Goal: Task Accomplishment & Management: Use online tool/utility

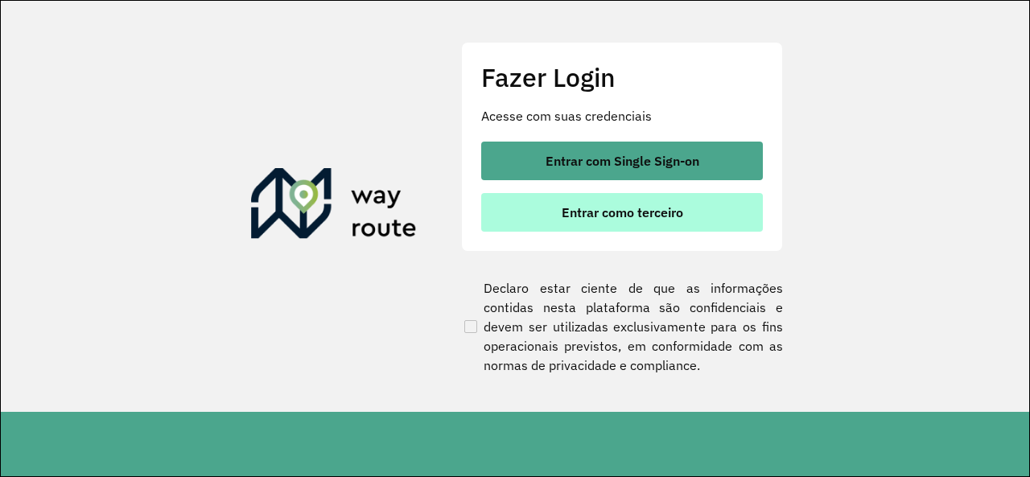
click at [554, 208] on button "Entrar como terceiro" at bounding box center [622, 212] width 282 height 39
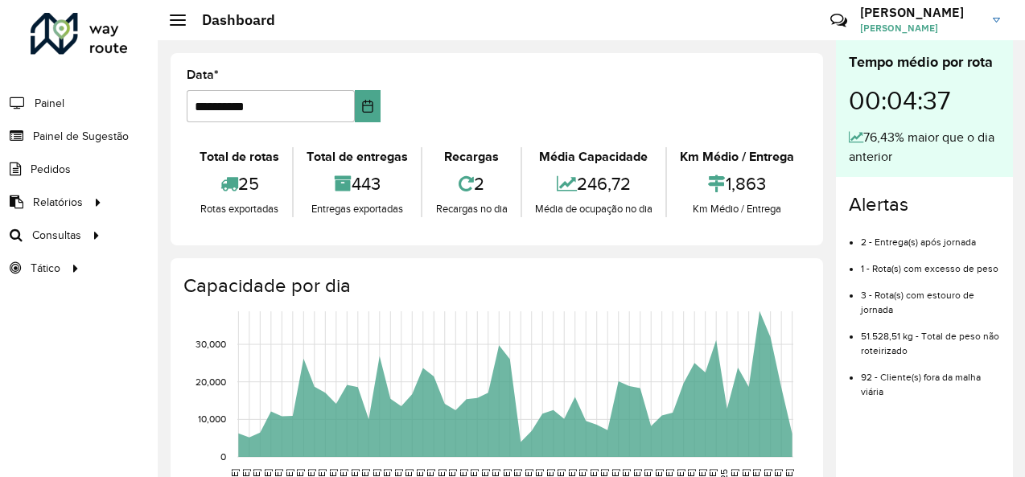
click at [58, 311] on div "Roteirizador AmbevTech Painel Painel de Sugestão Pedidos Relatórios Clientes Cl…" at bounding box center [79, 238] width 158 height 477
click at [220, 244] on link "Roteirização" at bounding box center [268, 235] width 197 height 32
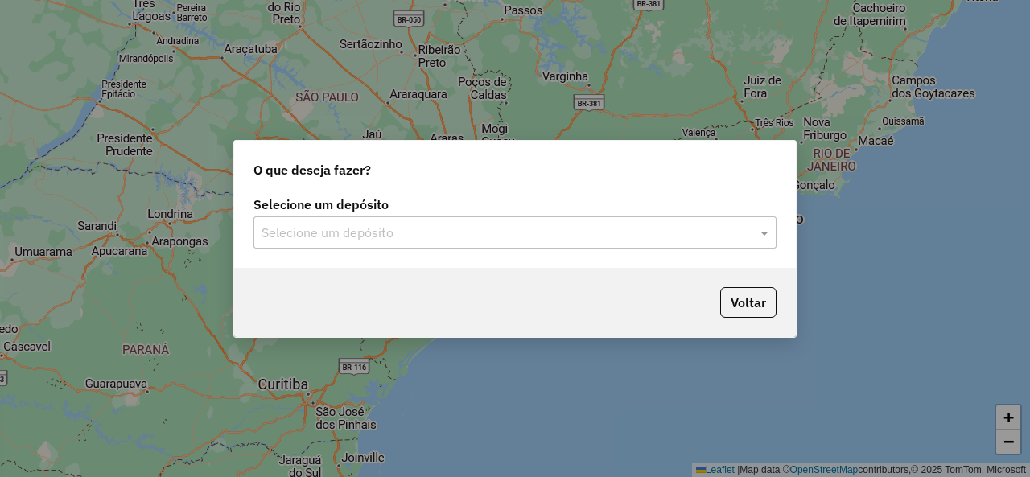
click at [785, 235] on div "Selecione um depósito Selecione um depósito" at bounding box center [515, 230] width 562 height 76
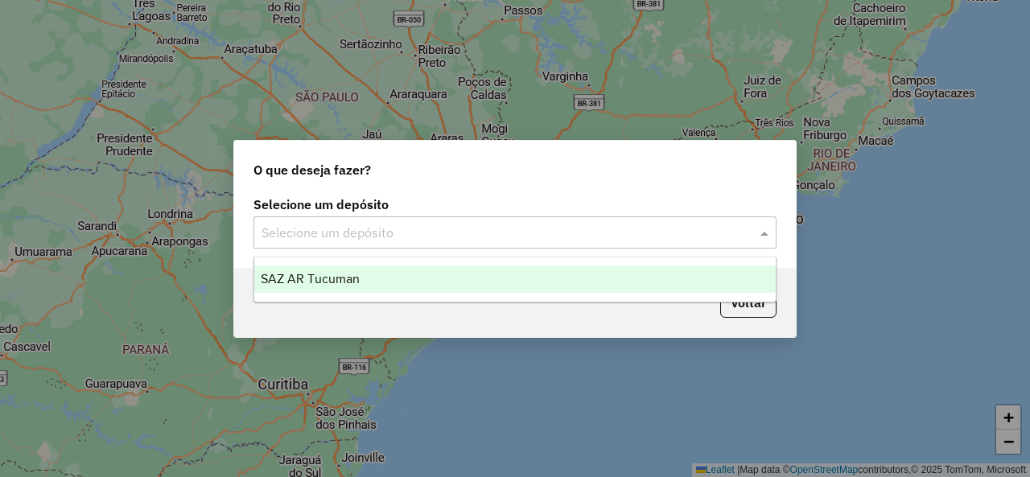
click at [767, 231] on span at bounding box center [766, 232] width 20 height 19
click at [339, 282] on span "SAZ AR Tucuman" at bounding box center [310, 279] width 99 height 14
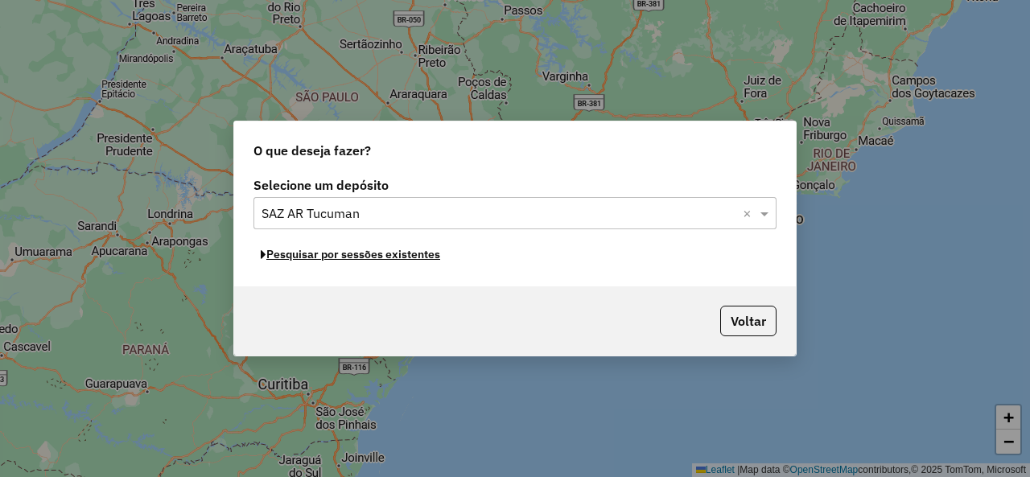
click at [342, 257] on button "Pesquisar por sessões existentes" at bounding box center [350, 254] width 194 height 25
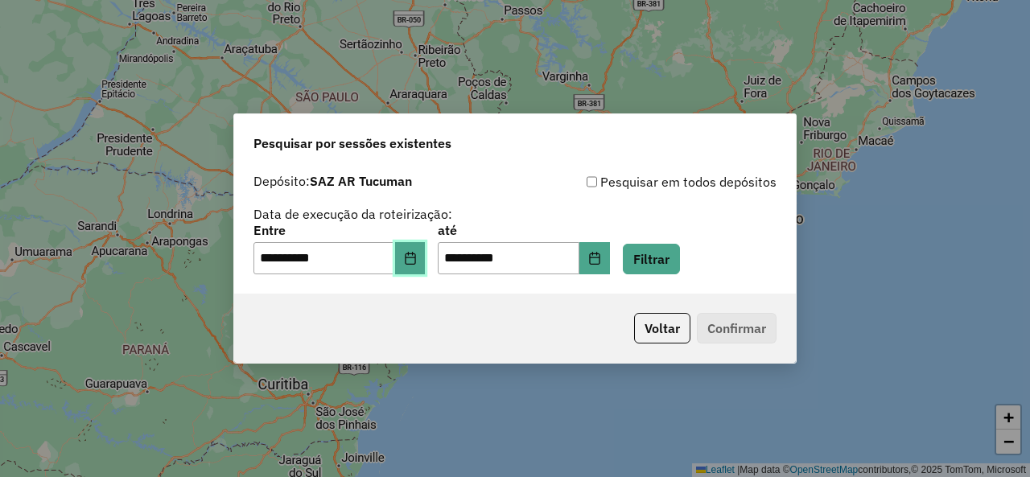
click at [417, 261] on icon "Choose Date" at bounding box center [410, 258] width 13 height 13
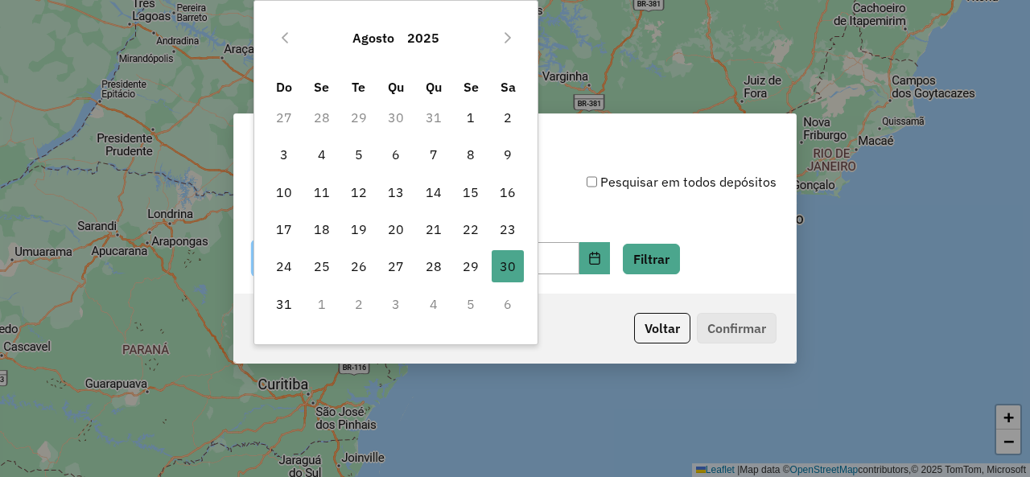
click at [317, 299] on td "1" at bounding box center [320, 304] width 37 height 37
click at [502, 44] on button "Next Month" at bounding box center [508, 38] width 26 height 26
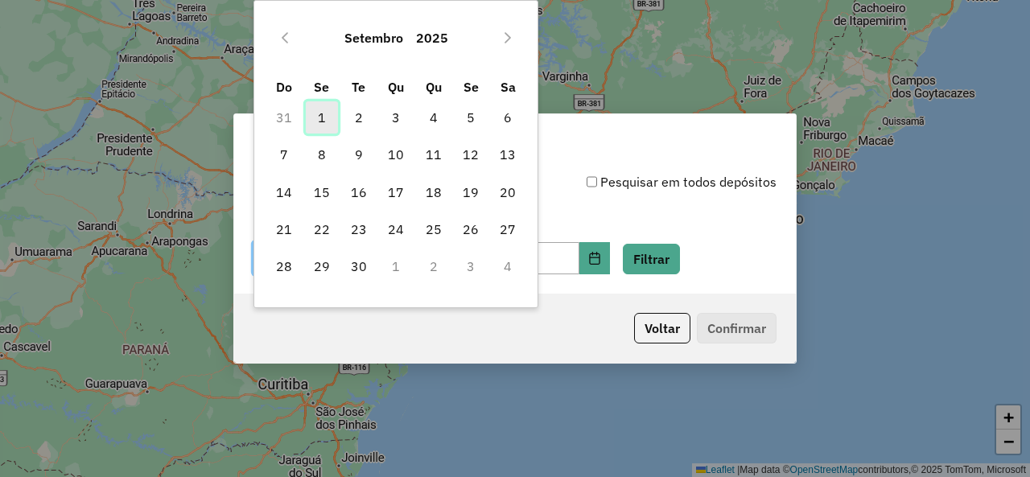
click at [323, 117] on span "1" at bounding box center [322, 117] width 32 height 32
type input "**********"
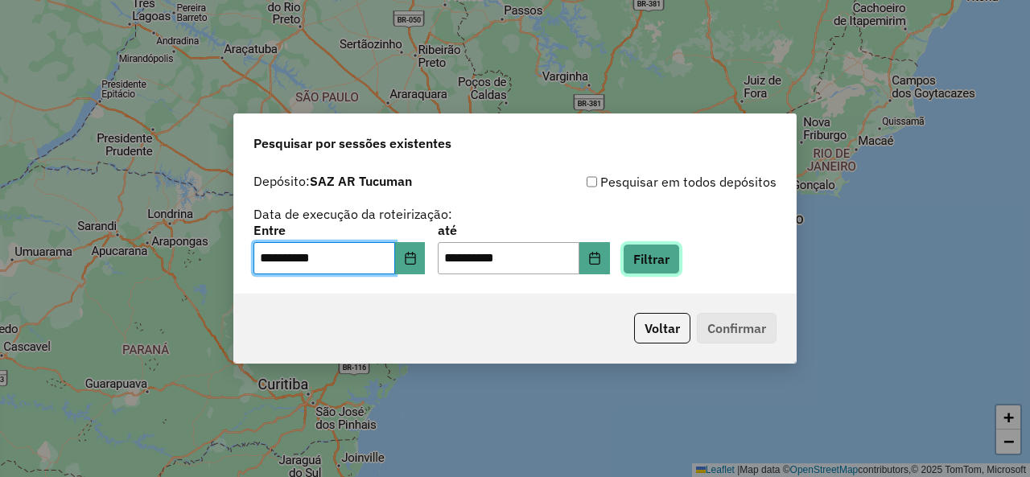
click at [663, 261] on button "Filtrar" at bounding box center [651, 259] width 57 height 31
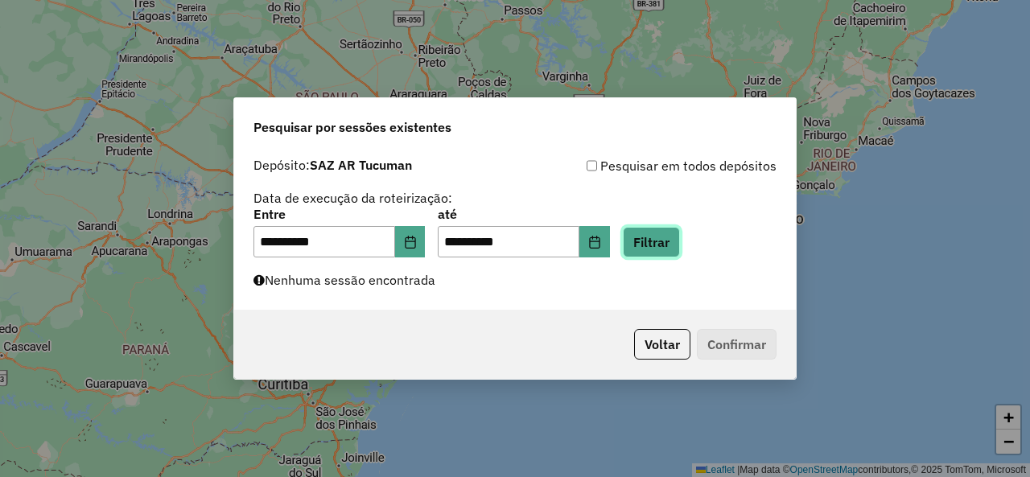
click at [658, 250] on button "Filtrar" at bounding box center [651, 242] width 57 height 31
click at [680, 251] on button "Filtrar" at bounding box center [651, 242] width 57 height 31
click at [680, 241] on button "Filtrar" at bounding box center [651, 242] width 57 height 31
click at [671, 216] on div "**********" at bounding box center [514, 233] width 523 height 50
click at [669, 229] on button "Filtrar" at bounding box center [651, 242] width 57 height 31
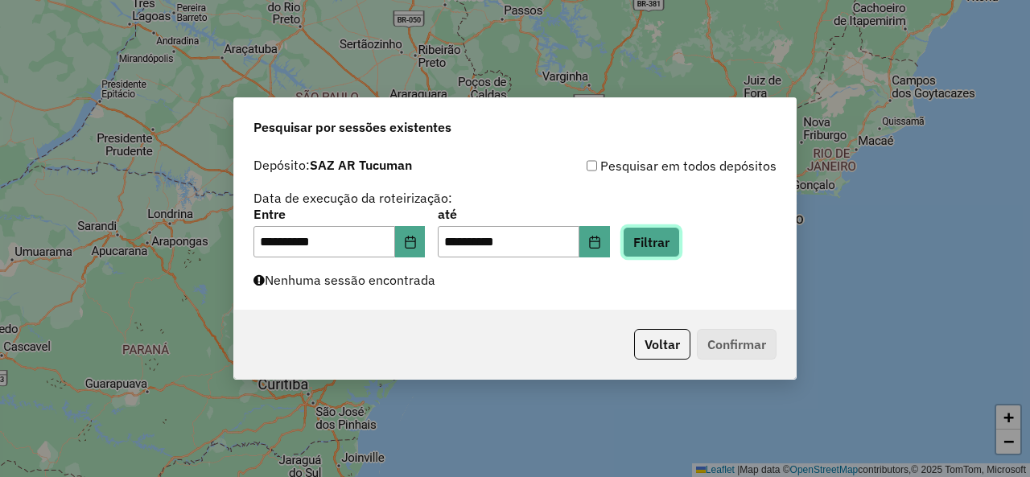
click at [664, 233] on button "Filtrar" at bounding box center [651, 242] width 57 height 31
click at [657, 239] on button "Filtrar" at bounding box center [651, 242] width 57 height 31
click at [680, 247] on button "Filtrar" at bounding box center [651, 242] width 57 height 31
click at [650, 240] on button "Filtrar" at bounding box center [651, 242] width 57 height 31
click at [671, 251] on button "Filtrar" at bounding box center [651, 242] width 57 height 31
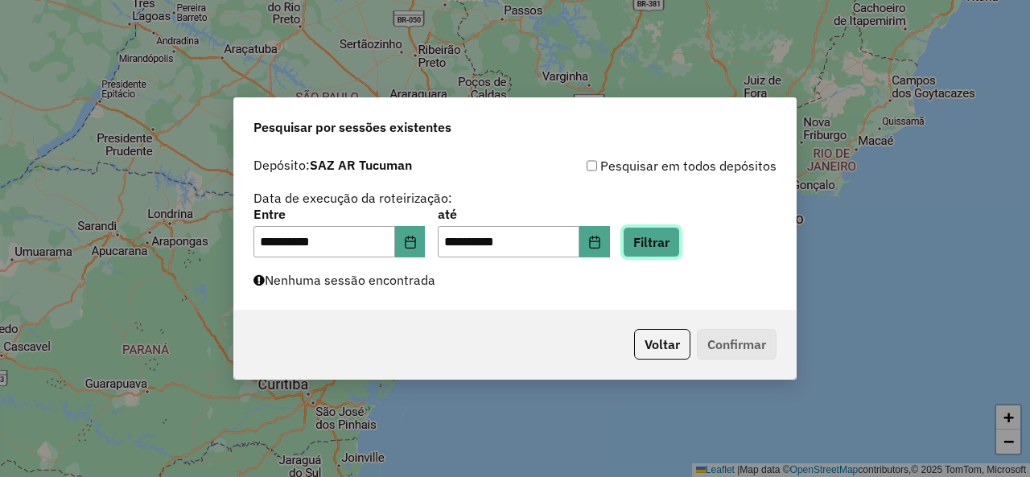
click at [680, 255] on button "Filtrar" at bounding box center [651, 242] width 57 height 31
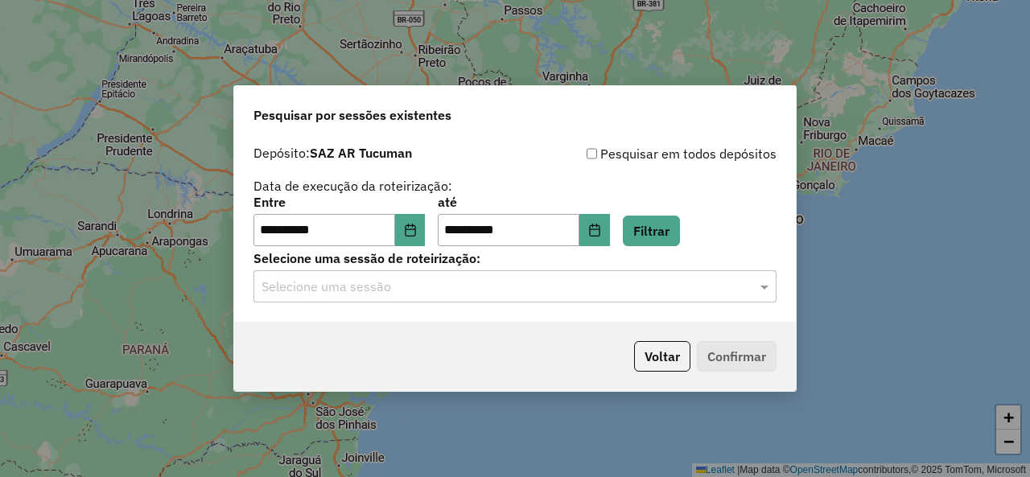
click at [713, 278] on input "text" at bounding box center [498, 287] width 475 height 19
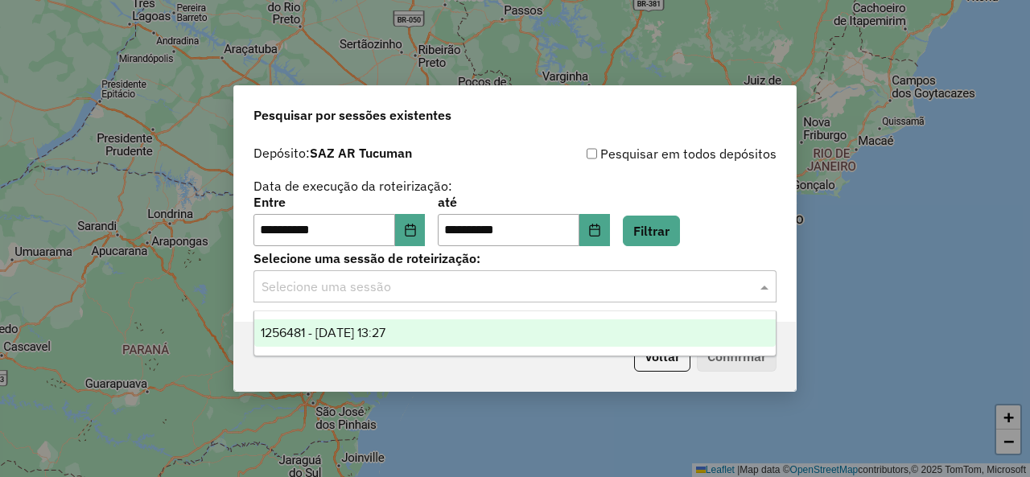
click at [394, 323] on div "1256481 - 01/09/2025 13:27" at bounding box center [514, 332] width 521 height 27
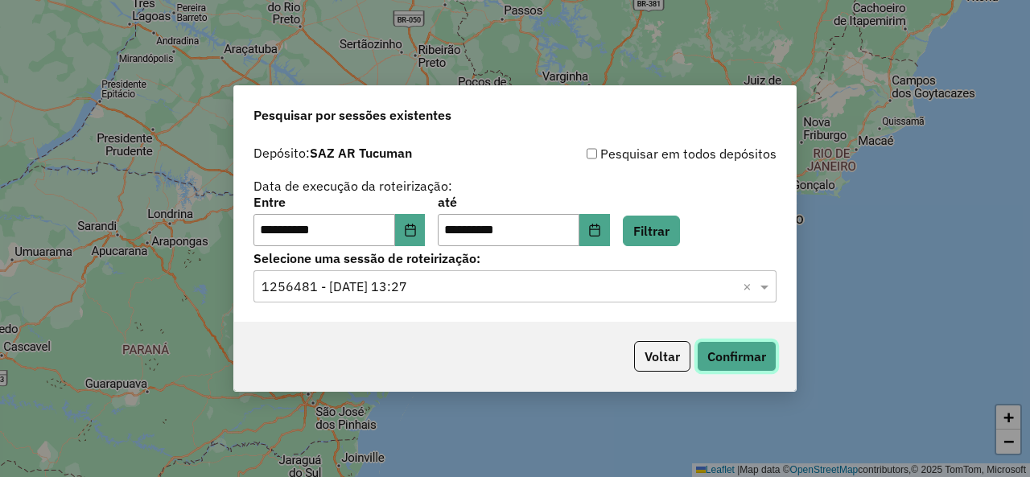
click at [736, 353] on button "Confirmar" at bounding box center [737, 356] width 80 height 31
click at [663, 212] on div "**********" at bounding box center [514, 221] width 523 height 50
click at [665, 224] on button "Filtrar" at bounding box center [651, 231] width 57 height 31
click at [767, 292] on span at bounding box center [766, 286] width 20 height 19
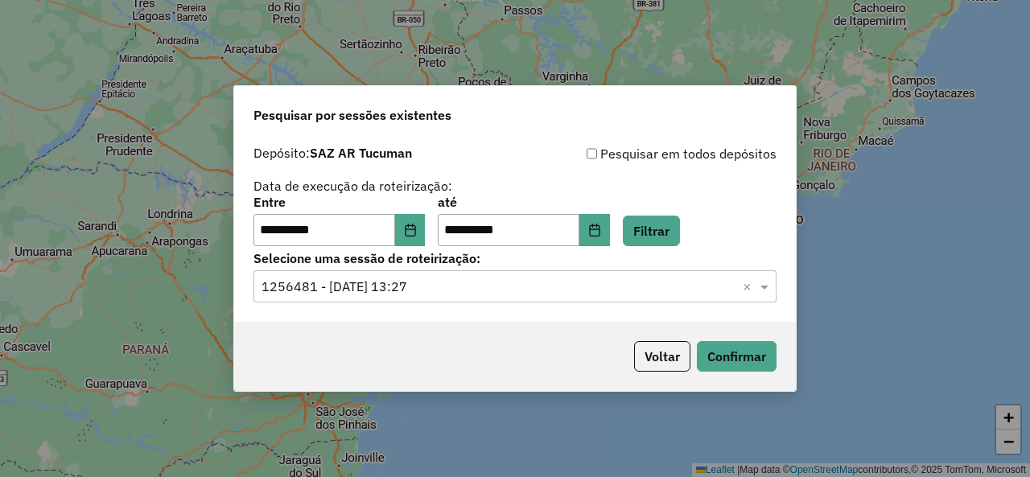
click at [658, 213] on div "**********" at bounding box center [514, 221] width 523 height 50
click at [665, 243] on button "Filtrar" at bounding box center [651, 231] width 57 height 31
click at [763, 283] on span at bounding box center [766, 286] width 20 height 19
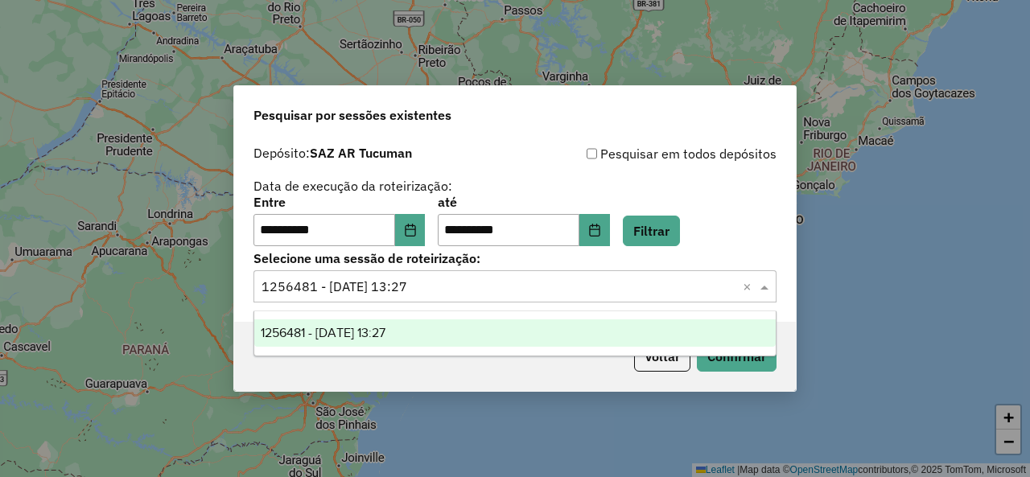
click at [771, 283] on span at bounding box center [766, 286] width 20 height 19
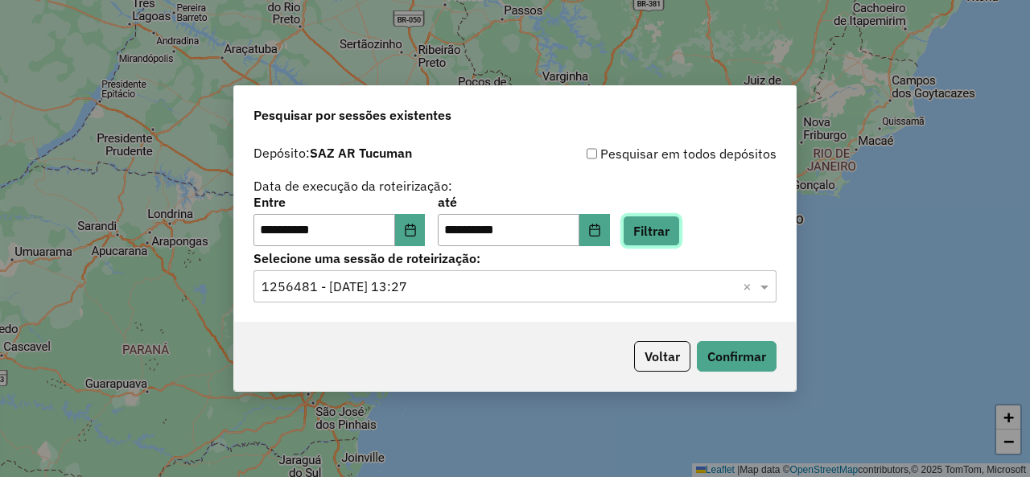
click at [668, 222] on button "Filtrar" at bounding box center [651, 231] width 57 height 31
click at [776, 290] on div "**********" at bounding box center [515, 230] width 562 height 184
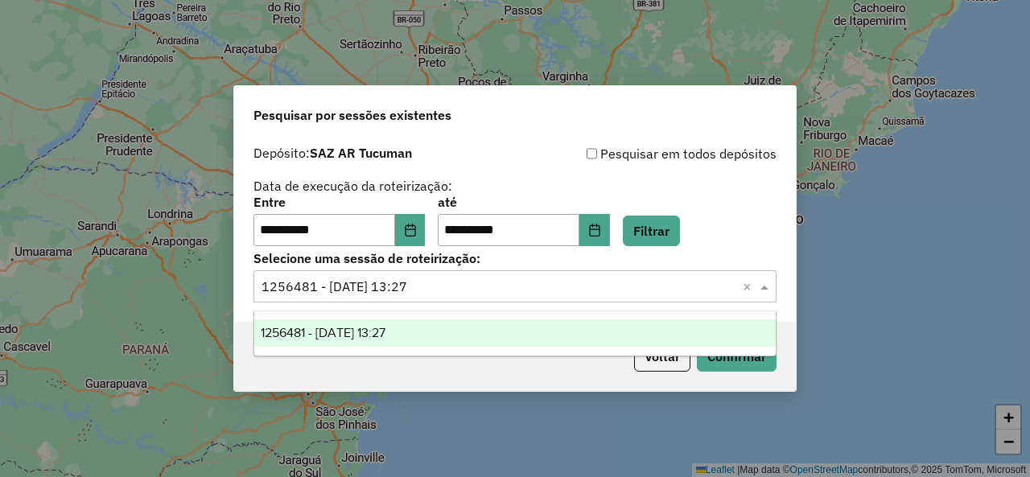
click at [771, 287] on span at bounding box center [766, 286] width 20 height 19
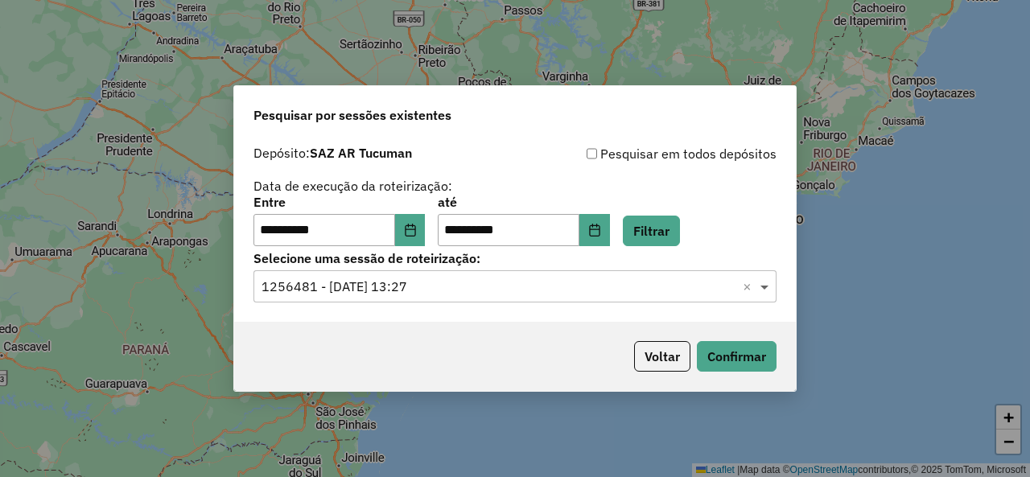
click at [771, 287] on span at bounding box center [766, 286] width 20 height 19
click at [663, 237] on button "Filtrar" at bounding box center [651, 231] width 57 height 31
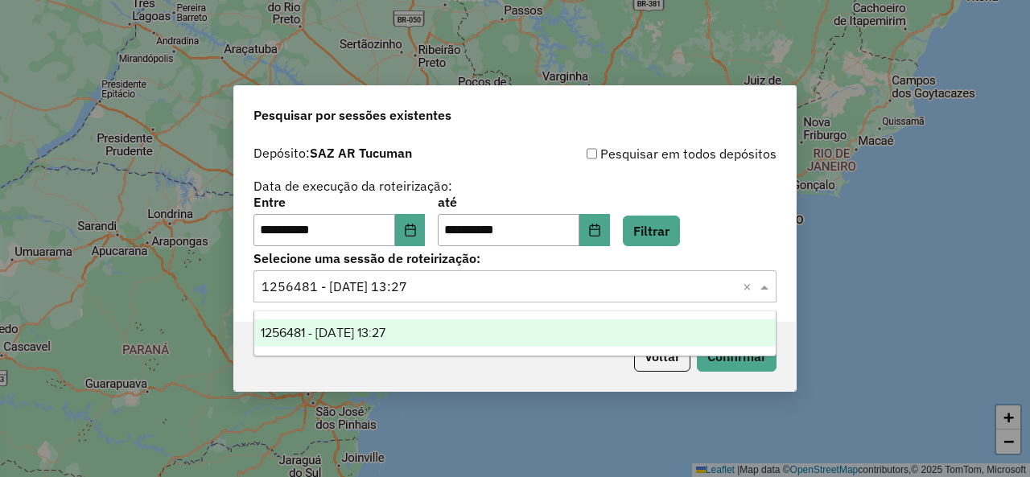
click at [768, 290] on span at bounding box center [766, 286] width 20 height 19
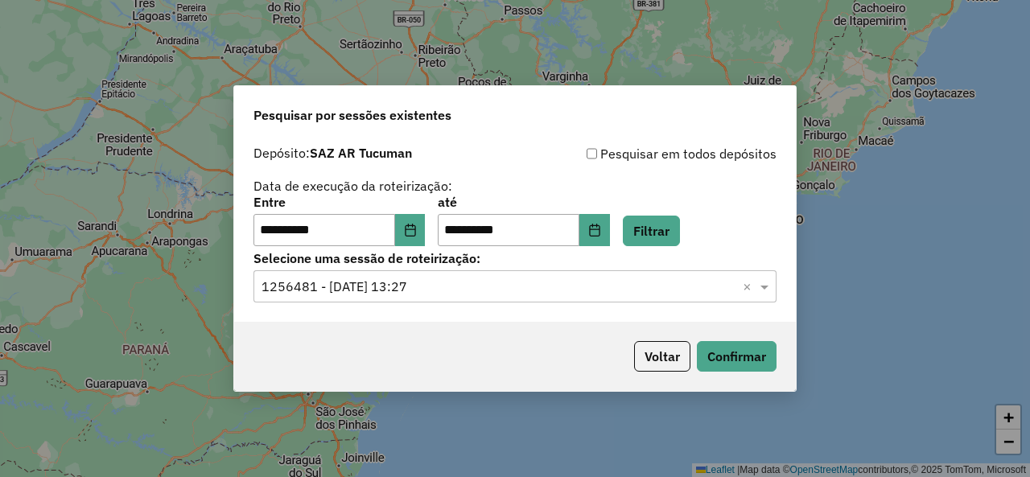
click at [704, 235] on div "**********" at bounding box center [514, 221] width 523 height 50
click at [680, 226] on button "Filtrar" at bounding box center [651, 231] width 57 height 31
click at [767, 283] on span at bounding box center [766, 286] width 20 height 19
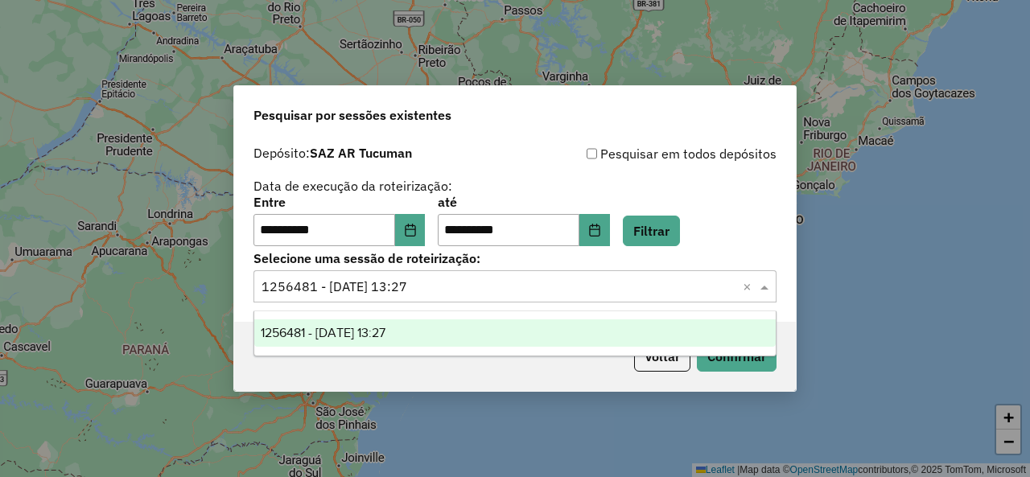
click at [767, 283] on span at bounding box center [766, 286] width 20 height 19
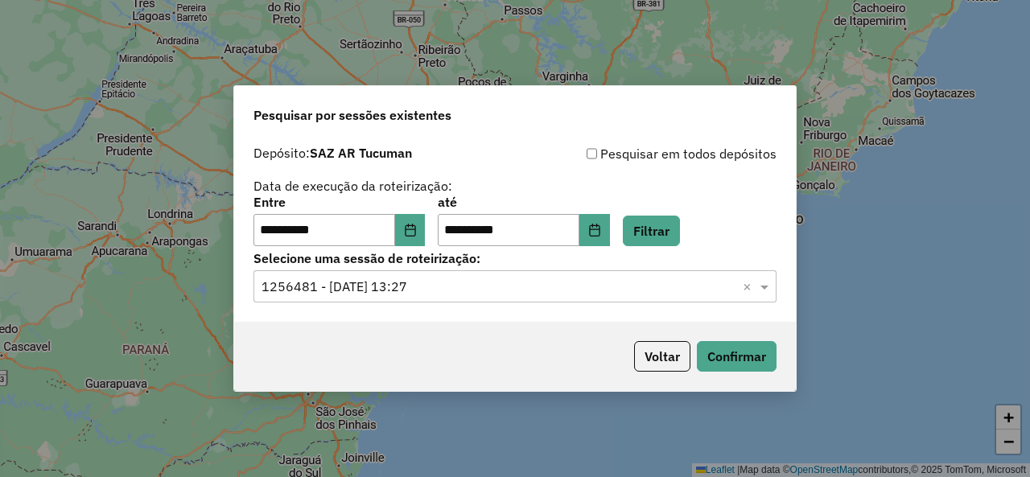
click at [708, 239] on div "**********" at bounding box center [514, 221] width 523 height 50
click at [632, 235] on div "**********" at bounding box center [514, 221] width 523 height 50
click at [673, 236] on button "Filtrar" at bounding box center [651, 231] width 57 height 31
click at [770, 280] on span at bounding box center [766, 286] width 20 height 19
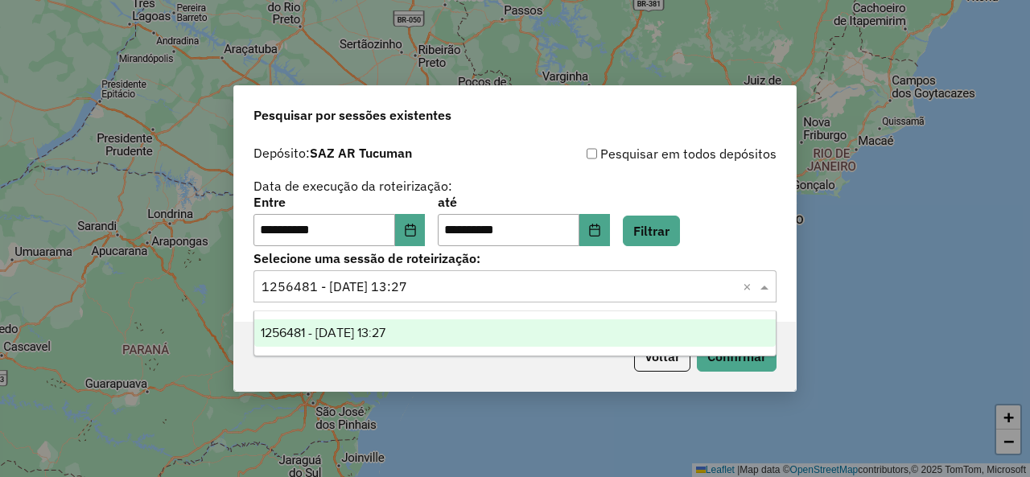
click at [770, 280] on span at bounding box center [766, 286] width 20 height 19
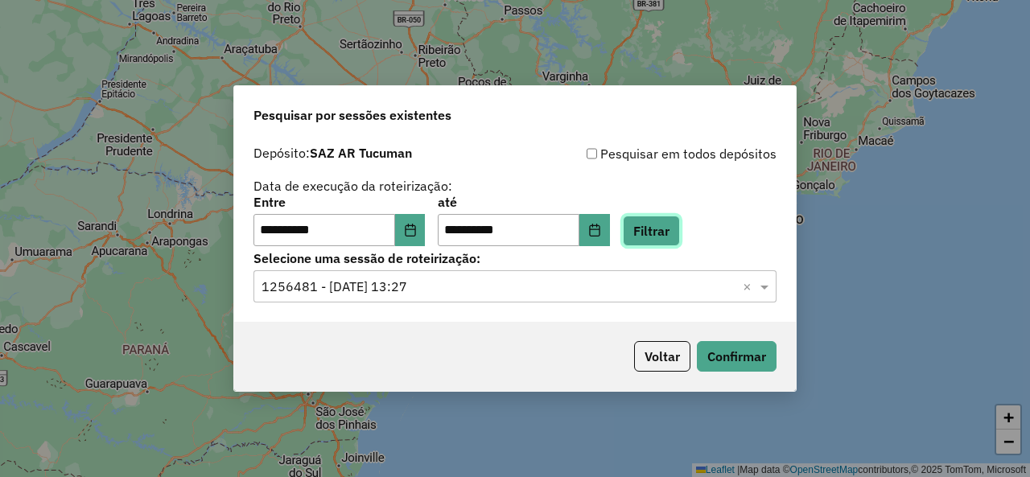
click at [680, 221] on button "Filtrar" at bounding box center [651, 231] width 57 height 31
click at [782, 282] on div "**********" at bounding box center [515, 230] width 562 height 184
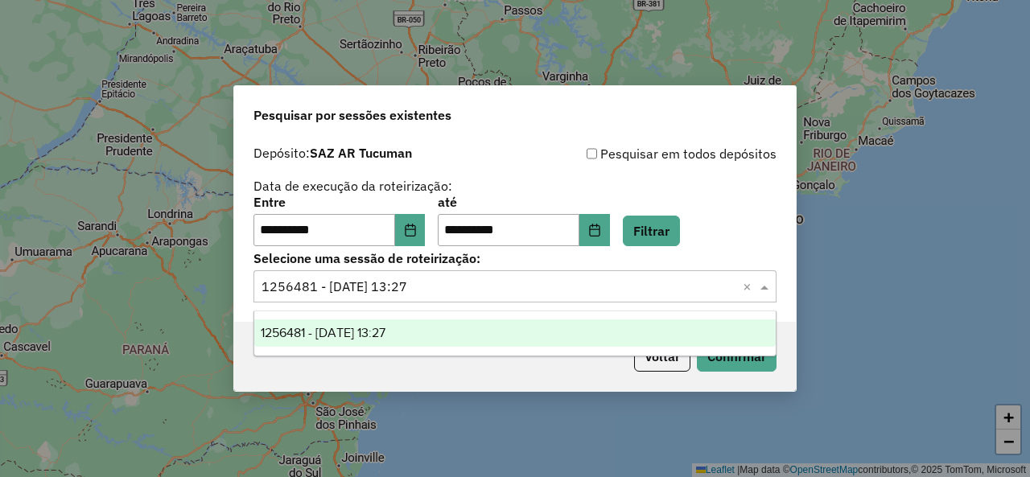
click at [776, 287] on span at bounding box center [766, 286] width 20 height 19
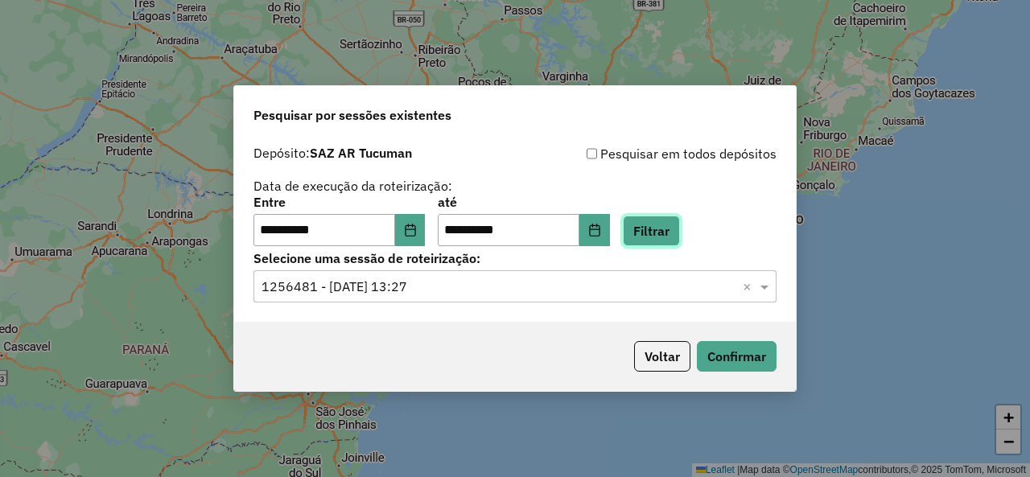
click at [677, 230] on button "Filtrar" at bounding box center [651, 231] width 57 height 31
click at [769, 289] on span at bounding box center [766, 286] width 20 height 19
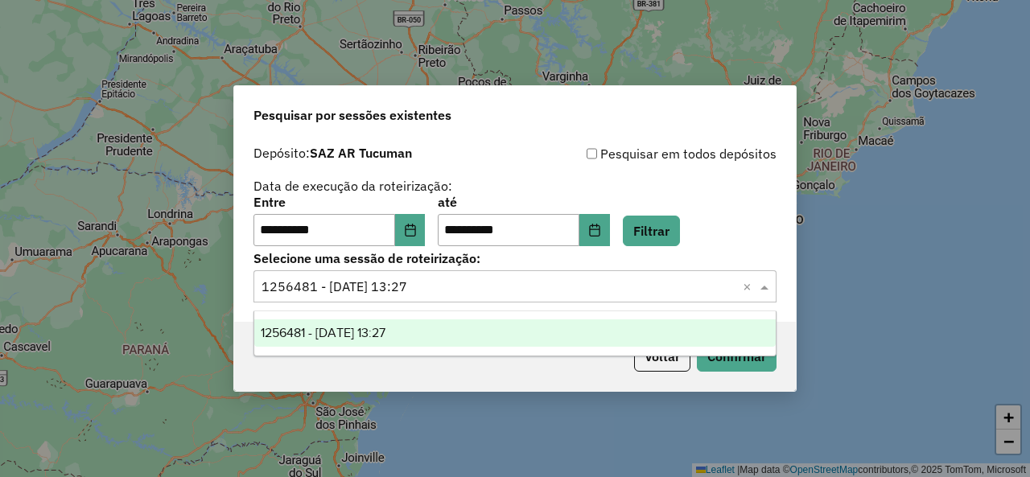
click at [769, 289] on span at bounding box center [766, 286] width 20 height 19
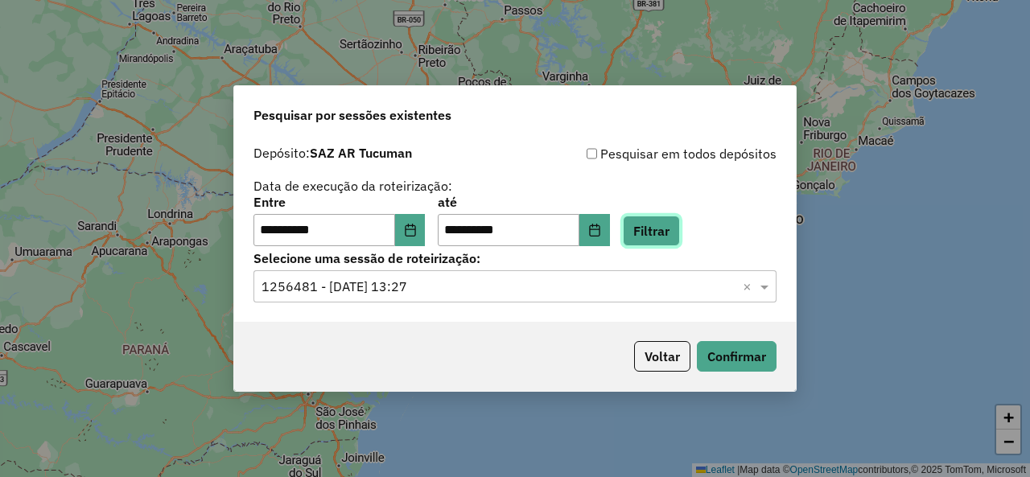
click at [663, 229] on button "Filtrar" at bounding box center [651, 231] width 57 height 31
click at [767, 284] on span at bounding box center [766, 286] width 20 height 19
click at [669, 244] on button "Filtrar" at bounding box center [651, 231] width 57 height 31
click at [763, 291] on span at bounding box center [766, 286] width 20 height 19
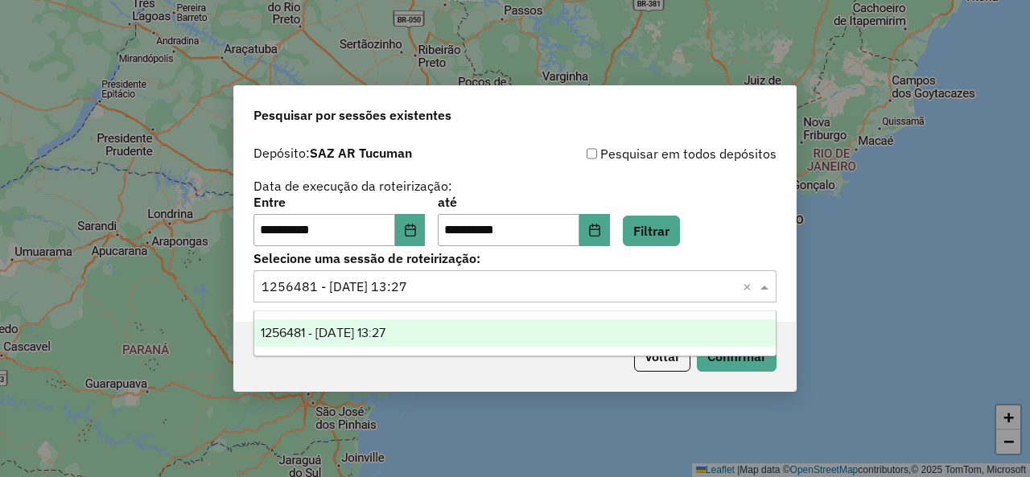
click at [765, 290] on span at bounding box center [766, 286] width 20 height 19
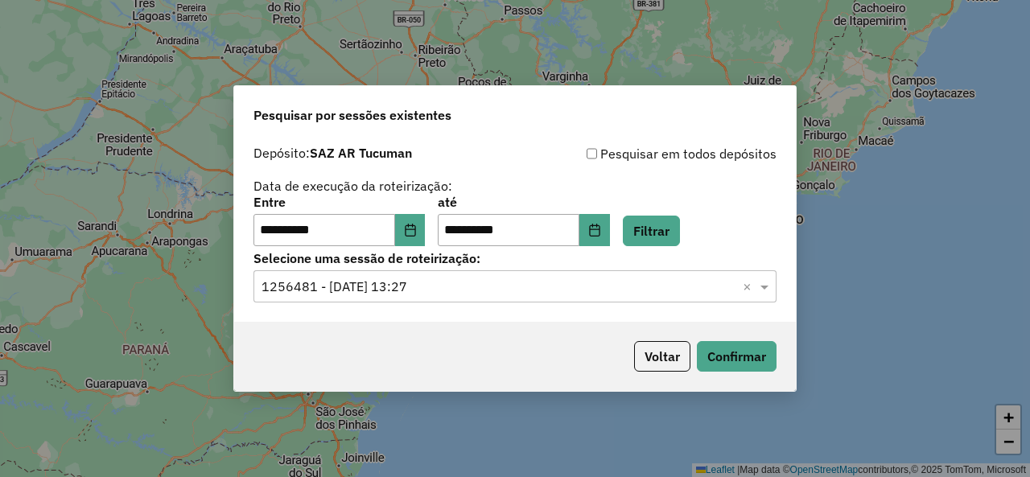
click at [669, 246] on div "**********" at bounding box center [515, 230] width 562 height 184
click at [677, 239] on button "Filtrar" at bounding box center [651, 231] width 57 height 31
click at [771, 280] on span at bounding box center [766, 286] width 20 height 19
click at [665, 245] on button "Filtrar" at bounding box center [651, 231] width 57 height 31
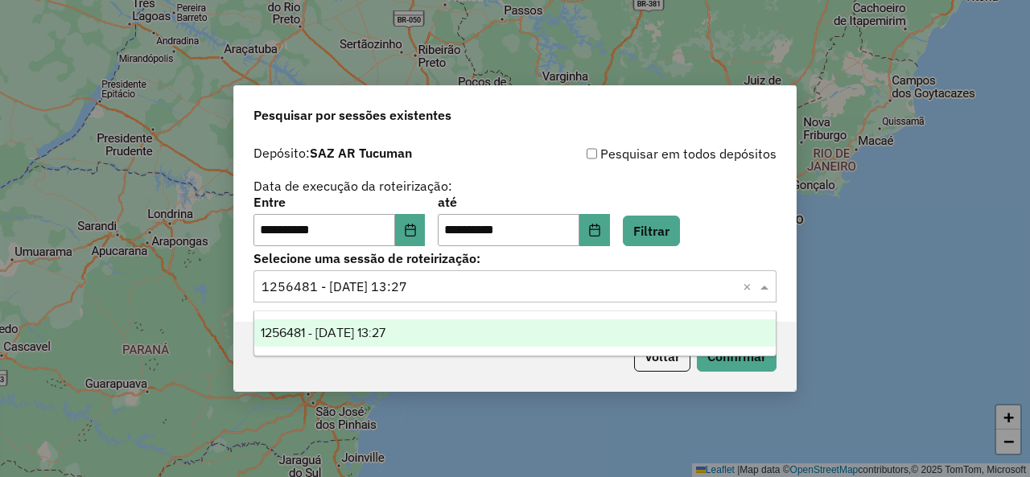
click at [771, 285] on span at bounding box center [766, 286] width 20 height 19
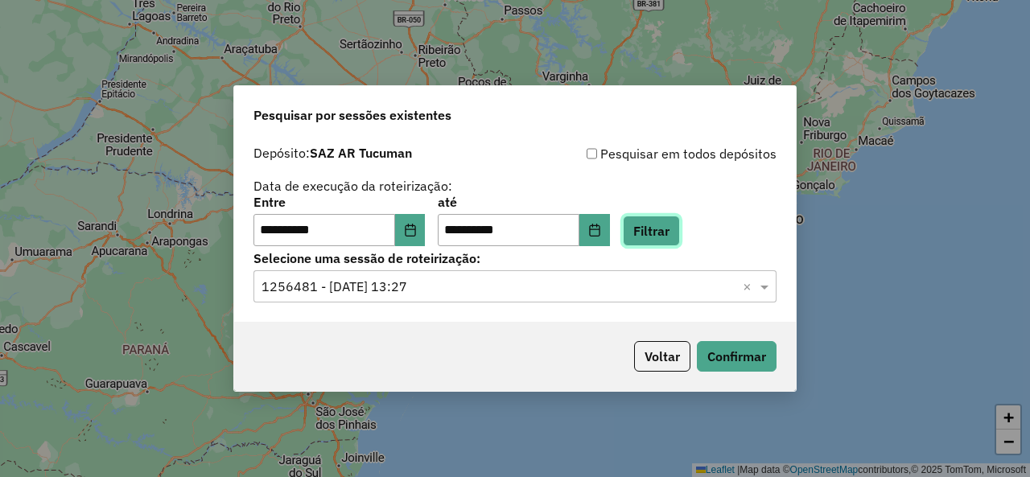
click at [680, 245] on button "Filtrar" at bounding box center [651, 231] width 57 height 31
click at [771, 287] on span at bounding box center [766, 286] width 20 height 19
click at [769, 288] on span at bounding box center [766, 286] width 20 height 19
click at [665, 234] on button "Filtrar" at bounding box center [651, 231] width 57 height 31
click at [771, 281] on span at bounding box center [766, 286] width 20 height 19
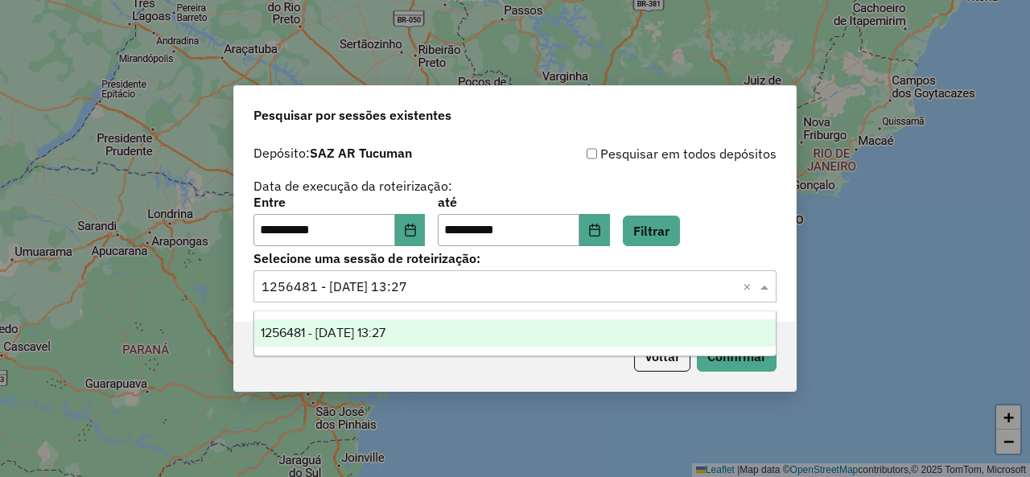
click at [771, 281] on span at bounding box center [766, 286] width 20 height 19
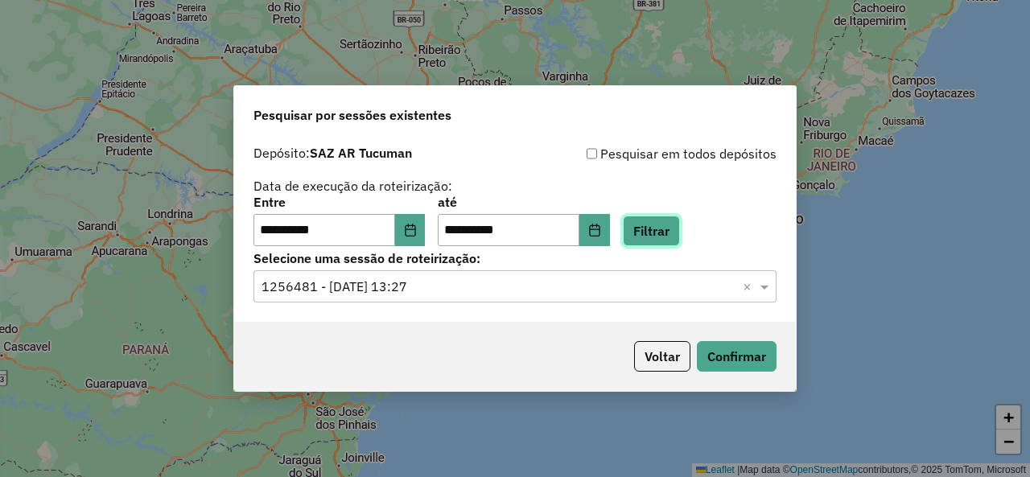
click at [661, 237] on button "Filtrar" at bounding box center [651, 231] width 57 height 31
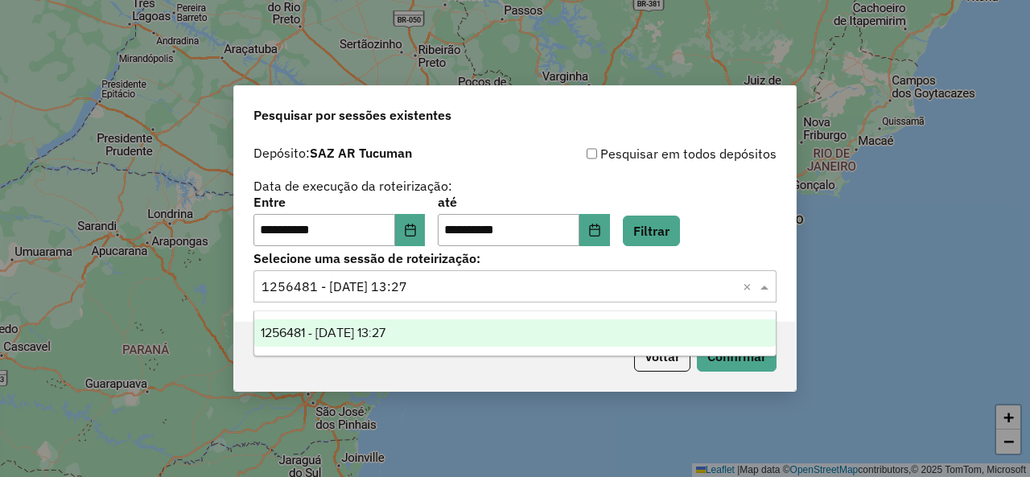
click at [771, 289] on span at bounding box center [766, 286] width 20 height 19
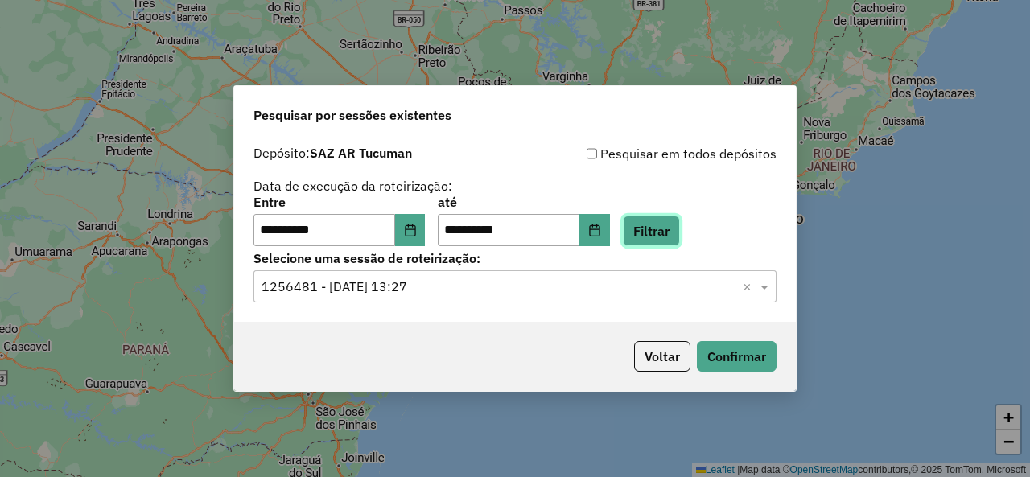
click at [666, 231] on button "Filtrar" at bounding box center [651, 231] width 57 height 31
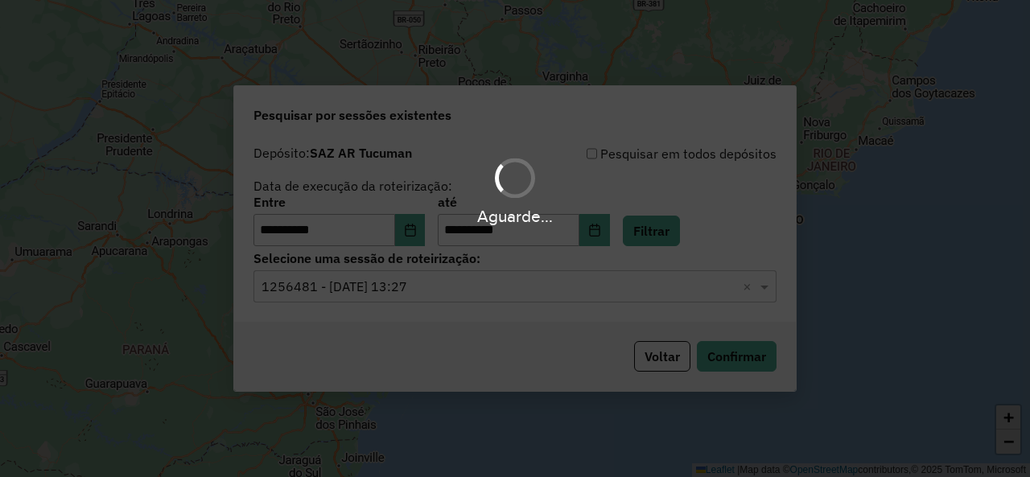
click at [764, 283] on span at bounding box center [766, 286] width 20 height 19
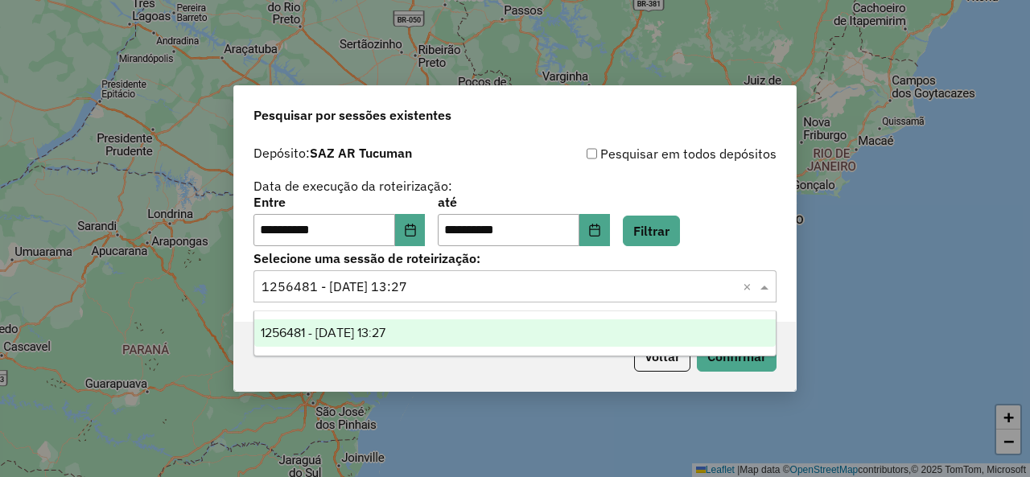
click at [767, 285] on span at bounding box center [766, 286] width 20 height 19
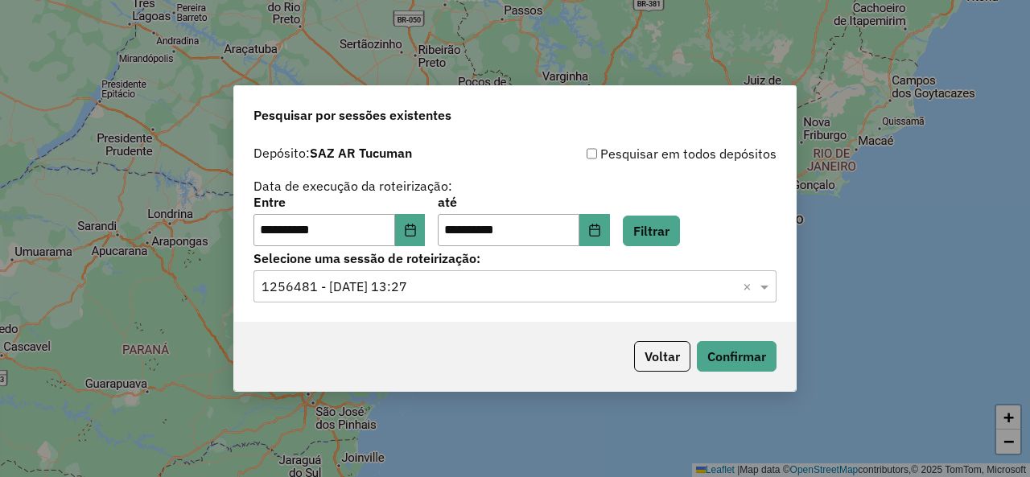
click at [672, 213] on div "**********" at bounding box center [514, 221] width 523 height 50
click at [672, 222] on button "Filtrar" at bounding box center [651, 231] width 57 height 31
click at [765, 283] on span at bounding box center [766, 286] width 20 height 19
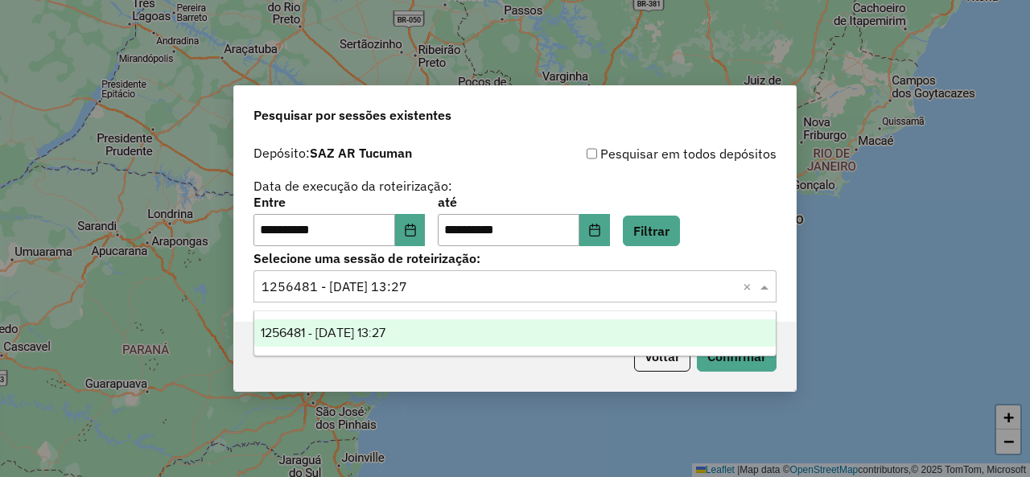
click at [766, 283] on span at bounding box center [766, 286] width 20 height 19
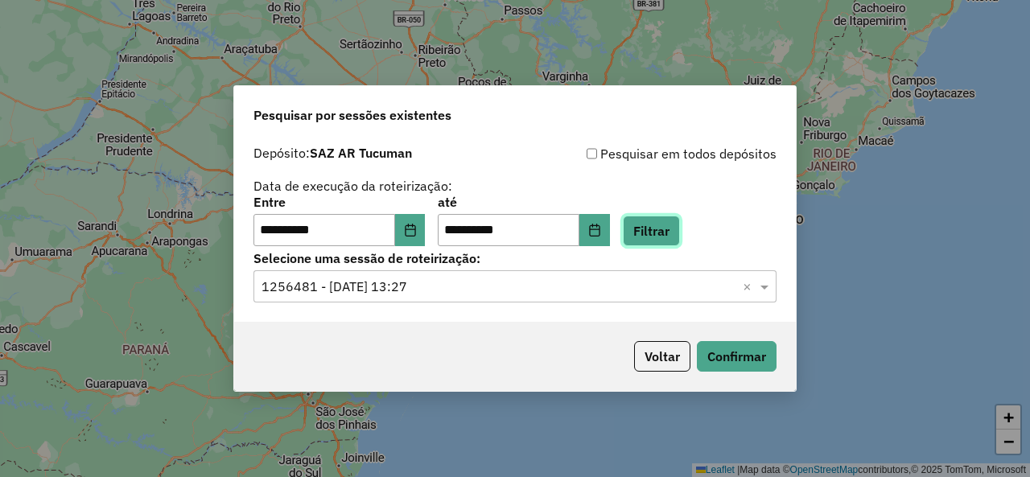
click at [665, 225] on button "Filtrar" at bounding box center [651, 231] width 57 height 31
click at [769, 289] on span at bounding box center [766, 286] width 20 height 19
click at [771, 289] on span at bounding box center [766, 286] width 20 height 19
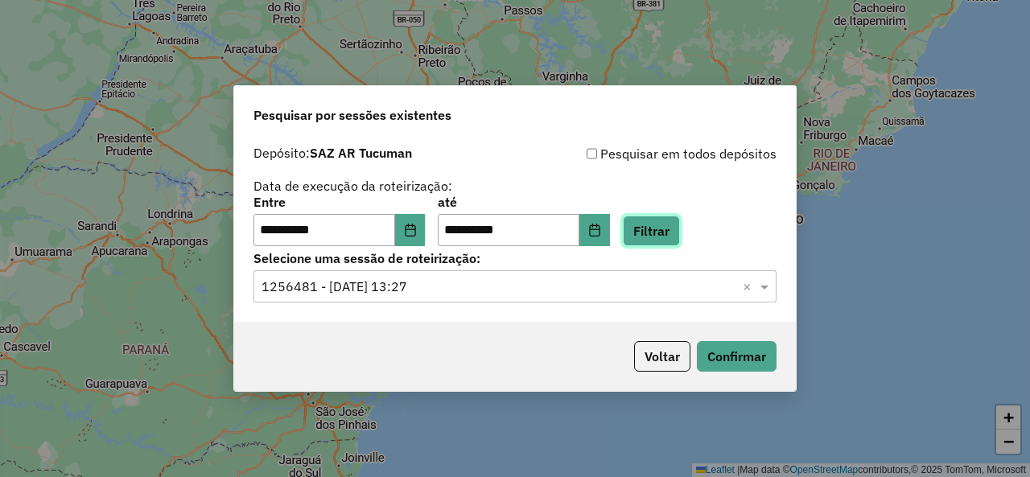
click at [660, 237] on button "Filtrar" at bounding box center [651, 231] width 57 height 31
click at [769, 288] on span at bounding box center [766, 286] width 20 height 19
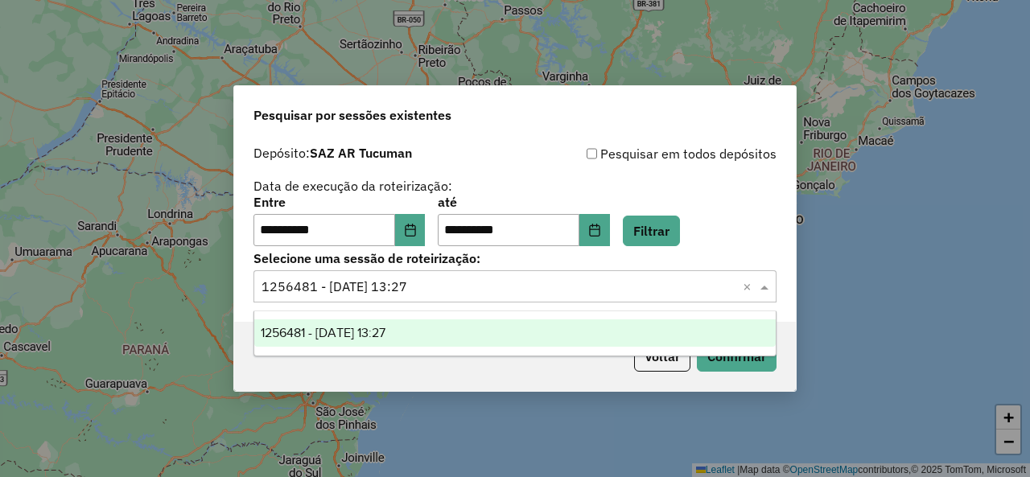
click at [769, 288] on span at bounding box center [766, 286] width 20 height 19
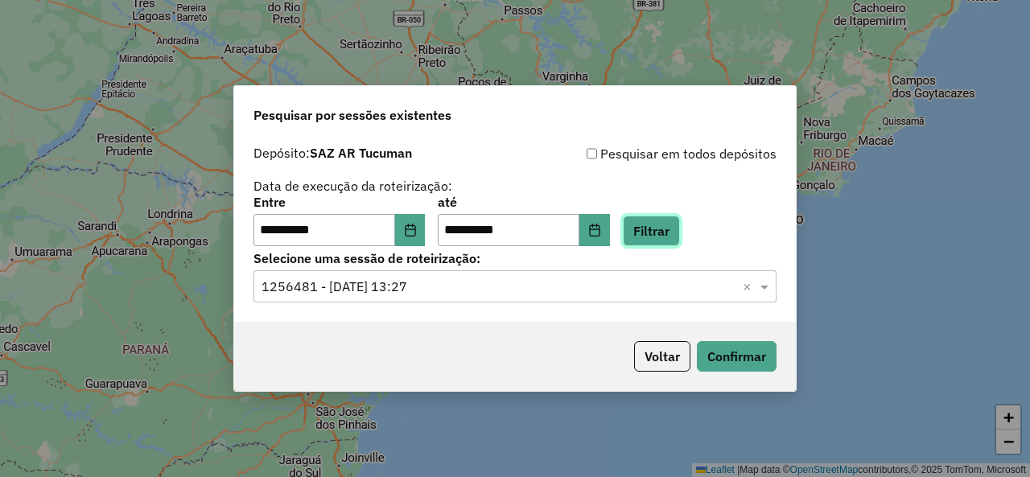
click at [646, 228] on button "Filtrar" at bounding box center [651, 231] width 57 height 31
click at [766, 282] on span at bounding box center [766, 286] width 20 height 19
click at [665, 217] on div "**********" at bounding box center [514, 221] width 523 height 50
click at [665, 217] on button "Filtrar" at bounding box center [651, 231] width 57 height 31
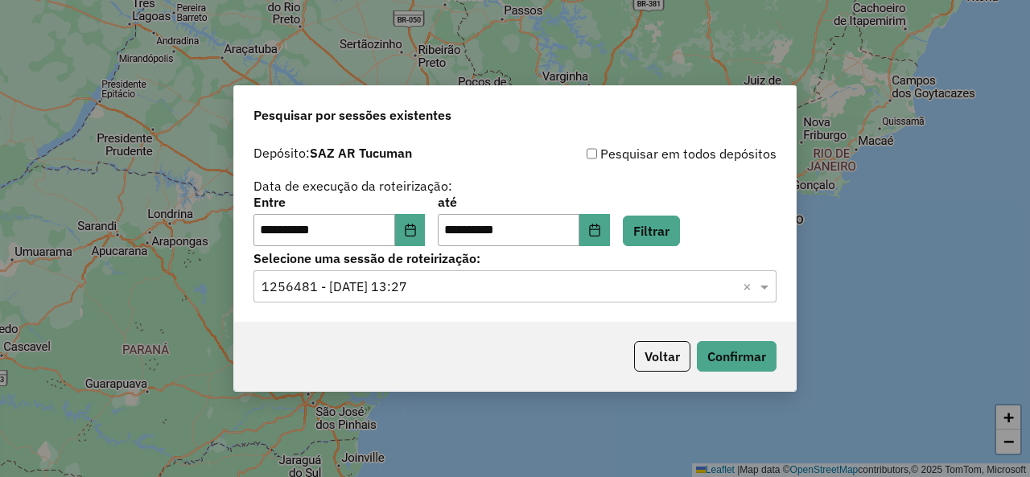
click at [766, 278] on span at bounding box center [766, 286] width 20 height 19
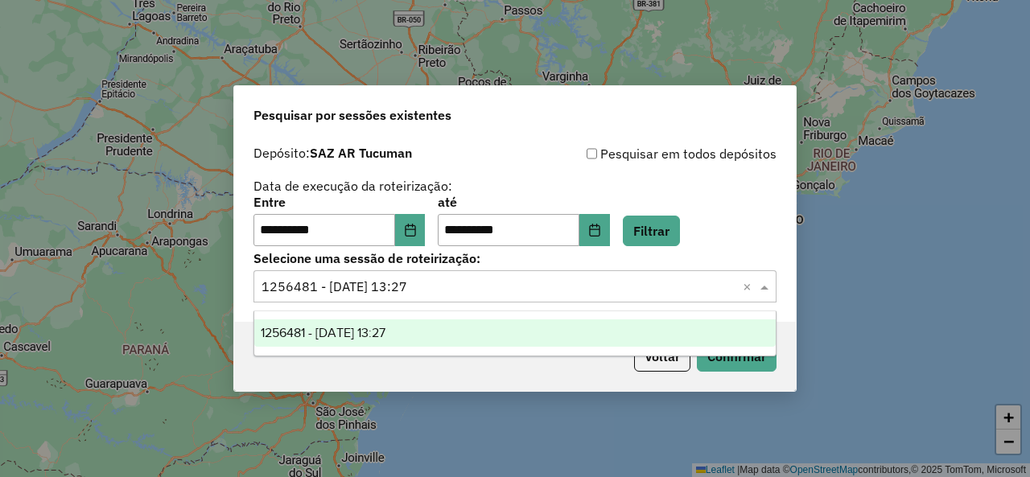
click at [766, 278] on span at bounding box center [766, 286] width 20 height 19
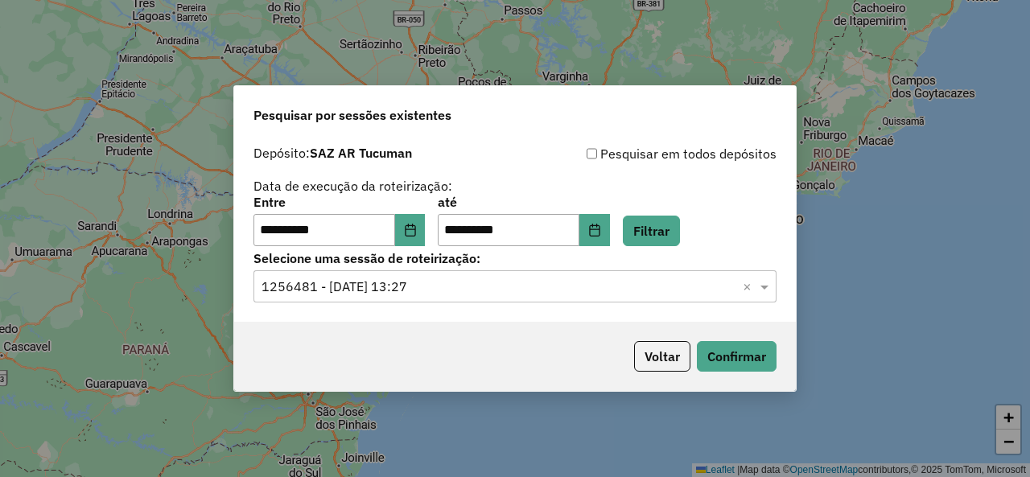
click at [674, 250] on label "Selecione uma sessão de roteirização:" at bounding box center [514, 258] width 523 height 19
click at [676, 241] on button "Filtrar" at bounding box center [651, 231] width 57 height 31
click at [770, 286] on span at bounding box center [766, 286] width 20 height 19
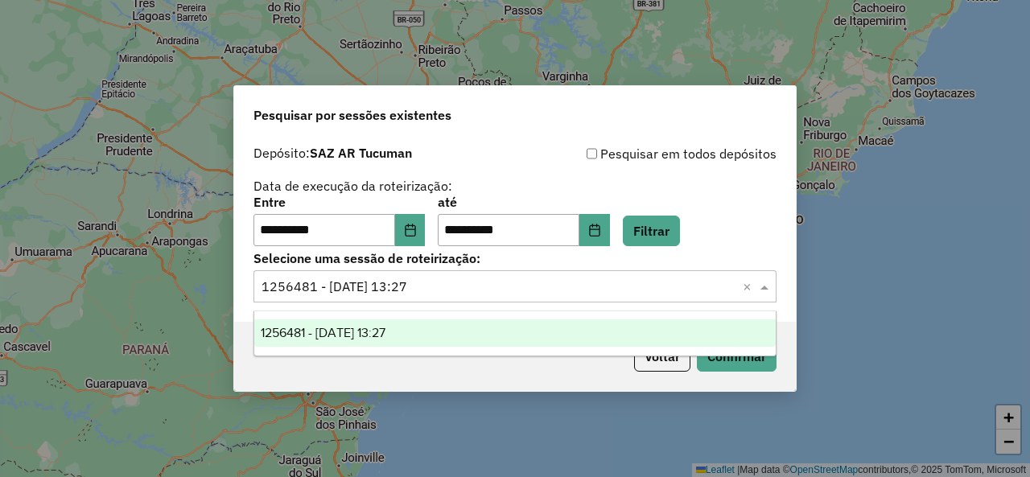
click at [770, 286] on span at bounding box center [766, 286] width 20 height 19
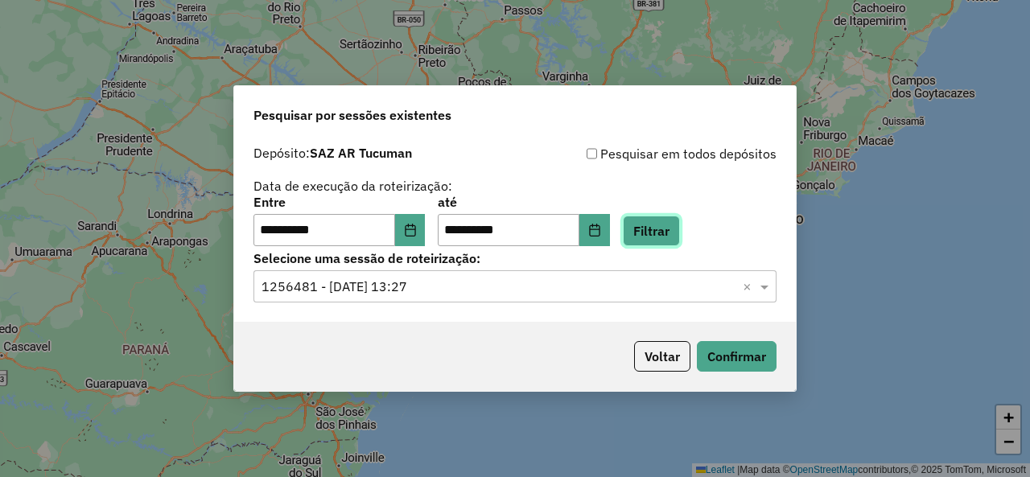
click at [680, 228] on button "Filtrar" at bounding box center [651, 231] width 57 height 31
click at [772, 286] on span at bounding box center [766, 286] width 20 height 19
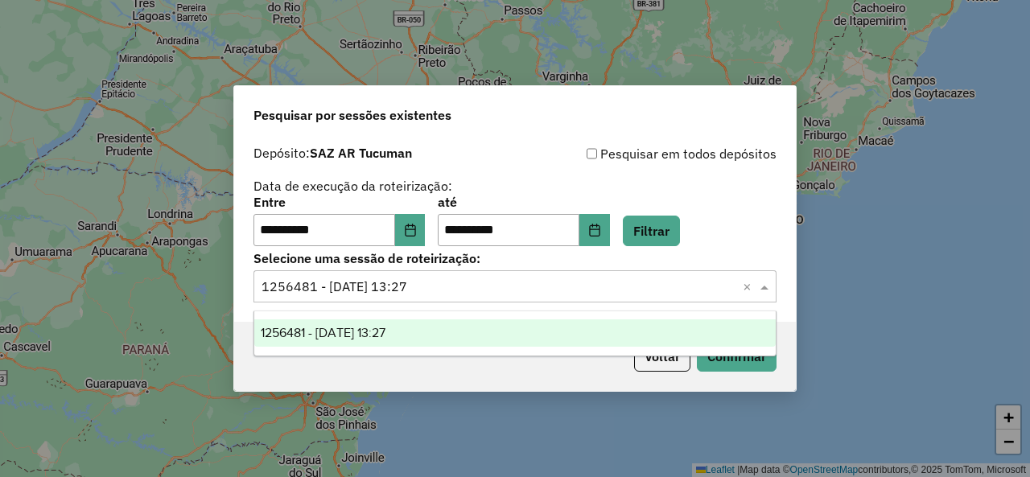
click at [772, 286] on span at bounding box center [766, 286] width 20 height 19
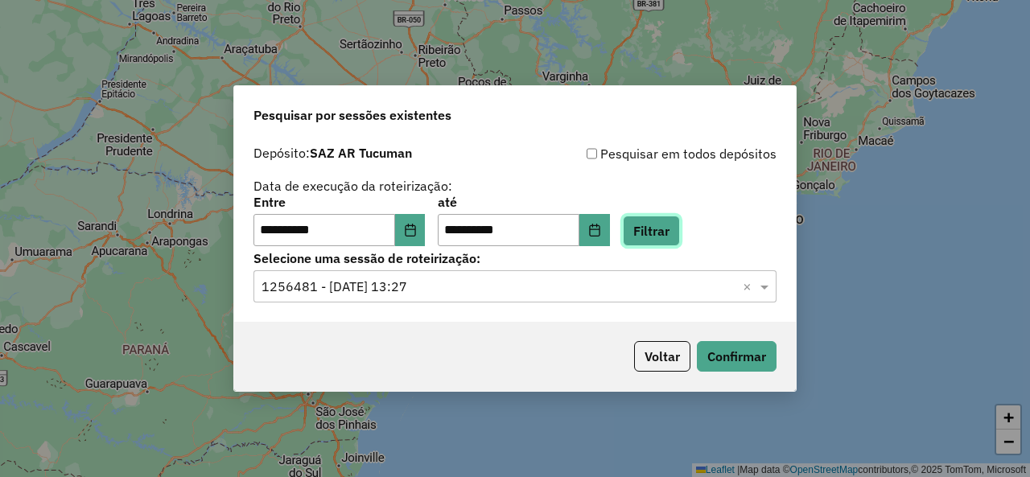
click at [666, 232] on button "Filtrar" at bounding box center [651, 231] width 57 height 31
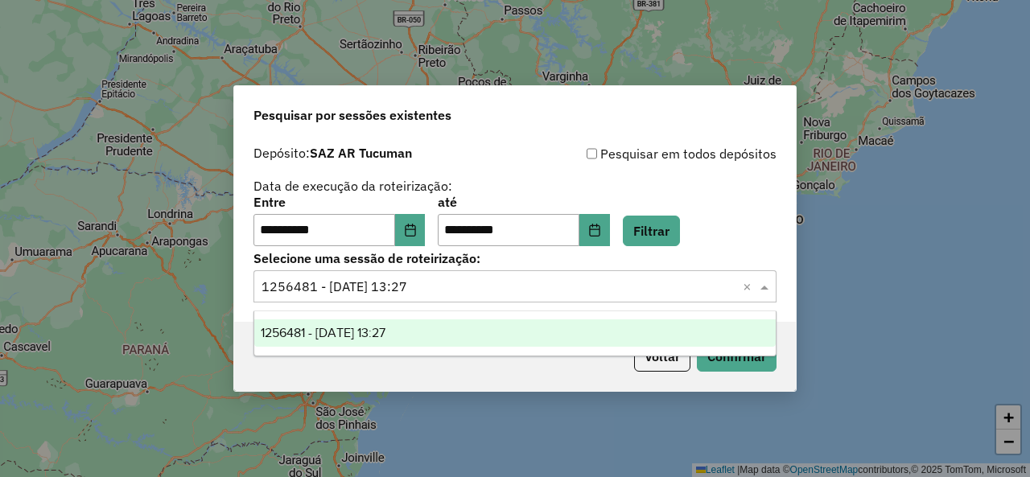
click at [765, 285] on span at bounding box center [766, 286] width 20 height 19
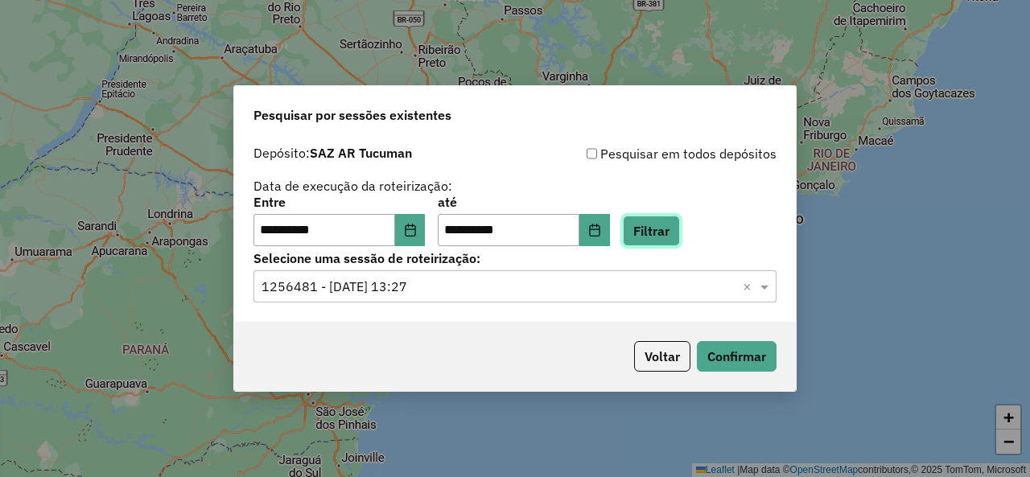
click at [650, 228] on button "Filtrar" at bounding box center [651, 231] width 57 height 31
click at [771, 287] on span at bounding box center [766, 286] width 20 height 19
click at [658, 233] on button "Filtrar" at bounding box center [651, 231] width 57 height 31
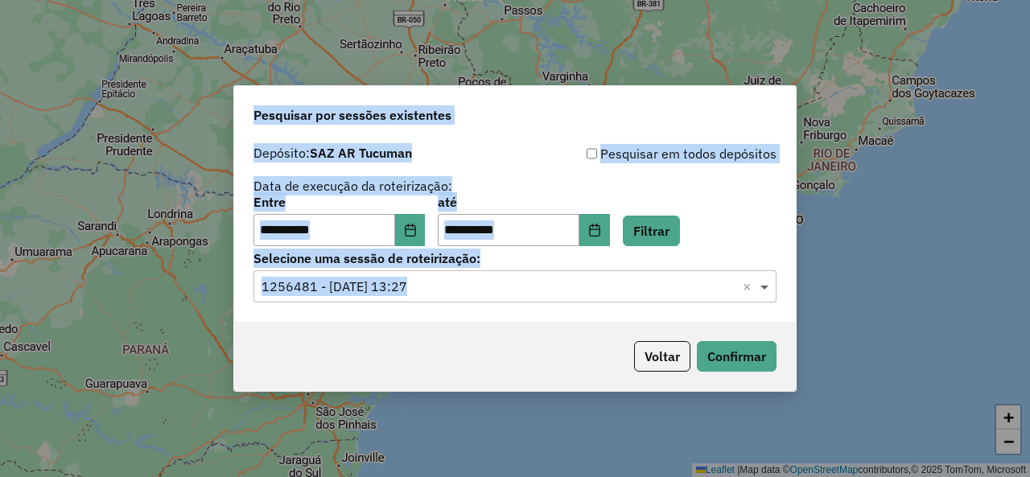
click at [773, 288] on hb-app "**********" at bounding box center [515, 238] width 1030 height 477
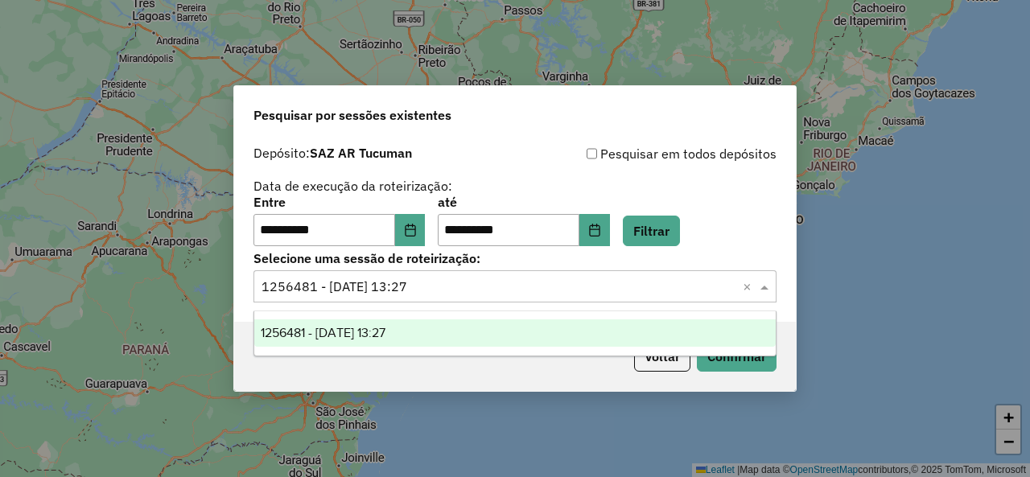
click at [773, 288] on span at bounding box center [766, 286] width 20 height 19
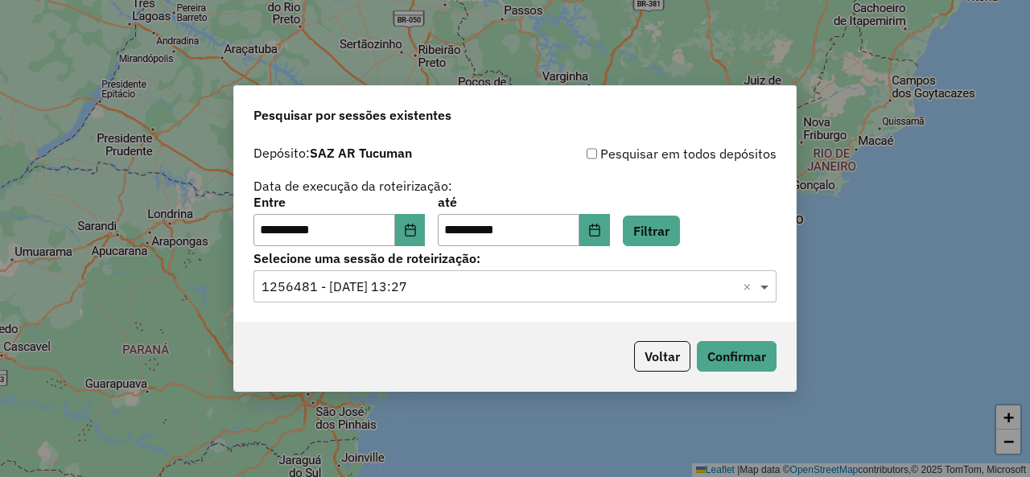
click at [773, 288] on span at bounding box center [766, 286] width 20 height 19
click at [759, 229] on div "**********" at bounding box center [514, 221] width 523 height 50
click at [661, 233] on button "Filtrar" at bounding box center [651, 231] width 57 height 31
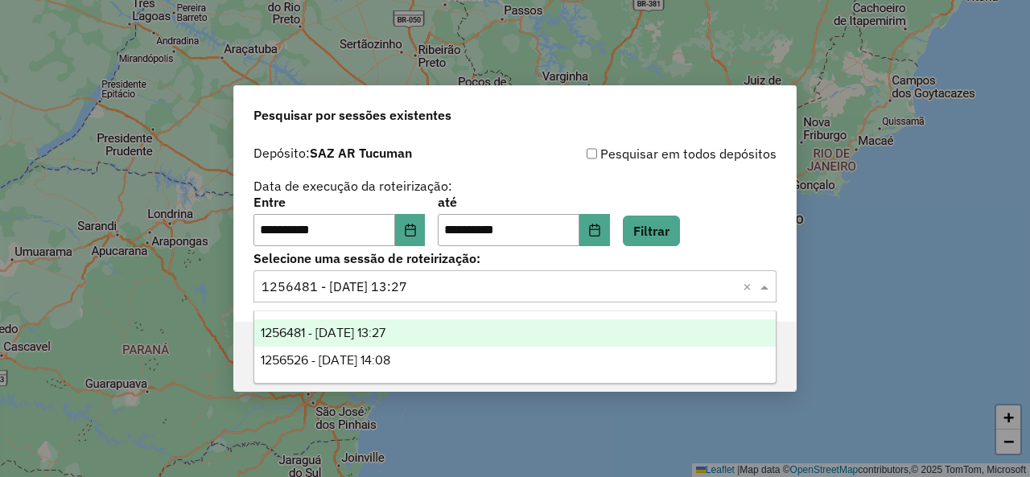
click at [766, 286] on span at bounding box center [766, 286] width 20 height 19
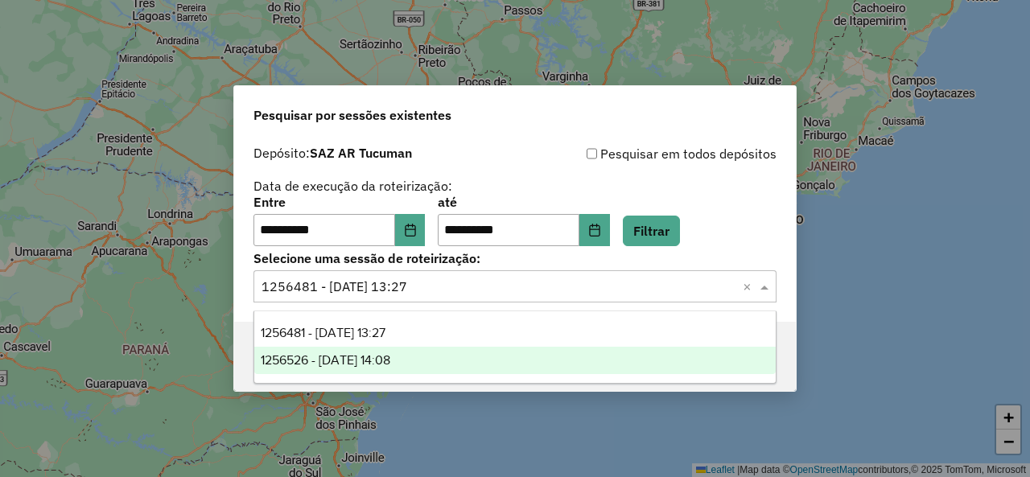
click at [438, 353] on div "1256526 - 01/09/2025 14:08" at bounding box center [514, 360] width 521 height 27
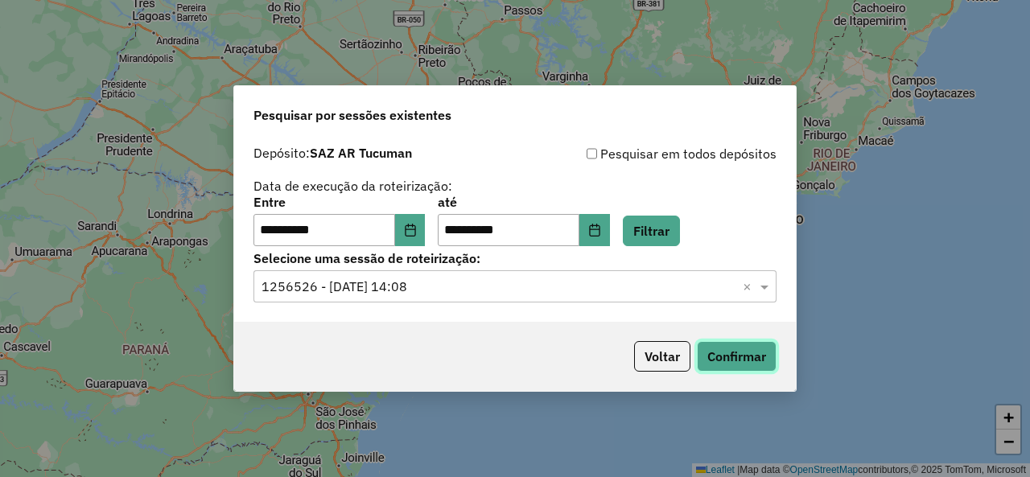
click at [747, 355] on button "Confirmar" at bounding box center [737, 356] width 80 height 31
click at [653, 242] on button "Filtrar" at bounding box center [651, 231] width 57 height 31
click at [774, 292] on span at bounding box center [766, 286] width 20 height 19
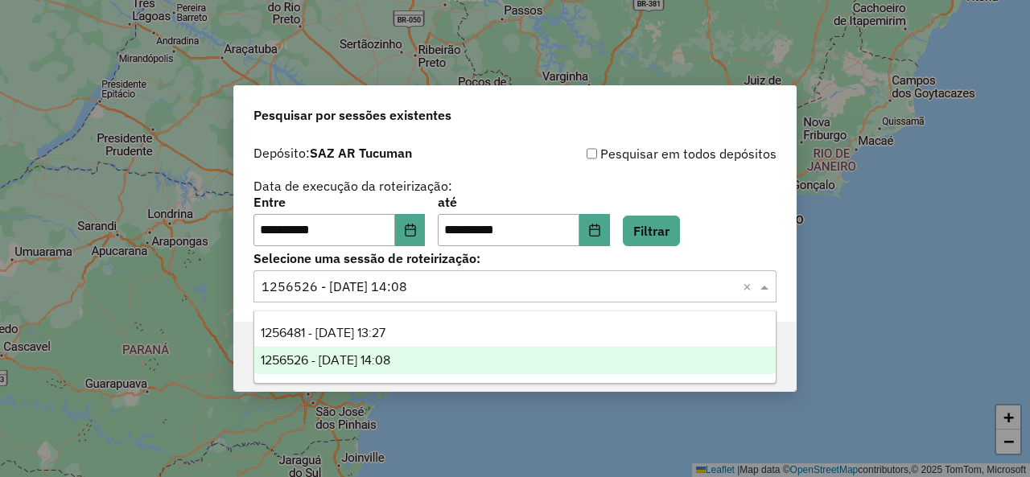
click at [771, 291] on span at bounding box center [766, 286] width 20 height 19
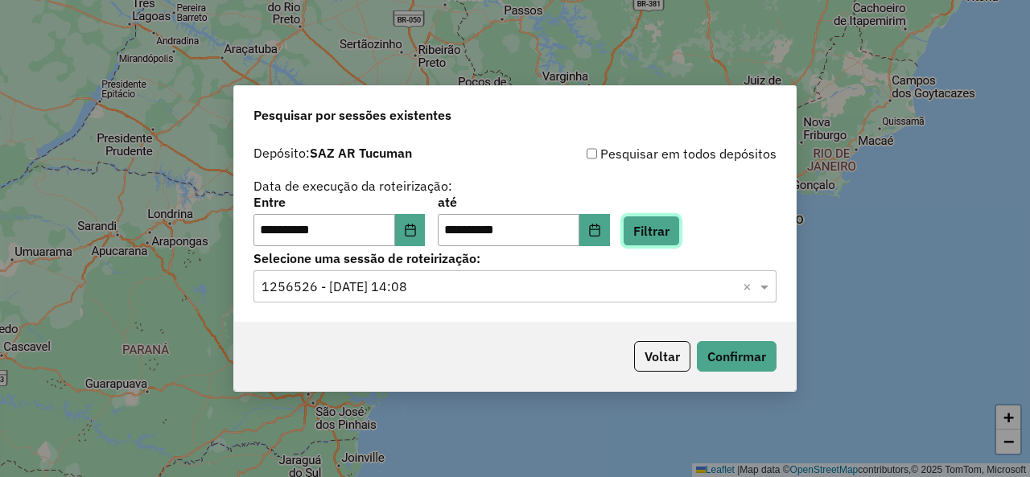
click at [663, 239] on button "Filtrar" at bounding box center [651, 231] width 57 height 31
click at [767, 284] on span at bounding box center [766, 286] width 20 height 19
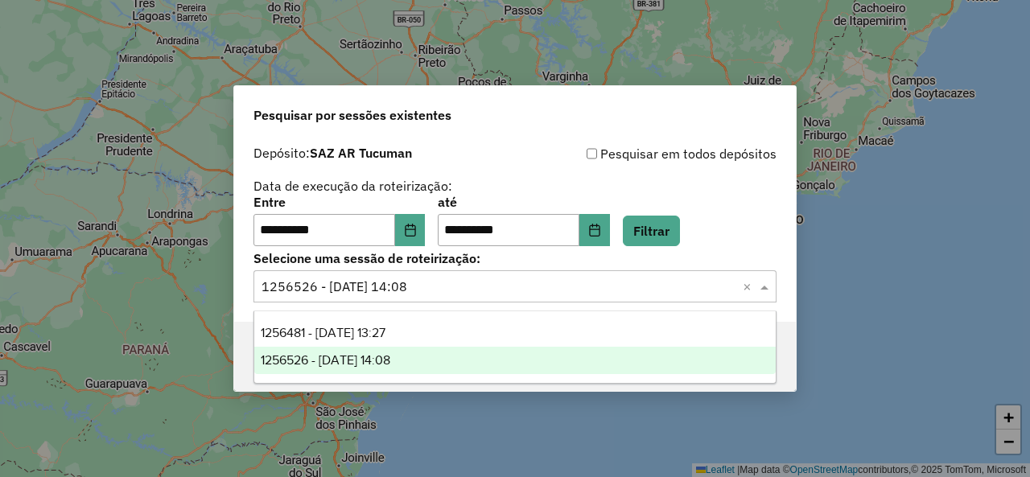
click at [767, 284] on span at bounding box center [766, 286] width 20 height 19
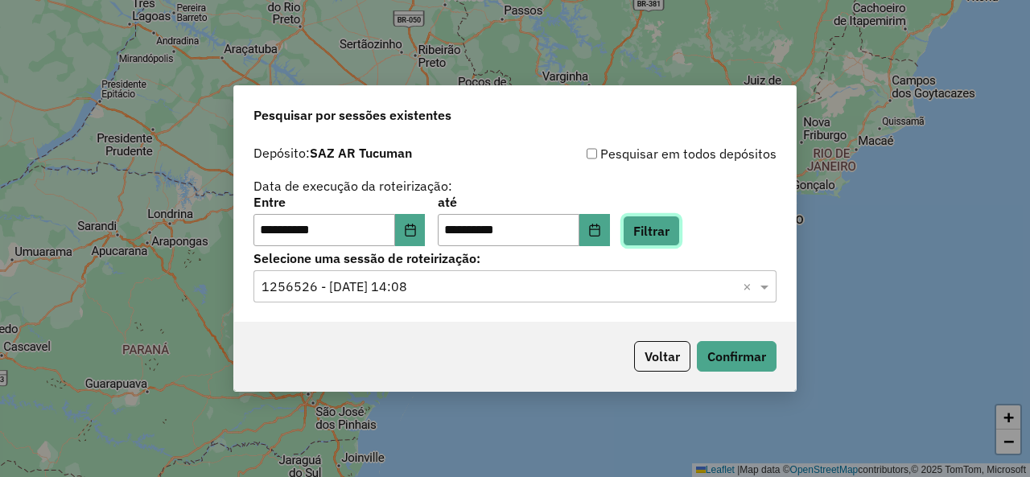
click at [654, 234] on button "Filtrar" at bounding box center [651, 231] width 57 height 31
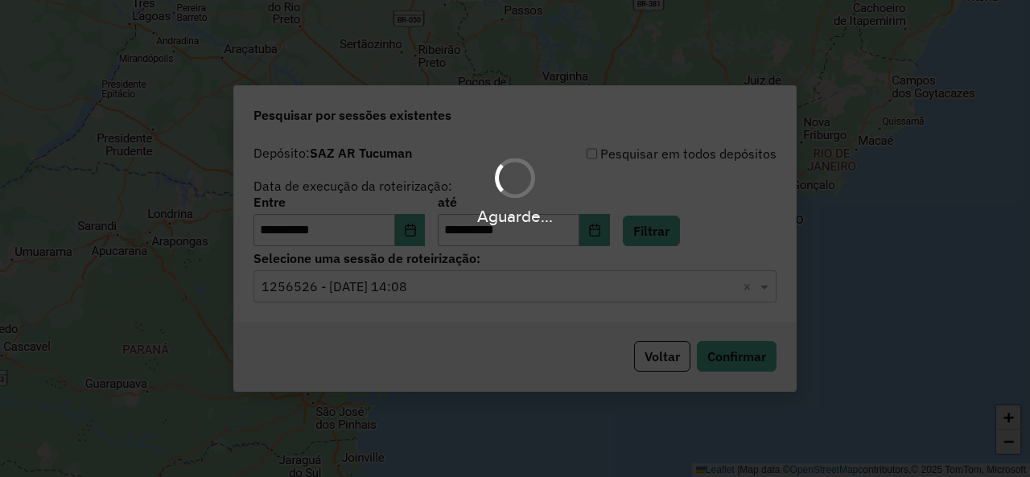
click at [771, 286] on span at bounding box center [766, 286] width 20 height 19
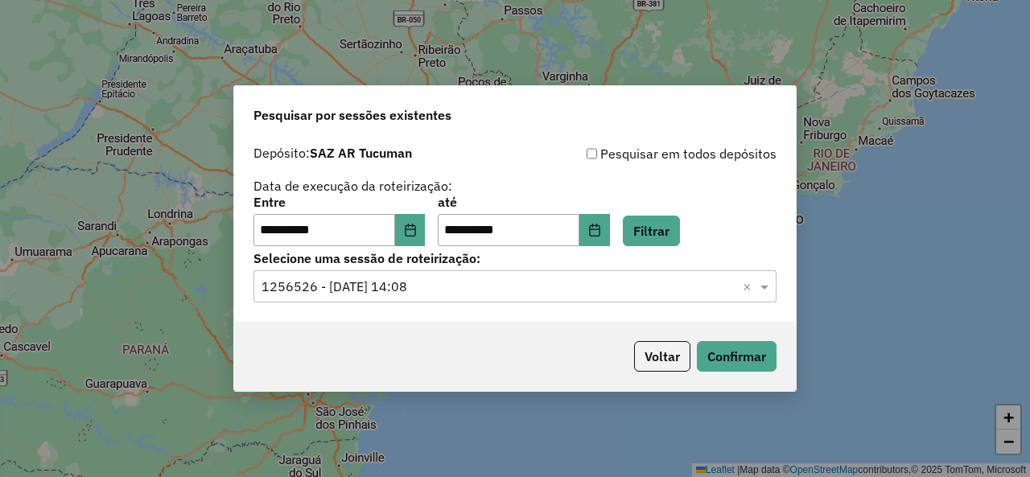
click at [771, 286] on span at bounding box center [766, 286] width 20 height 19
click at [661, 240] on button "Filtrar" at bounding box center [651, 231] width 57 height 31
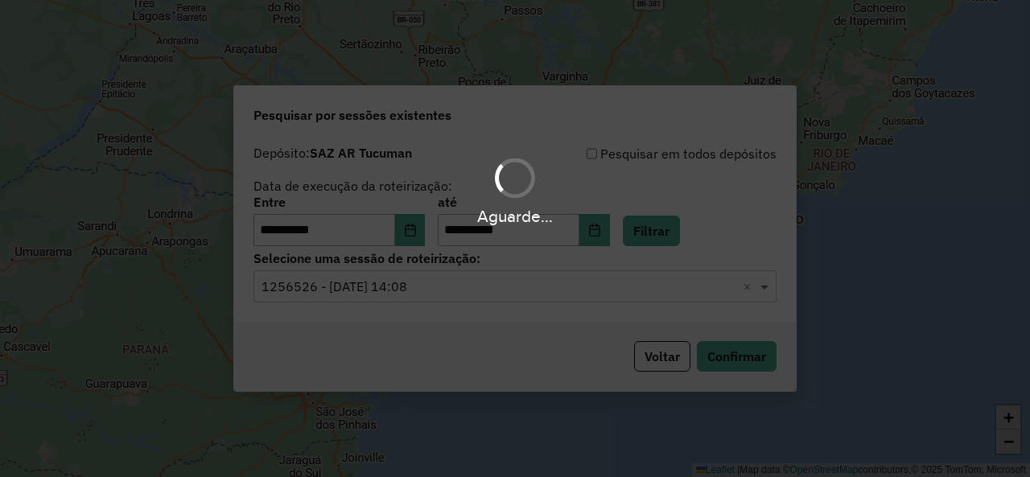
click at [764, 286] on span at bounding box center [766, 286] width 20 height 19
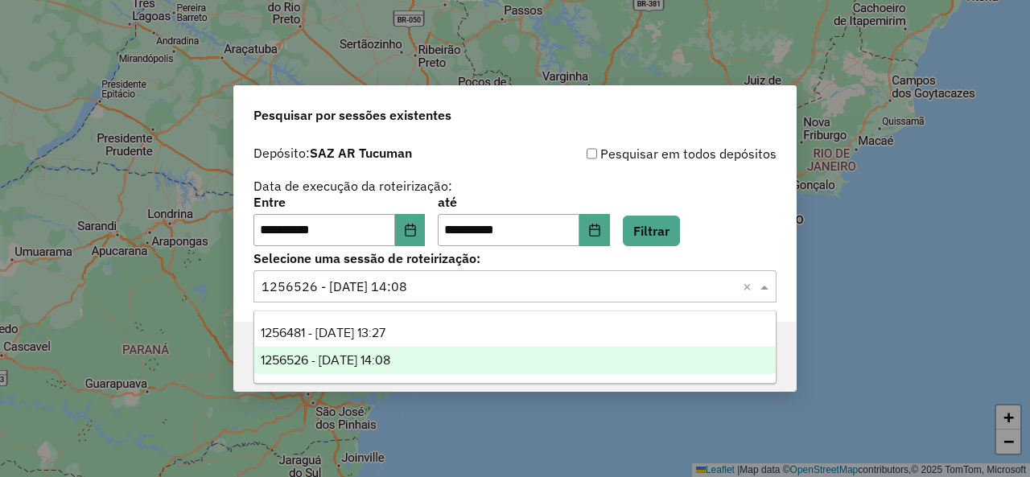
click at [764, 286] on span at bounding box center [766, 286] width 20 height 19
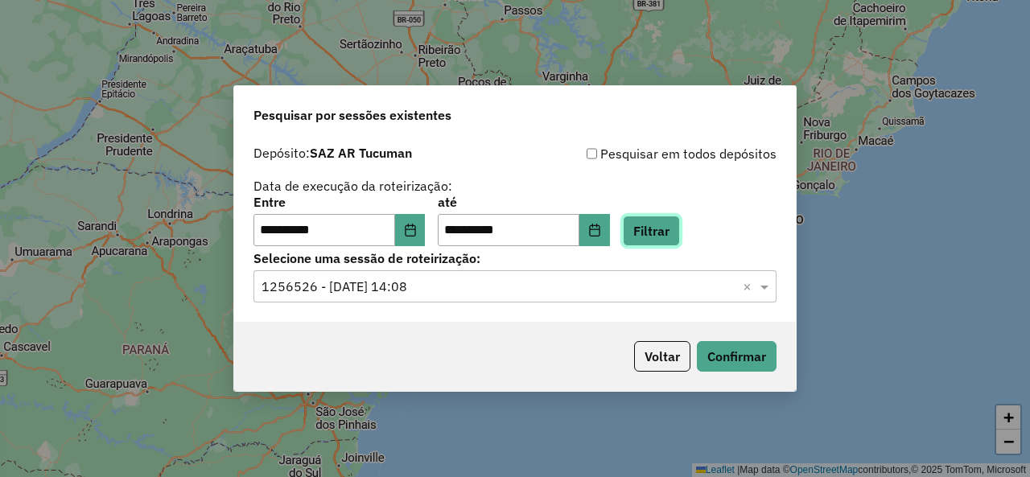
click at [668, 231] on button "Filtrar" at bounding box center [651, 231] width 57 height 31
click at [772, 287] on span at bounding box center [766, 286] width 20 height 19
click at [674, 228] on button "Filtrar" at bounding box center [651, 231] width 57 height 31
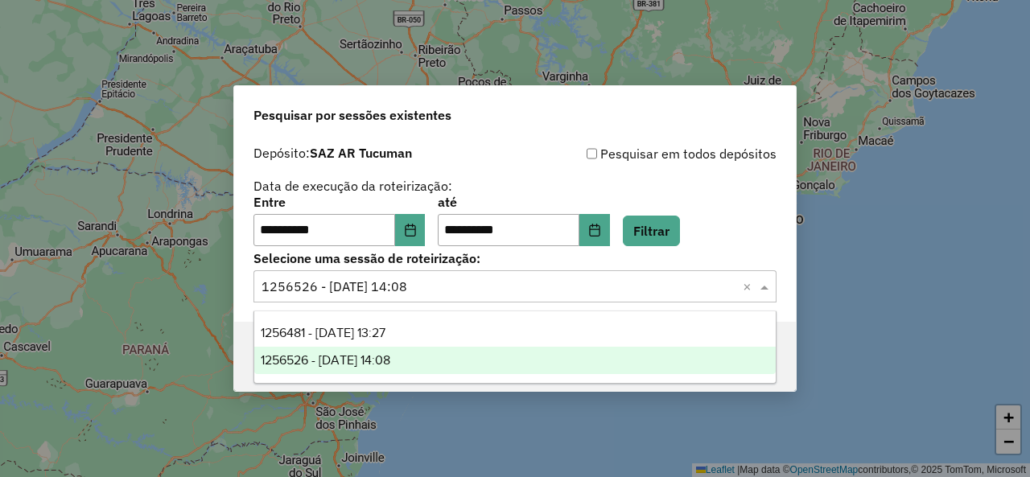
click at [764, 282] on span at bounding box center [766, 286] width 20 height 19
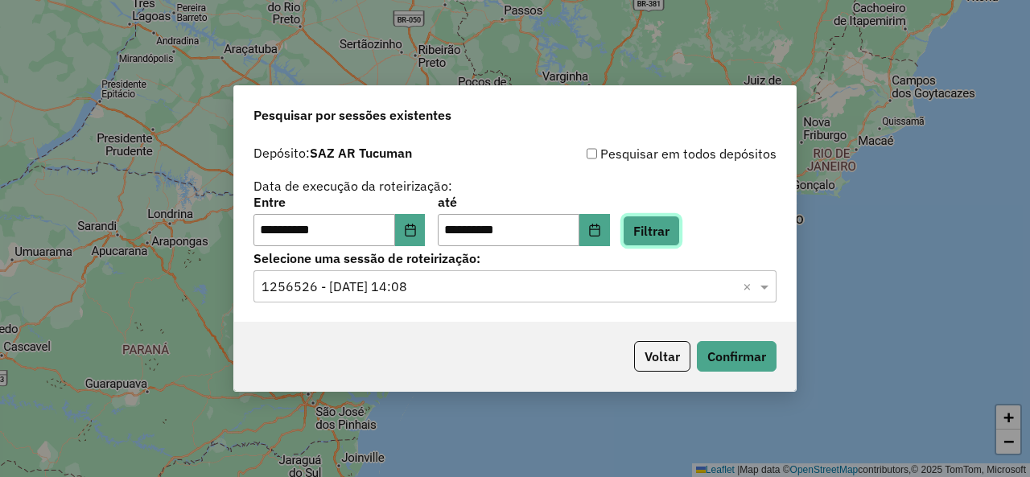
click at [680, 224] on button "Filtrar" at bounding box center [651, 231] width 57 height 31
click at [765, 289] on span at bounding box center [766, 286] width 20 height 19
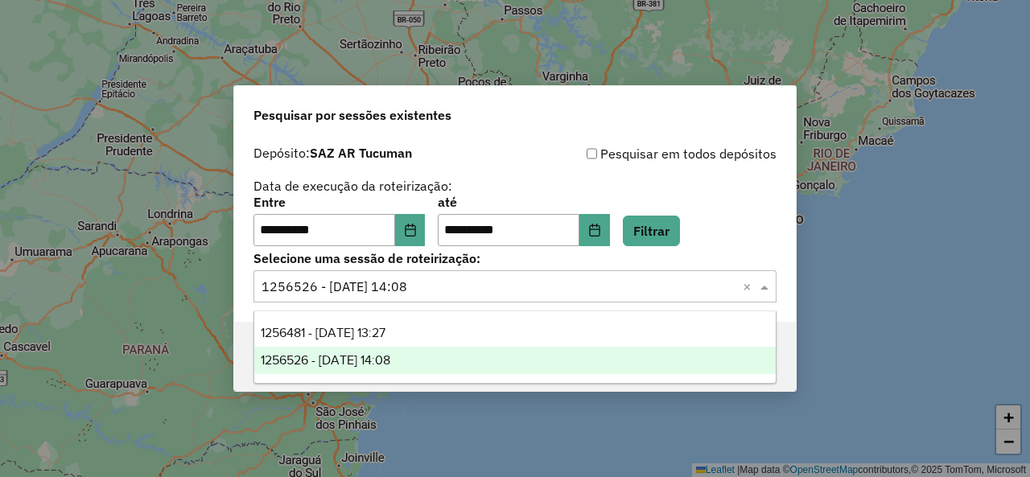
click at [765, 289] on span at bounding box center [766, 286] width 20 height 19
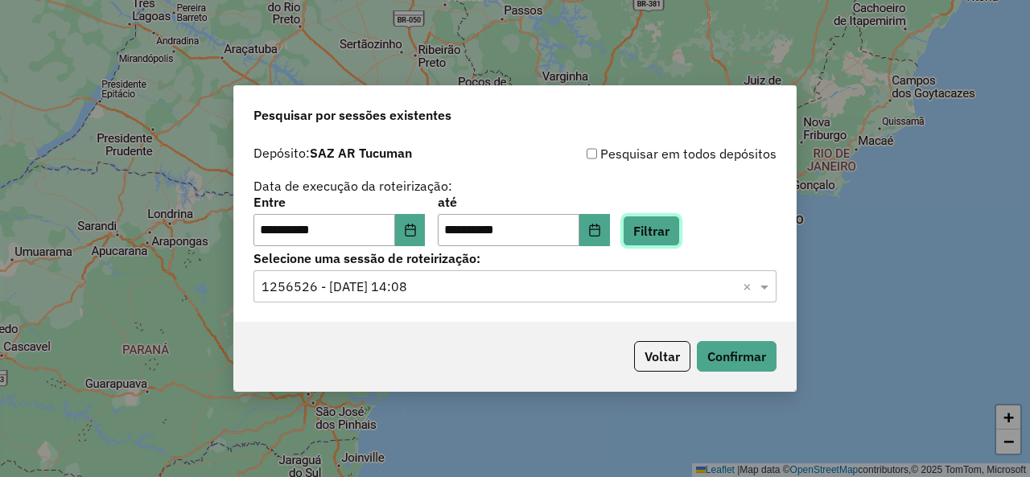
click at [667, 233] on button "Filtrar" at bounding box center [651, 231] width 57 height 31
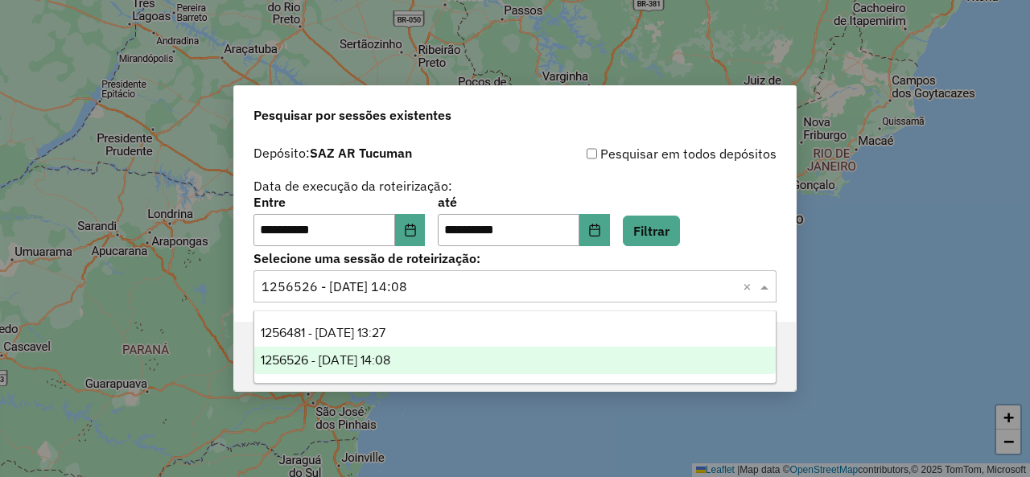
click at [767, 287] on span at bounding box center [766, 286] width 20 height 19
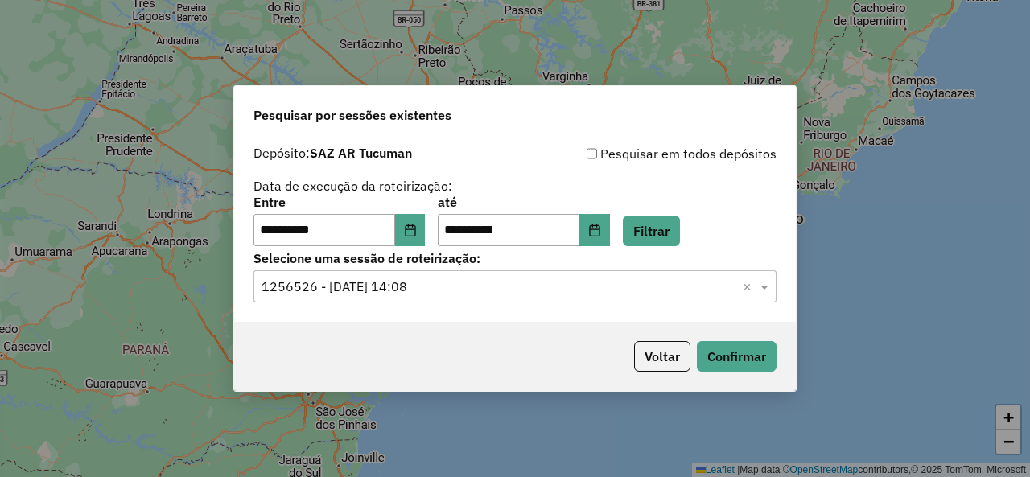
click at [767, 287] on span at bounding box center [766, 286] width 20 height 19
click at [680, 231] on button "Filtrar" at bounding box center [651, 231] width 57 height 31
click at [772, 290] on span at bounding box center [766, 286] width 20 height 19
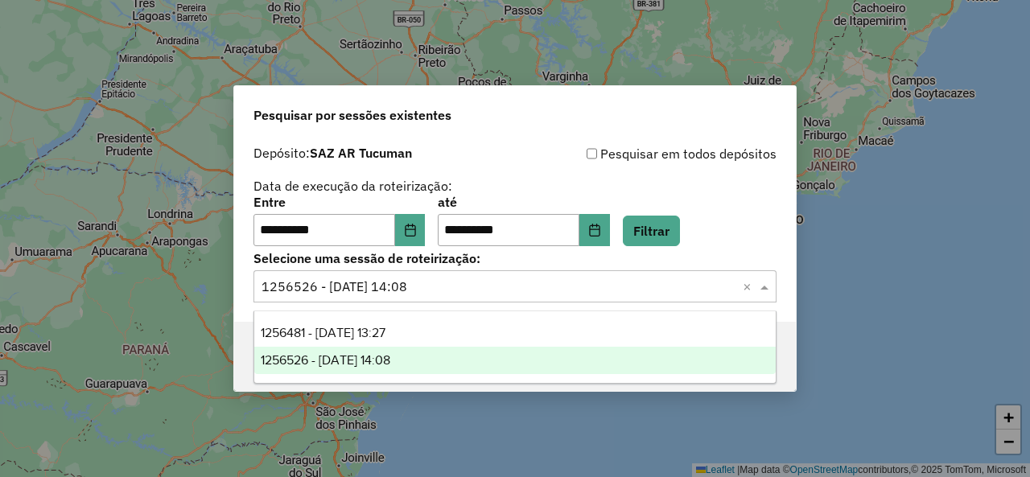
click at [772, 290] on span at bounding box center [766, 286] width 20 height 19
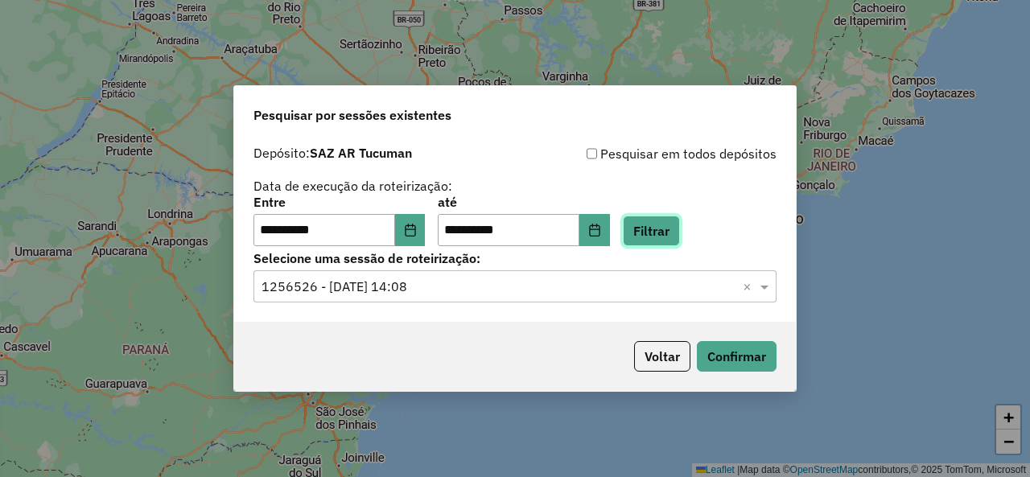
click at [680, 223] on button "Filtrar" at bounding box center [651, 231] width 57 height 31
click at [767, 284] on span at bounding box center [766, 286] width 20 height 19
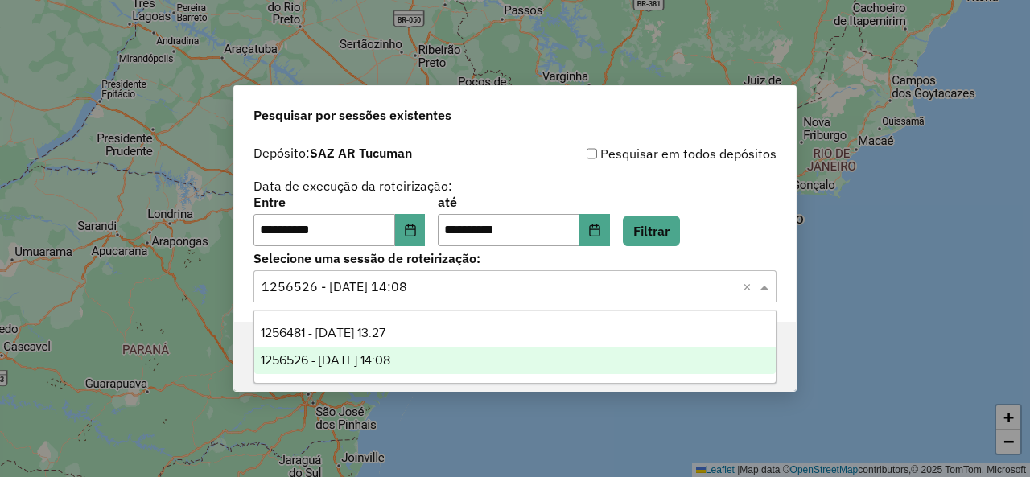
click at [767, 284] on span at bounding box center [766, 286] width 20 height 19
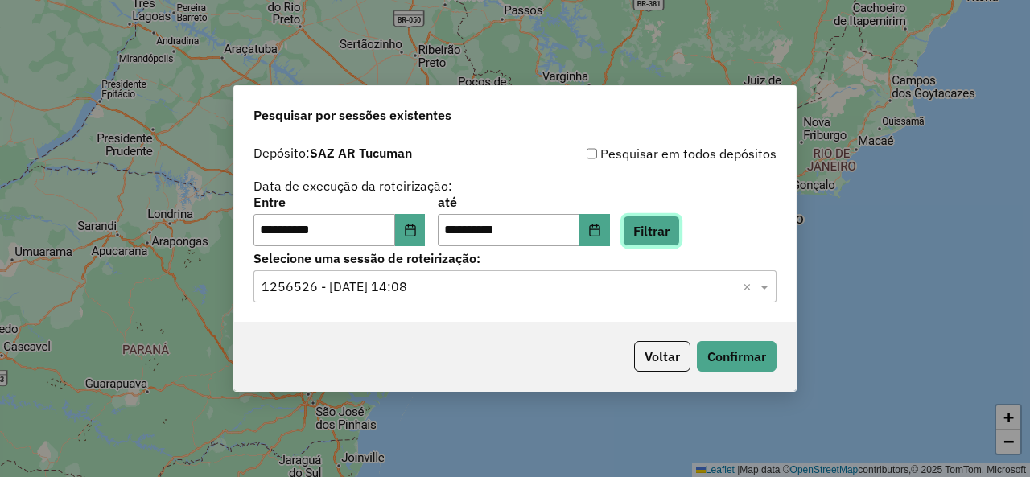
click at [665, 228] on button "Filtrar" at bounding box center [651, 231] width 57 height 31
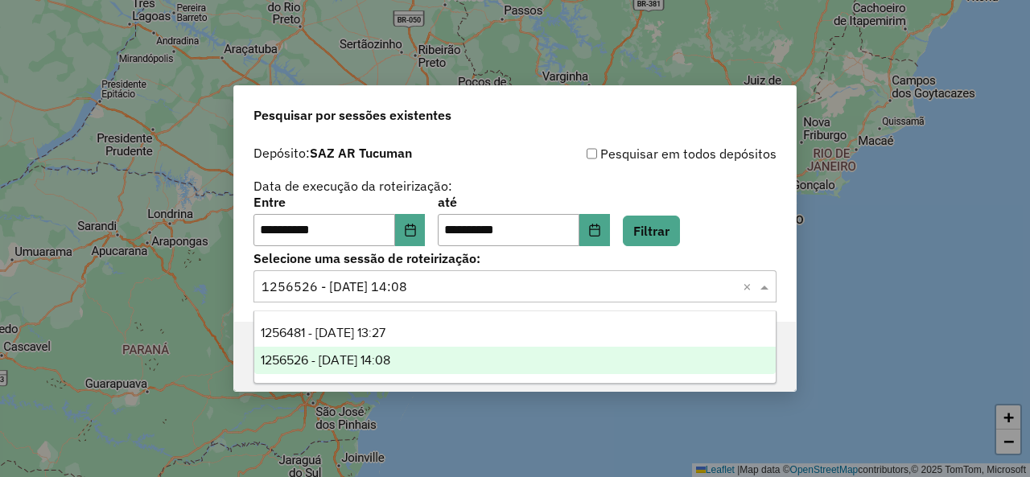
click at [765, 282] on span at bounding box center [766, 286] width 20 height 19
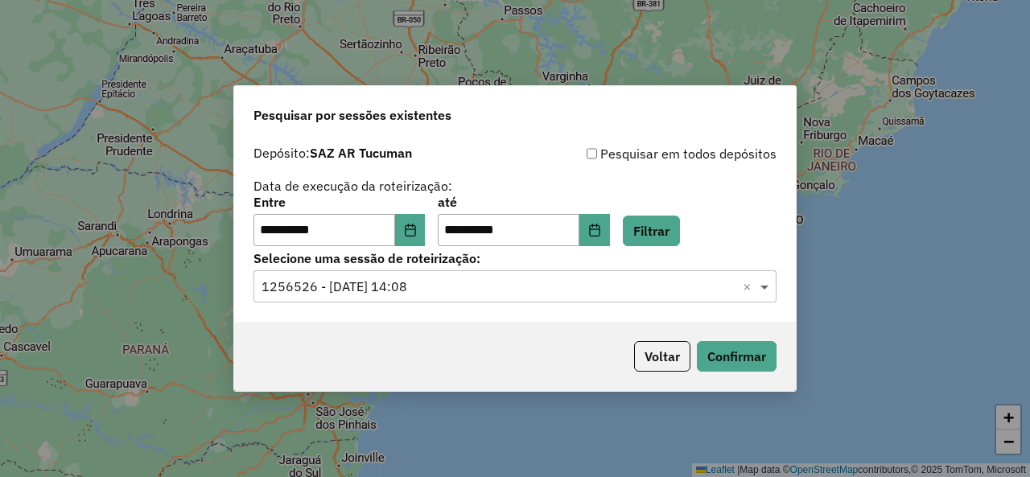
click at [766, 283] on span at bounding box center [766, 286] width 20 height 19
drag, startPoint x: 642, startPoint y: 223, endPoint x: 661, endPoint y: 219, distance: 19.7
click at [652, 223] on div "**********" at bounding box center [514, 221] width 523 height 50
click at [661, 219] on button "Filtrar" at bounding box center [651, 231] width 57 height 31
click at [764, 283] on span at bounding box center [766, 286] width 20 height 19
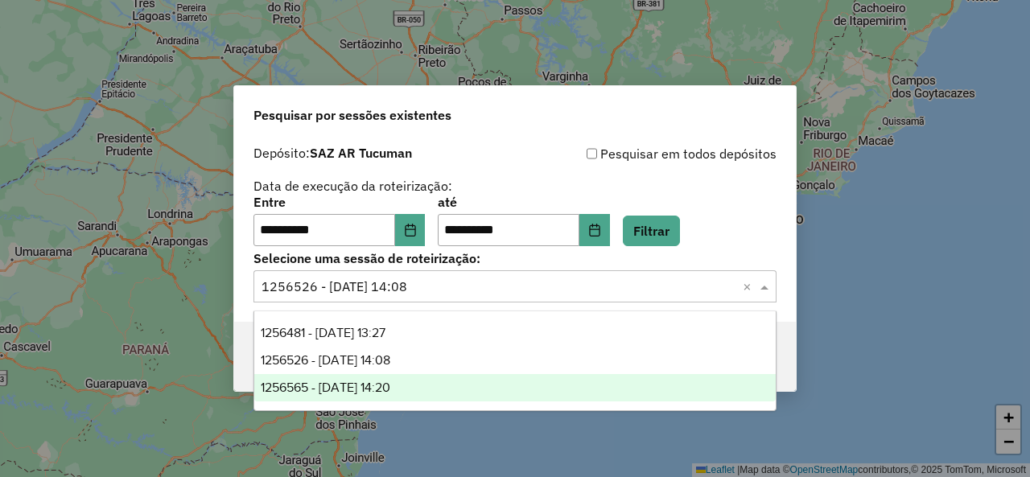
click at [385, 389] on span "1256565 - 01/09/2025 14:20" at bounding box center [326, 388] width 130 height 14
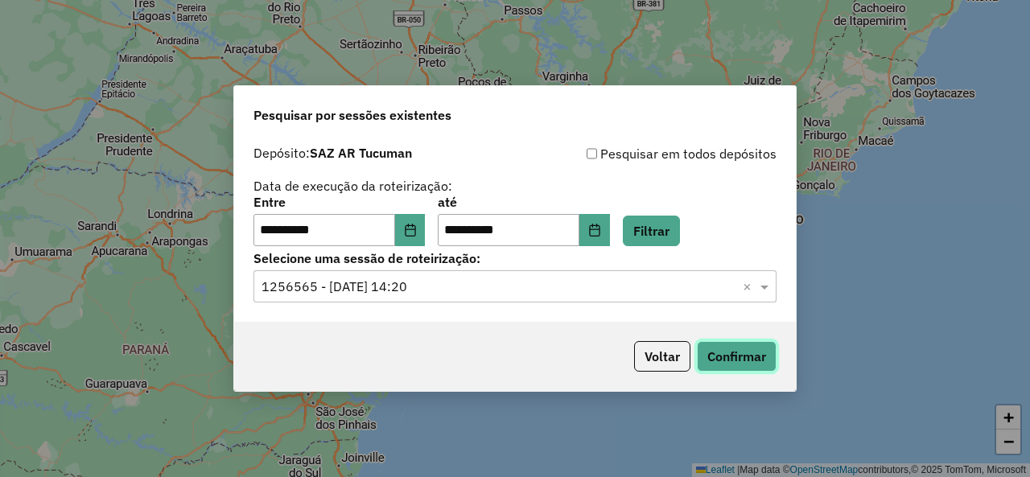
click at [715, 360] on button "Confirmar" at bounding box center [737, 356] width 80 height 31
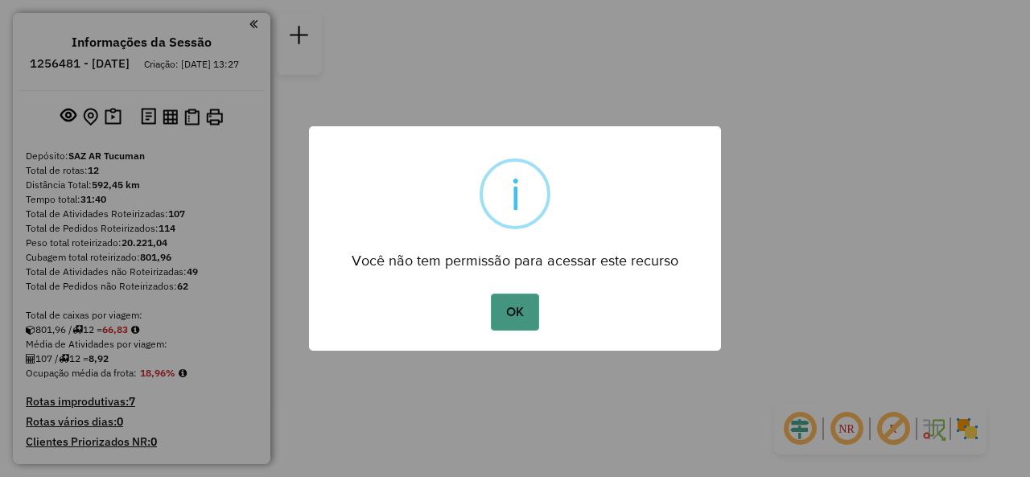
click at [523, 315] on button "OK" at bounding box center [514, 312] width 47 height 37
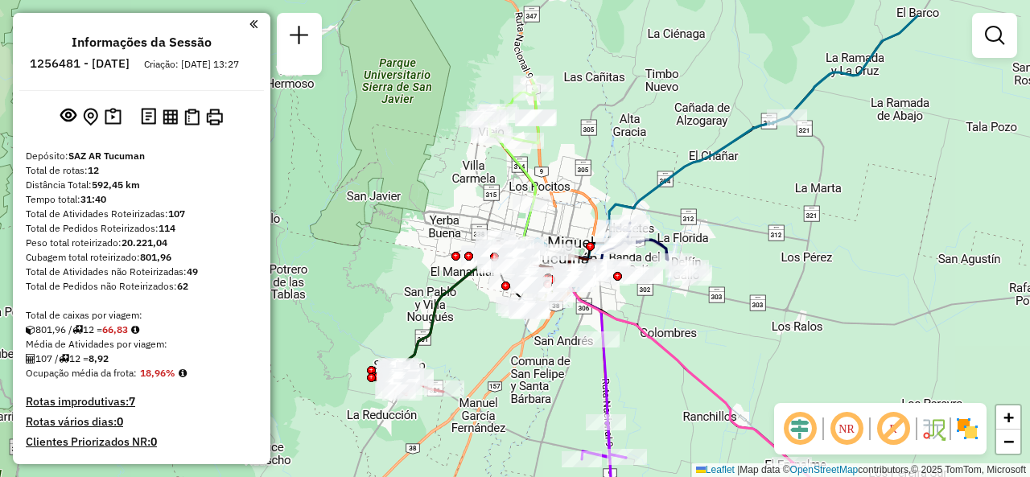
drag, startPoint x: 613, startPoint y: 106, endPoint x: 594, endPoint y: 169, distance: 65.7
click at [594, 169] on div "Janela de atendimento Grade de atendimento Capacidade Transportadoras Veículos …" at bounding box center [515, 238] width 1030 height 477
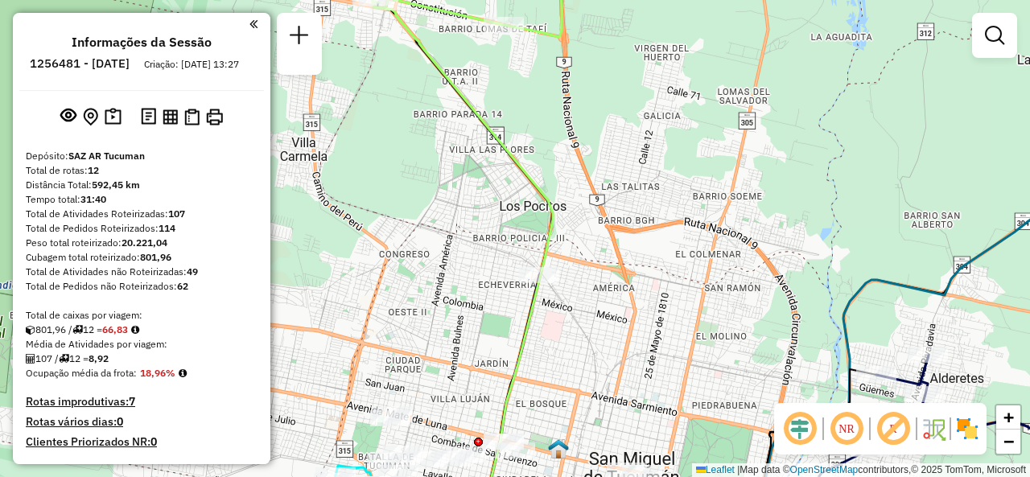
drag, startPoint x: 556, startPoint y: 165, endPoint x: 634, endPoint y: 191, distance: 82.2
click at [634, 190] on div "Janela de atendimento Grade de atendimento Capacidade Transportadoras Veículos …" at bounding box center [515, 238] width 1030 height 477
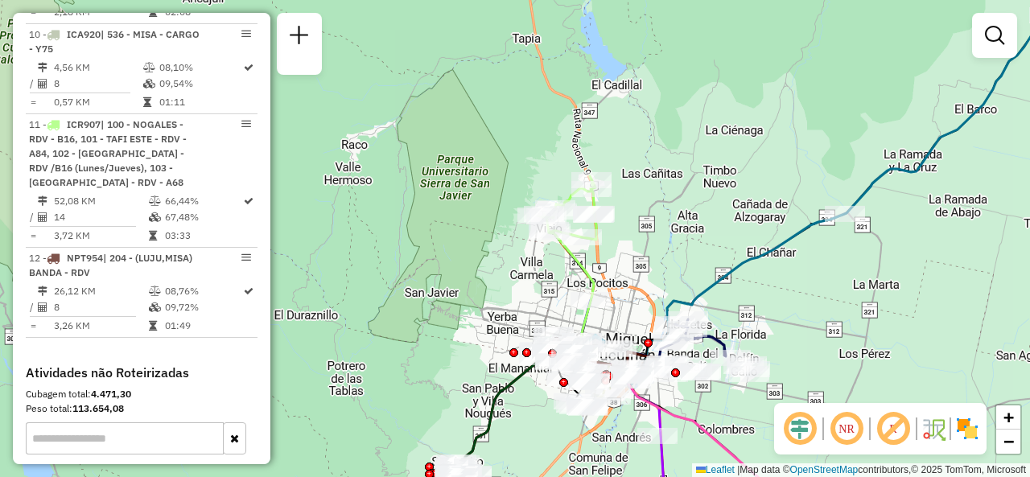
scroll to position [1448, 0]
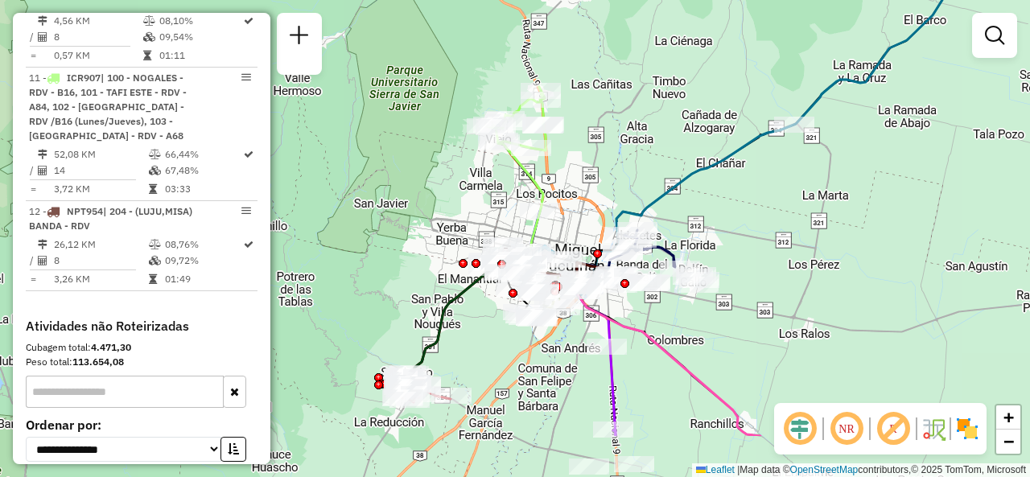
drag, startPoint x: 428, startPoint y: 326, endPoint x: 339, endPoint y: 183, distance: 168.3
click at [338, 189] on div "Janela de atendimento Grade de atendimento Capacidade Transportadoras Veículos …" at bounding box center [515, 238] width 1030 height 477
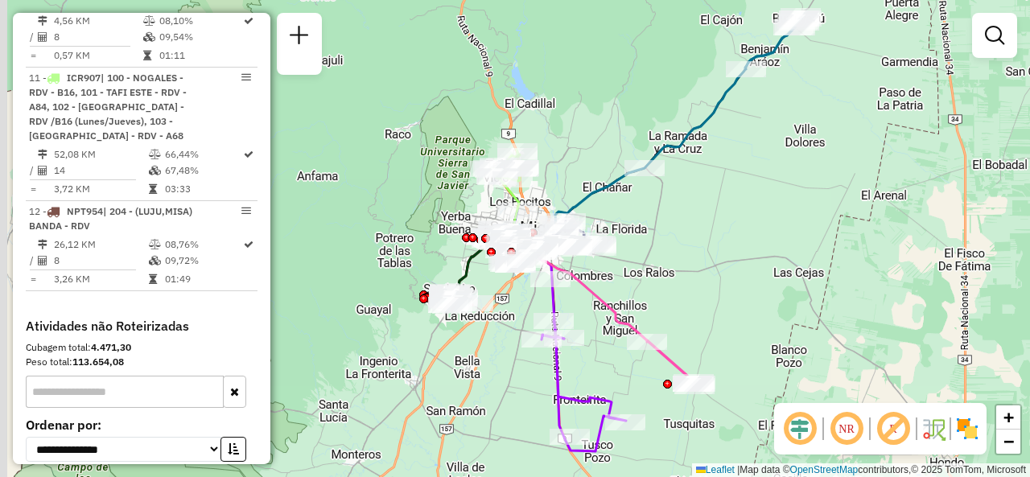
drag, startPoint x: 349, startPoint y: 184, endPoint x: 430, endPoint y: 213, distance: 85.5
click at [430, 213] on div "Janela de atendimento Grade de atendimento Capacidade Transportadoras Veículos …" at bounding box center [515, 238] width 1030 height 477
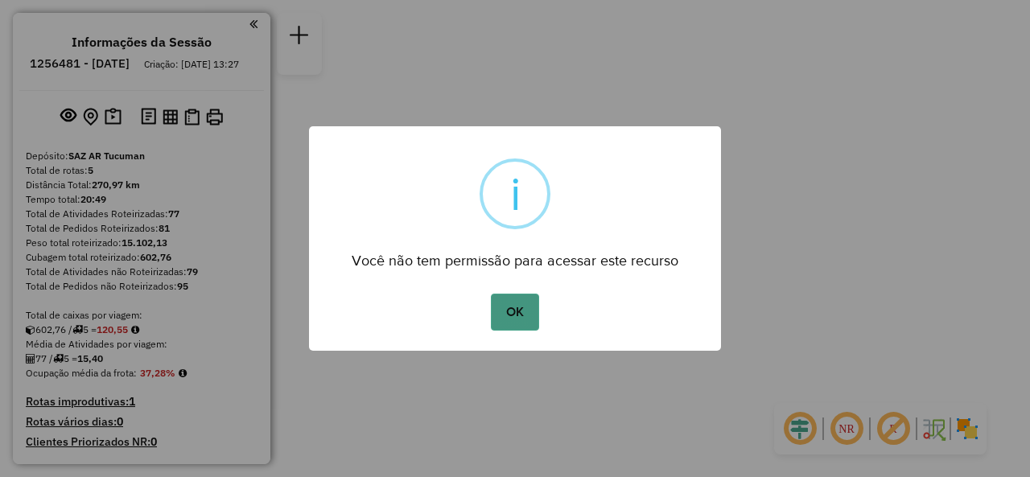
click at [516, 299] on button "OK" at bounding box center [514, 312] width 47 height 37
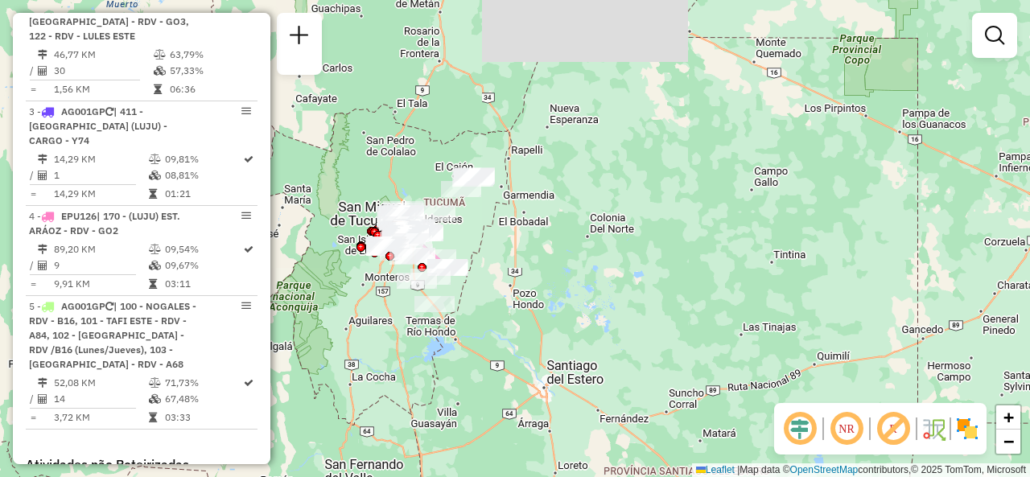
scroll to position [656, 0]
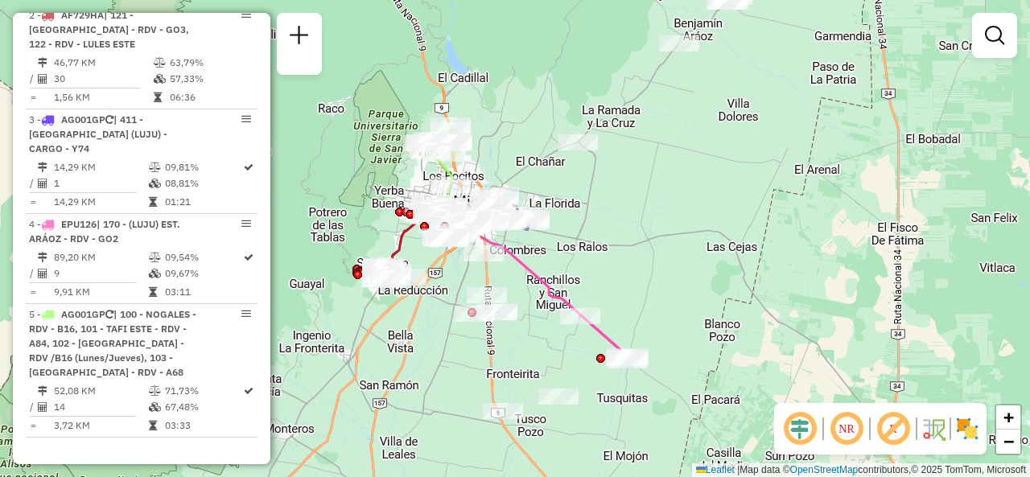
drag, startPoint x: 451, startPoint y: 179, endPoint x: 644, endPoint y: 221, distance: 198.3
click at [643, 223] on div "Janela de atendimento Grade de atendimento Capacidade Transportadoras Veículos …" at bounding box center [515, 238] width 1030 height 477
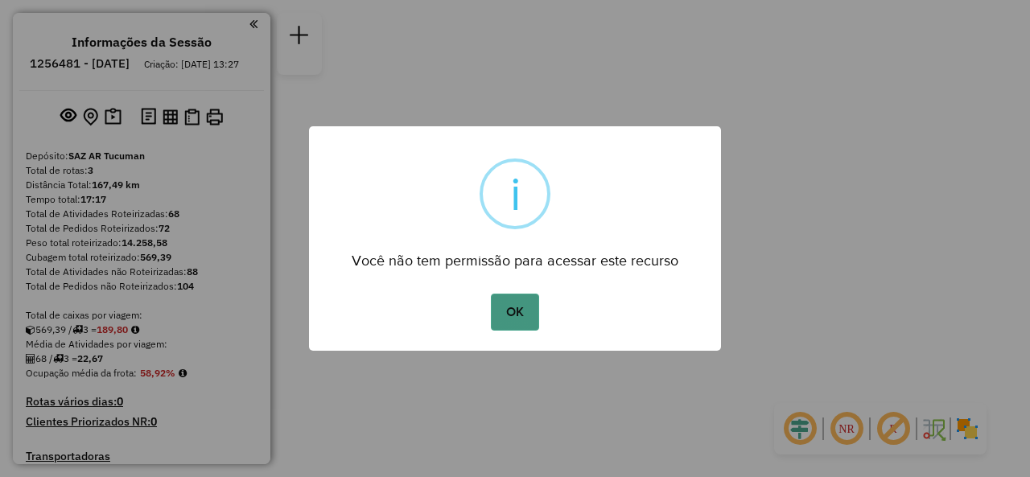
click at [523, 311] on button "OK" at bounding box center [514, 312] width 47 height 37
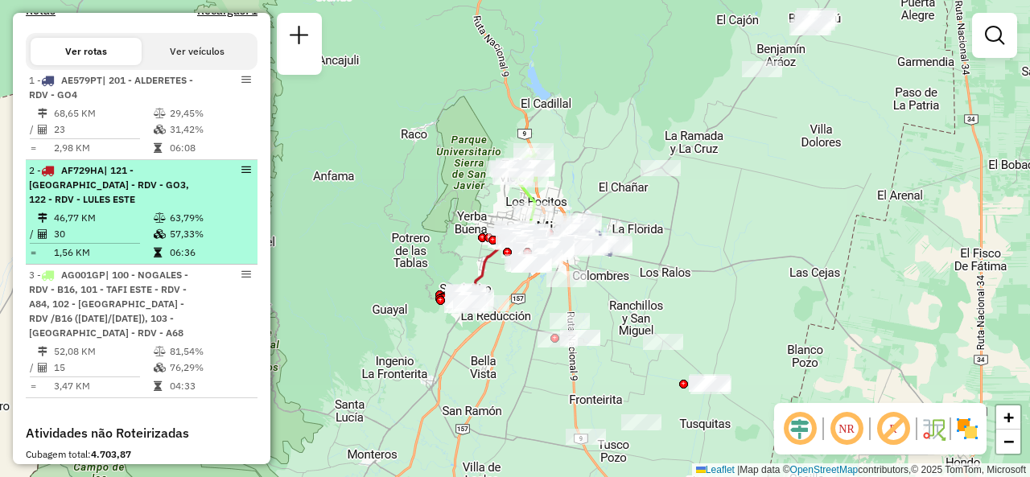
scroll to position [457, 0]
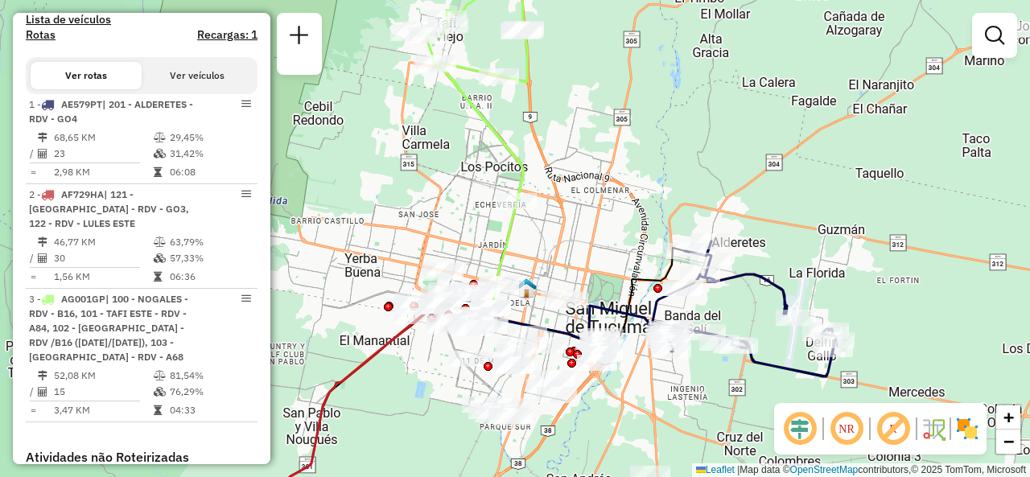
drag, startPoint x: 564, startPoint y: 216, endPoint x: 566, endPoint y: 239, distance: 22.7
click at [566, 239] on div "Janela de atendimento Grade de atendimento Capacidade Transportadoras Veículos …" at bounding box center [515, 238] width 1030 height 477
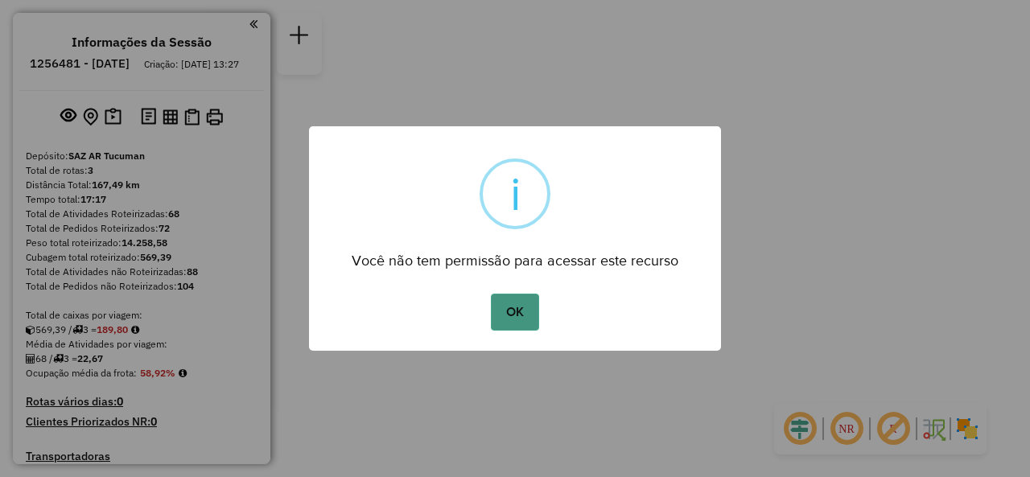
click at [496, 307] on button "OK" at bounding box center [514, 312] width 47 height 37
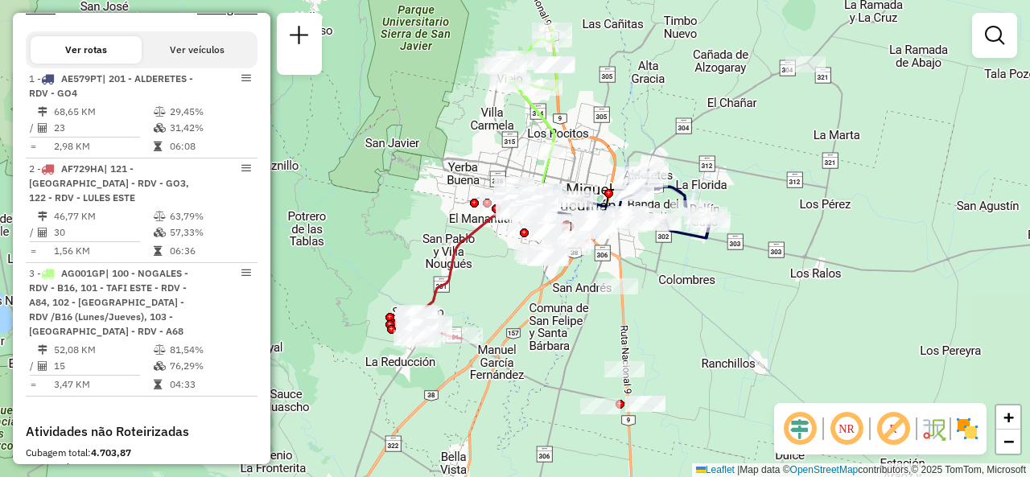
scroll to position [457, 0]
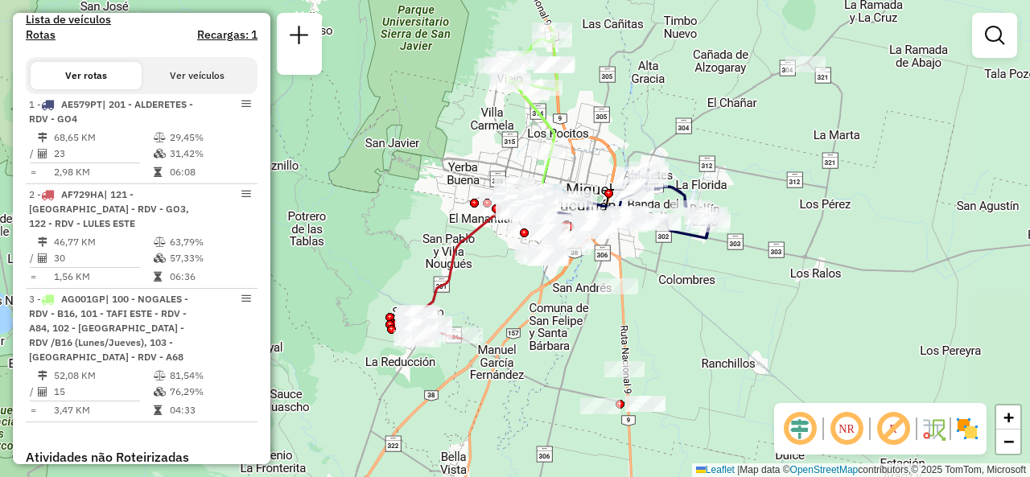
click at [442, 231] on div "Janela de atendimento Grade de atendimento Capacidade Transportadoras Veículos …" at bounding box center [515, 238] width 1030 height 477
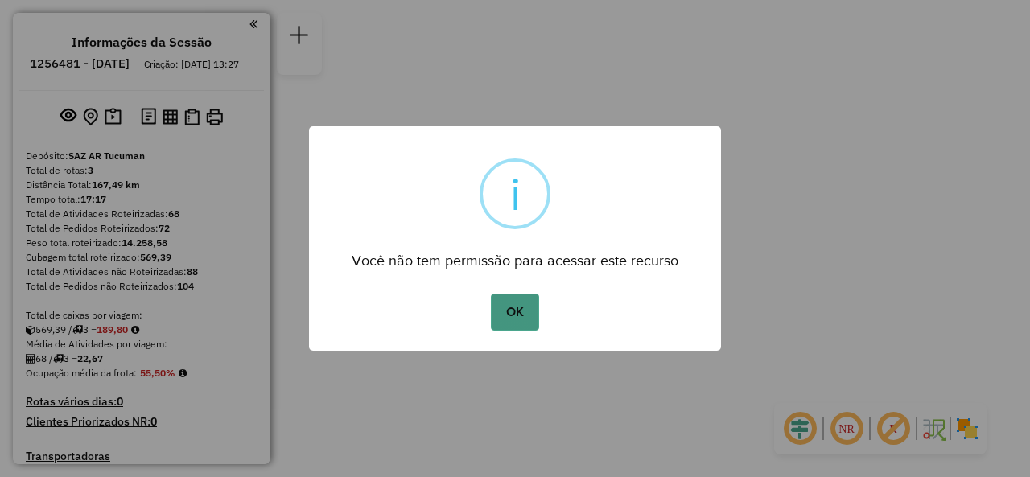
click at [521, 323] on button "OK" at bounding box center [514, 312] width 47 height 37
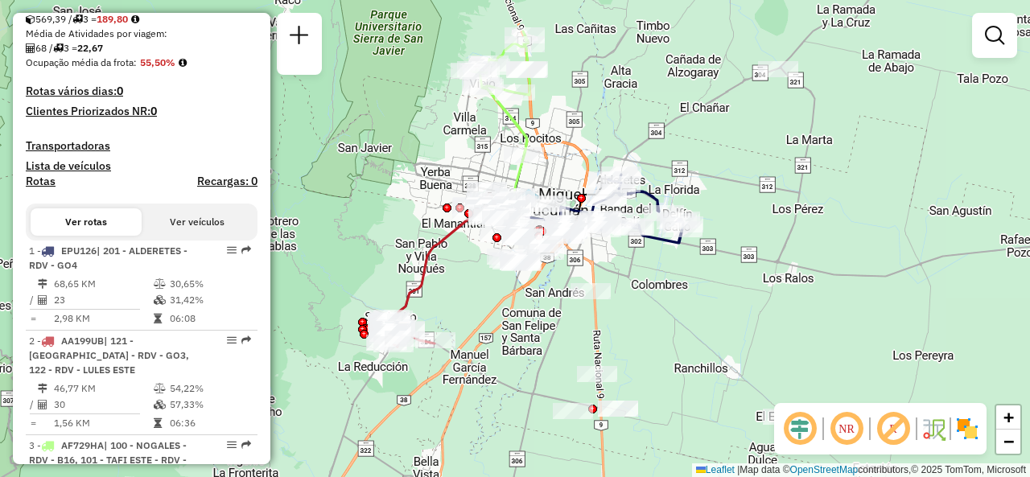
scroll to position [241, 0]
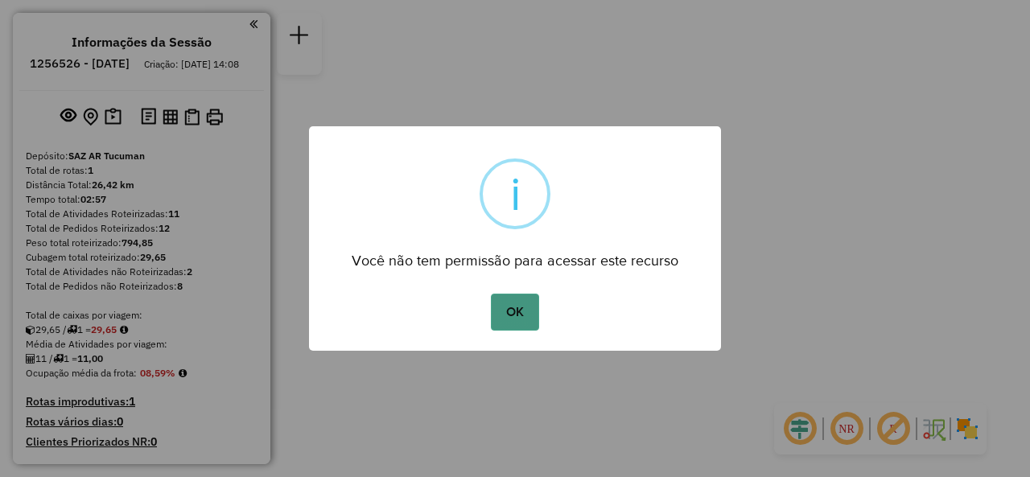
click at [499, 297] on button "OK" at bounding box center [514, 312] width 47 height 37
click at [519, 326] on button "OK" at bounding box center [514, 312] width 47 height 37
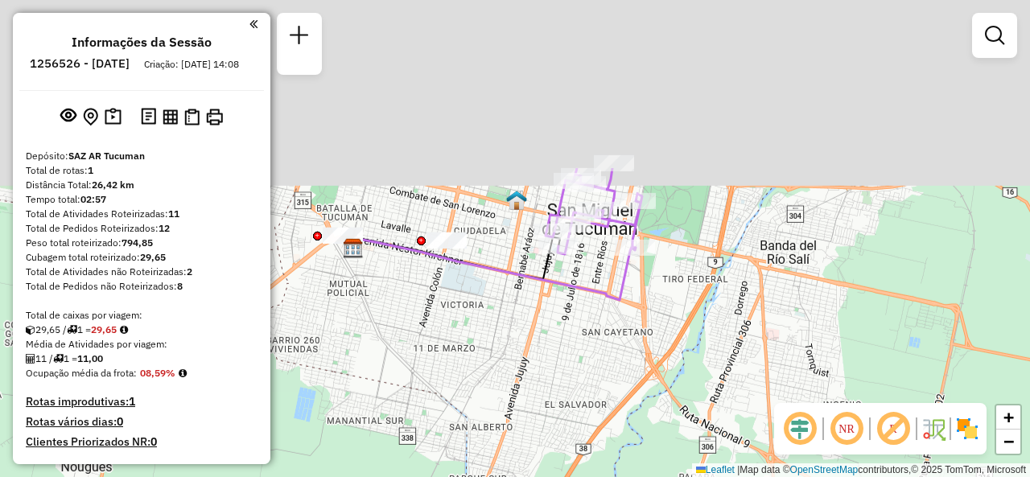
drag, startPoint x: 615, startPoint y: 143, endPoint x: 574, endPoint y: 361, distance: 221.7
click at [574, 361] on div "Janela de atendimento Grade de atendimento Capacidade Transportadoras Veículos …" at bounding box center [515, 238] width 1030 height 477
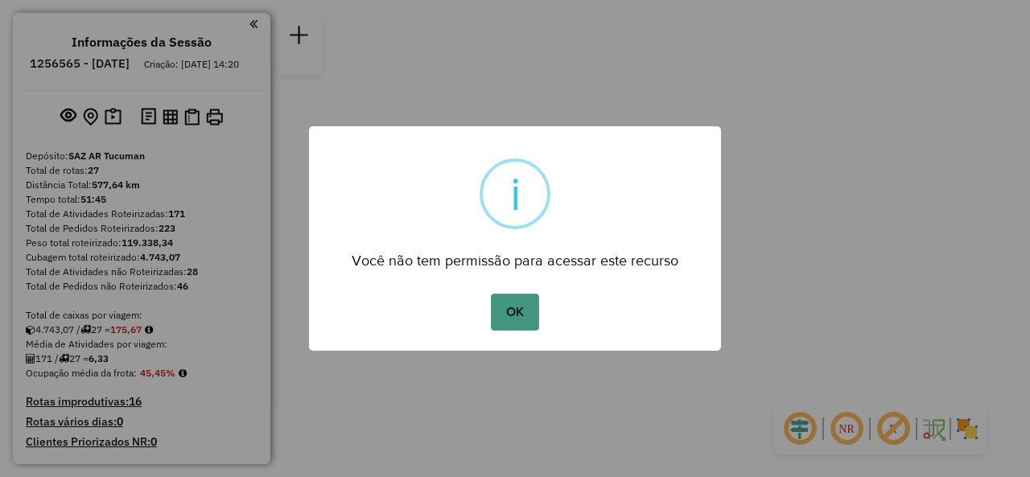
click at [531, 308] on button "OK" at bounding box center [514, 312] width 47 height 37
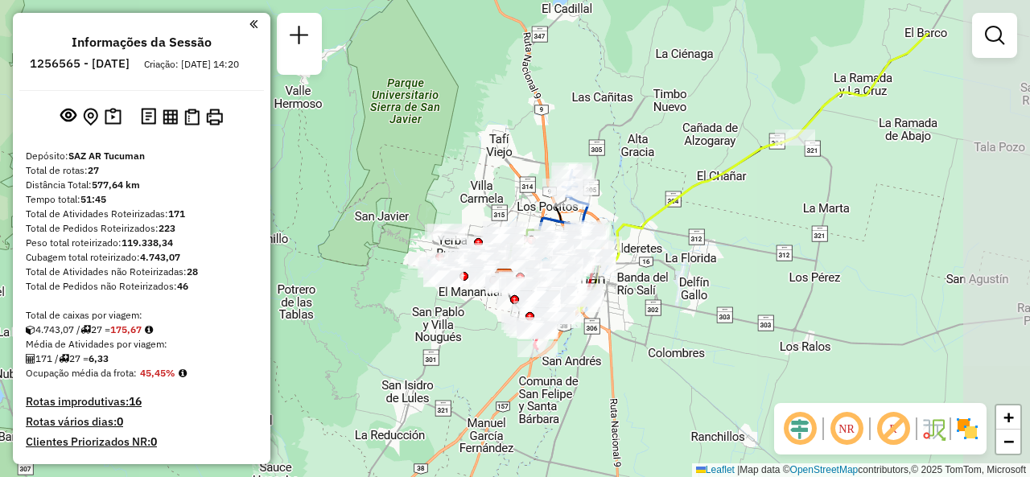
drag, startPoint x: 788, startPoint y: 117, endPoint x: 695, endPoint y: 209, distance: 130.8
click at [695, 209] on div "Janela de atendimento Grade de atendimento Capacidade Transportadoras Veículos …" at bounding box center [515, 238] width 1030 height 477
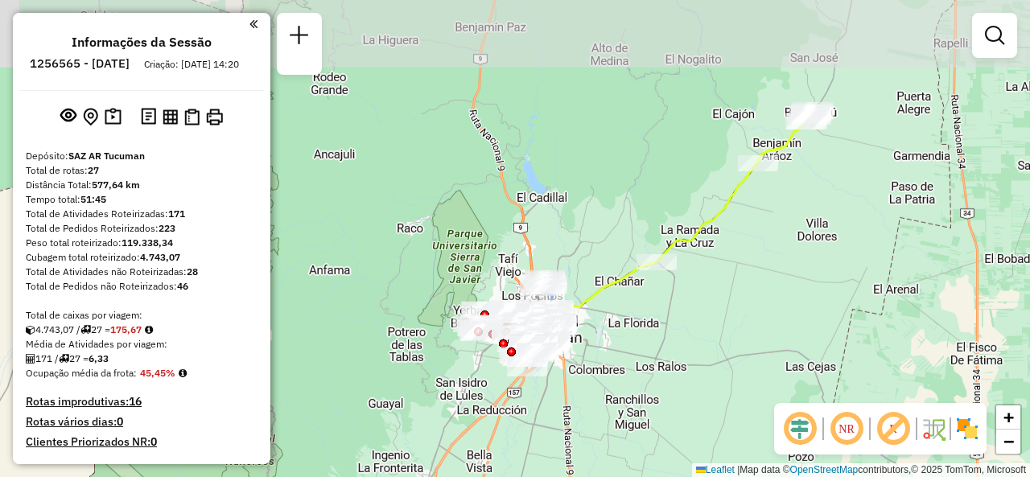
drag, startPoint x: 758, startPoint y: 178, endPoint x: 688, endPoint y: 224, distance: 84.1
click at [688, 224] on div "Janela de atendimento Grade de atendimento Capacidade Transportadoras Veículos …" at bounding box center [515, 238] width 1030 height 477
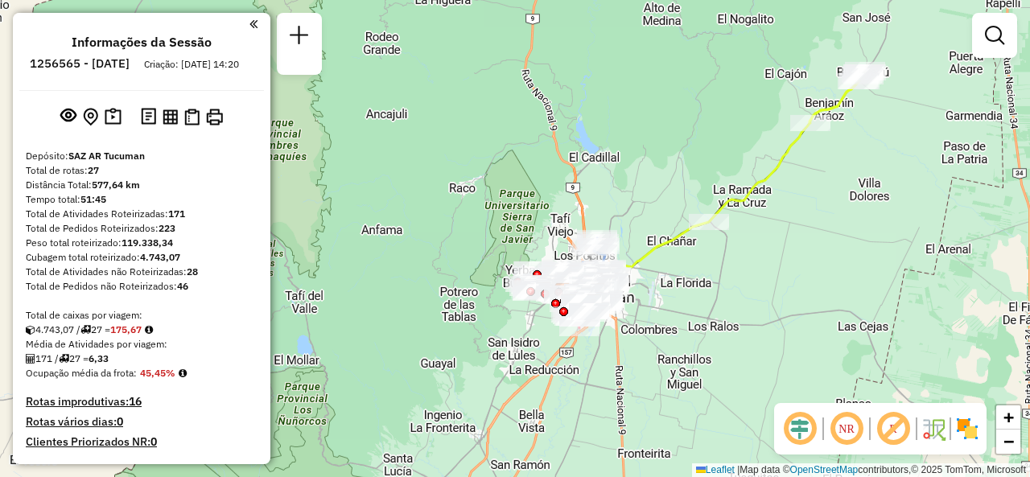
drag, startPoint x: 702, startPoint y: 244, endPoint x: 786, endPoint y: 183, distance: 103.8
click at [786, 183] on div "Janela de atendimento Grade de atendimento Capacidade Transportadoras Veículos …" at bounding box center [515, 238] width 1030 height 477
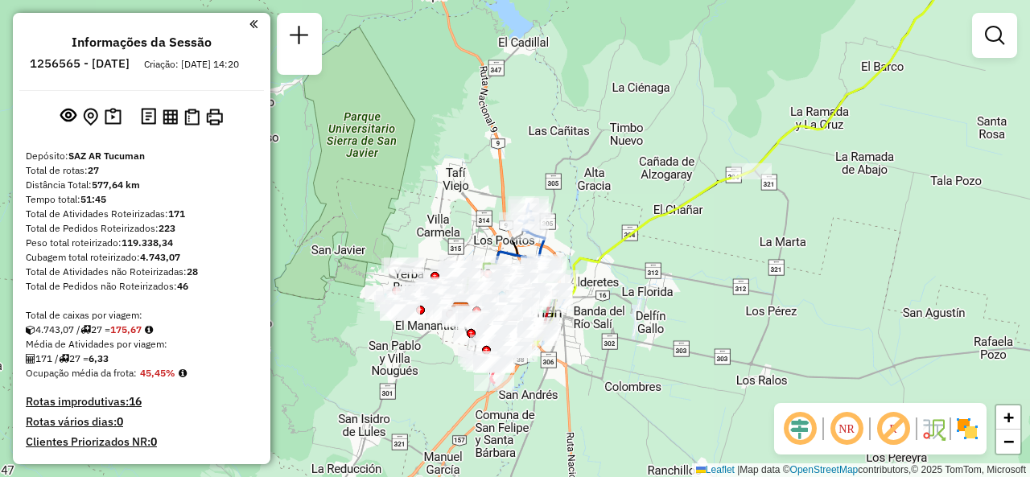
drag, startPoint x: 604, startPoint y: 262, endPoint x: 723, endPoint y: 203, distance: 133.1
click at [723, 203] on div "Janela de atendimento Grade de atendimento Capacidade Transportadoras Veículos …" at bounding box center [515, 238] width 1030 height 477
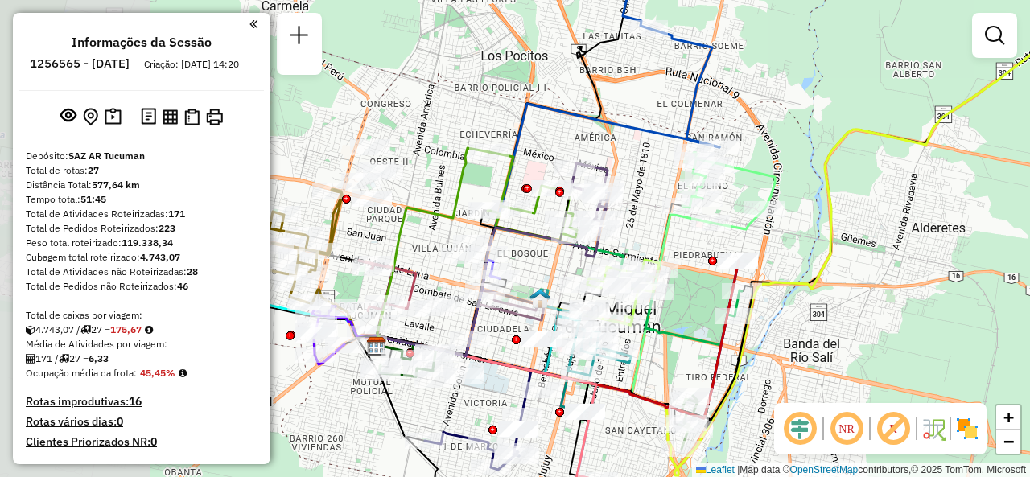
drag, startPoint x: 751, startPoint y: 173, endPoint x: 829, endPoint y: 191, distance: 80.0
click at [829, 191] on icon at bounding box center [767, 220] width 780 height 510
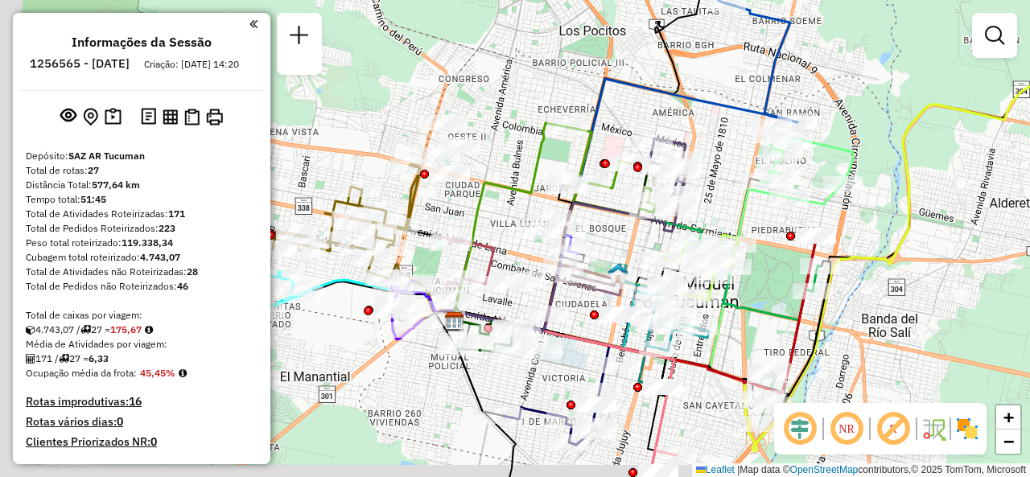
drag, startPoint x: 837, startPoint y: 195, endPoint x: 903, endPoint y: 163, distance: 73.1
click at [904, 162] on div "Janela de atendimento Grade de atendimento Capacidade Transportadoras Veículos …" at bounding box center [515, 238] width 1030 height 477
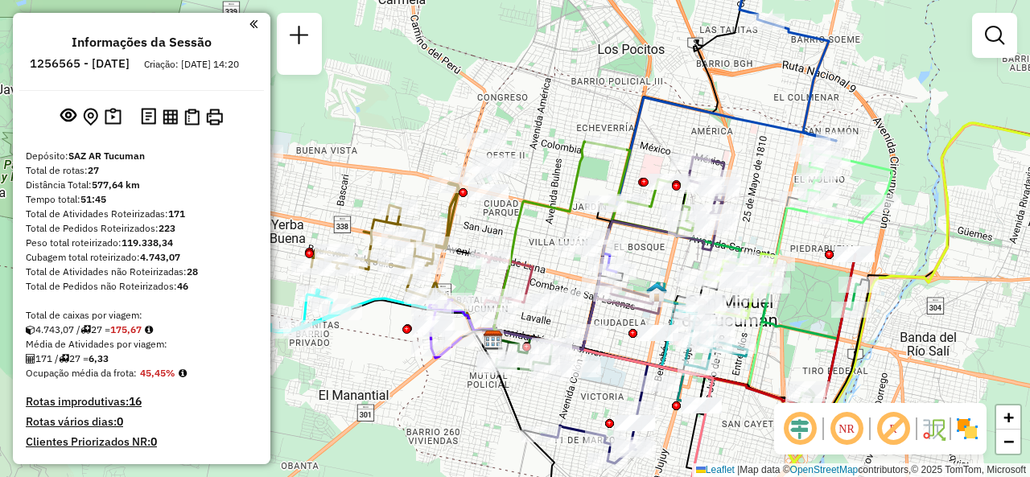
drag, startPoint x: 736, startPoint y: 96, endPoint x: 766, endPoint y: 118, distance: 37.3
click at [766, 118] on icon at bounding box center [665, 223] width 342 height 252
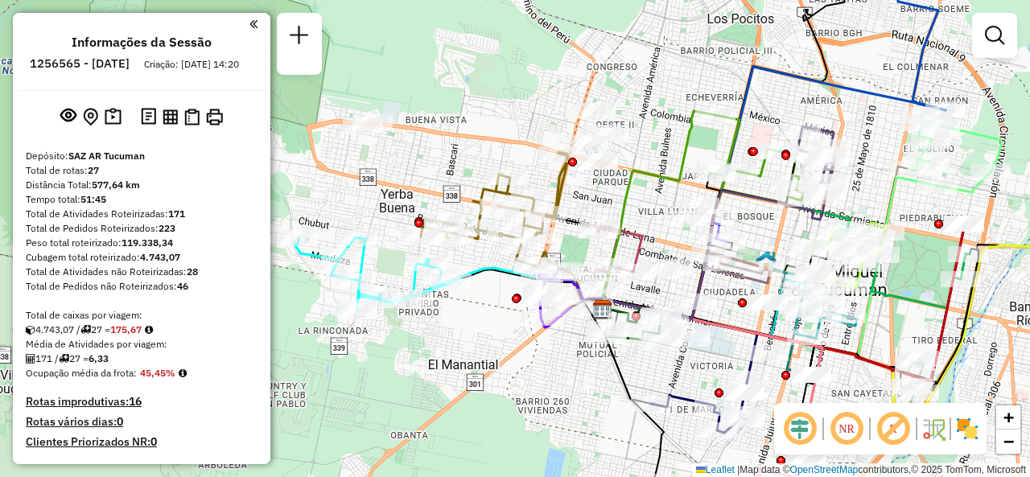
drag, startPoint x: 542, startPoint y: 157, endPoint x: 652, endPoint y: 126, distance: 113.6
click at [652, 126] on div "Janela de atendimento Grade de atendimento Capacidade Transportadoras Veículos …" at bounding box center [515, 238] width 1030 height 477
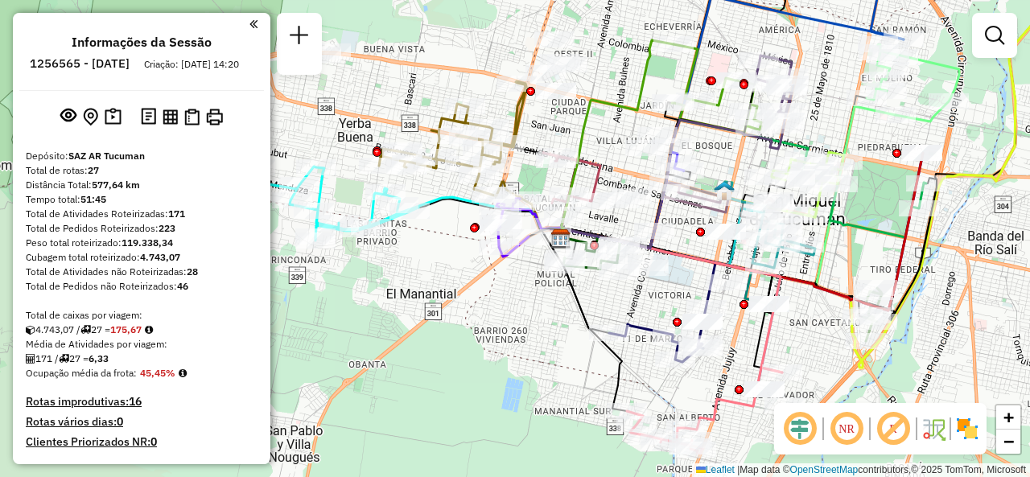
drag, startPoint x: 463, startPoint y: 329, endPoint x: 421, endPoint y: 258, distance: 82.2
click at [421, 258] on div "Janela de atendimento Grade de atendimento Capacidade Transportadoras Veículos …" at bounding box center [515, 238] width 1030 height 477
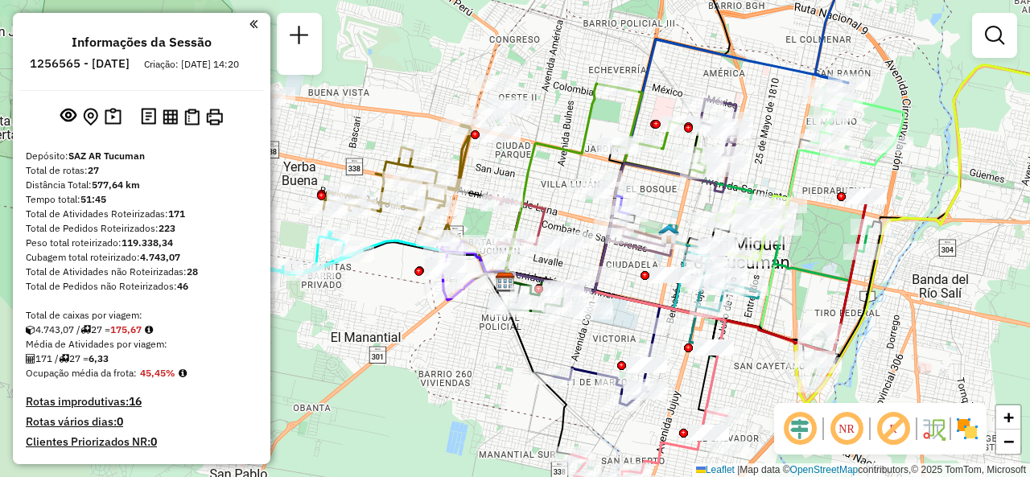
drag, startPoint x: 629, startPoint y: 102, endPoint x: 576, endPoint y: 75, distance: 59.7
click at [574, 66] on div "Janela de atendimento Grade de atendimento Capacidade Transportadoras Veículos …" at bounding box center [515, 238] width 1030 height 477
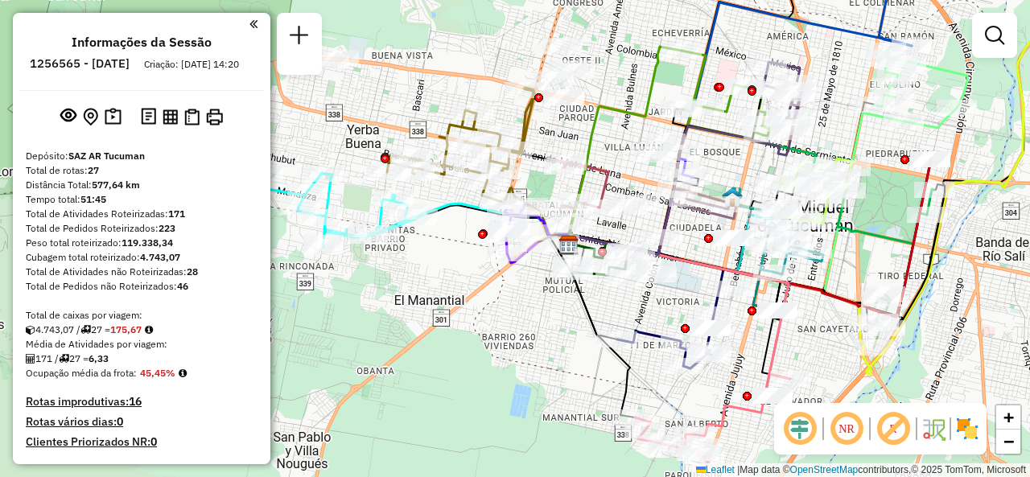
drag, startPoint x: 781, startPoint y: 160, endPoint x: 849, endPoint y: 90, distance: 97.3
click at [849, 90] on div "Janela de atendimento Grade de atendimento Capacidade Transportadoras Veículos …" at bounding box center [515, 238] width 1030 height 477
click at [502, 313] on div "Janela de atendimento Grade de atendimento Capacidade Transportadoras Veículos …" at bounding box center [515, 238] width 1030 height 477
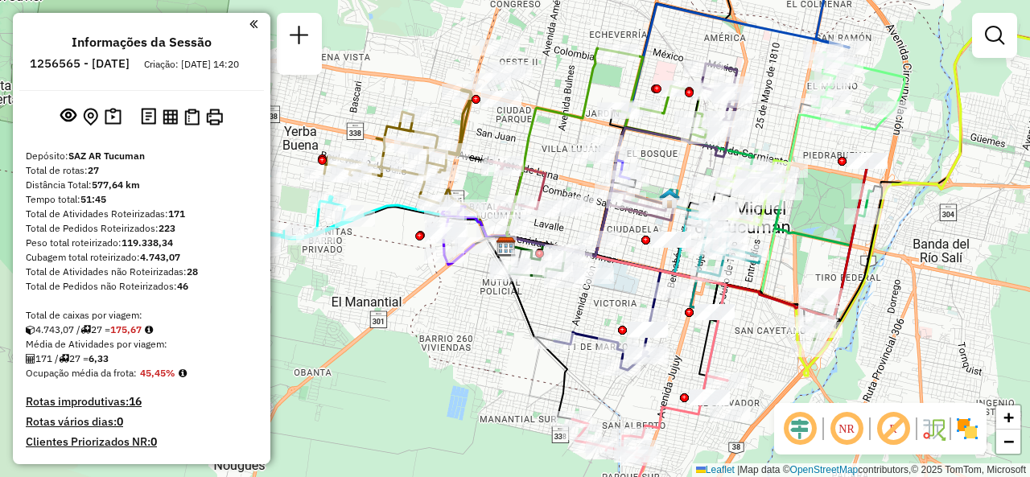
drag, startPoint x: 521, startPoint y: 339, endPoint x: 459, endPoint y: 341, distance: 62.8
click at [459, 341] on div "Janela de atendimento Grade de atendimento Capacidade Transportadoras Veículos …" at bounding box center [515, 238] width 1030 height 477
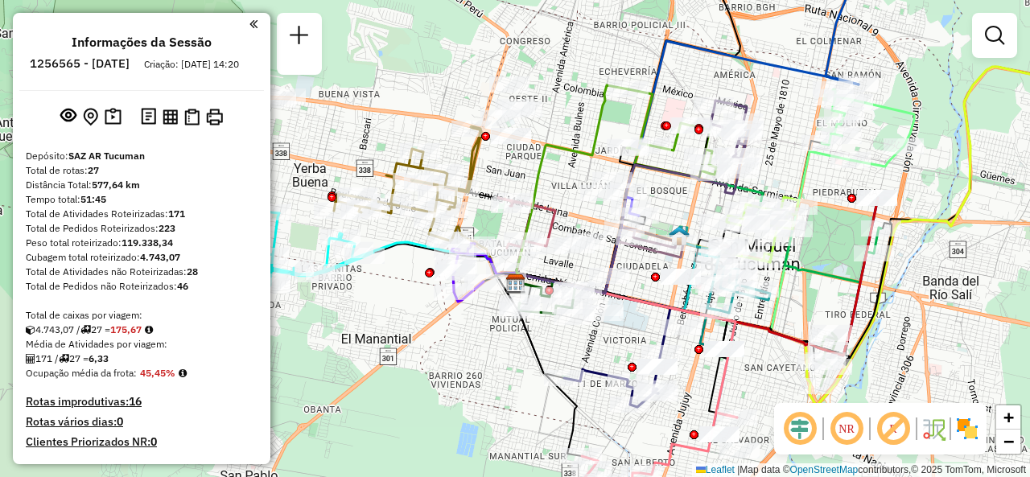
drag, startPoint x: 431, startPoint y: 294, endPoint x: 430, endPoint y: 321, distance: 27.4
click at [430, 321] on div "Janela de atendimento Grade de atendimento Capacidade Transportadoras Veículos …" at bounding box center [515, 238] width 1030 height 477
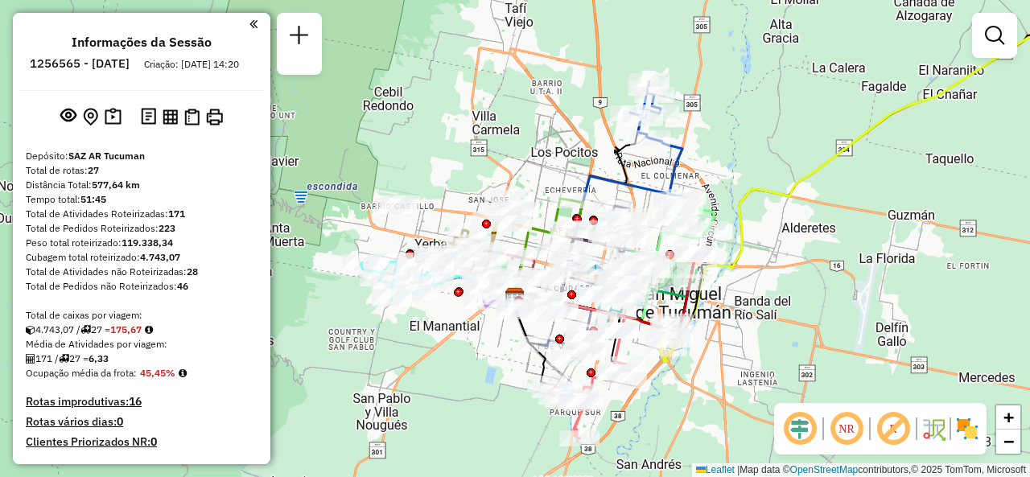
drag, startPoint x: 546, startPoint y: 102, endPoint x: 545, endPoint y: 175, distance: 72.4
click at [545, 175] on div "Janela de atendimento Grade de atendimento Capacidade Transportadoras Veículos …" at bounding box center [515, 238] width 1030 height 477
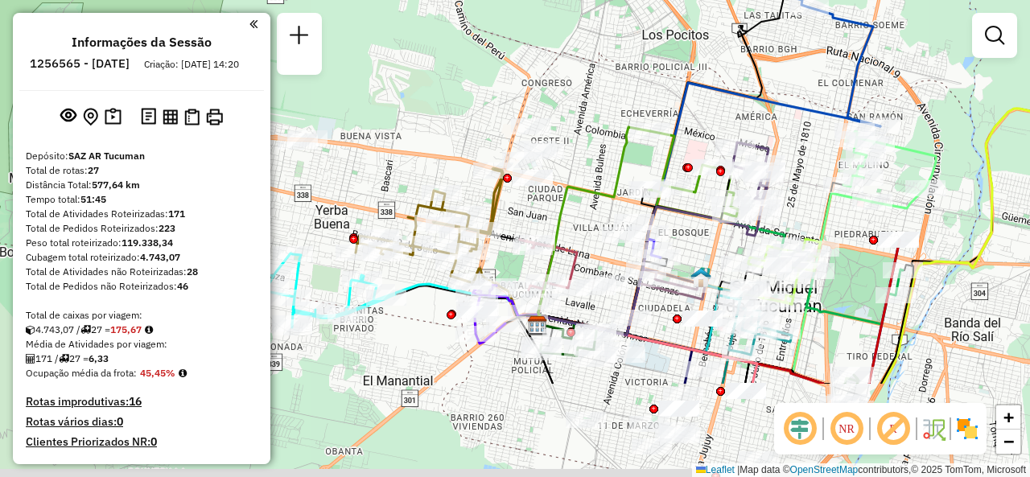
drag, startPoint x: 553, startPoint y: 206, endPoint x: 608, endPoint y: 61, distance: 154.8
click at [608, 61] on div "Janela de atendimento Grade de atendimento Capacidade Transportadoras Veículos …" at bounding box center [515, 238] width 1030 height 477
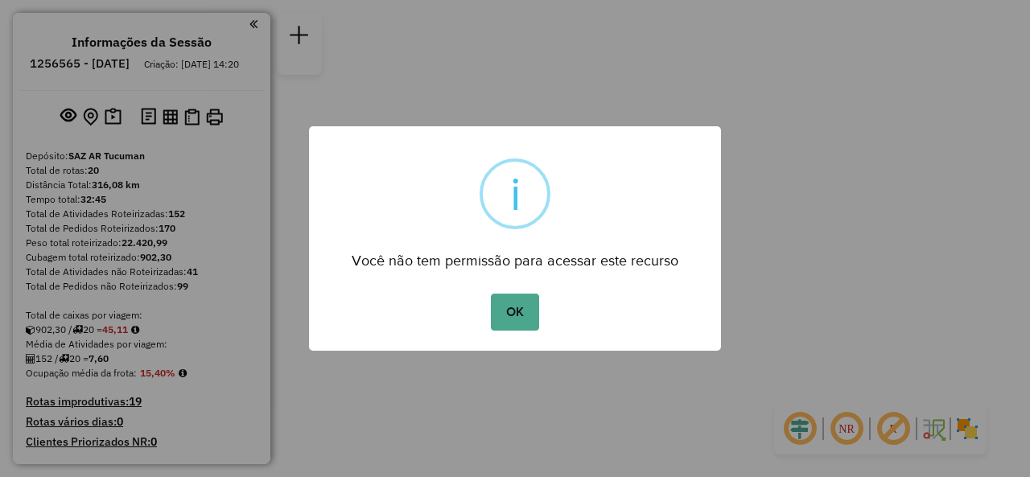
click at [527, 313] on button "OK" at bounding box center [514, 312] width 47 height 37
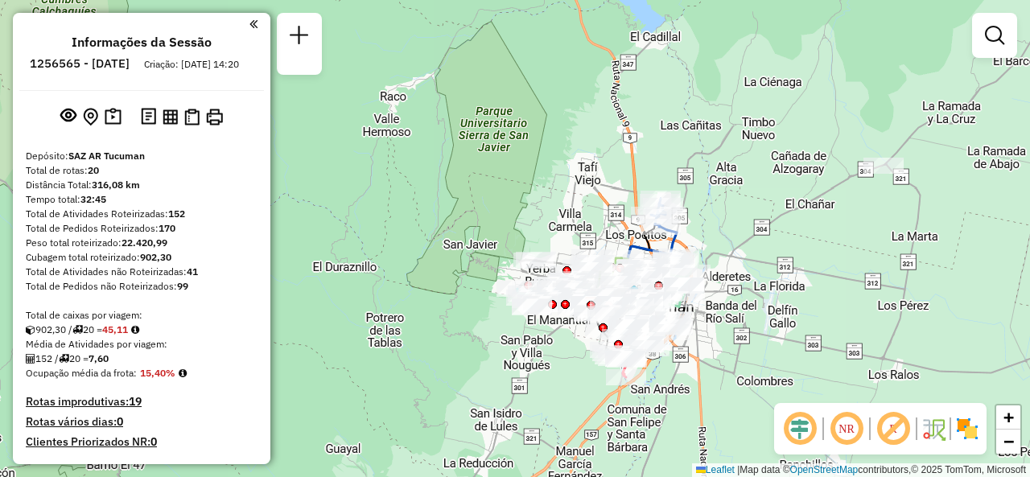
drag, startPoint x: 766, startPoint y: 199, endPoint x: 754, endPoint y: 252, distance: 54.5
click at [754, 252] on div "Janela de atendimento Grade de atendimento Capacidade Transportadoras Veículos …" at bounding box center [515, 238] width 1030 height 477
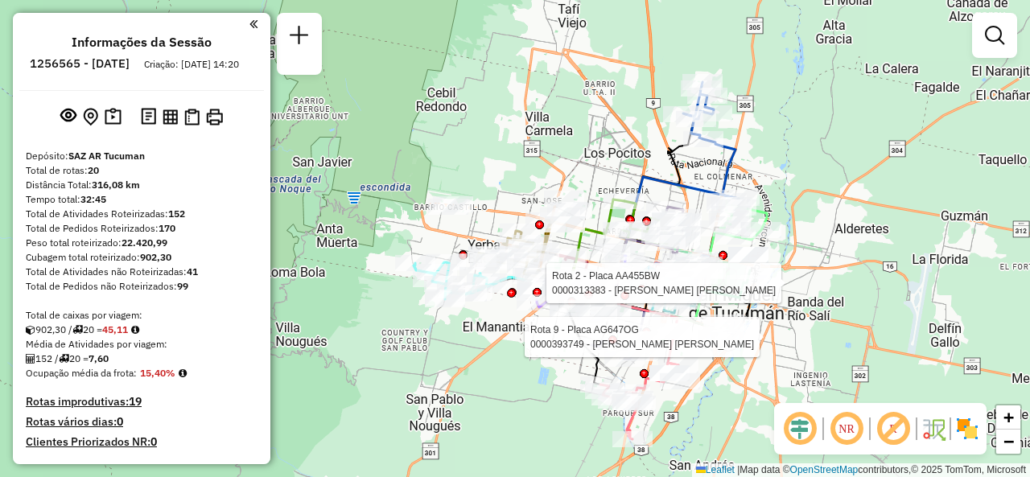
click at [607, 180] on div "Rota 2 - Placa AA455BW 0000313383 - AGUIRRE ANTONIA EMILIA Rota 9 - Placa AG647…" at bounding box center [515, 238] width 1030 height 477
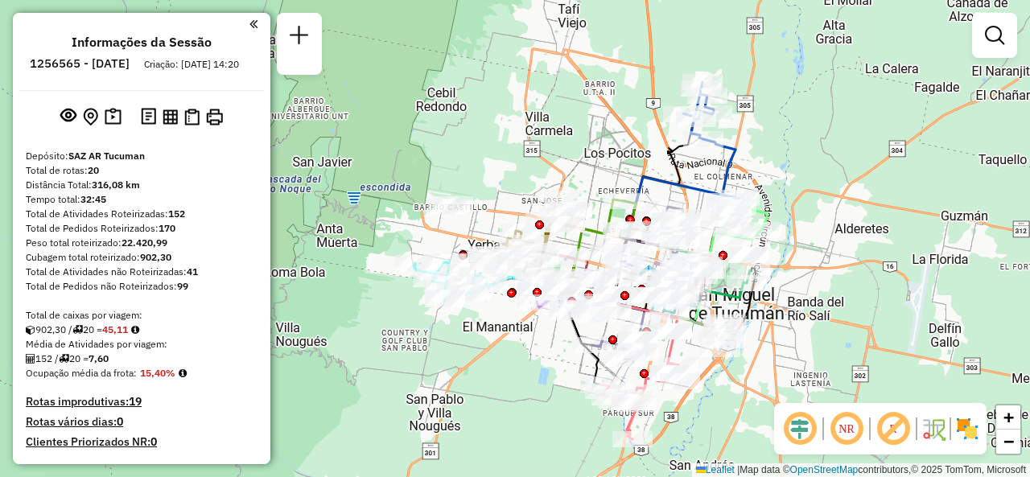
drag, startPoint x: 607, startPoint y: 180, endPoint x: 626, endPoint y: 133, distance: 51.2
click at [625, 134] on div "Rota 2 - Placa AA455BW 0000313383 - AGUIRRE ANTONIA EMILIA Rota 9 - Placa AG647…" at bounding box center [515, 238] width 1030 height 477
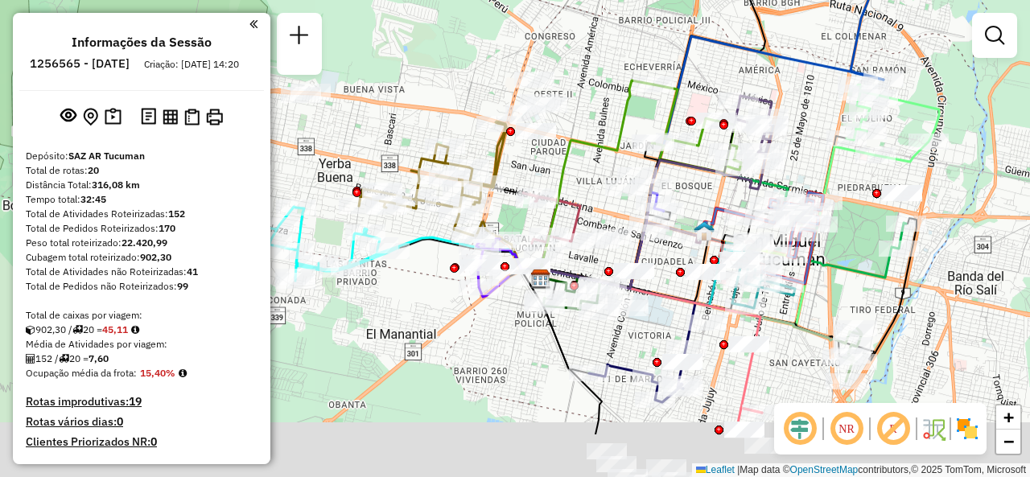
drag, startPoint x: 620, startPoint y: 267, endPoint x: 614, endPoint y: 176, distance: 91.1
click at [614, 176] on div "Janela de atendimento Grade de atendimento Capacidade Transportadoras Veículos …" at bounding box center [515, 238] width 1030 height 477
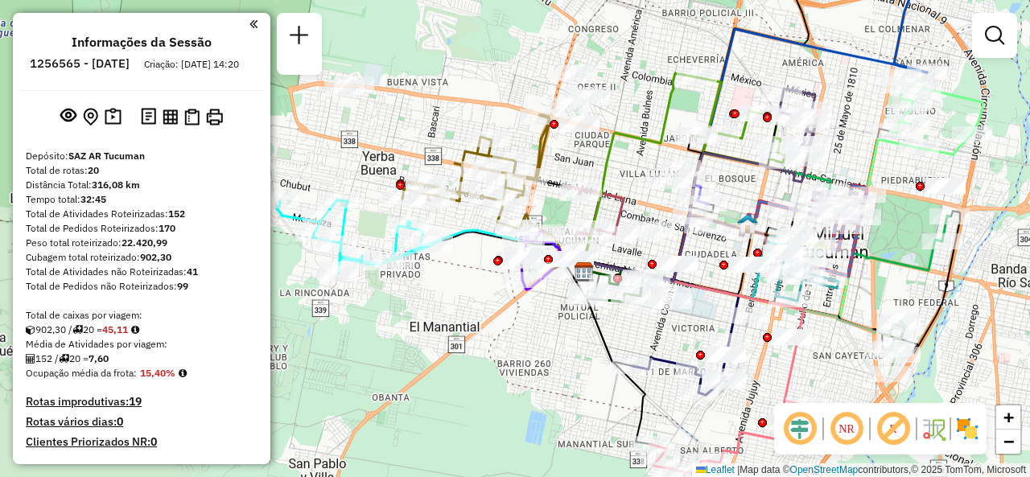
drag, startPoint x: 459, startPoint y: 323, endPoint x: 500, endPoint y: 315, distance: 40.9
click at [500, 315] on div "Janela de atendimento Grade de atendimento Capacidade Transportadoras Veículos …" at bounding box center [515, 238] width 1030 height 477
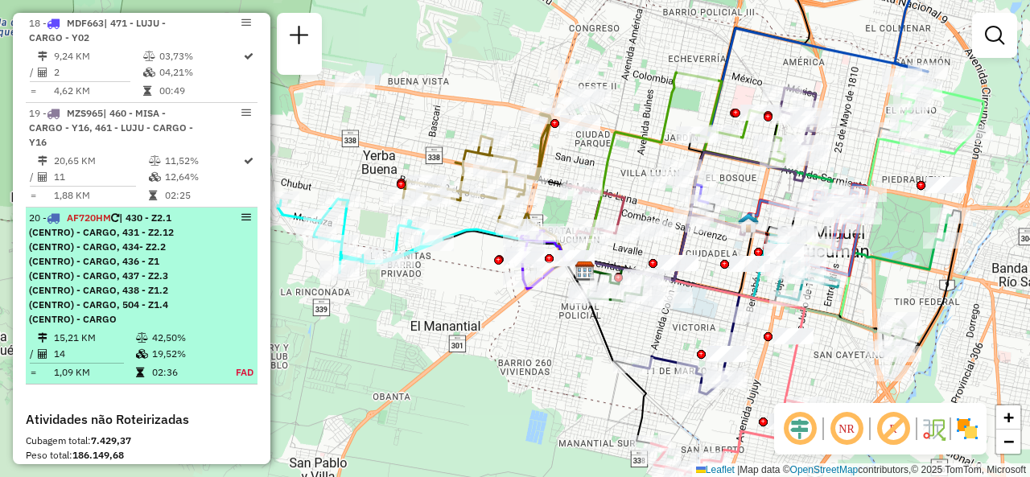
scroll to position [2333, 0]
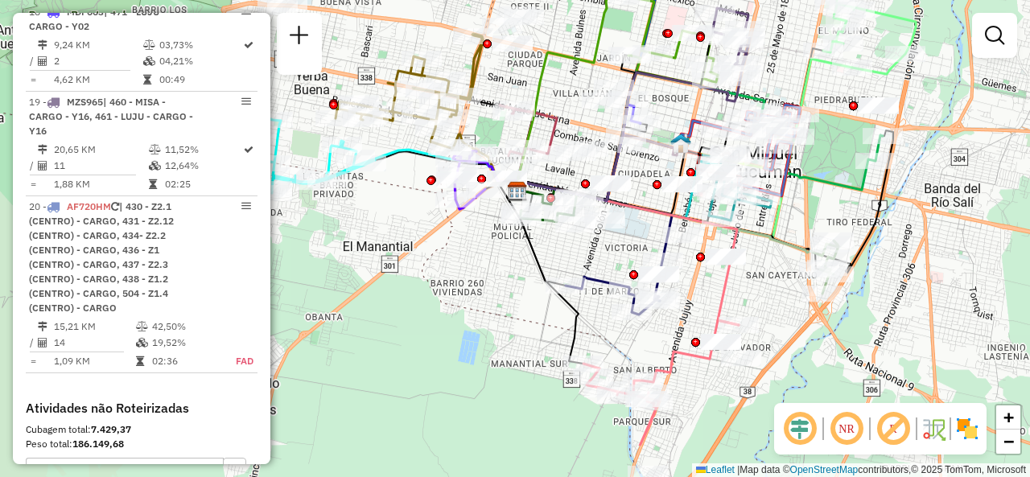
drag, startPoint x: 451, startPoint y: 323, endPoint x: 401, endPoint y: 257, distance: 82.1
click at [401, 257] on div "Janela de atendimento Grade de atendimento Capacidade Transportadoras Veículos …" at bounding box center [515, 238] width 1030 height 477
click at [505, 285] on div "Janela de atendimento Grade de atendimento Capacidade Transportadoras Veículos …" at bounding box center [515, 238] width 1030 height 477
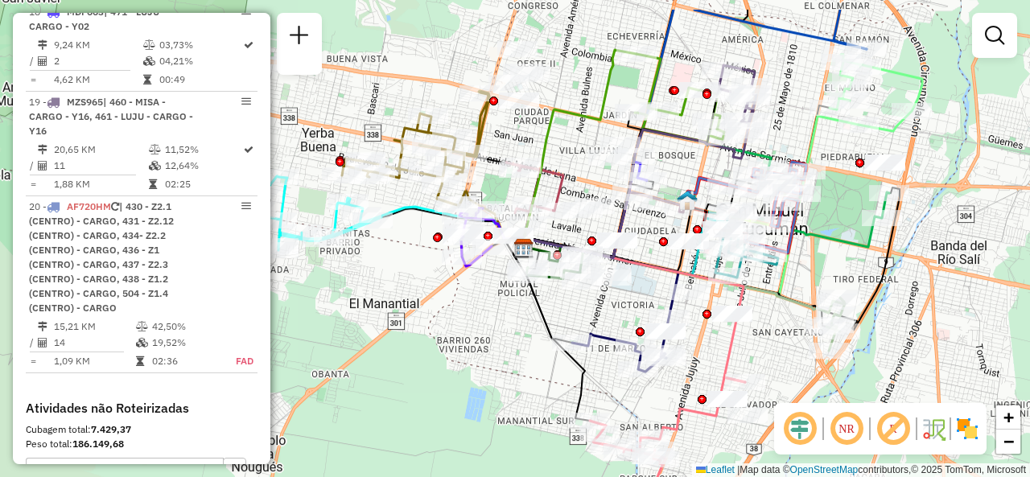
drag, startPoint x: 500, startPoint y: 237, endPoint x: 507, endPoint y: 298, distance: 60.7
click at [507, 295] on div "Janela de atendimento Grade de atendimento Capacidade Transportadoras Veículos …" at bounding box center [515, 238] width 1030 height 477
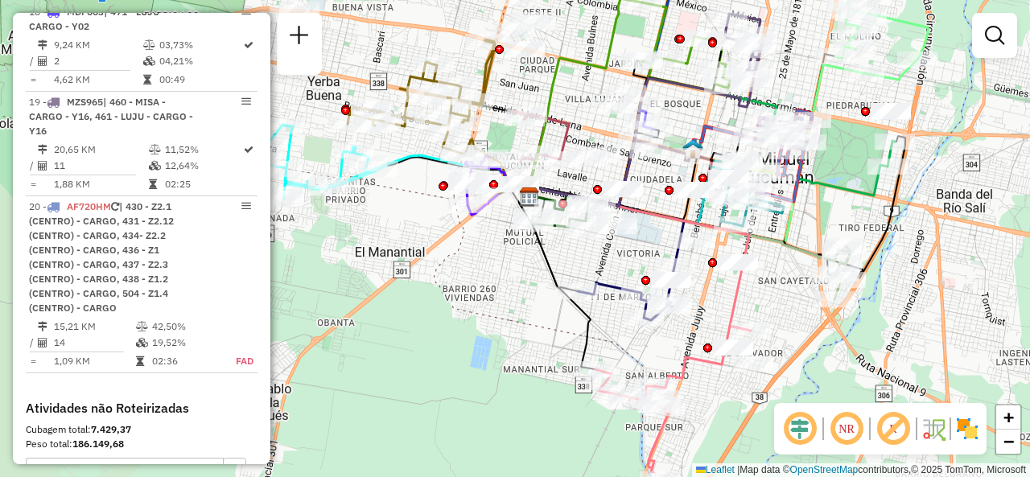
drag, startPoint x: 648, startPoint y: 294, endPoint x: 654, endPoint y: 242, distance: 52.7
click at [654, 242] on div "Janela de atendimento Grade de atendimento Capacidade Transportadoras Veículos …" at bounding box center [515, 238] width 1030 height 477
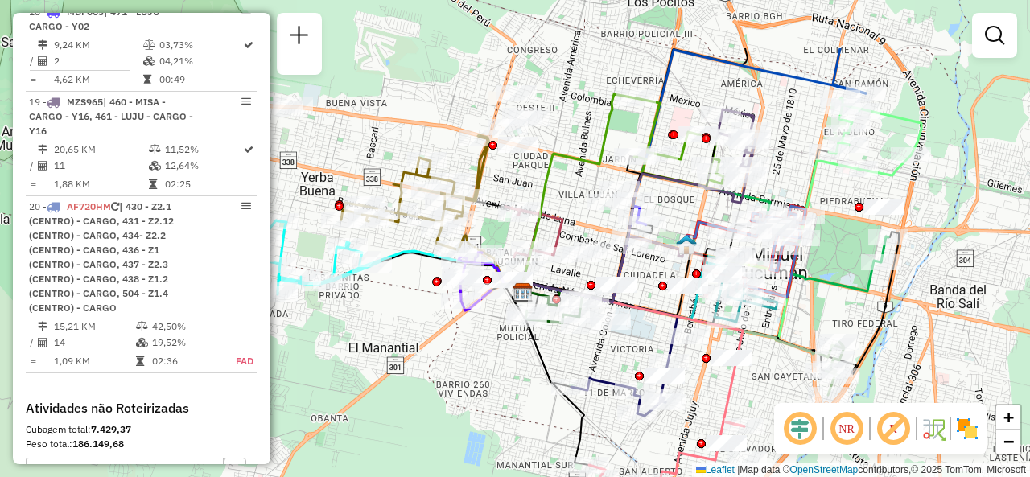
drag, startPoint x: 801, startPoint y: 261, endPoint x: 797, endPoint y: 315, distance: 54.1
click at [795, 355] on icon at bounding box center [679, 320] width 311 height 74
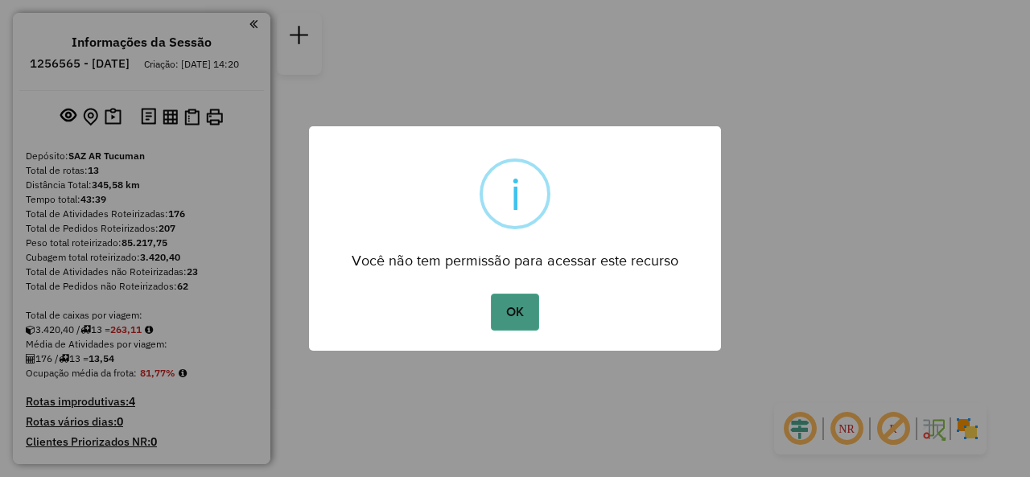
click at [500, 312] on button "OK" at bounding box center [514, 312] width 47 height 37
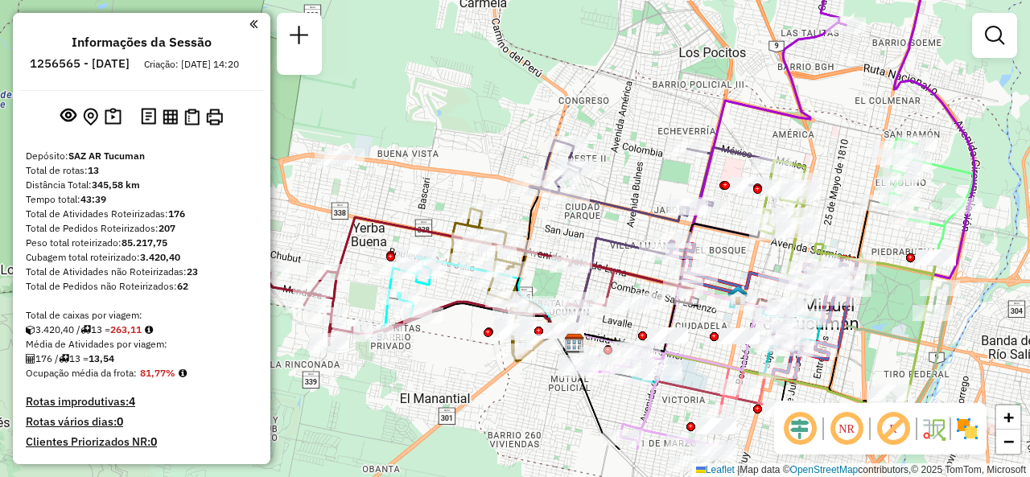
drag, startPoint x: 549, startPoint y: 175, endPoint x: 658, endPoint y: 105, distance: 128.8
click at [658, 105] on div "Janela de atendimento Grade de atendimento Capacidade Transportadoras Veículos …" at bounding box center [515, 238] width 1030 height 477
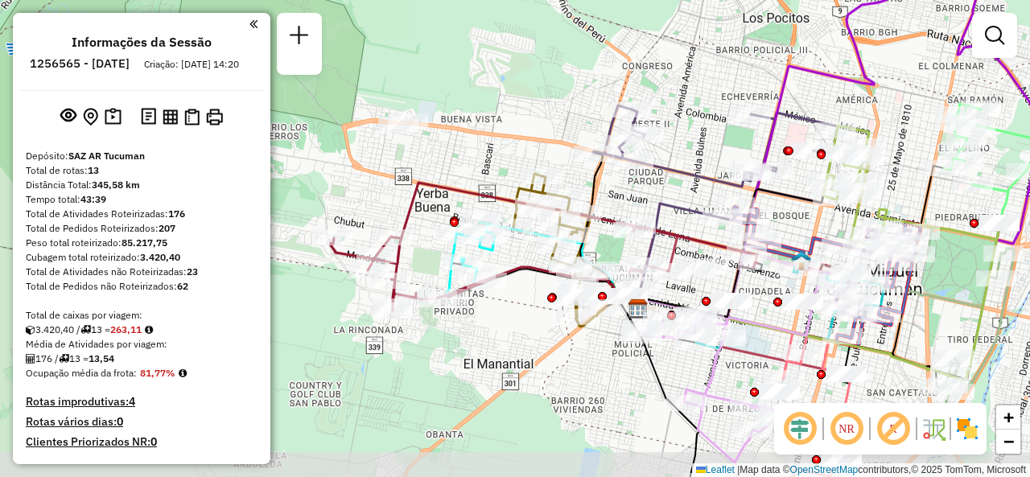
drag, startPoint x: 652, startPoint y: 94, endPoint x: 722, endPoint y: 57, distance: 79.9
click at [722, 57] on div "Janela de atendimento Grade de atendimento Capacidade Transportadoras Veículos …" at bounding box center [515, 238] width 1030 height 477
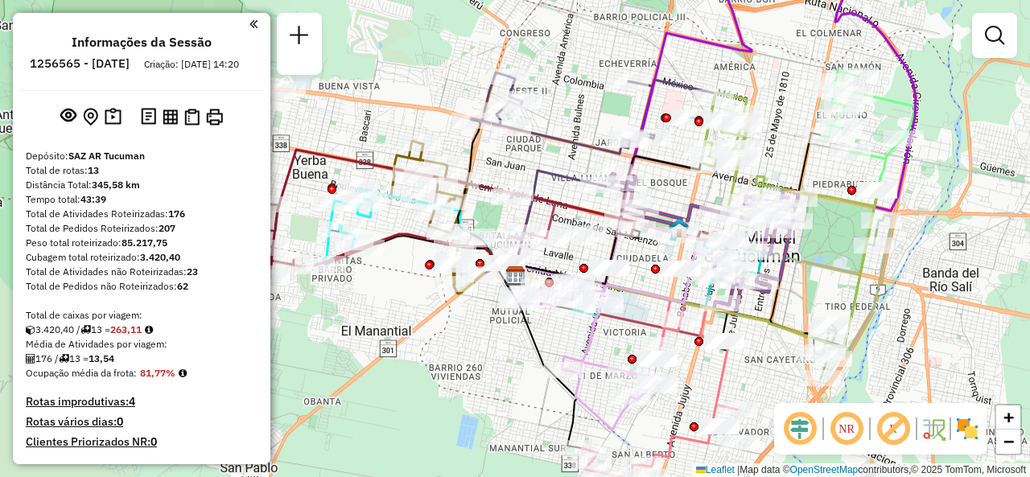
drag, startPoint x: 730, startPoint y: 74, endPoint x: 603, endPoint y: 43, distance: 131.7
click at [603, 43] on div "Janela de atendimento Grade de atendimento Capacidade Transportadoras Veículos …" at bounding box center [515, 238] width 1030 height 477
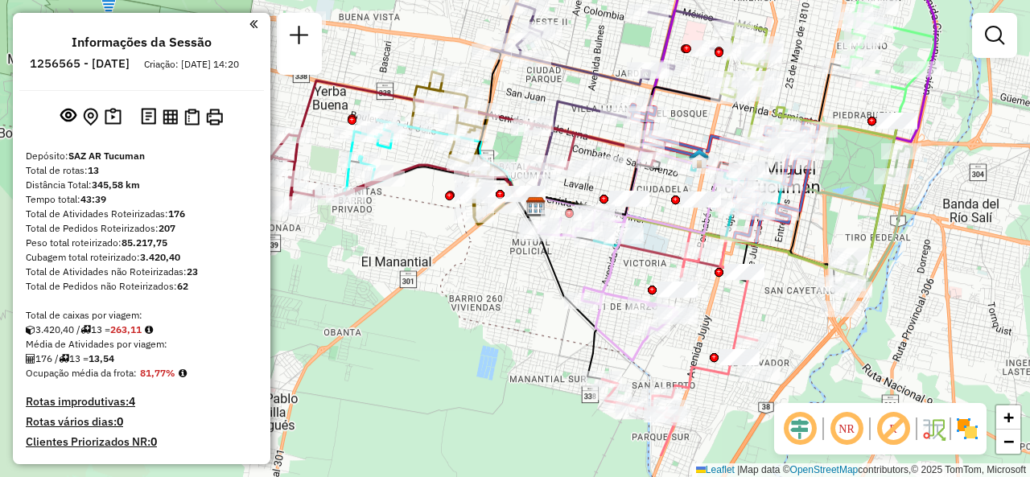
drag, startPoint x: 517, startPoint y: 356, endPoint x: 536, endPoint y: 284, distance: 74.0
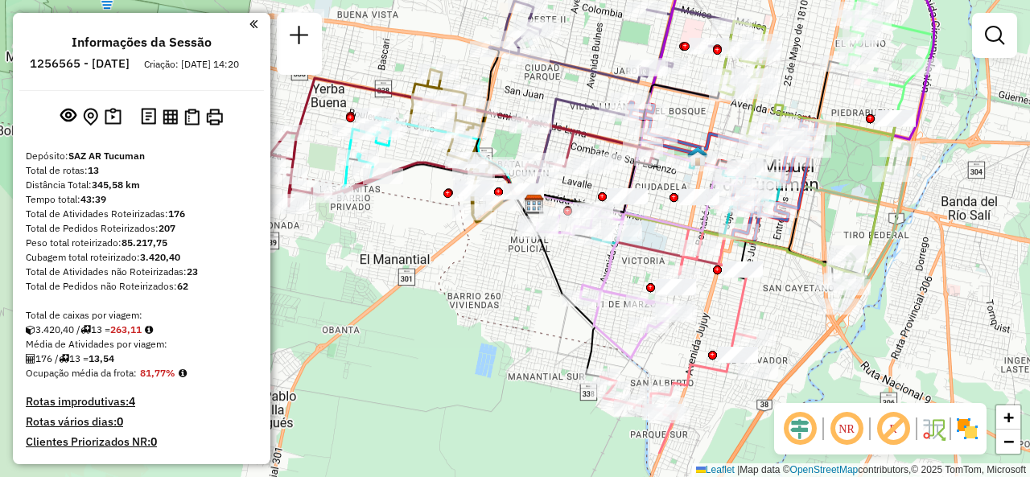
click at [536, 284] on div "Janela de atendimento Grade de atendimento Capacidade Transportadoras Veículos …" at bounding box center [515, 238] width 1030 height 477
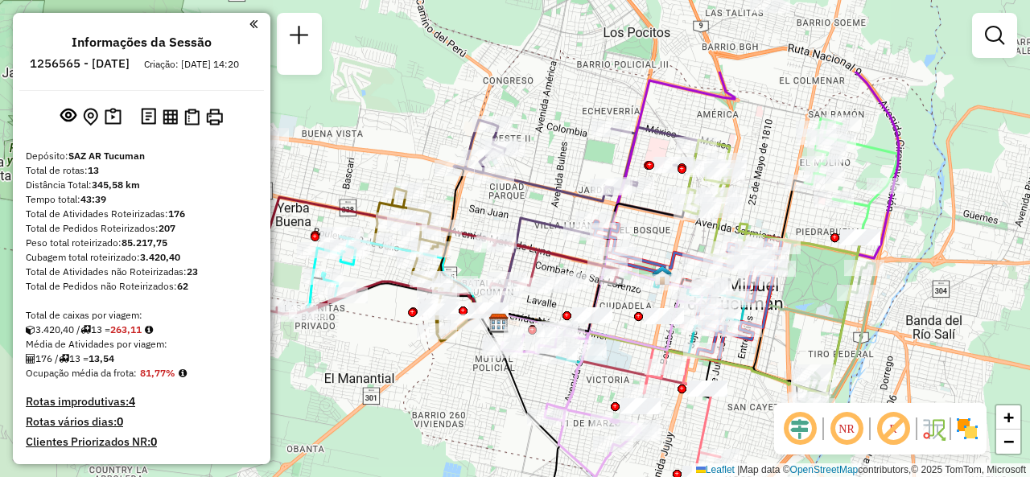
drag, startPoint x: 571, startPoint y: 101, endPoint x: 536, endPoint y: 222, distance: 126.5
click at [539, 224] on icon at bounding box center [542, 270] width 84 height 105
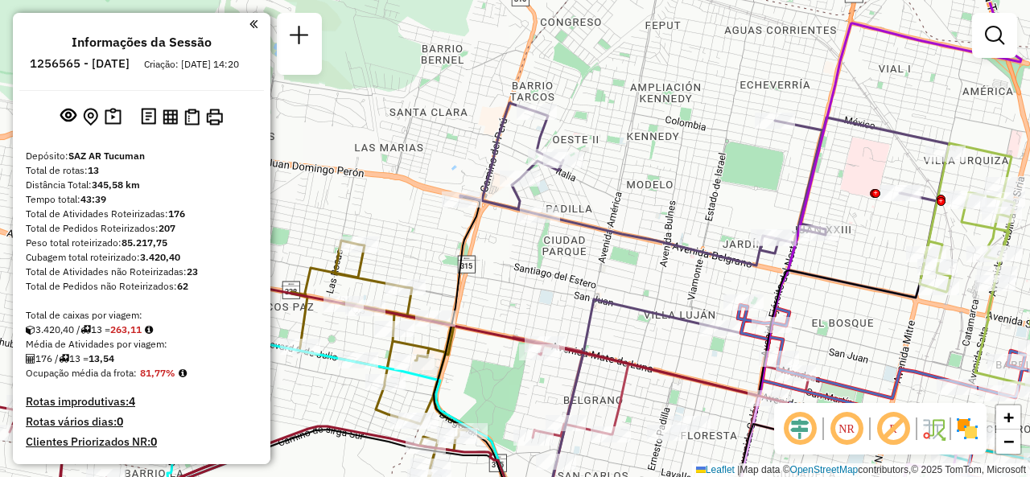
drag, startPoint x: 540, startPoint y: 147, endPoint x: 574, endPoint y: 200, distance: 63.4
click at [576, 201] on div "Janela de atendimento Grade de atendimento Capacidade Transportadoras Veículos …" at bounding box center [515, 238] width 1030 height 477
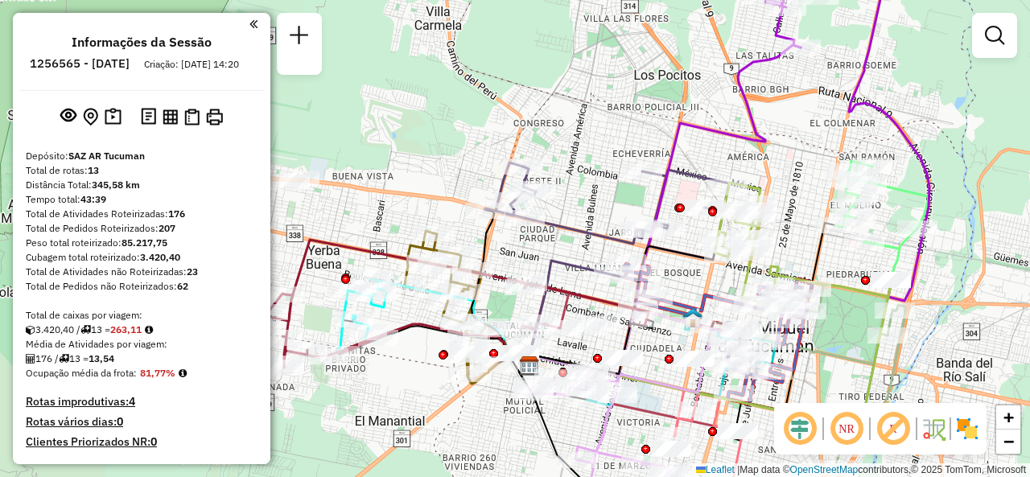
drag, startPoint x: 608, startPoint y: 138, endPoint x: 582, endPoint y: 147, distance: 28.2
click at [582, 147] on div "Janela de atendimento Grade de atendimento Capacidade Transportadoras Veículos …" at bounding box center [515, 238] width 1030 height 477
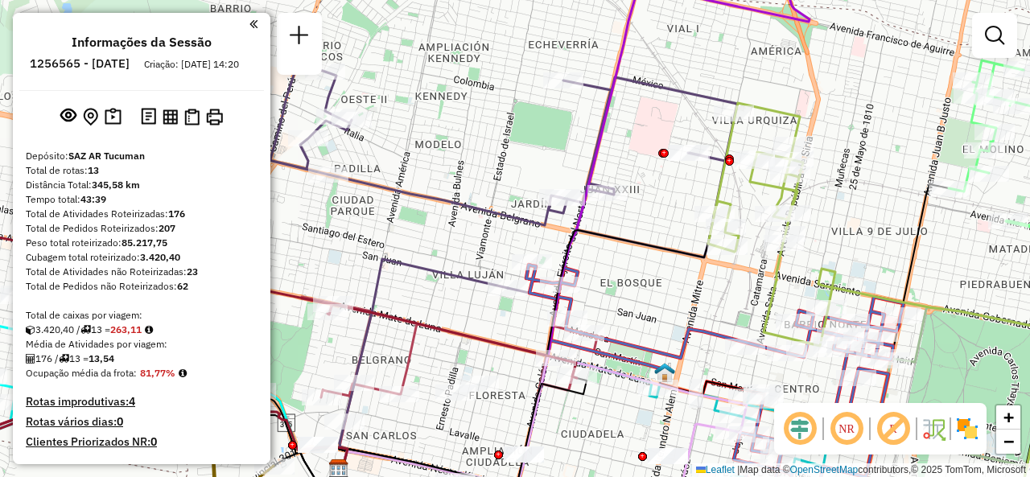
drag, startPoint x: 800, startPoint y: 221, endPoint x: 822, endPoint y: 186, distance: 42.0
click at [822, 186] on div "Janela de atendimento Grade de atendimento Capacidade Transportadoras Veículos …" at bounding box center [515, 238] width 1030 height 477
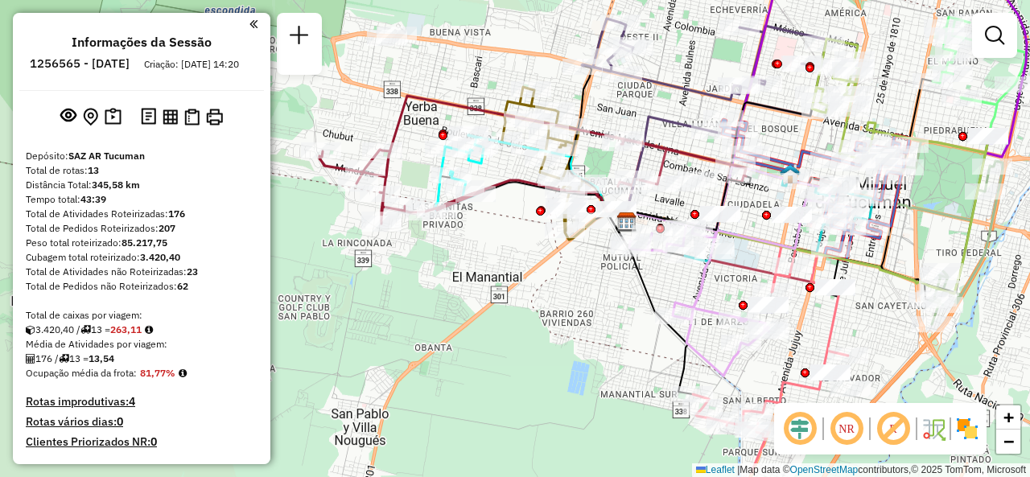
drag, startPoint x: 467, startPoint y: 414, endPoint x: 592, endPoint y: 310, distance: 163.4
click at [592, 310] on div "Janela de atendimento Grade de atendimento Capacidade Transportadoras Veículos …" at bounding box center [515, 238] width 1030 height 477
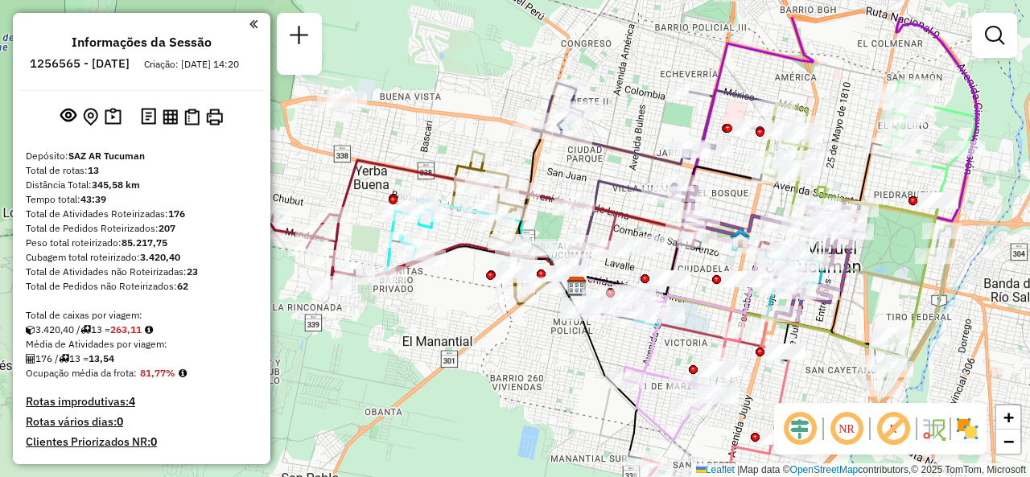
drag, startPoint x: 610, startPoint y: 323, endPoint x: 578, endPoint y: 398, distance: 82.2
click at [578, 398] on div "Janela de atendimento Grade de atendimento Capacidade Transportadoras Veículos …" at bounding box center [515, 238] width 1030 height 477
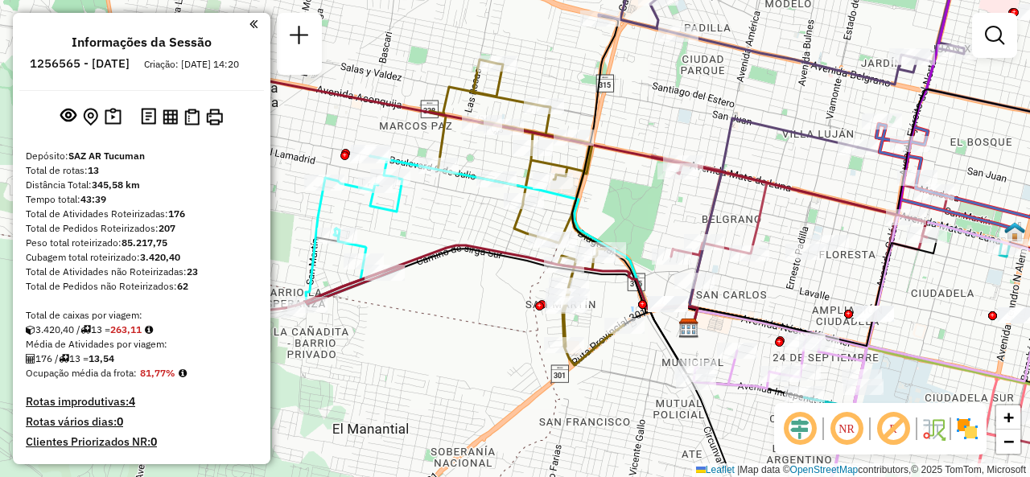
drag, startPoint x: 490, startPoint y: 298, endPoint x: 514, endPoint y: 315, distance: 29.5
click at [514, 315] on div "Janela de atendimento Grade de atendimento Capacidade Transportadoras Veículos …" at bounding box center [515, 238] width 1030 height 477
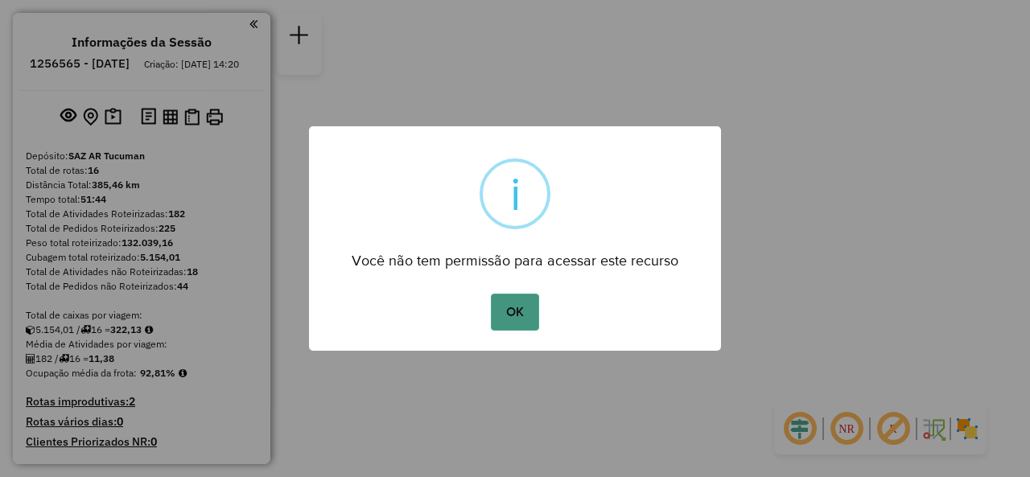
click at [501, 302] on button "OK" at bounding box center [514, 312] width 47 height 37
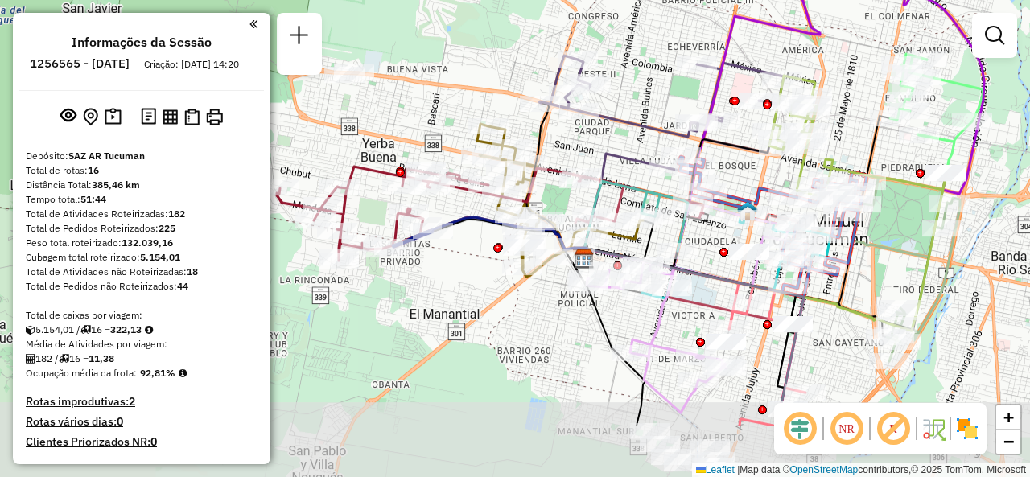
drag, startPoint x: 533, startPoint y: 165, endPoint x: 636, endPoint y: 67, distance: 142.8
click at [636, 67] on div "Janela de atendimento Grade de atendimento Capacidade Transportadoras Veículos …" at bounding box center [515, 238] width 1030 height 477
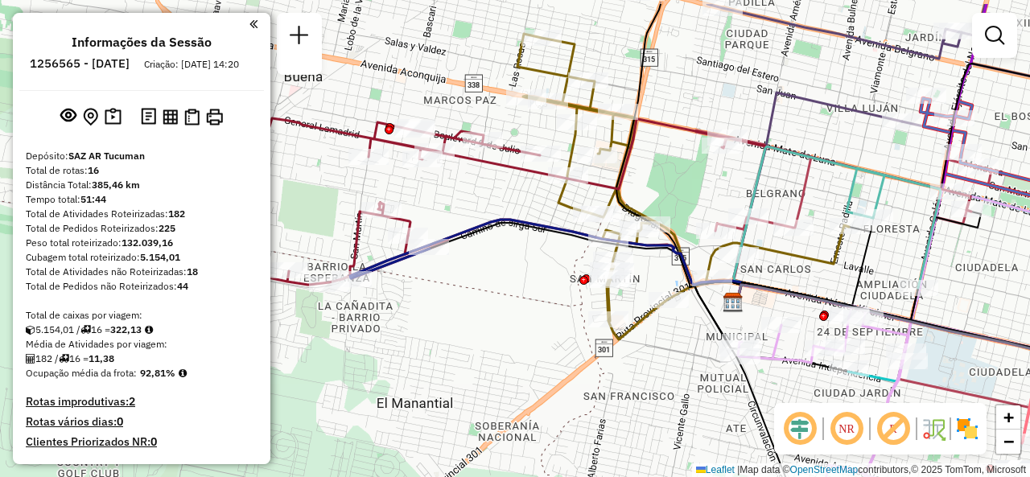
drag, startPoint x: 505, startPoint y: 233, endPoint x: 541, endPoint y: 271, distance: 52.3
click at [541, 271] on div "Janela de atendimento Grade de atendimento Capacidade Transportadoras Veículos …" at bounding box center [515, 238] width 1030 height 477
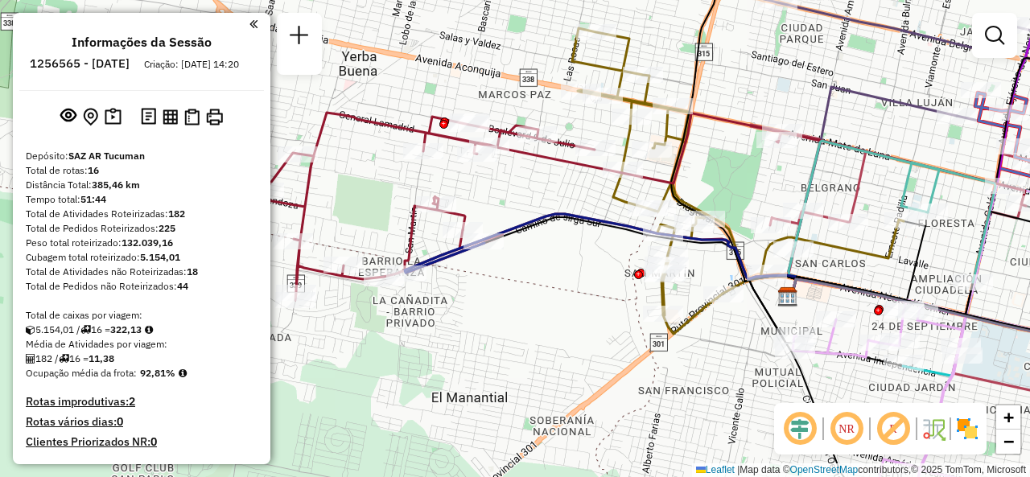
drag, startPoint x: 434, startPoint y: 298, endPoint x: 486, endPoint y: 293, distance: 51.8
click at [486, 293] on div "Janela de atendimento Grade de atendimento Capacidade Transportadoras Veículos …" at bounding box center [515, 238] width 1030 height 477
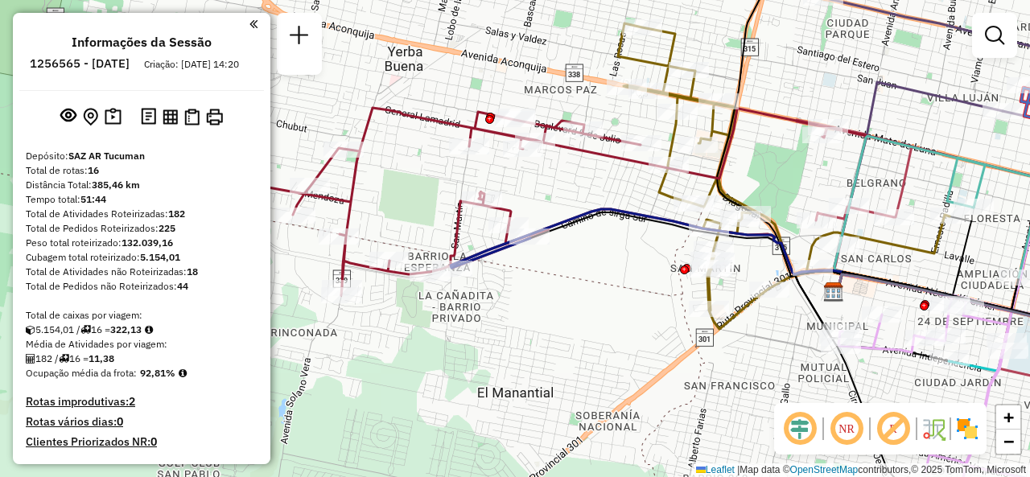
drag, startPoint x: 570, startPoint y: 285, endPoint x: 612, endPoint y: 278, distance: 43.1
click at [612, 278] on div "Janela de atendimento Grade de atendimento Capacidade Transportadoras Veículos …" at bounding box center [515, 238] width 1030 height 477
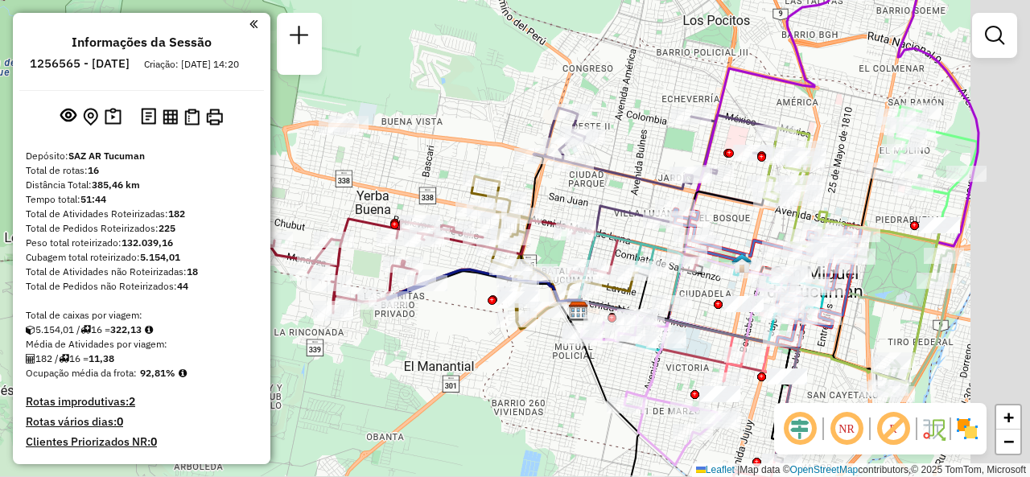
drag, startPoint x: 576, startPoint y: 297, endPoint x: 463, endPoint y: 318, distance: 114.6
click at [463, 318] on div "Janela de atendimento Grade de atendimento Capacidade Transportadoras Veículos …" at bounding box center [515, 238] width 1030 height 477
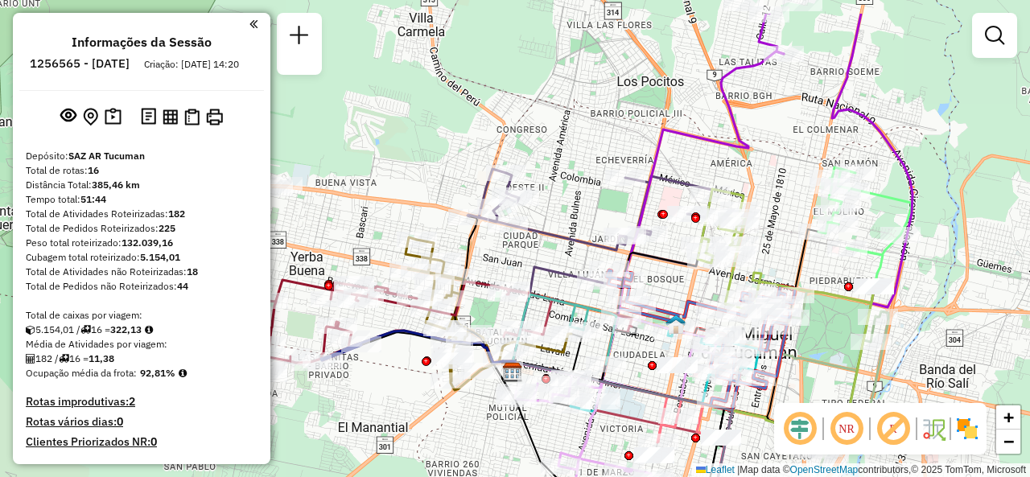
drag, startPoint x: 640, startPoint y: 170, endPoint x: 581, endPoint y: 231, distance: 84.8
click at [581, 231] on div "Janela de atendimento Grade de atendimento Capacidade Transportadoras Veículos …" at bounding box center [515, 238] width 1030 height 477
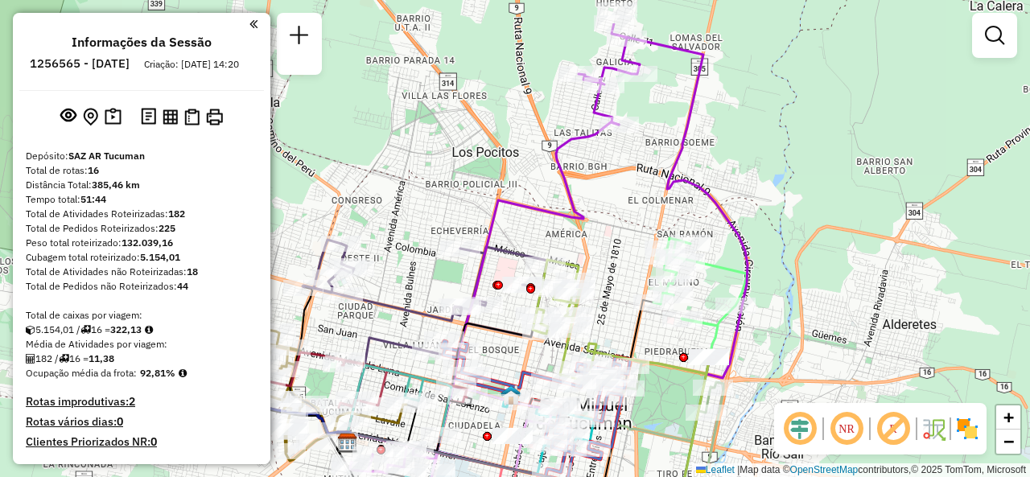
drag, startPoint x: 704, startPoint y: 105, endPoint x: 524, endPoint y: 128, distance: 181.6
click at [521, 126] on div "Janela de atendimento Grade de atendimento Capacidade Transportadoras Veículos …" at bounding box center [515, 238] width 1030 height 477
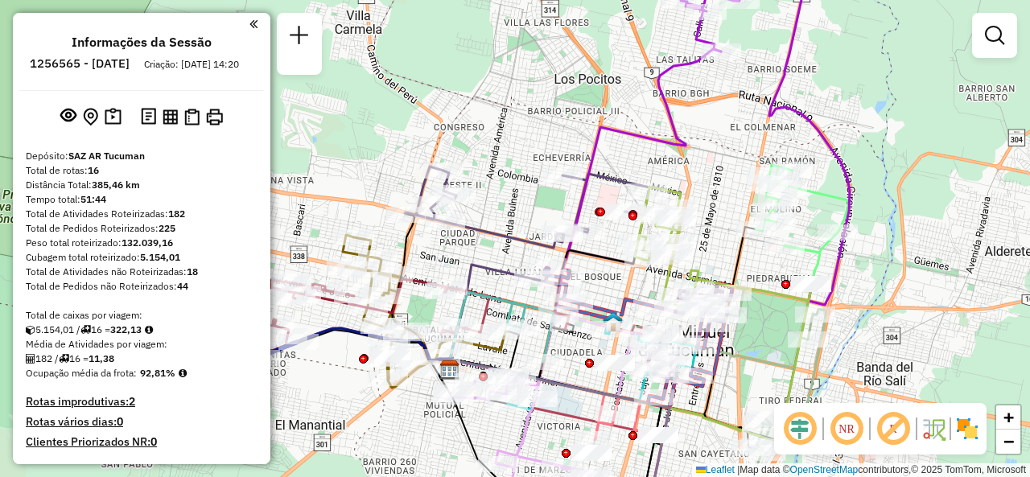
drag, startPoint x: 606, startPoint y: 123, endPoint x: 726, endPoint y: 101, distance: 122.0
click at [726, 101] on div "Janela de atendimento Grade de atendimento Capacidade Transportadoras Veículos …" at bounding box center [515, 238] width 1030 height 477
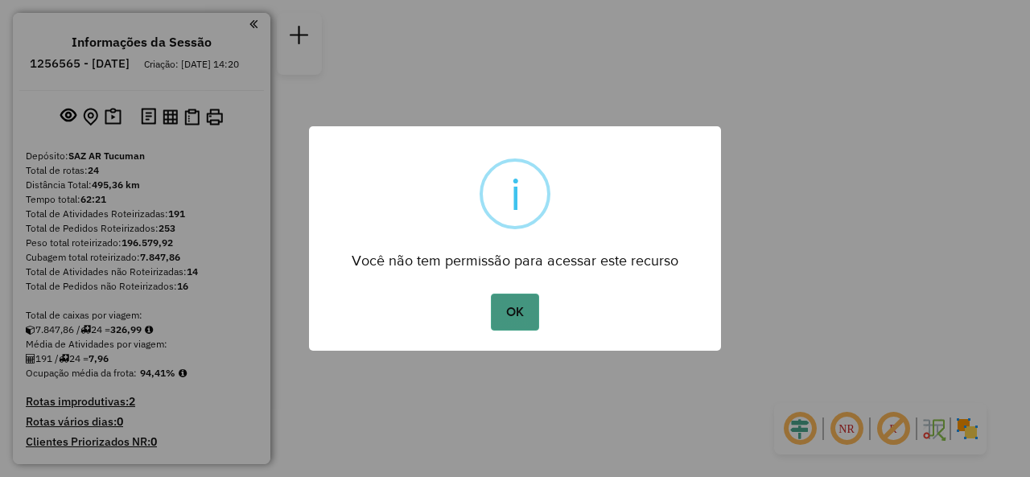
click at [505, 321] on button "OK" at bounding box center [514, 312] width 47 height 37
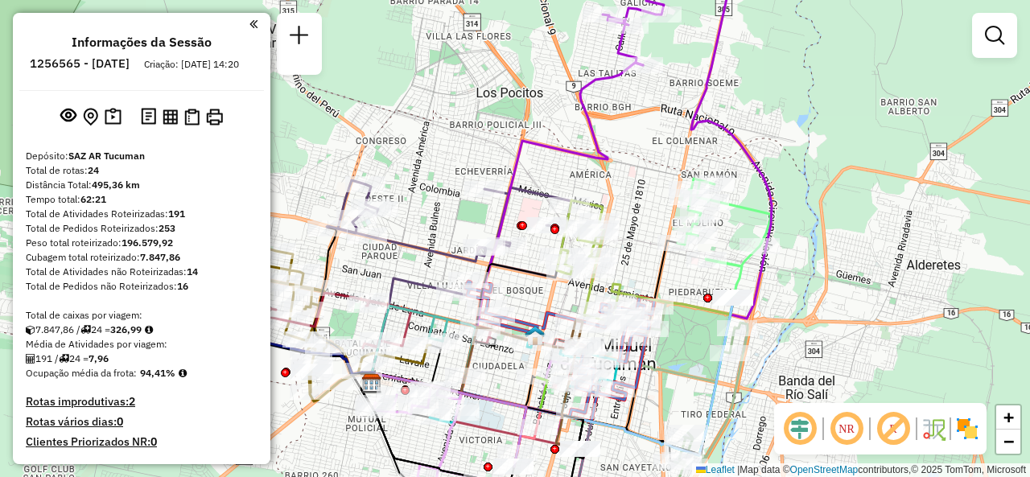
drag, startPoint x: 525, startPoint y: 114, endPoint x: 526, endPoint y: 84, distance: 29.8
click at [526, 84] on div "Janela de atendimento Grade de atendimento Capacidade Transportadoras Veículos …" at bounding box center [515, 238] width 1030 height 477
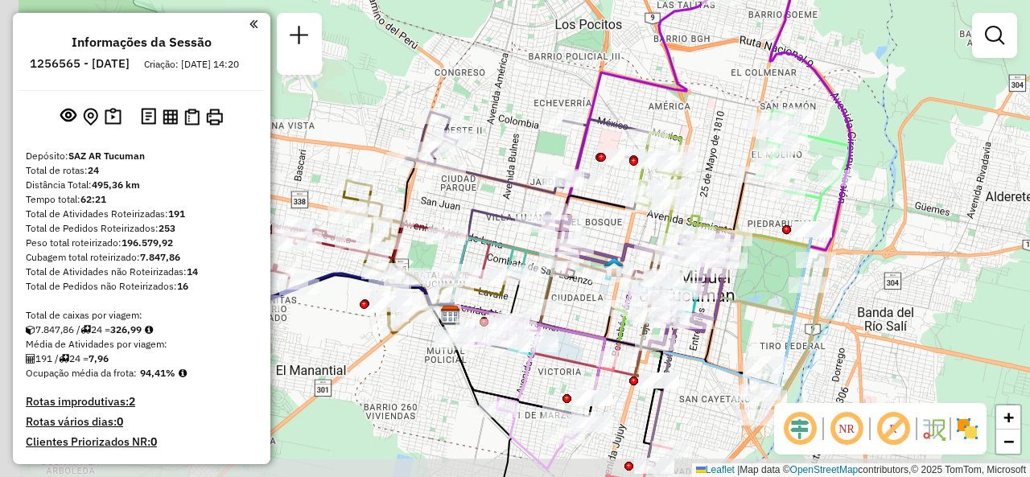
drag, startPoint x: 634, startPoint y: 223, endPoint x: 713, endPoint y: 184, distance: 87.8
click at [713, 184] on div "Janela de atendimento Grade de atendimento Capacidade Transportadoras Veículos …" at bounding box center [515, 238] width 1030 height 477
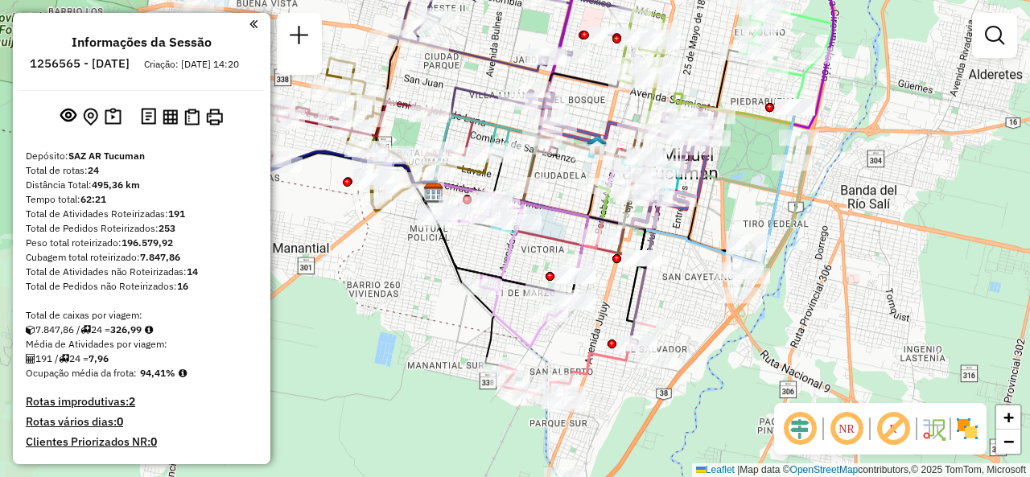
drag, startPoint x: 742, startPoint y: 334, endPoint x: 727, endPoint y: 229, distance: 105.6
click at [727, 229] on div "Janela de atendimento Grade de atendimento Capacidade Transportadoras Veículos …" at bounding box center [515, 238] width 1030 height 477
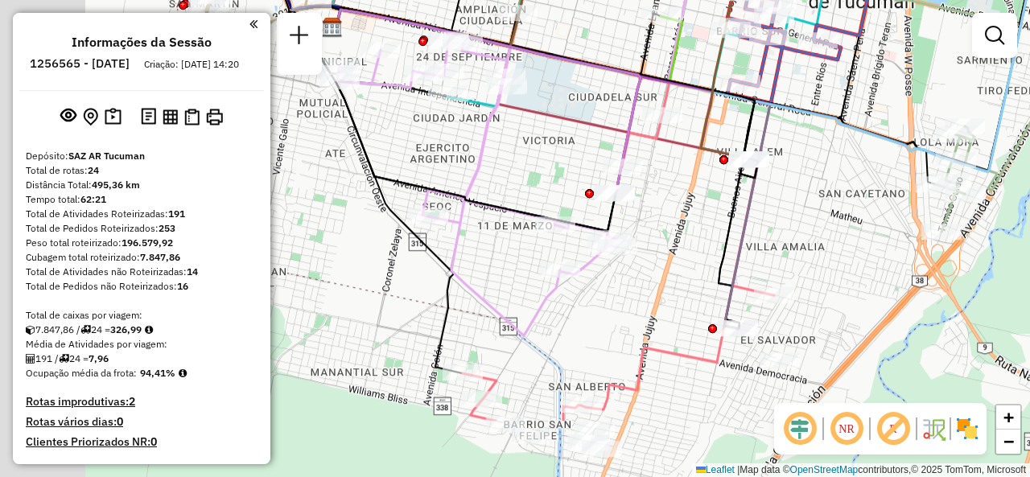
drag, startPoint x: 584, startPoint y: 311, endPoint x: 720, endPoint y: 177, distance: 191.1
click at [710, 202] on div "Janela de atendimento Grade de atendimento Capacidade Transportadoras Veículos …" at bounding box center [515, 238] width 1030 height 477
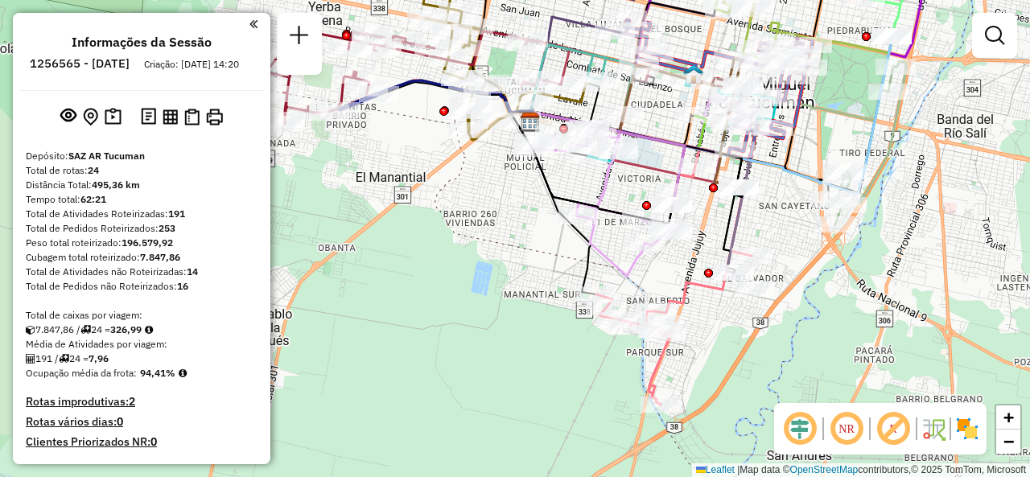
drag, startPoint x: 451, startPoint y: 189, endPoint x: 474, endPoint y: 249, distance: 63.7
click at [472, 249] on div "Janela de atendimento Grade de atendimento Capacidade Transportadoras Veículos …" at bounding box center [515, 238] width 1030 height 477
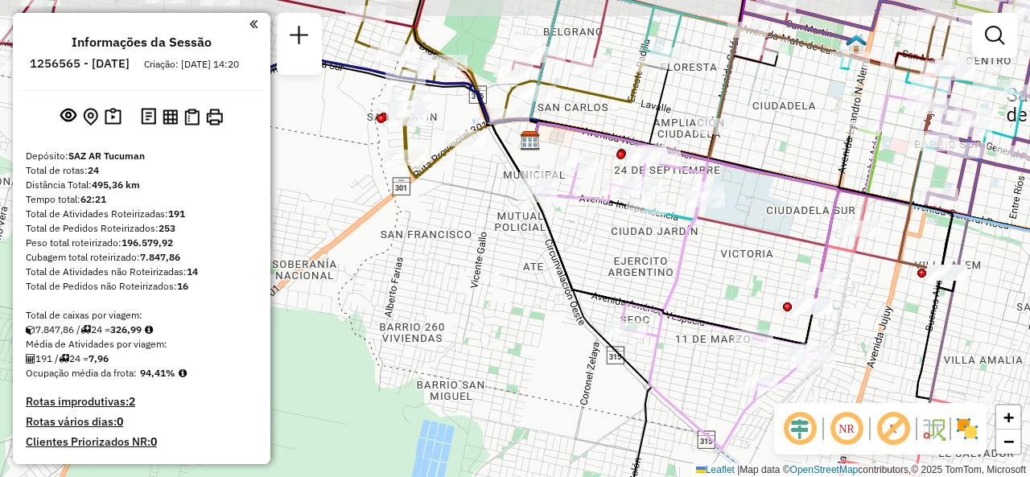
drag, startPoint x: 583, startPoint y: 218, endPoint x: 599, endPoint y: 242, distance: 29.0
click at [599, 242] on div "Janela de atendimento Grade de atendimento Capacidade Transportadoras Veículos …" at bounding box center [515, 238] width 1030 height 477
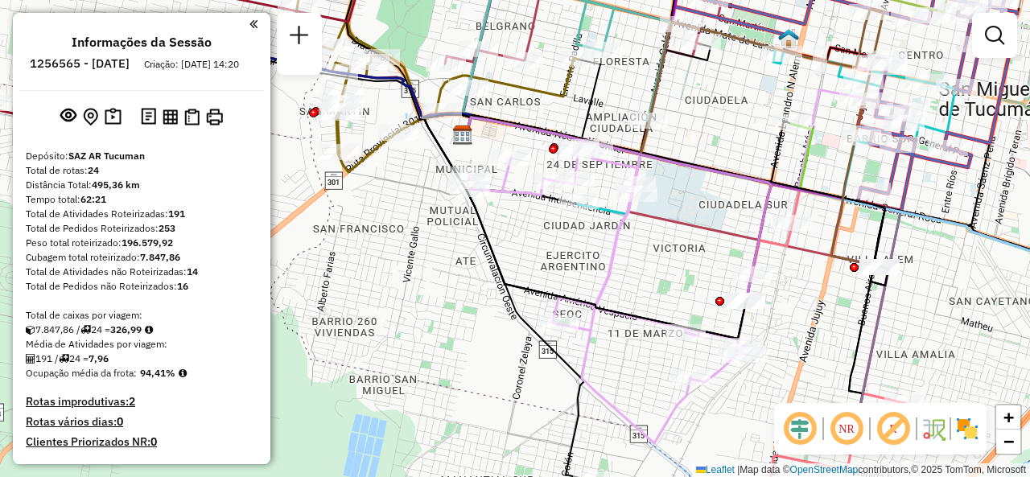
drag, startPoint x: 655, startPoint y: 258, endPoint x: 594, endPoint y: 250, distance: 61.7
click at [594, 250] on div "Janela de atendimento Grade de atendimento Capacidade Transportadoras Veículos …" at bounding box center [515, 238] width 1030 height 477
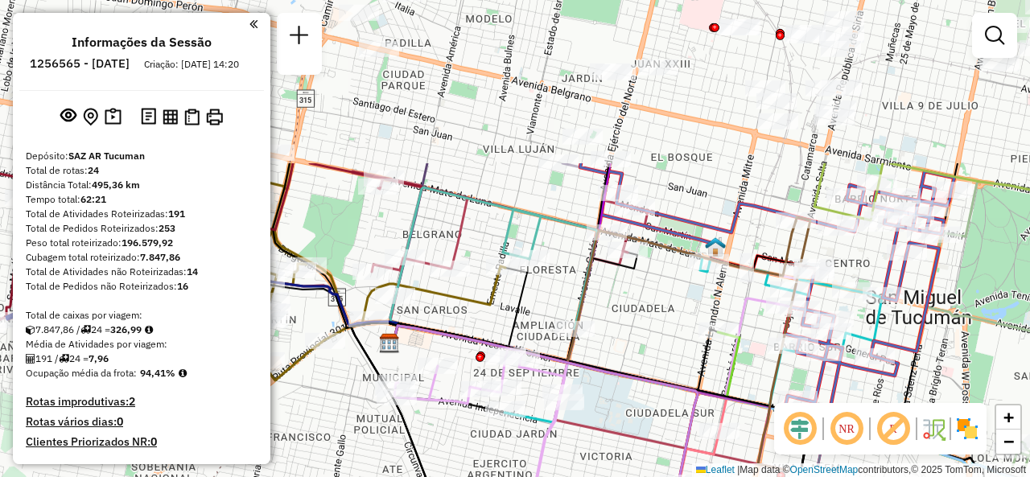
drag, startPoint x: 718, startPoint y: 187, endPoint x: 672, endPoint y: 319, distance: 140.4
click at [674, 319] on div "Janela de atendimento Grade de atendimento Capacidade Transportadoras Veículos …" at bounding box center [515, 238] width 1030 height 477
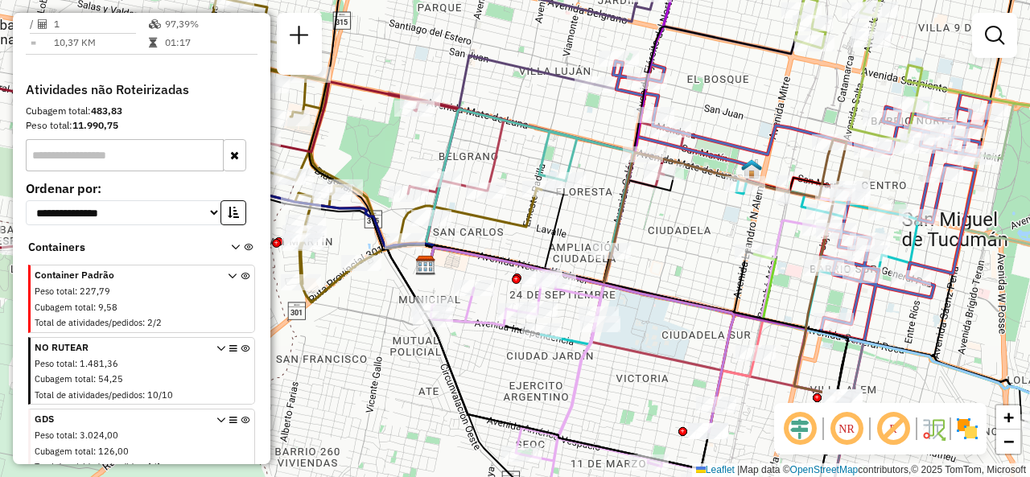
scroll to position [2574, 0]
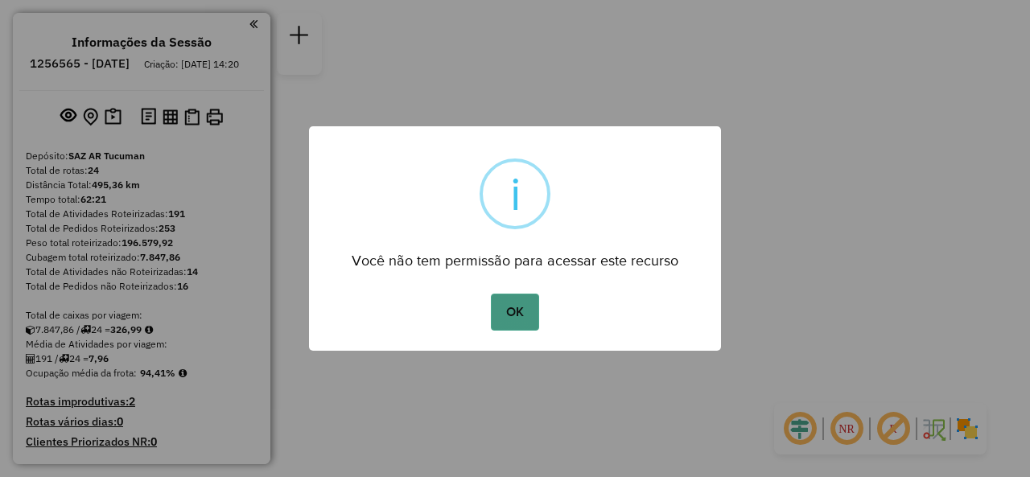
click at [513, 319] on button "OK" at bounding box center [514, 312] width 47 height 37
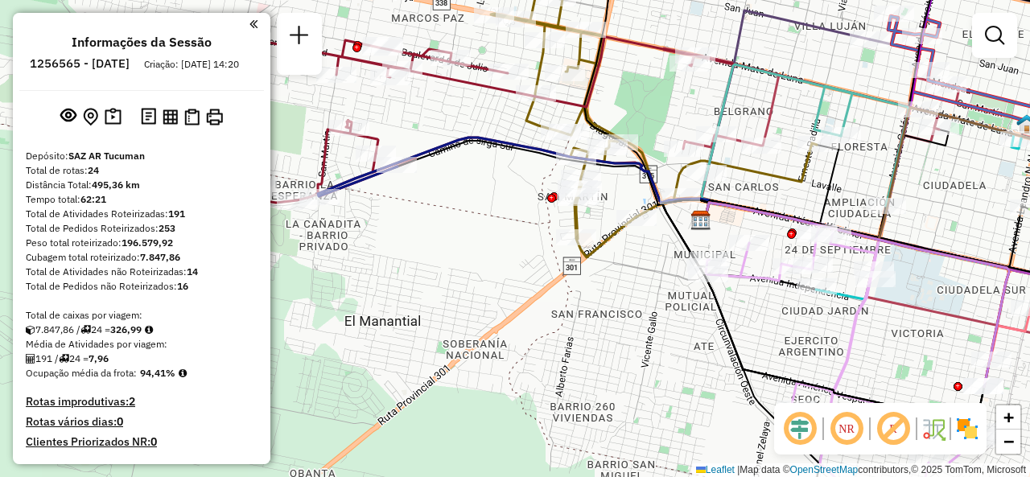
drag, startPoint x: 516, startPoint y: 175, endPoint x: 692, endPoint y: 200, distance: 177.0
click at [693, 199] on div "Rota 5 - Placa DNI569 0000418590 - [PERSON_NAME][DATE] [PERSON_NAME] de atendim…" at bounding box center [515, 238] width 1030 height 477
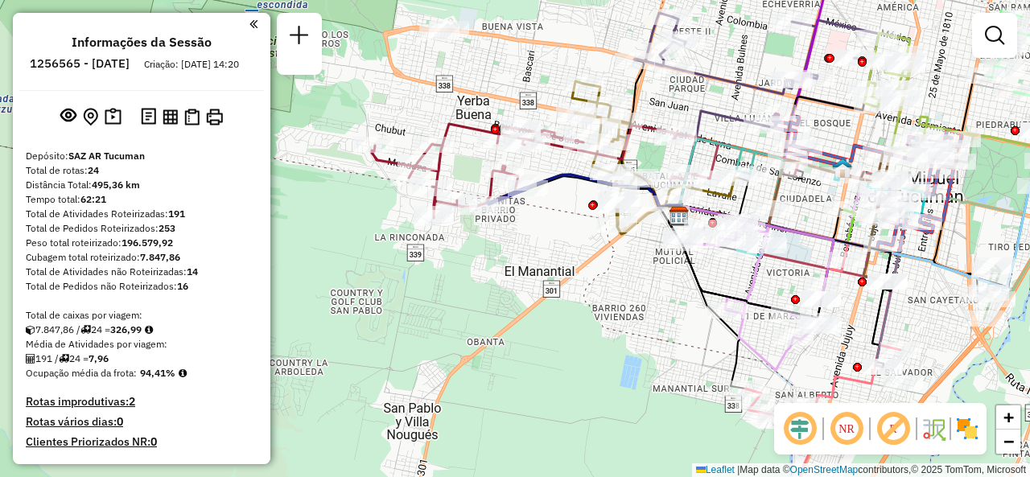
click at [621, 271] on div "Janela de atendimento Grade de atendimento Capacidade Transportadoras Veículos …" at bounding box center [515, 238] width 1030 height 477
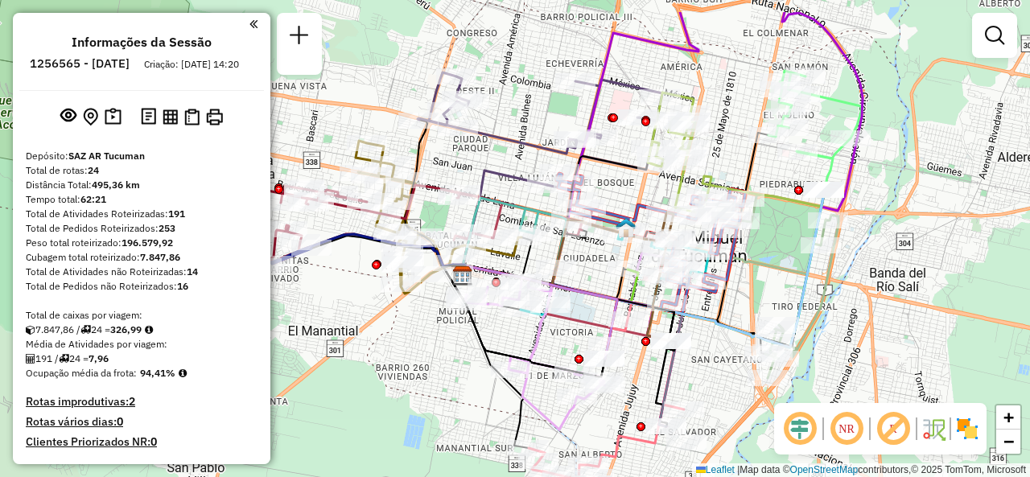
drag, startPoint x: 637, startPoint y: 293, endPoint x: 426, endPoint y: 343, distance: 216.6
click at [426, 344] on div "Janela de atendimento Grade de atendimento Capacidade Transportadoras Veículos …" at bounding box center [515, 238] width 1030 height 477
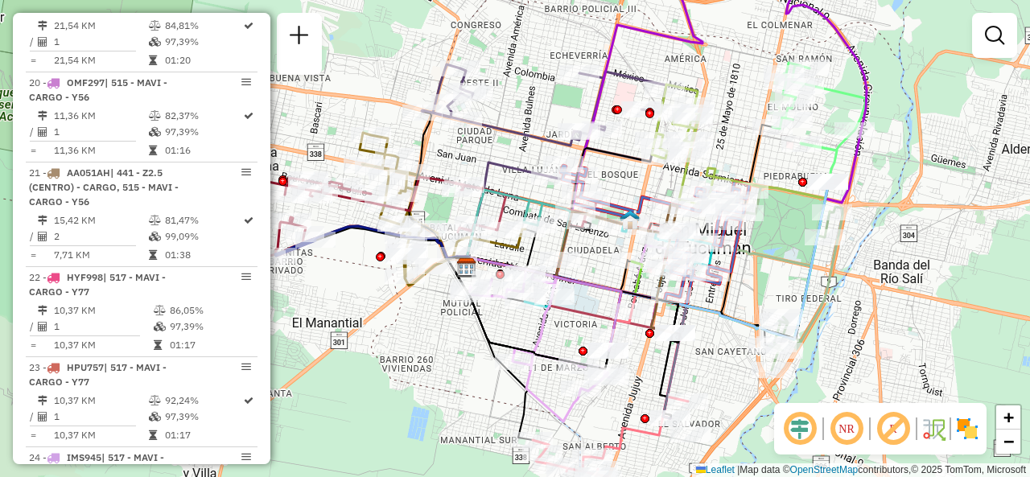
scroll to position [2735, 0]
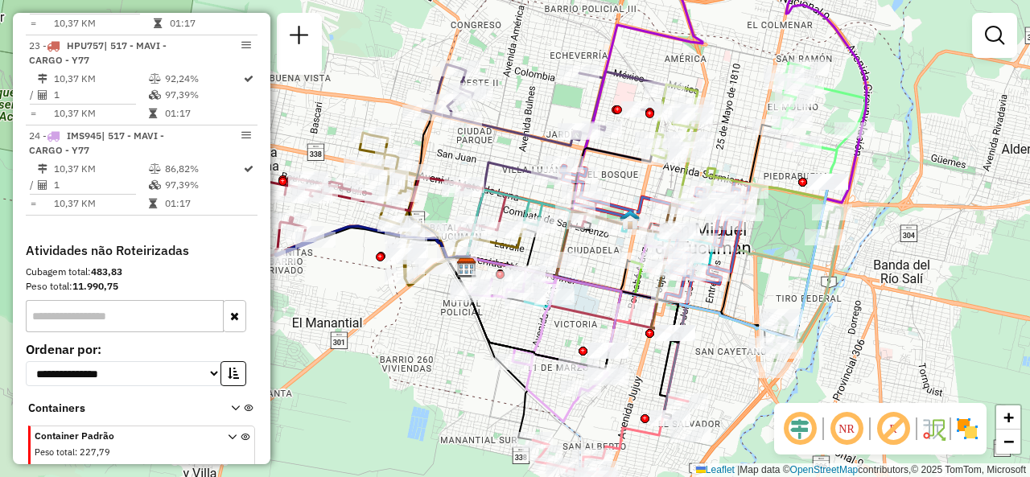
click at [462, 342] on div "Janela de atendimento Grade de atendimento Capacidade Transportadoras Veículos …" at bounding box center [515, 238] width 1030 height 477
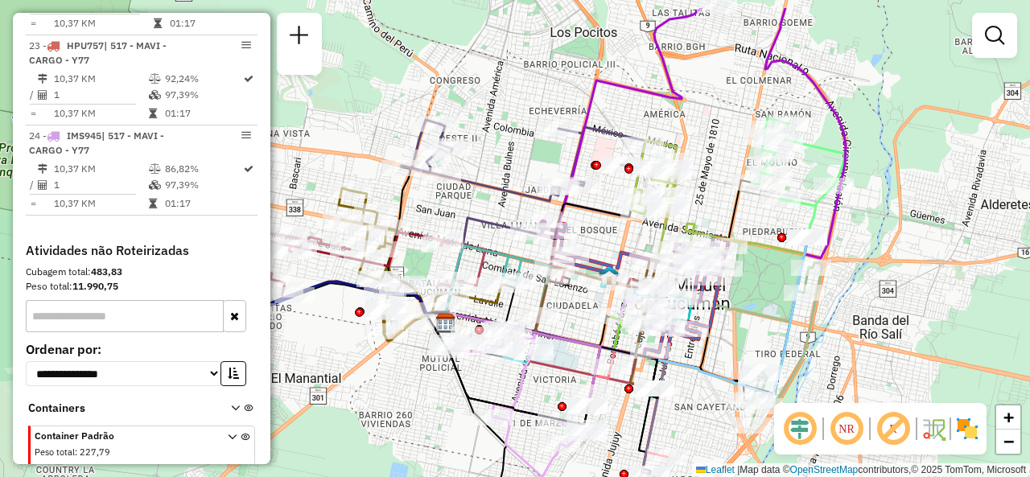
drag, startPoint x: 600, startPoint y: 260, endPoint x: 579, endPoint y: 315, distance: 58.6
click at [579, 315] on div "Janela de atendimento Grade de atendimento Capacidade Transportadoras Veículos …" at bounding box center [515, 238] width 1030 height 477
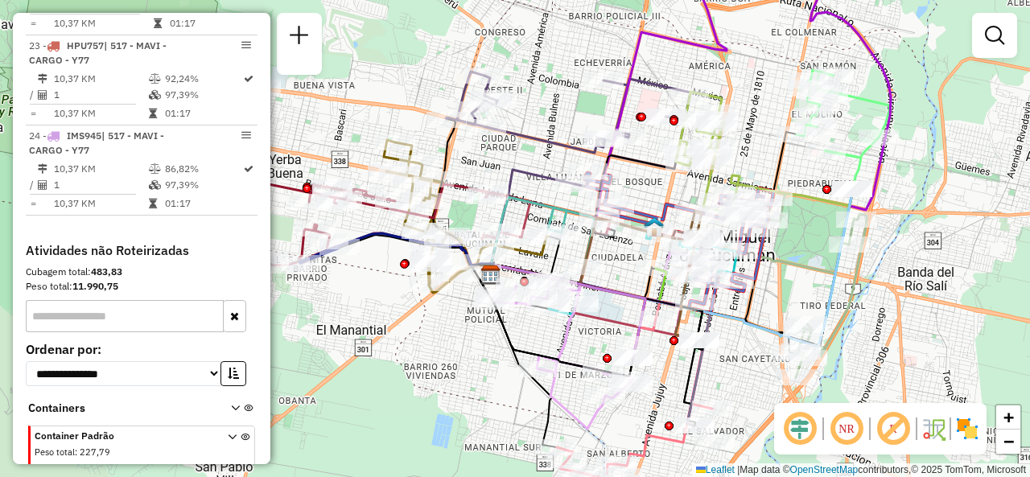
drag, startPoint x: 714, startPoint y: 133, endPoint x: 761, endPoint y: 77, distance: 72.5
click at [761, 77] on div "Janela de atendimento Grade de atendimento Capacidade Transportadoras Veículos …" at bounding box center [515, 238] width 1030 height 477
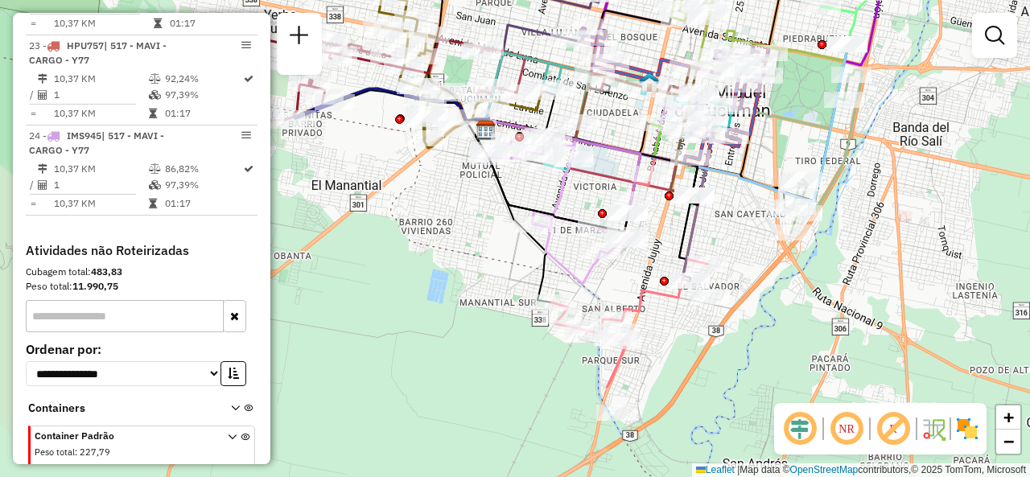
drag, startPoint x: 764, startPoint y: 337, endPoint x: 739, endPoint y: 209, distance: 130.5
click at [758, 200] on div "Janela de atendimento Grade de atendimento Capacidade Transportadoras Veículos …" at bounding box center [515, 238] width 1030 height 477
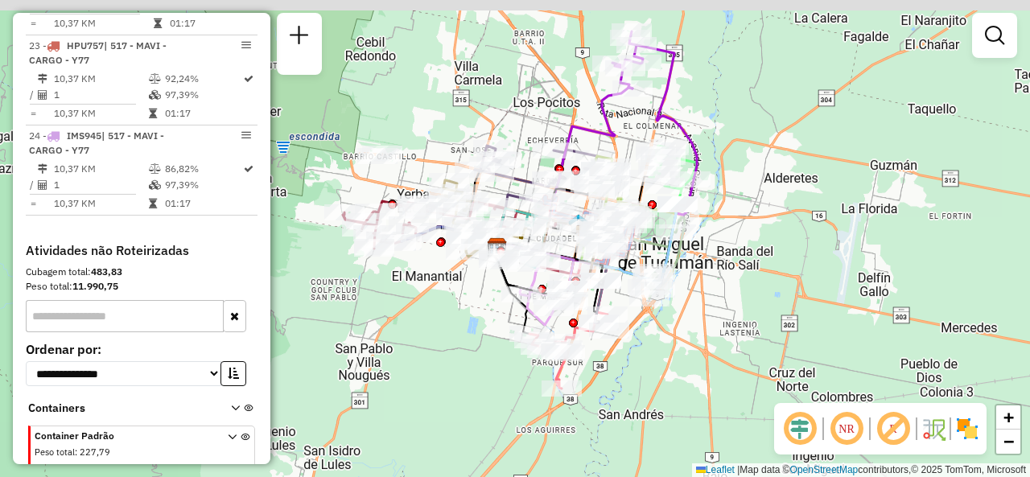
drag, startPoint x: 424, startPoint y: 284, endPoint x: 479, endPoint y: 354, distance: 89.3
click at [475, 349] on div "Janela de atendimento Grade de atendimento Capacidade Transportadoras Veículos …" at bounding box center [515, 238] width 1030 height 477
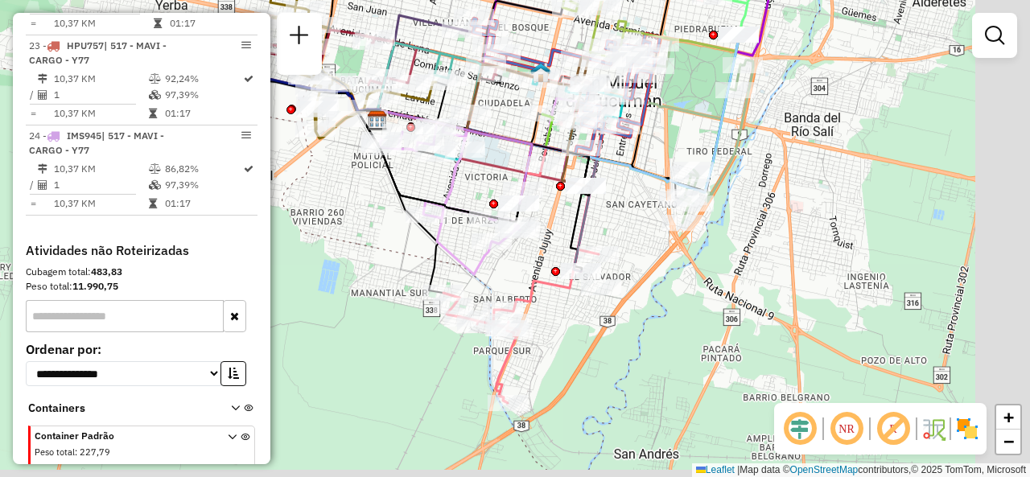
drag, startPoint x: 578, startPoint y: 192, endPoint x: 507, endPoint y: 100, distance: 117.0
click at [507, 100] on div "Janela de atendimento Grade de atendimento Capacidade Transportadoras Veículos …" at bounding box center [515, 238] width 1030 height 477
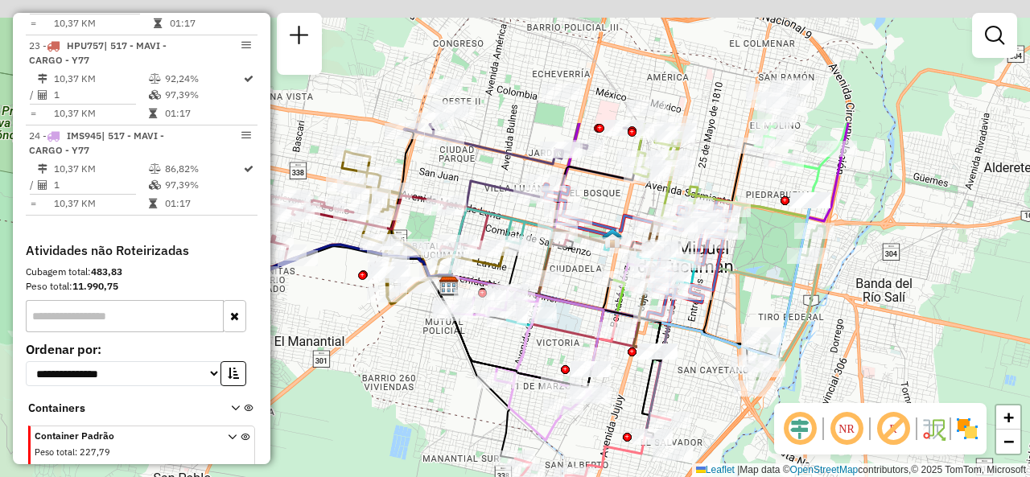
drag, startPoint x: 659, startPoint y: 245, endPoint x: 735, endPoint y: 382, distance: 157.4
click at [724, 395] on div "Janela de atendimento Grade de atendimento Capacidade Transportadoras Veículos …" at bounding box center [515, 238] width 1030 height 477
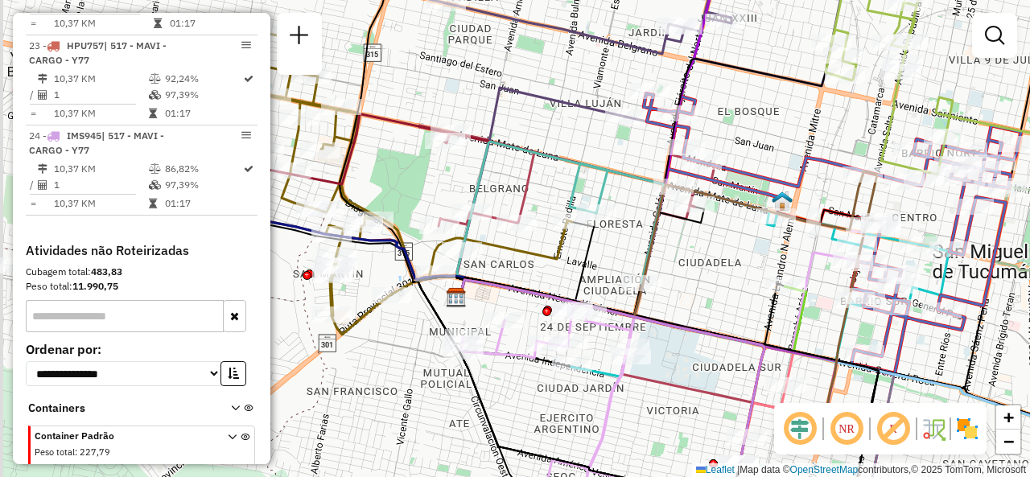
drag, startPoint x: 615, startPoint y: 281, endPoint x: 730, endPoint y: 345, distance: 132.5
click at [722, 339] on div "Janela de atendimento Grade de atendimento Capacidade Transportadoras Veículos …" at bounding box center [515, 238] width 1030 height 477
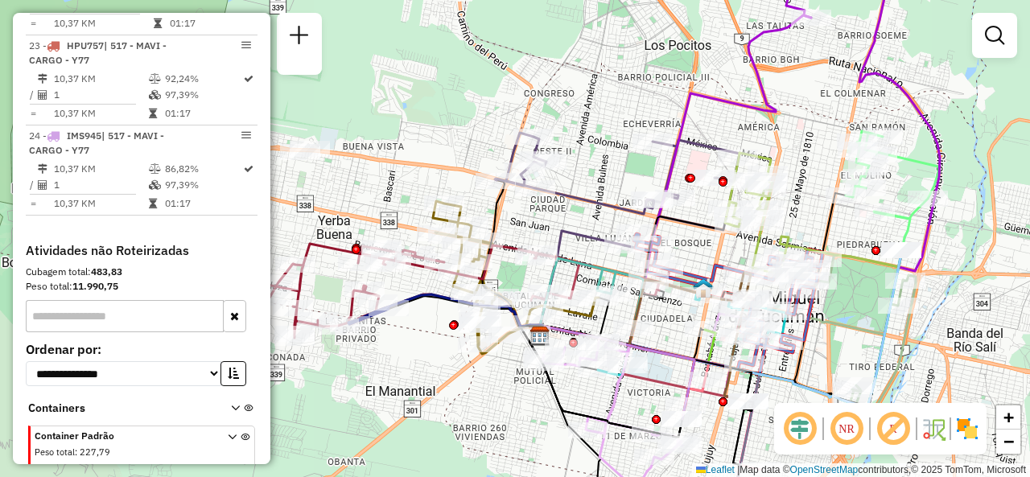
drag, startPoint x: 683, startPoint y: 122, endPoint x: 610, endPoint y: 121, distance: 73.2
click at [610, 121] on div "Janela de atendimento Grade de atendimento Capacidade Transportadoras Veículos …" at bounding box center [515, 238] width 1030 height 477
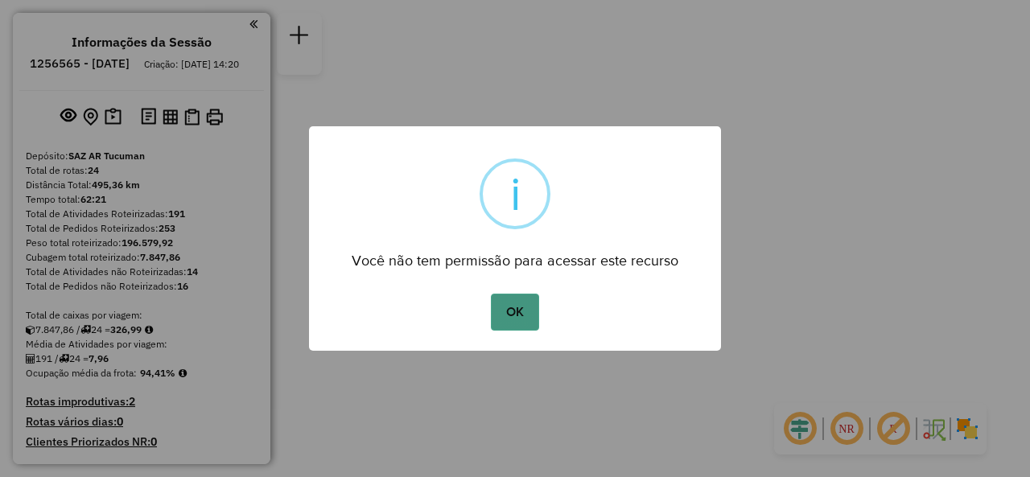
click at [523, 310] on button "OK" at bounding box center [514, 312] width 47 height 37
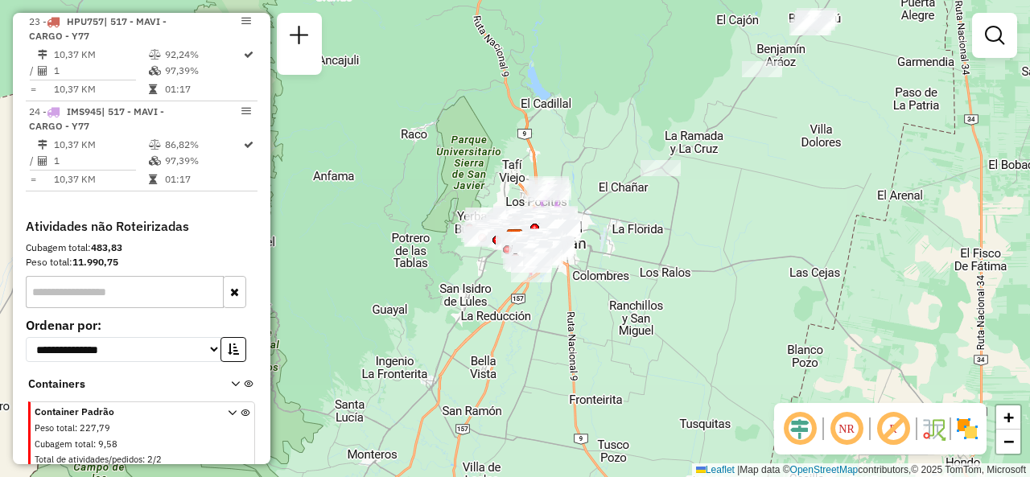
scroll to position [2816, 0]
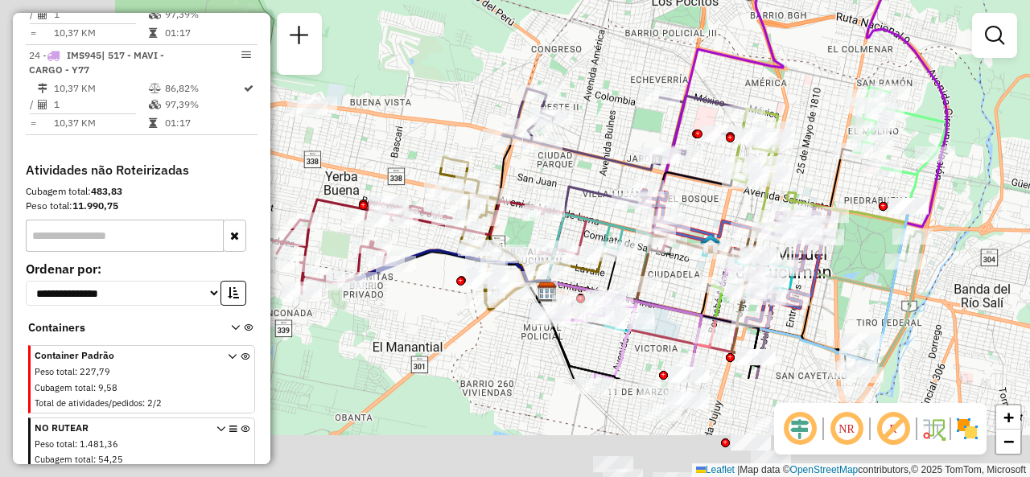
drag, startPoint x: 573, startPoint y: 118, endPoint x: 660, endPoint y: 10, distance: 139.1
click at [660, 10] on div "Janela de atendimento Grade de atendimento Capacidade Transportadoras Veículos …" at bounding box center [515, 238] width 1030 height 477
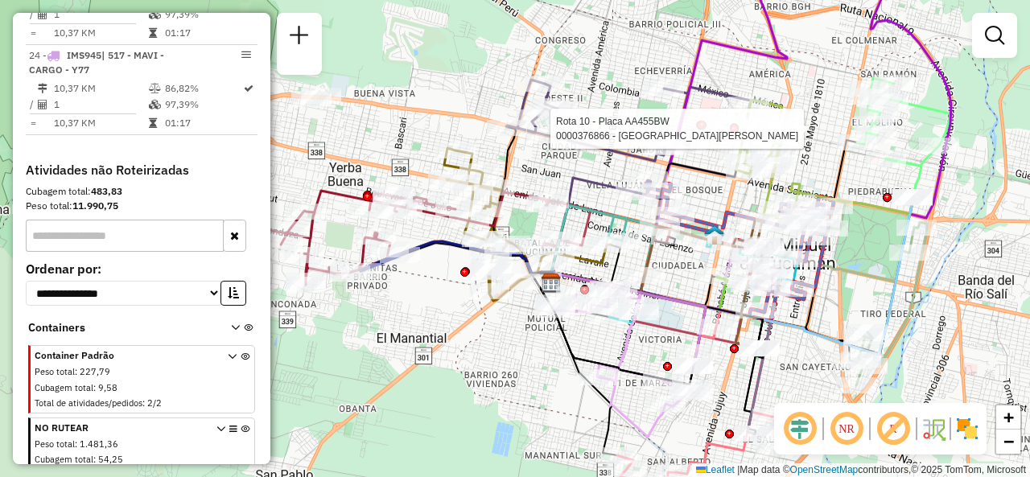
select select "**********"
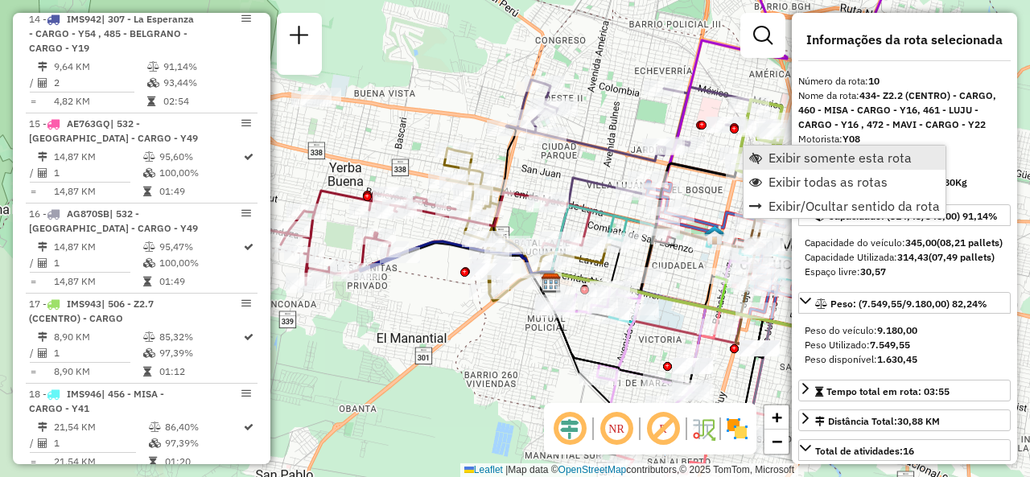
scroll to position [1540, 0]
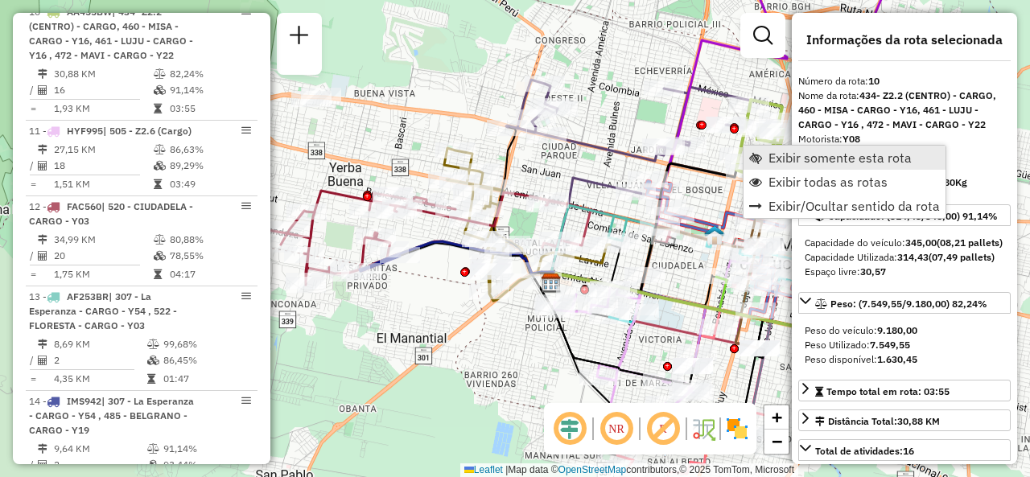
click at [780, 160] on span "Exibir somente esta rota" at bounding box center [839, 157] width 143 height 13
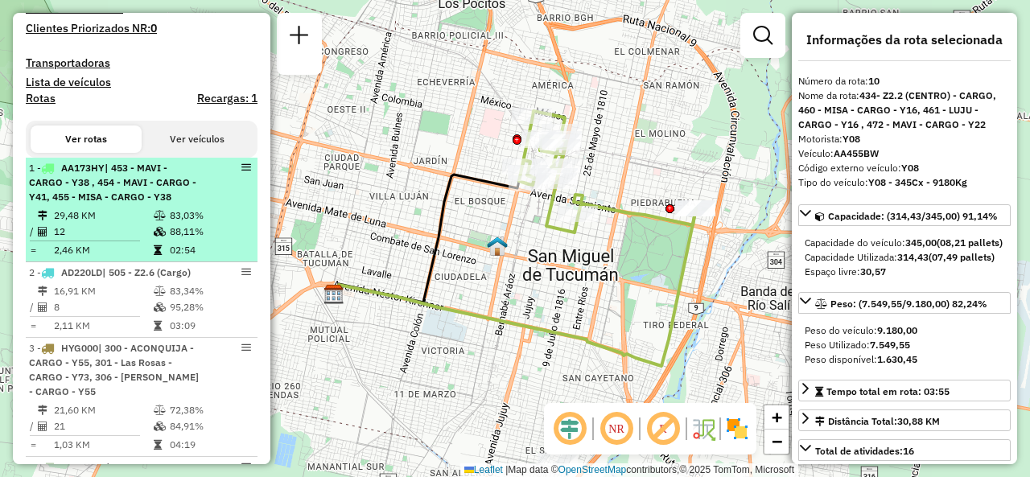
scroll to position [494, 0]
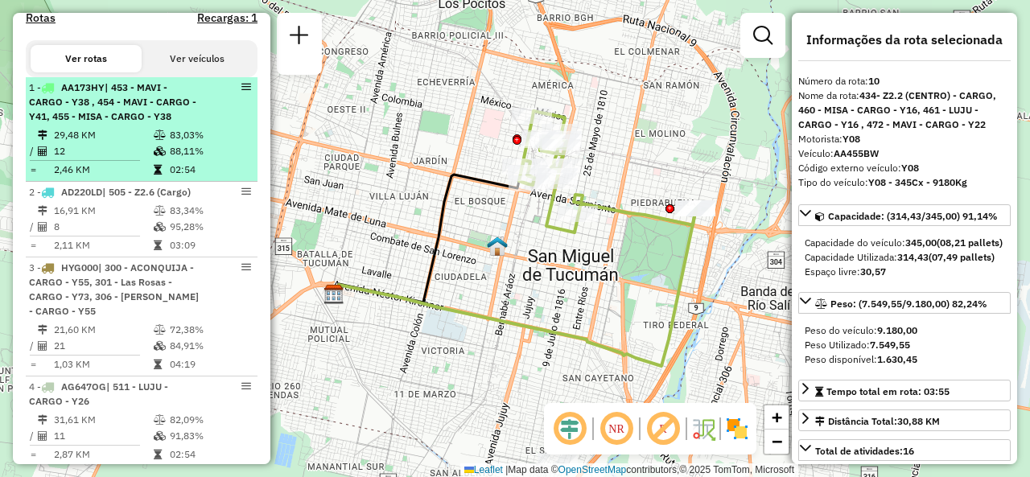
click at [142, 138] on li "1 - AA173HY | 453 - MAVI - CARGO - Y38 , 454 - MAVI - CARGO - Y41, 455 - MISA -…" at bounding box center [142, 129] width 232 height 105
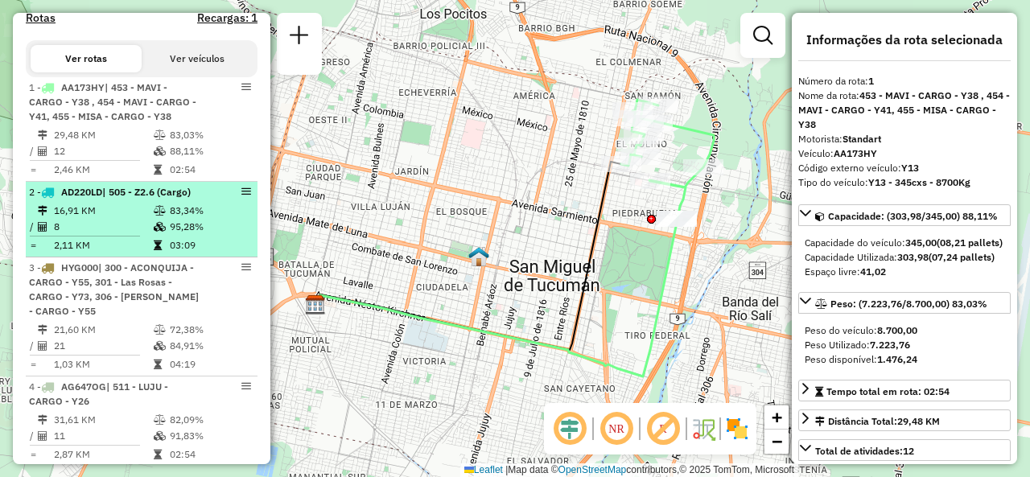
click at [179, 235] on td "95,28%" at bounding box center [209, 227] width 81 height 16
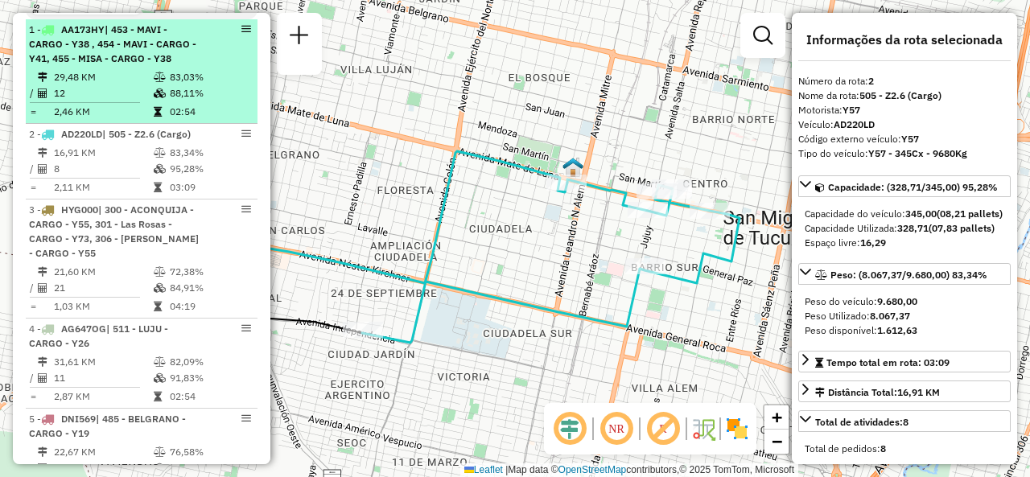
scroll to position [574, 0]
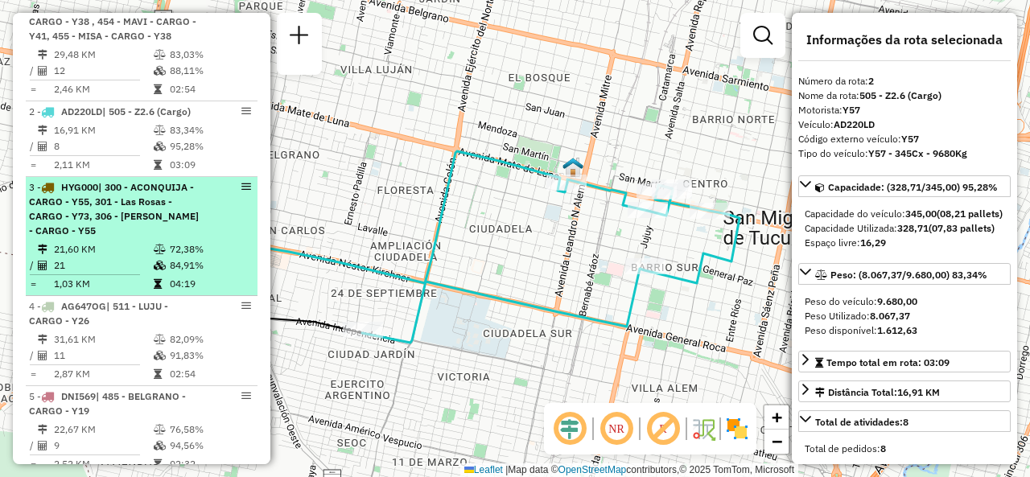
click at [151, 238] on div "3 - HYG000 | 300 - ACONQUIJA - CARGO - Y55, 301 - Las Rosas - CARGO - Y73, 306 …" at bounding box center [114, 209] width 171 height 58
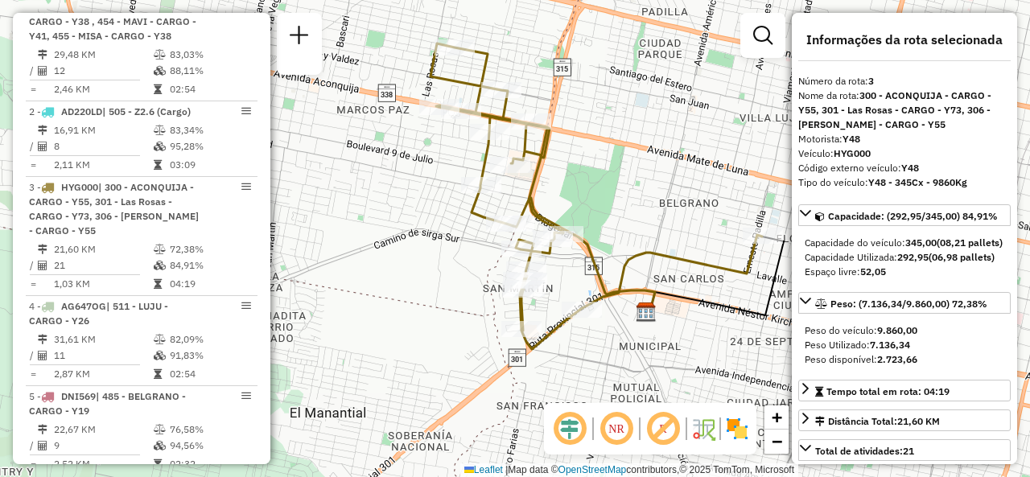
drag, startPoint x: 538, startPoint y: 207, endPoint x: 651, endPoint y: 151, distance: 125.6
click at [651, 151] on div "Janela de atendimento Grade de atendimento Capacidade Transportadoras Veículos …" at bounding box center [515, 238] width 1030 height 477
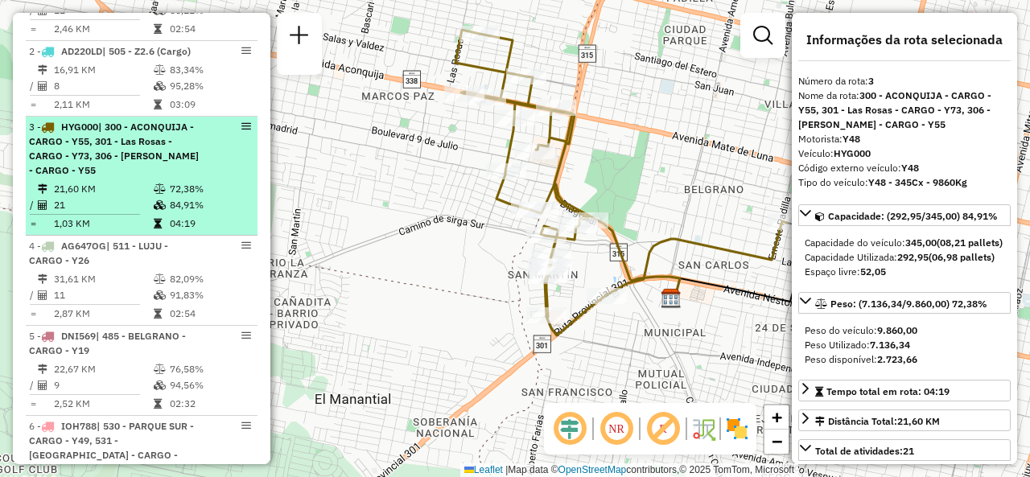
scroll to position [655, 0]
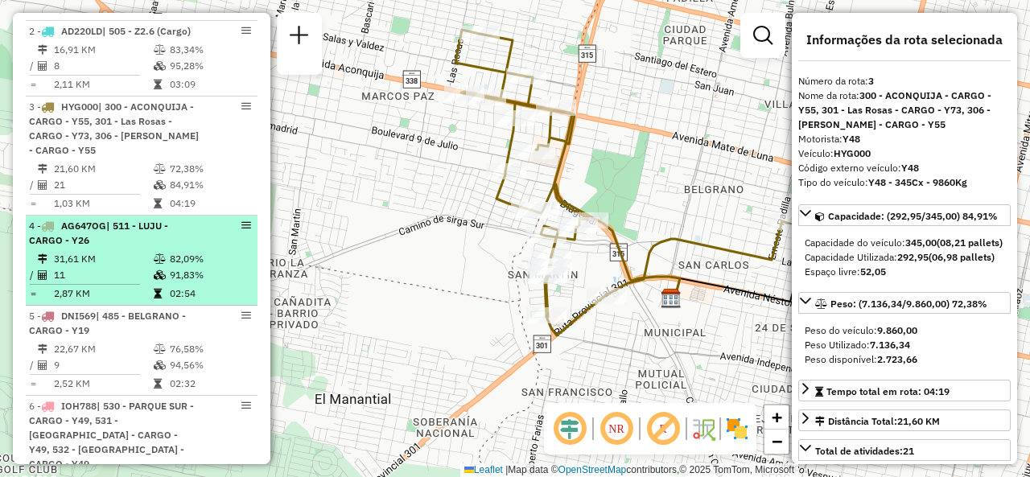
click at [157, 264] on icon at bounding box center [160, 259] width 12 height 10
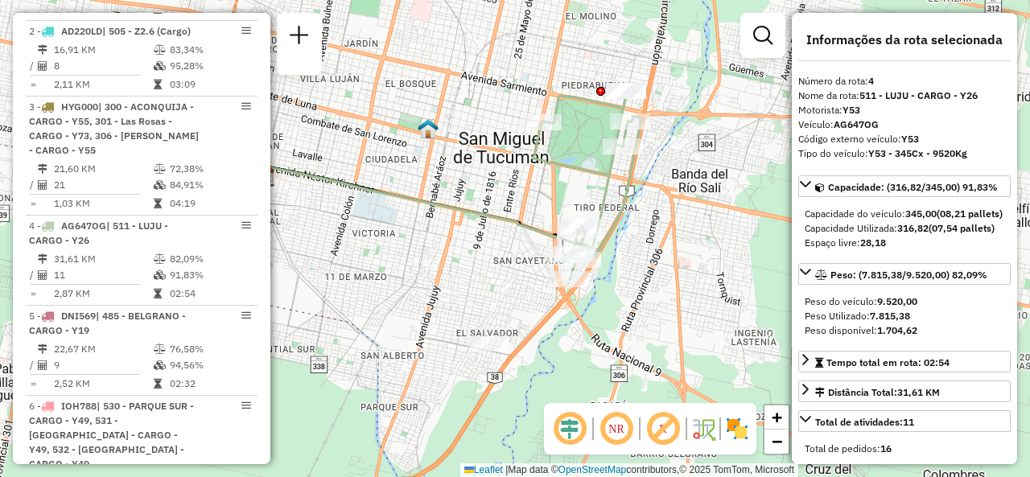
drag, startPoint x: 568, startPoint y: 250, endPoint x: 508, endPoint y: 202, distance: 77.3
click at [488, 188] on div "Janela de atendimento Grade de atendimento Capacidade Transportadoras Veículos …" at bounding box center [515, 238] width 1030 height 477
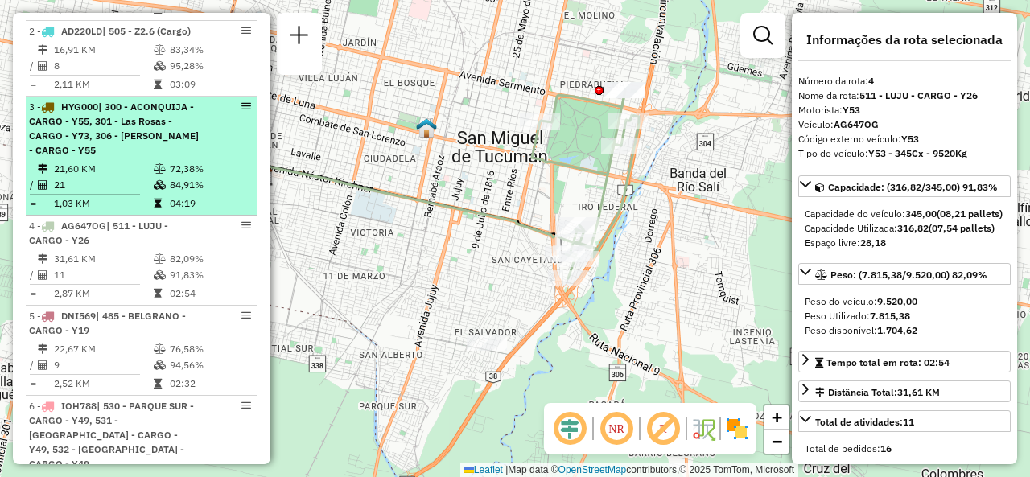
scroll to position [735, 0]
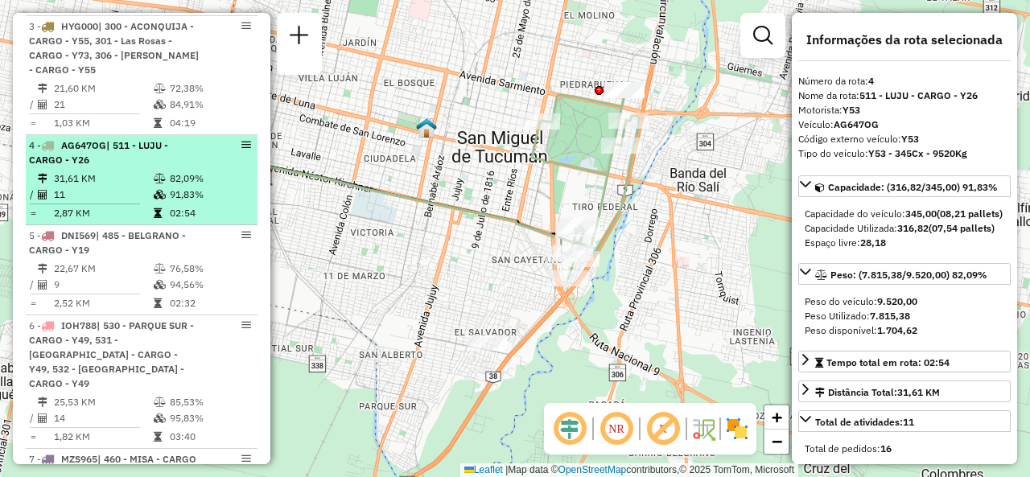
click at [121, 187] on td "31,61 KM" at bounding box center [103, 179] width 100 height 16
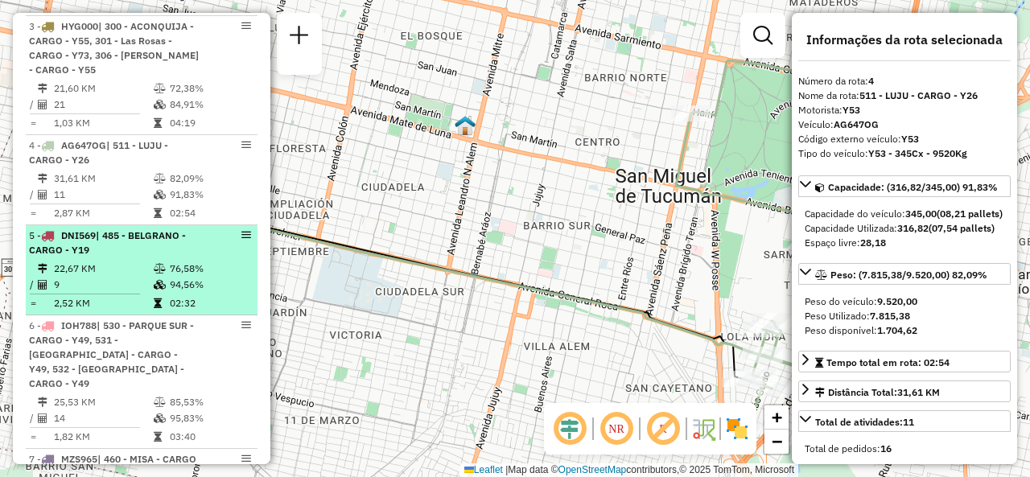
click at [104, 271] on li "5 - DNI569 | 485 - BELGRANO - CARGO - Y19 22,67 KM 76,58% / 9 94,56% = 2,52 KM …" at bounding box center [142, 270] width 232 height 90
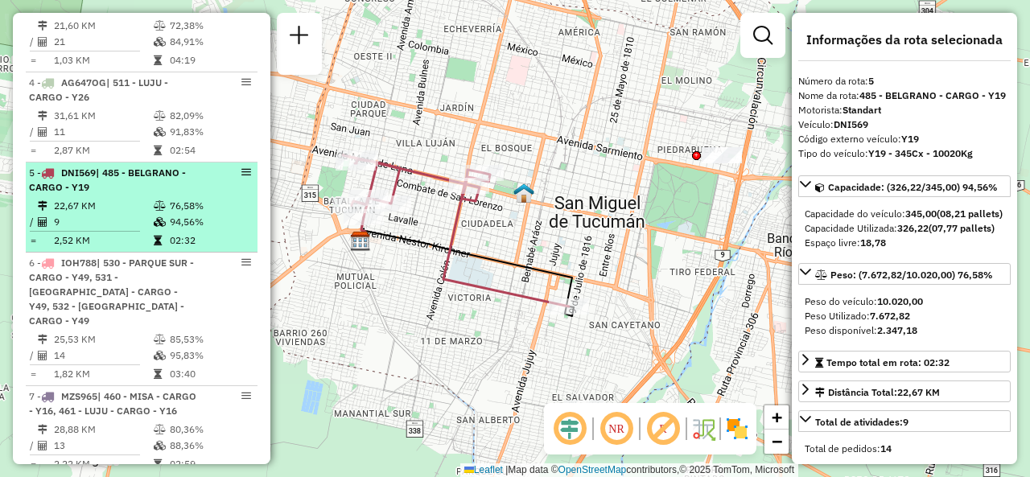
scroll to position [816, 0]
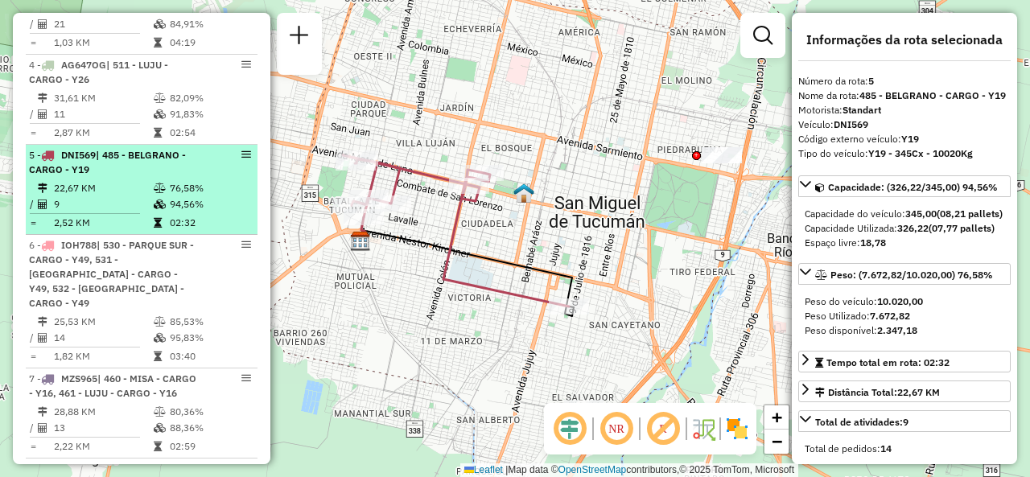
click at [101, 294] on span "| 530 - PARQUE SUR - CARGO - Y49, 531 - [GEOGRAPHIC_DATA] - CARGO - Y49, 532 - …" at bounding box center [111, 274] width 165 height 70
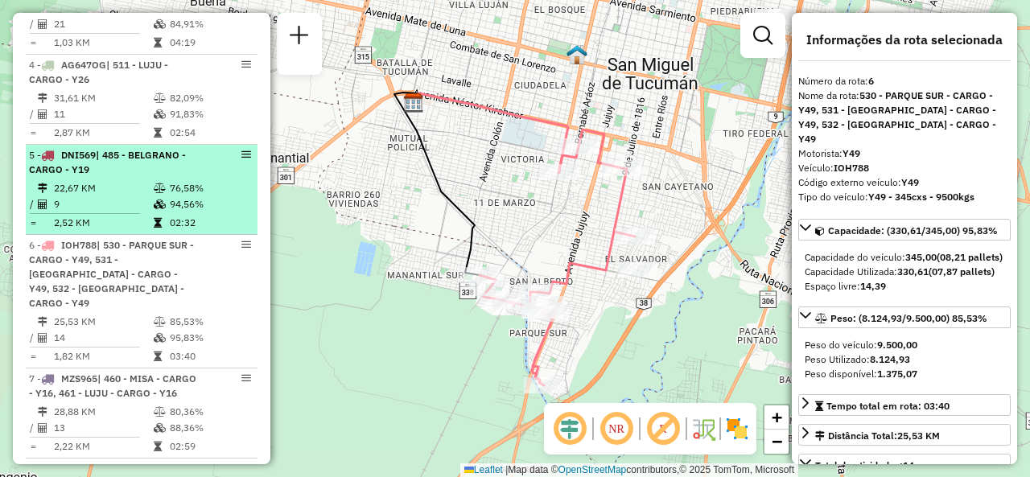
click at [97, 211] on td "9" at bounding box center [103, 204] width 100 height 16
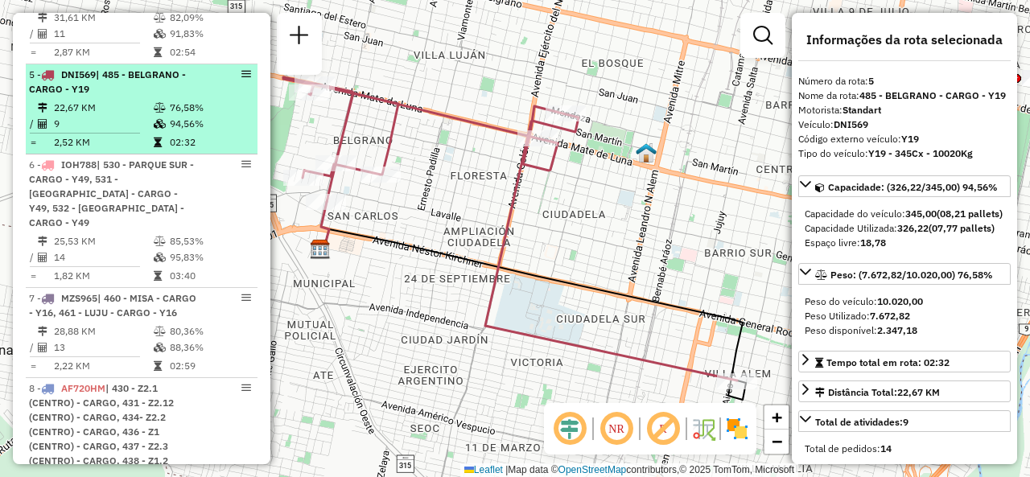
click at [101, 213] on div "6 - IOH788 | 530 - PARQUE SUR - CARGO - Y49, 531 - [GEOGRAPHIC_DATA] - CARGO - …" at bounding box center [114, 194] width 171 height 72
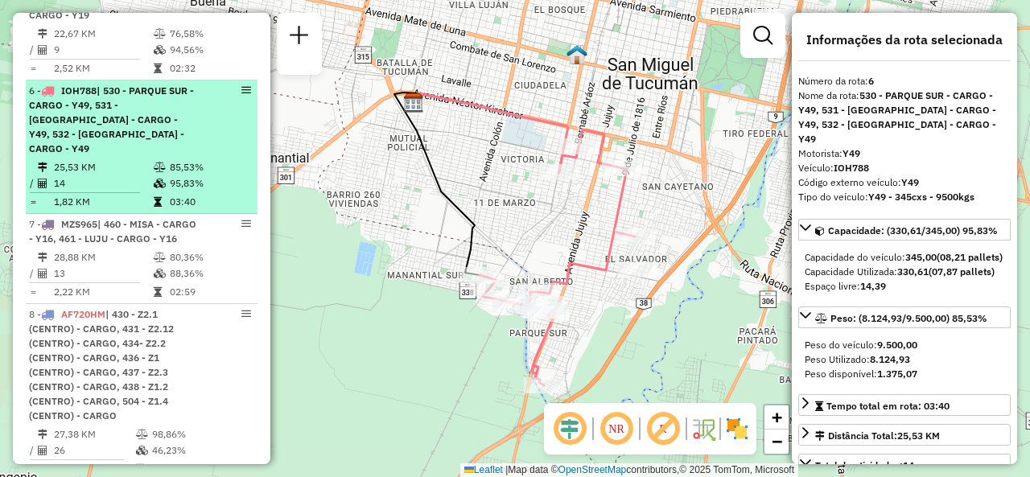
scroll to position [977, 0]
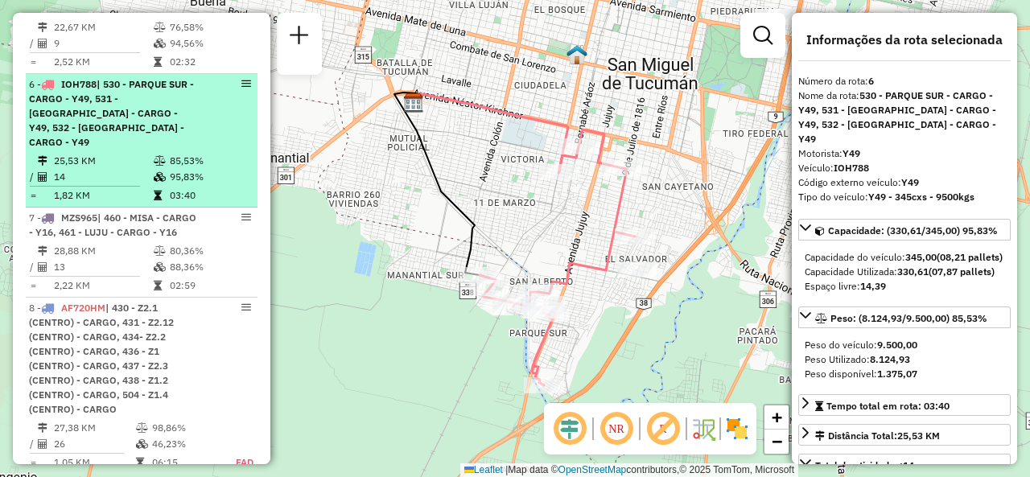
click at [97, 213] on span "MZS965" at bounding box center [79, 218] width 36 height 12
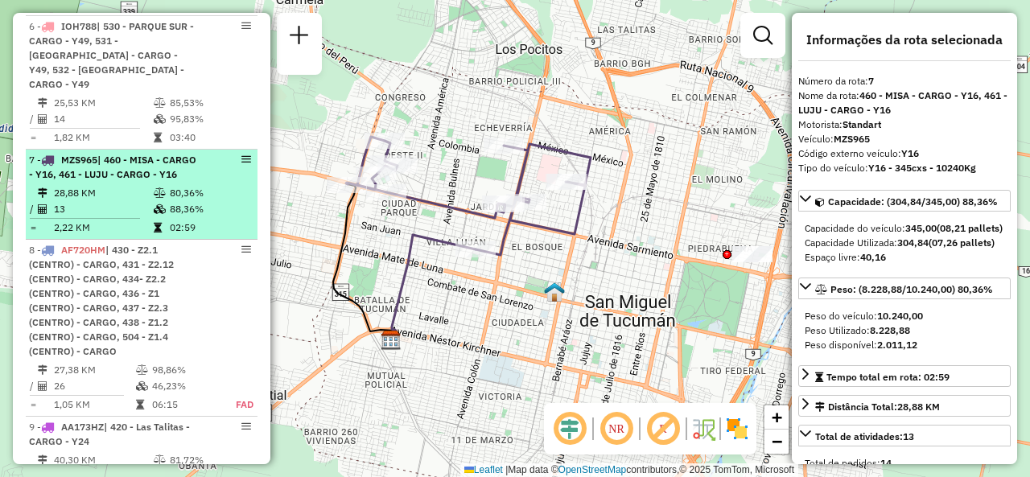
scroll to position [1057, 0]
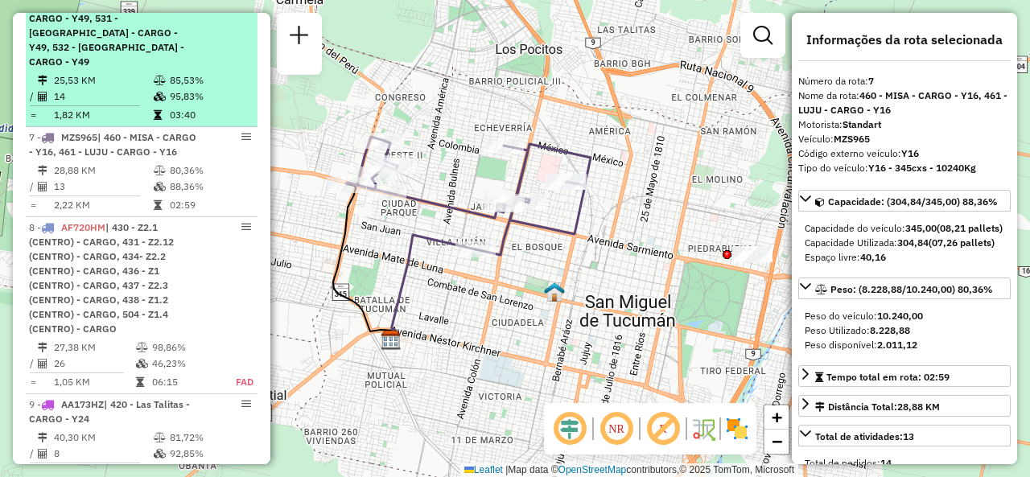
click at [169, 79] on td "85,53%" at bounding box center [209, 80] width 81 height 16
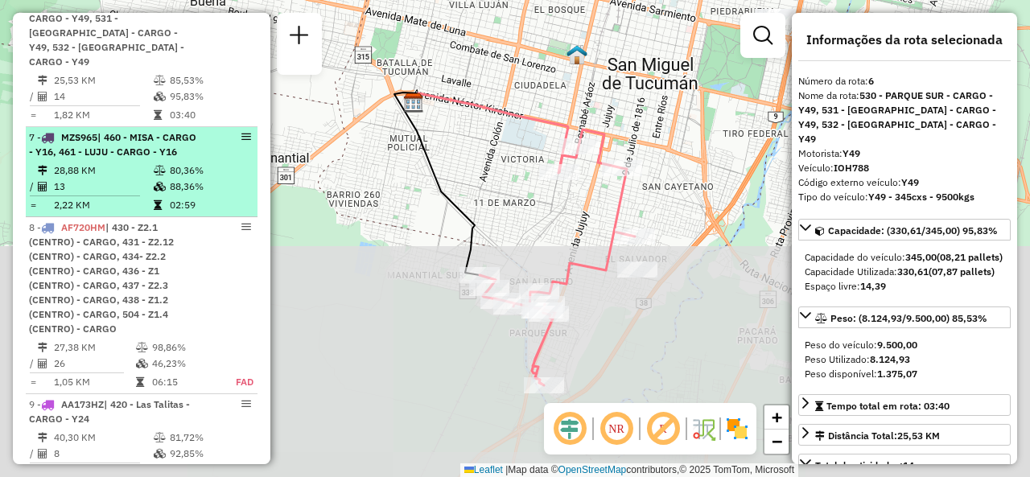
click at [183, 192] on td "88,36%" at bounding box center [209, 187] width 81 height 16
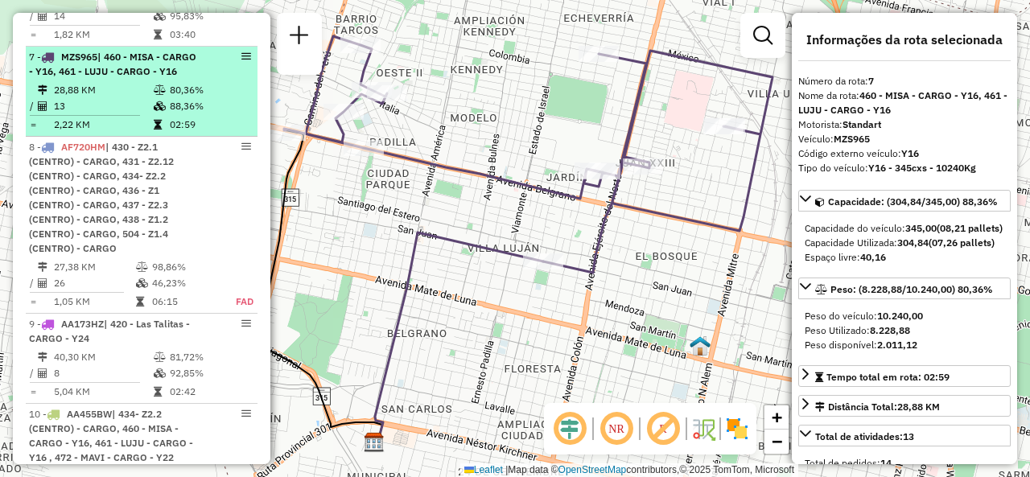
click at [183, 192] on div "8 - AF720HM | 430 - Z2.1 (CENTRO) - CARGO, 431 - Z2.12 (CENTRO) - CARGO, 434- Z…" at bounding box center [114, 198] width 171 height 116
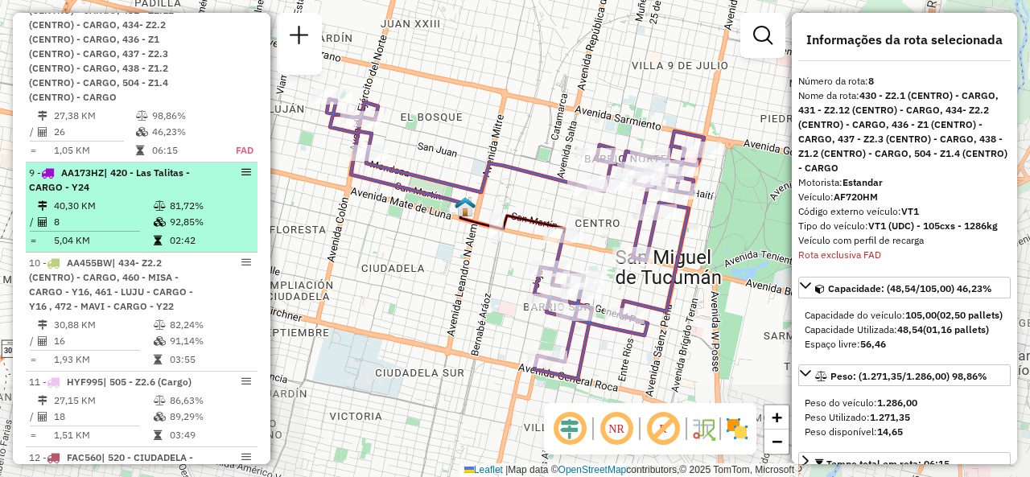
scroll to position [1274, 0]
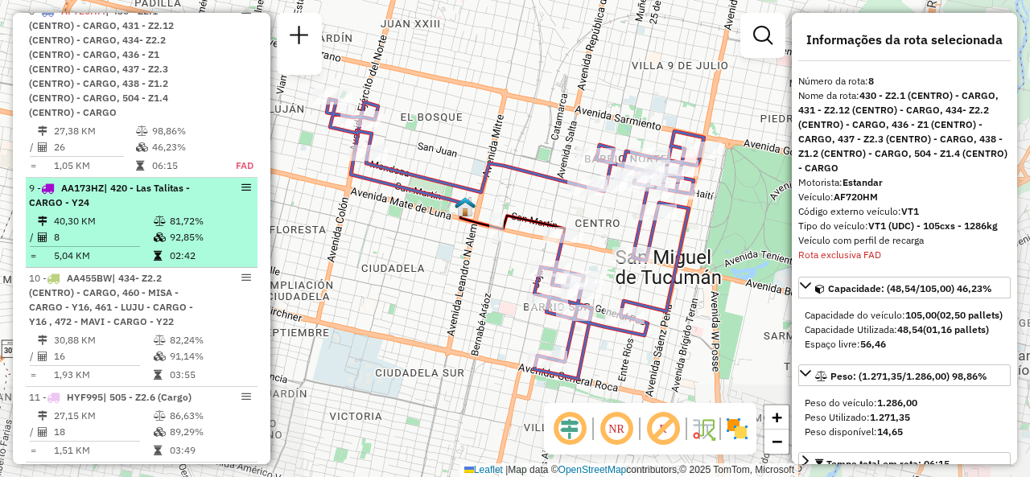
click at [175, 195] on span "| 420 - Las Talitas - CARGO - Y24" at bounding box center [109, 195] width 161 height 27
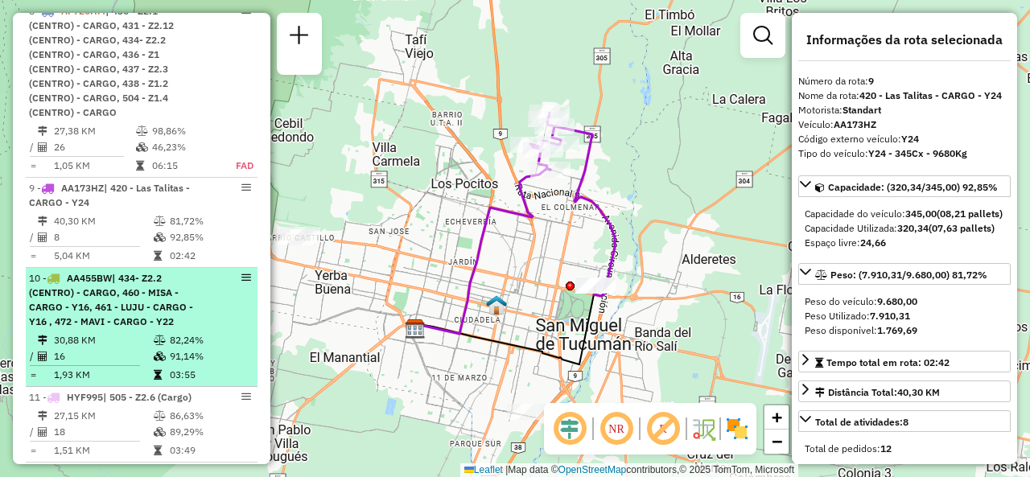
click at [149, 306] on span "| 434- Z2.2 (CENTRO) - CARGO, 460 - MISA - CARGO - Y16, 461 - LUJU - CARGO - Y1…" at bounding box center [111, 300] width 164 height 56
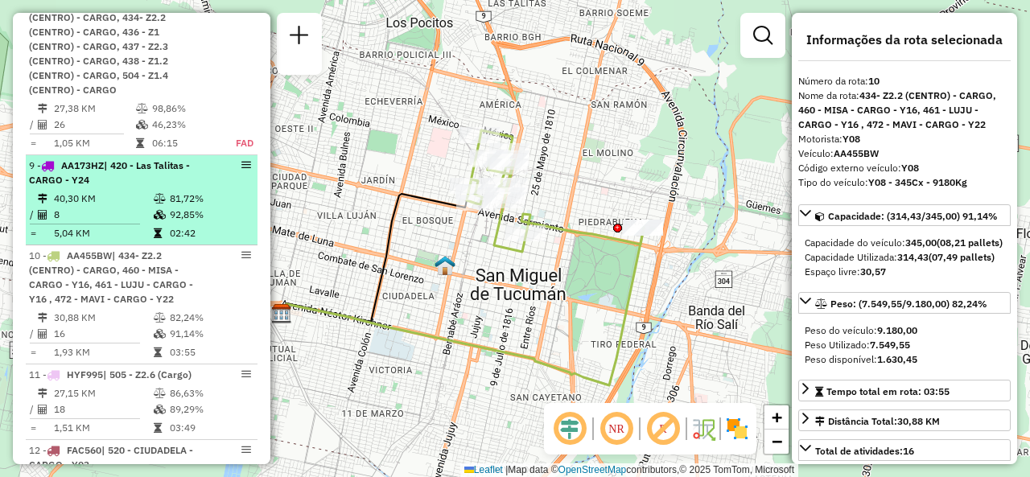
scroll to position [1354, 0]
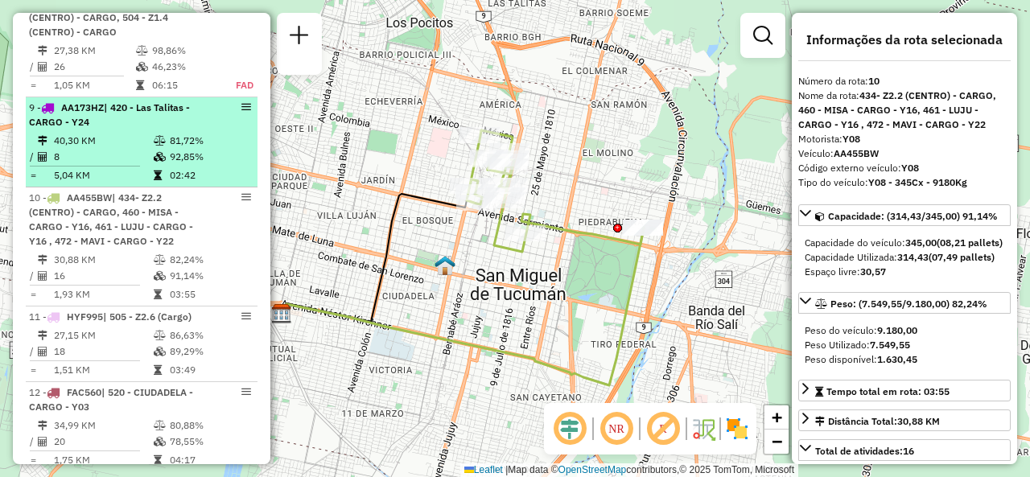
click at [141, 149] on td "40,30 KM" at bounding box center [103, 141] width 100 height 16
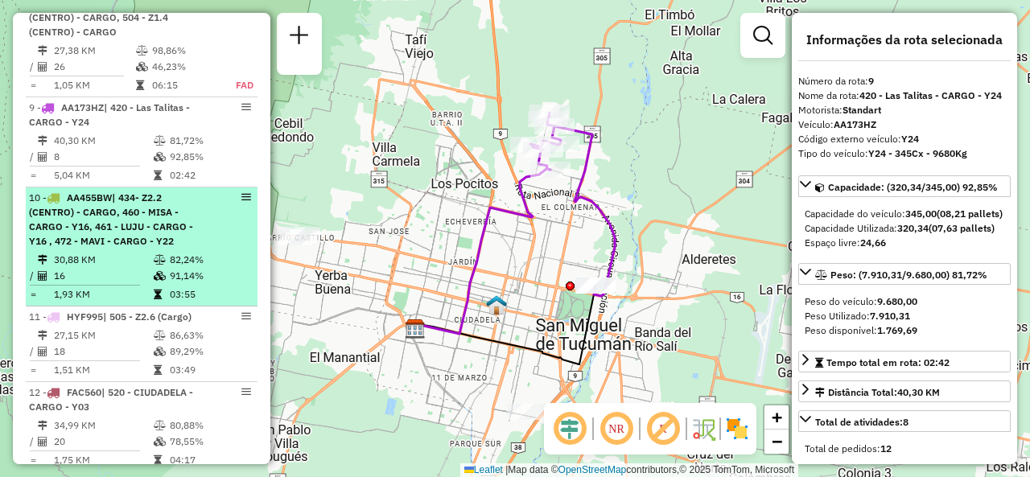
click at [142, 236] on span "| 434- Z2.2 (CENTRO) - CARGO, 460 - MISA - CARGO - Y16, 461 - LUJU - CARGO - Y1…" at bounding box center [111, 219] width 164 height 56
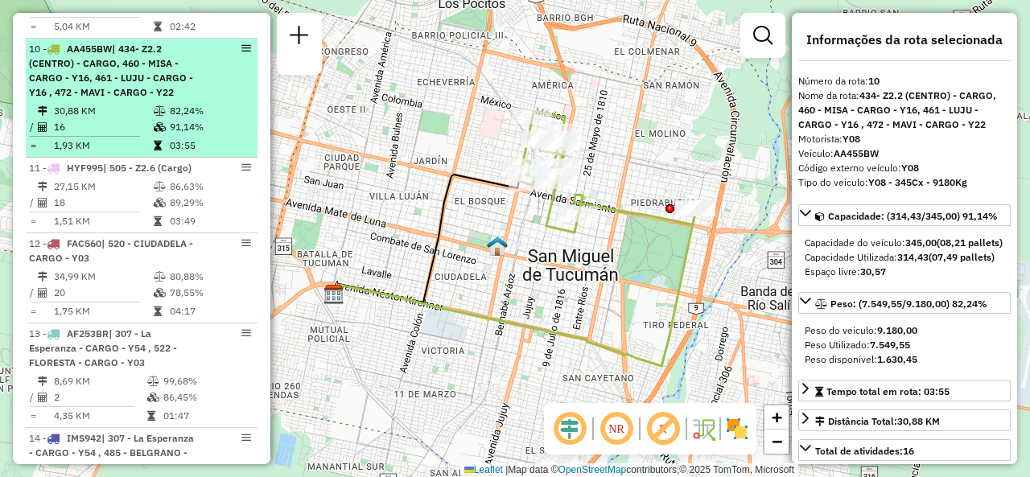
scroll to position [1515, 0]
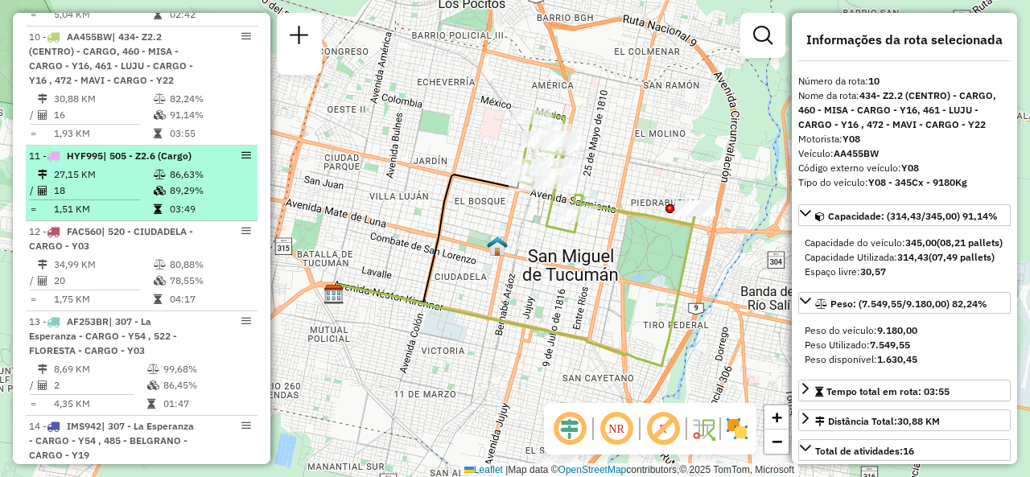
click at [142, 217] on td "1,51 KM" at bounding box center [103, 209] width 100 height 16
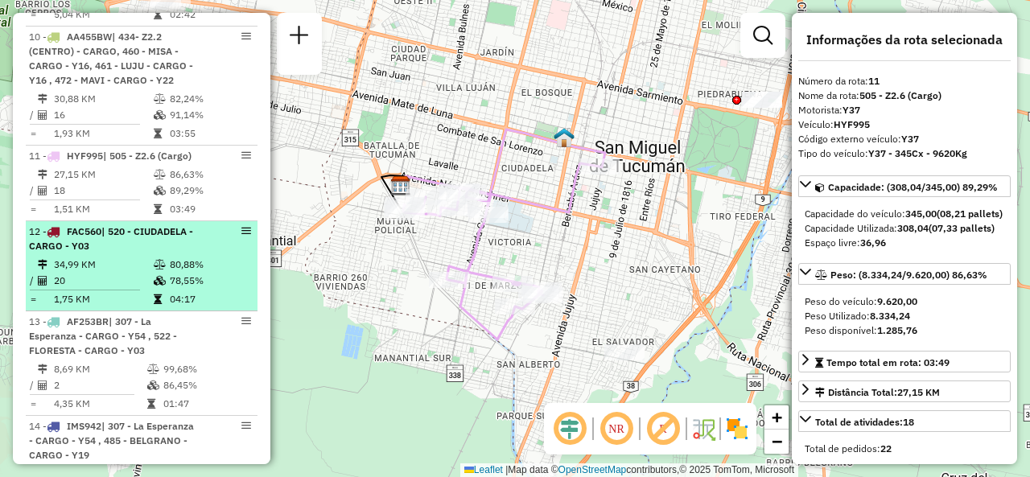
click at [123, 253] on div "12 - FAC560 | 520 - CIUDADELA - CARGO - Y03" at bounding box center [114, 238] width 171 height 29
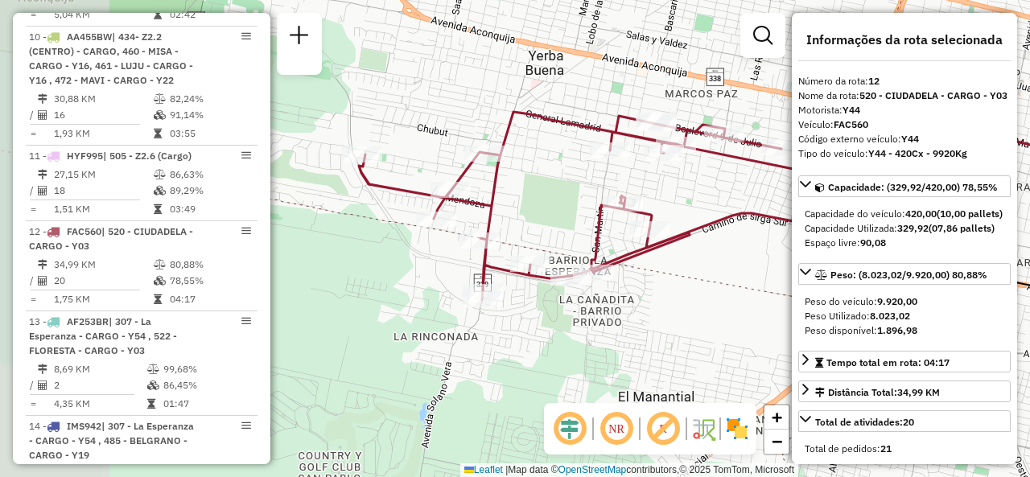
drag, startPoint x: 510, startPoint y: 269, endPoint x: 779, endPoint y: 243, distance: 269.9
click at [779, 243] on div "Janela de atendimento Grade de atendimento Capacidade Transportadoras Veículos …" at bounding box center [515, 238] width 1030 height 477
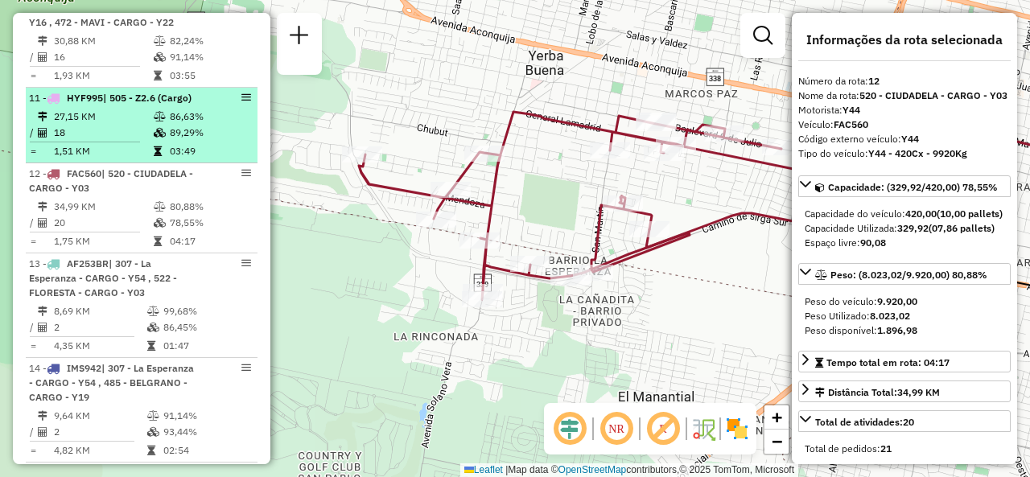
scroll to position [1595, 0]
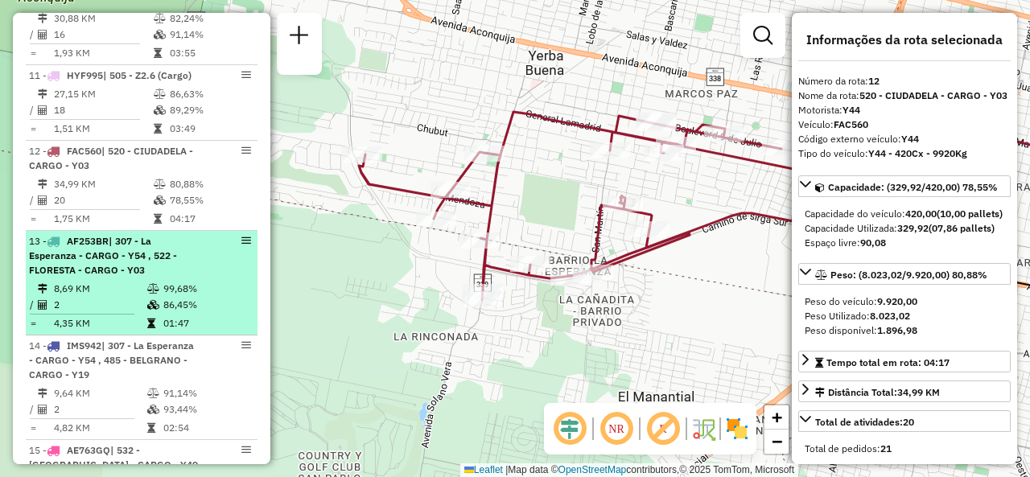
click at [163, 293] on td "99,68%" at bounding box center [207, 289] width 88 height 16
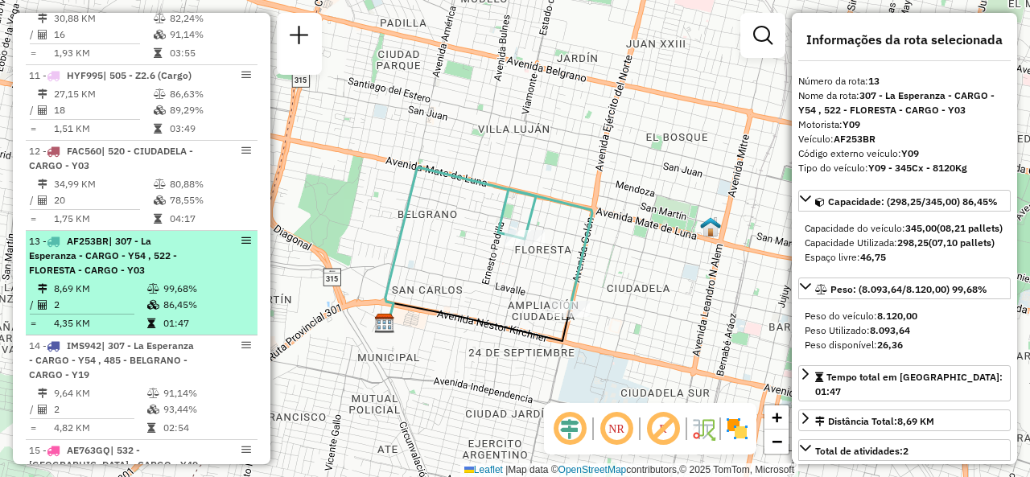
scroll to position [1676, 0]
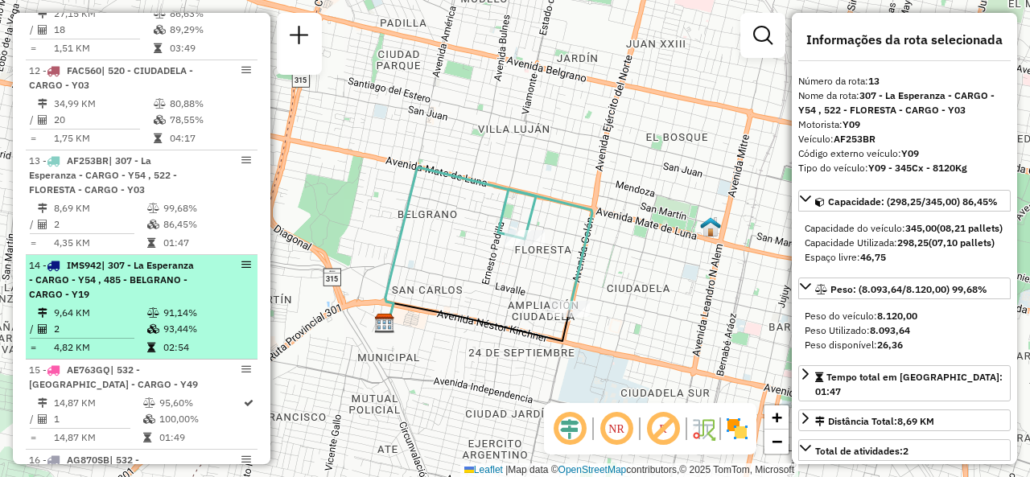
click at [170, 316] on td "91,14%" at bounding box center [207, 313] width 88 height 16
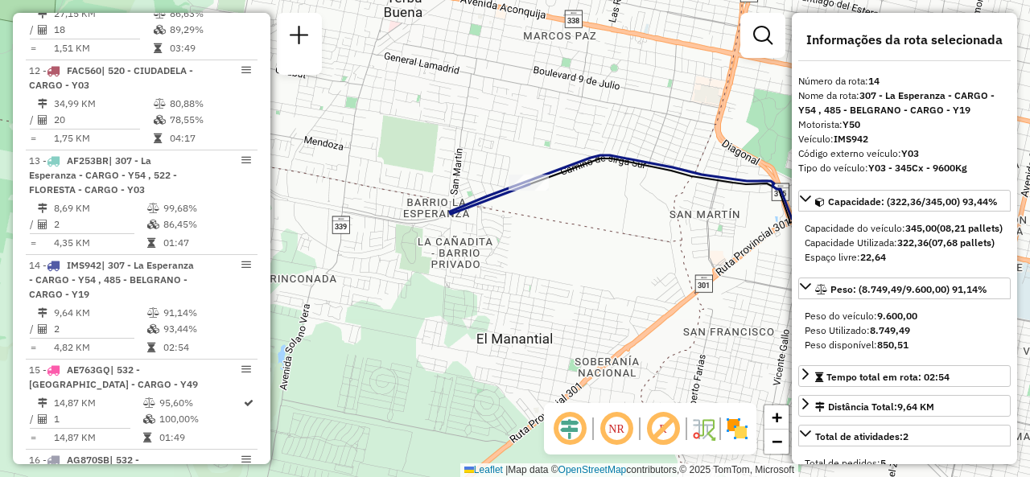
drag, startPoint x: 517, startPoint y: 267, endPoint x: 634, endPoint y: 215, distance: 127.8
click at [634, 215] on div "Janela de atendimento Grade de atendimento Capacidade Transportadoras Veículos …" at bounding box center [515, 238] width 1030 height 477
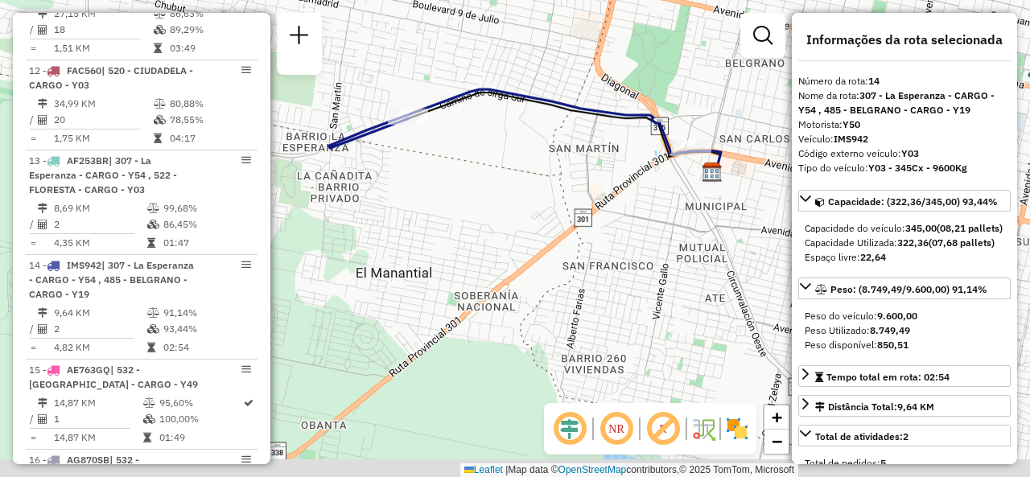
drag, startPoint x: 603, startPoint y: 245, endPoint x: 521, endPoint y: 187, distance: 101.1
click at [458, 166] on div "Janela de atendimento Grade de atendimento Capacidade Transportadoras Veículos …" at bounding box center [515, 238] width 1030 height 477
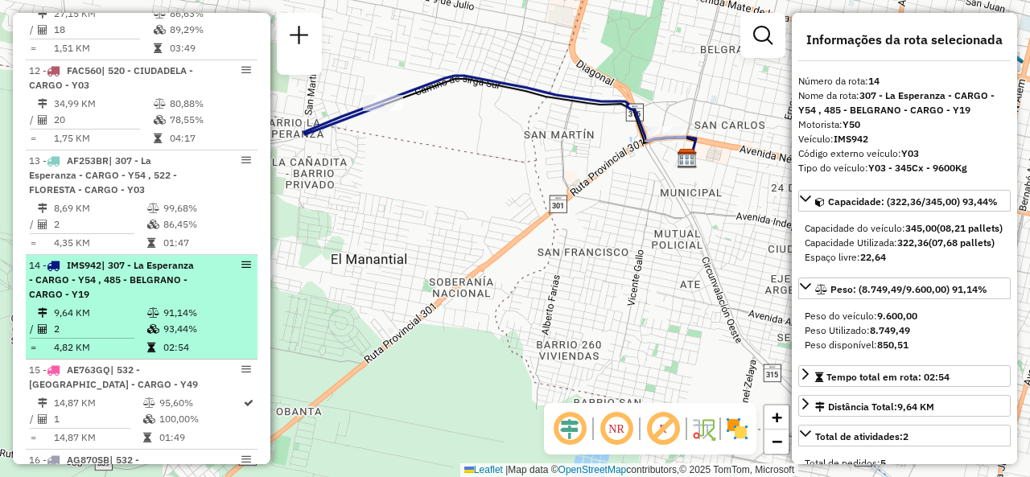
click at [108, 321] on td "9,64 KM" at bounding box center [99, 313] width 93 height 16
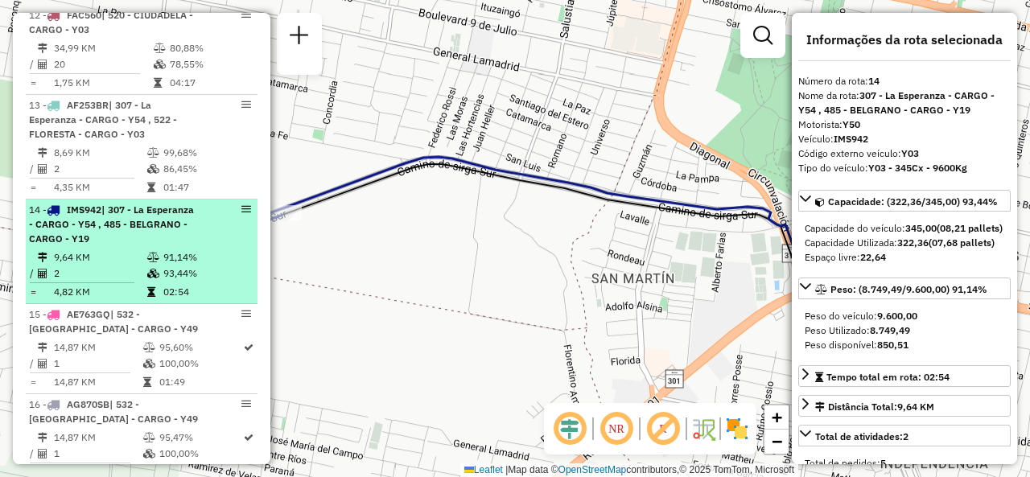
scroll to position [1756, 0]
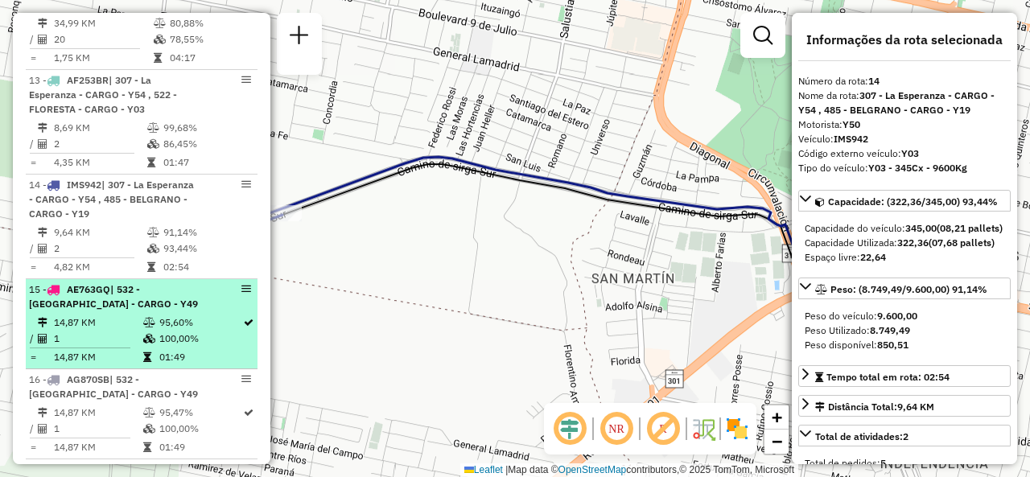
click at [110, 295] on span "AE763GQ" at bounding box center [88, 289] width 43 height 12
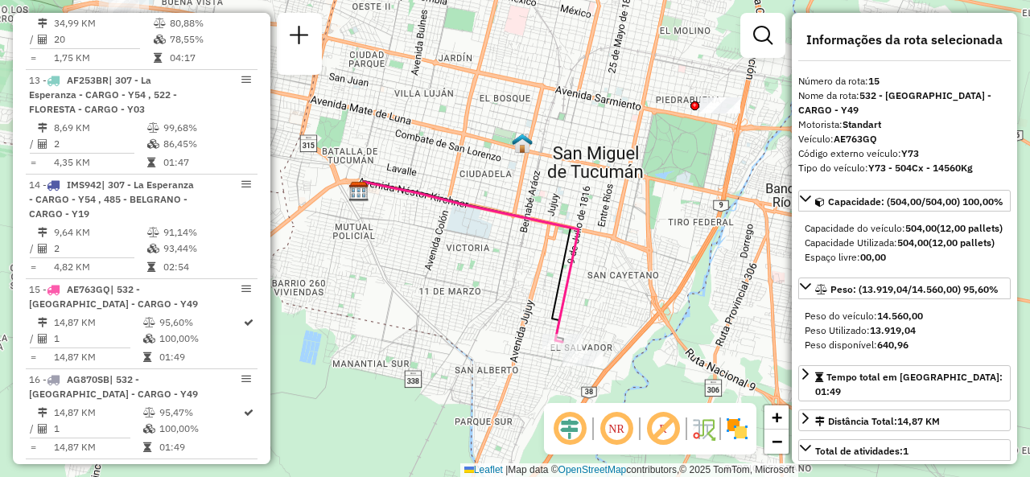
click at [544, 273] on div "Janela de atendimento Grade de atendimento Capacidade Transportadoras Veículos …" at bounding box center [515, 238] width 1030 height 477
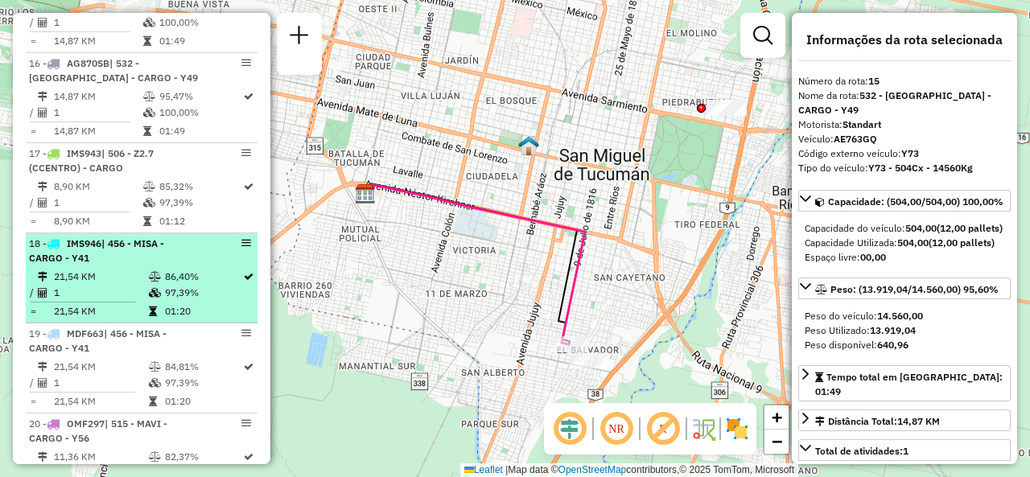
scroll to position [2078, 0]
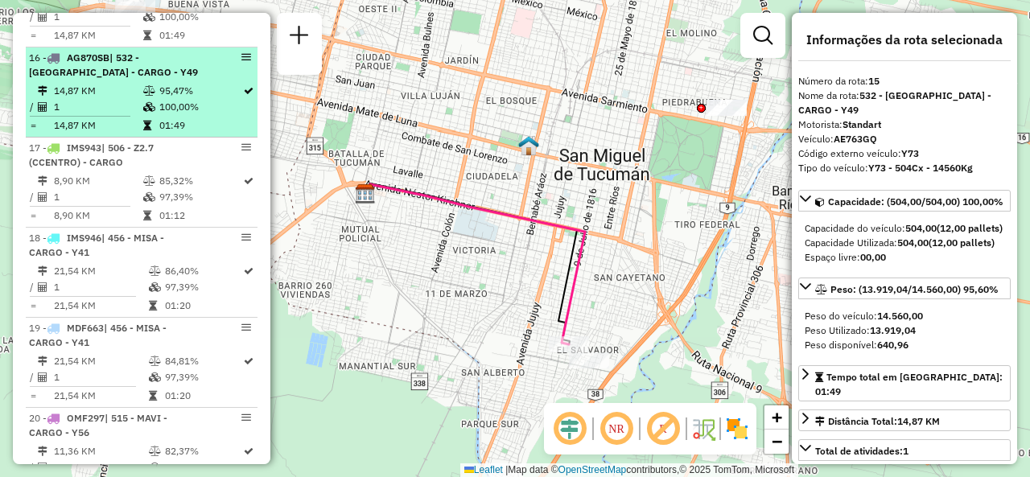
click at [134, 96] on td "14,87 KM" at bounding box center [97, 91] width 89 height 16
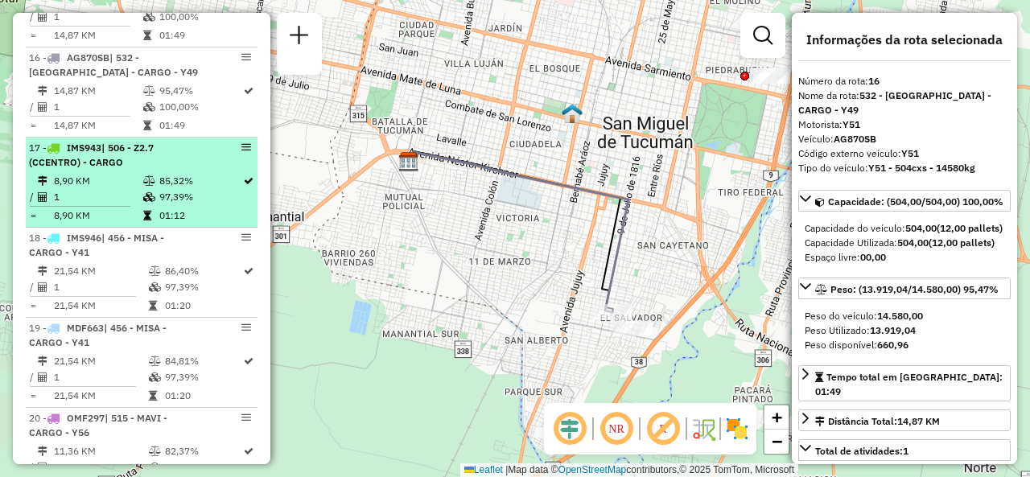
scroll to position [2158, 0]
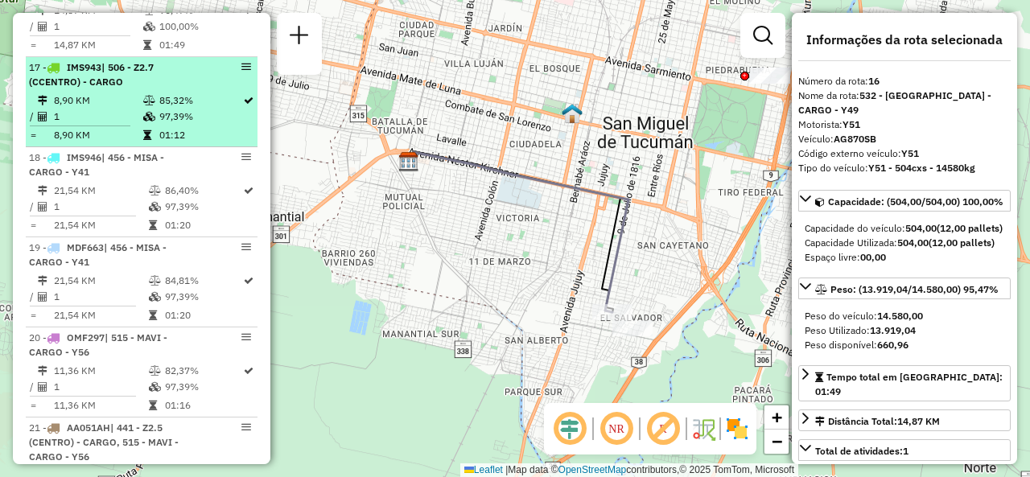
click at [150, 225] on table "21,54 KM 86,40% / 1 97,39% = 21,54 KM 01:20" at bounding box center [141, 208] width 225 height 51
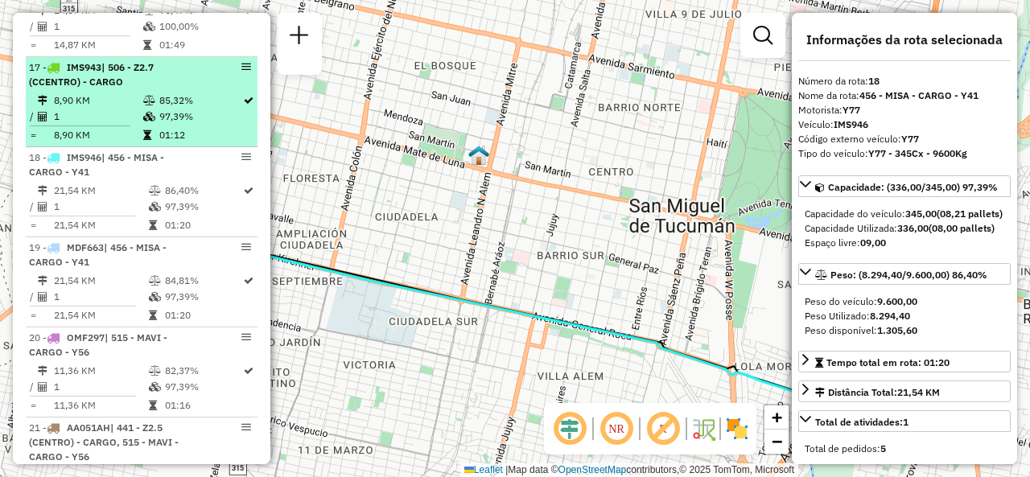
click at [161, 143] on td "01:12" at bounding box center [200, 135] width 84 height 16
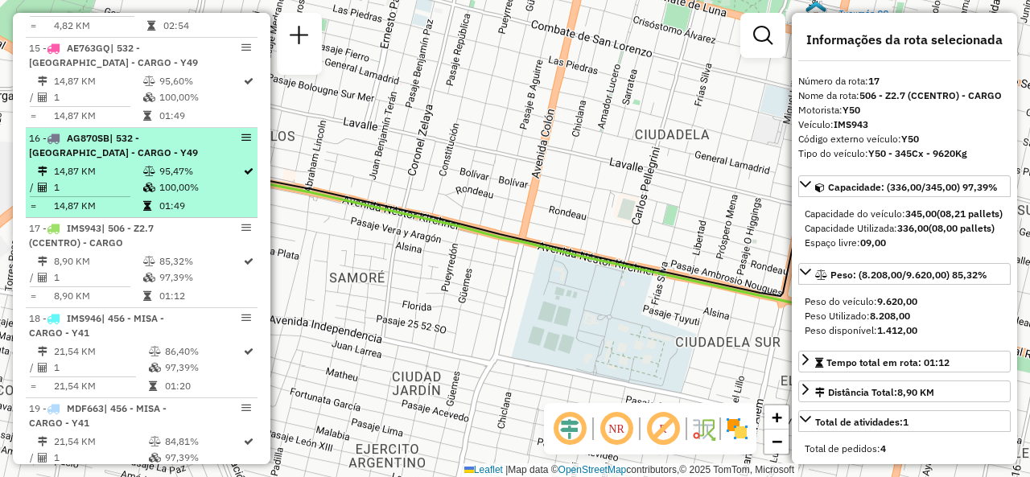
click at [158, 152] on span "| 532 - [GEOGRAPHIC_DATA] - CARGO - Y49" at bounding box center [113, 145] width 169 height 27
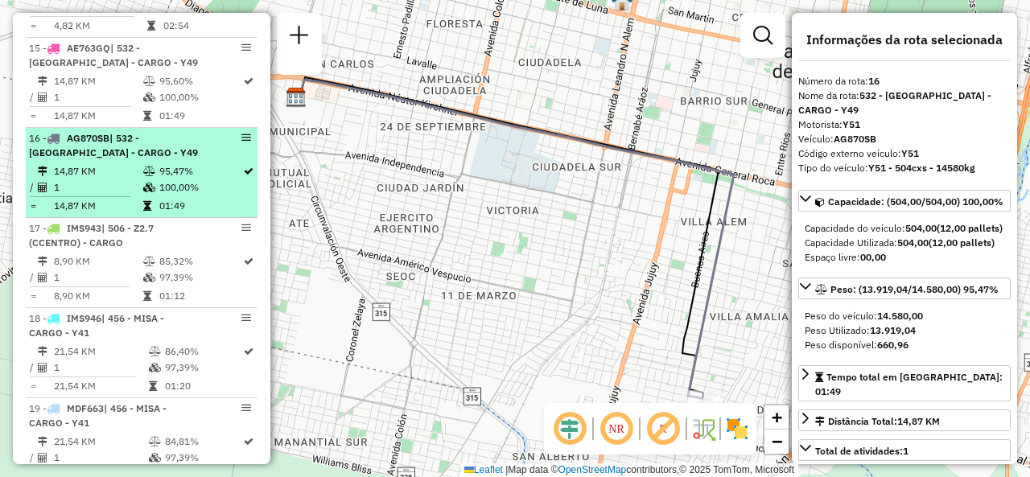
scroll to position [2078, 0]
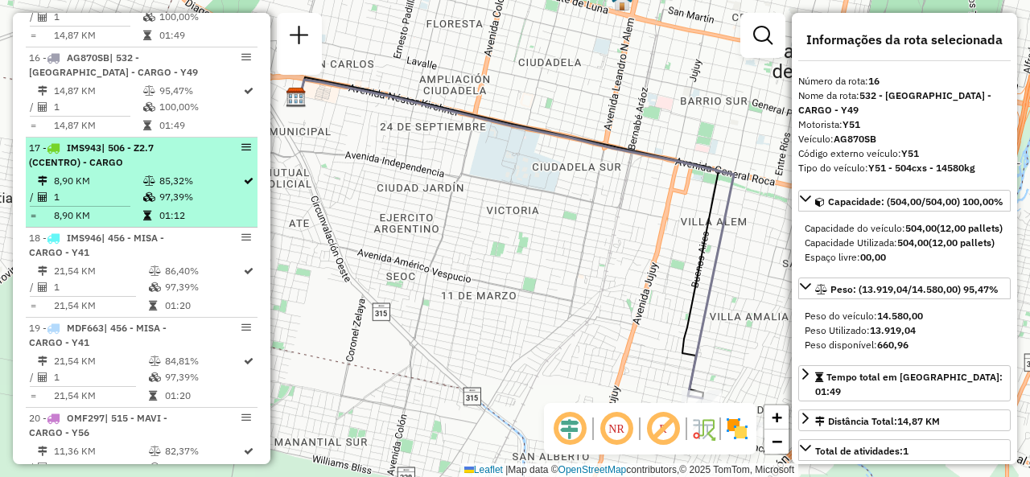
click at [169, 170] on div "17 - IMS943 | 506 - Z2.7 (CCENTRO) - CARGO" at bounding box center [114, 155] width 171 height 29
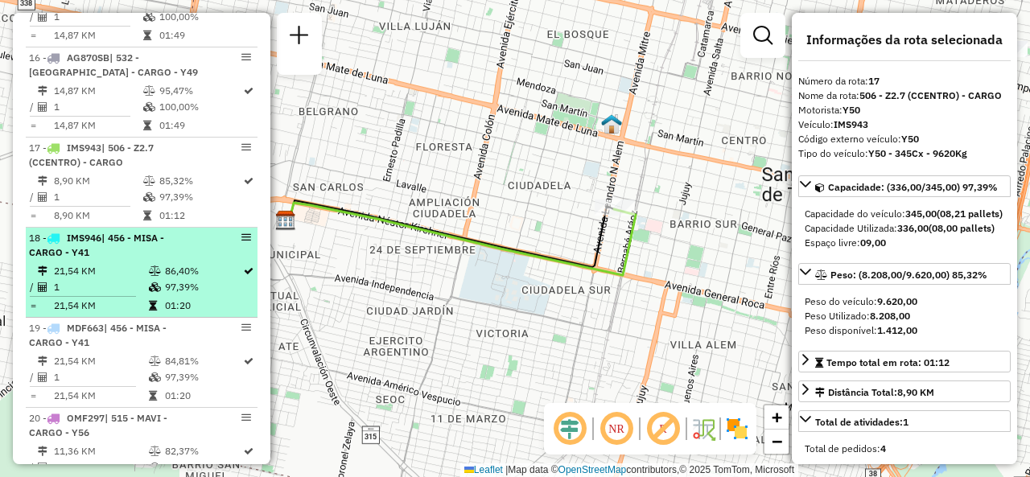
scroll to position [2239, 0]
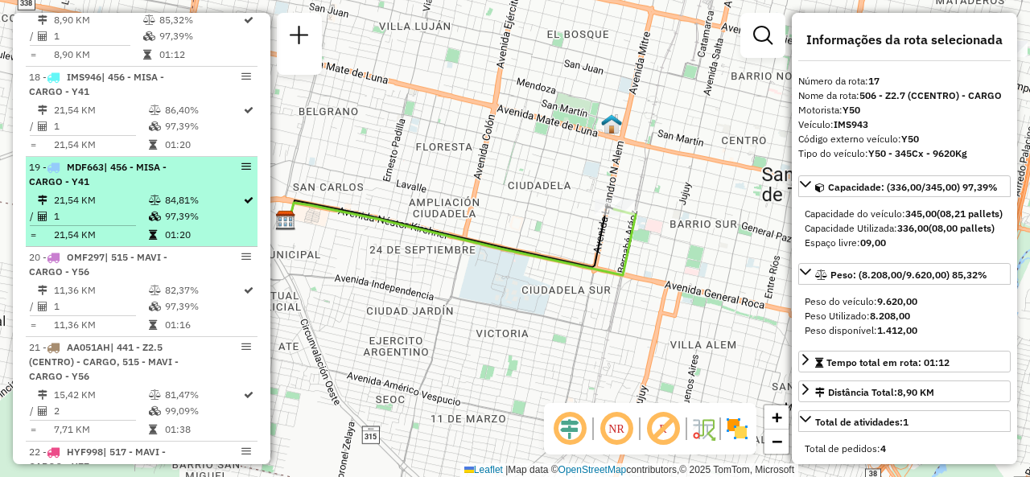
click at [149, 205] on icon at bounding box center [155, 200] width 12 height 10
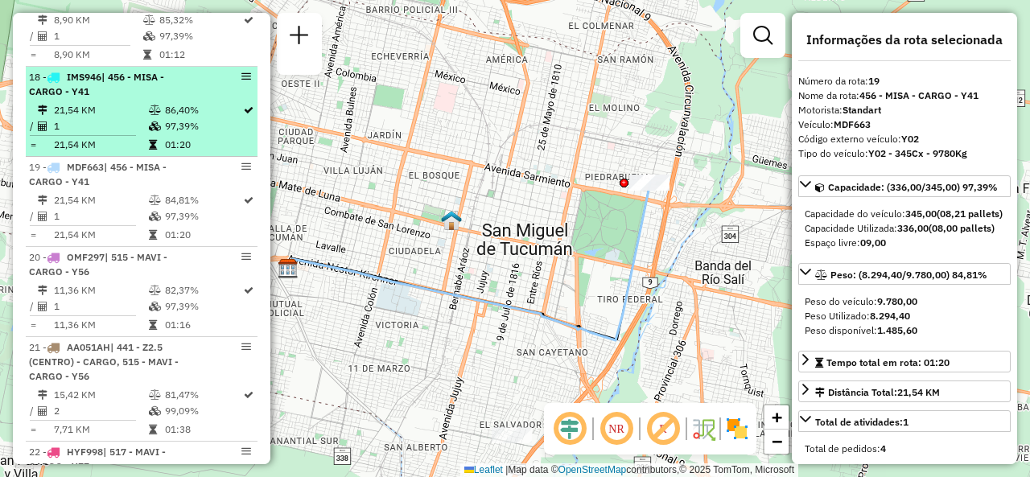
click at [164, 134] on td "97,39%" at bounding box center [203, 126] width 78 height 16
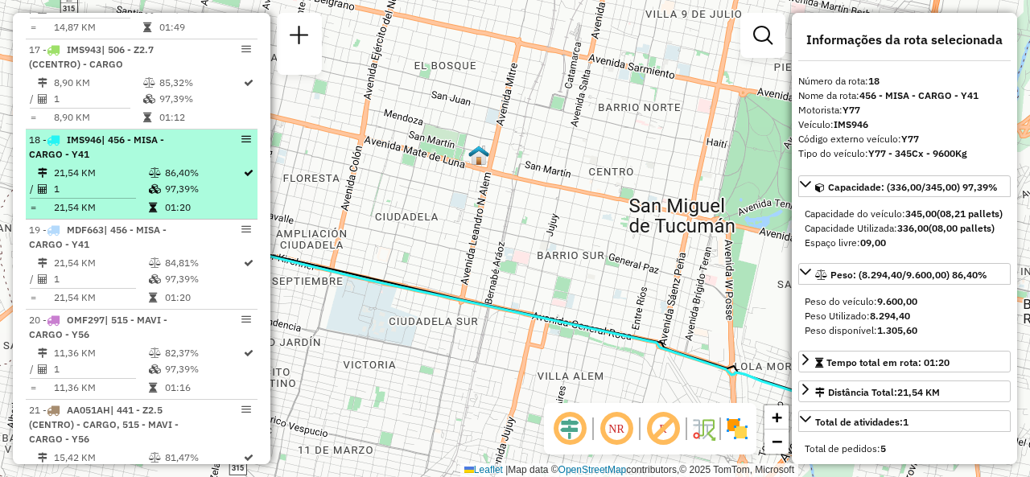
scroll to position [2158, 0]
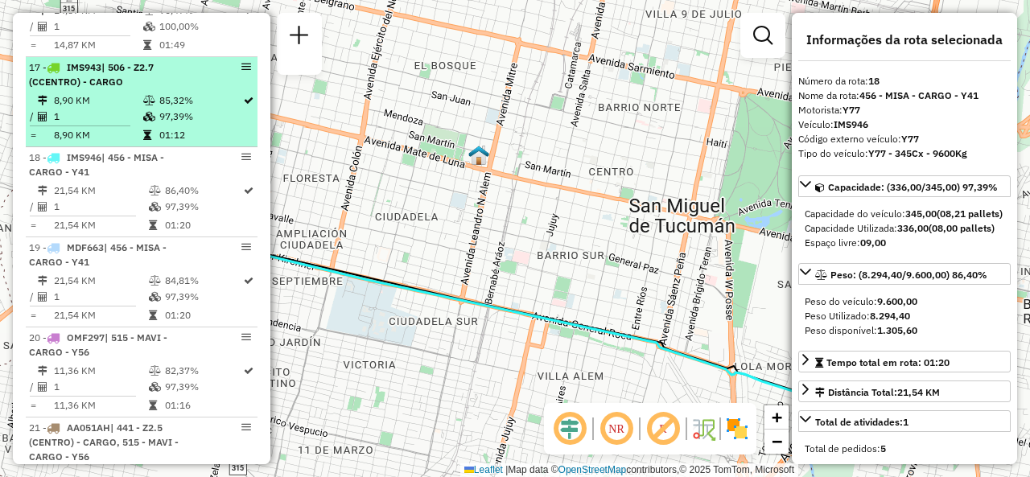
click at [98, 109] on td "8,90 KM" at bounding box center [97, 101] width 89 height 16
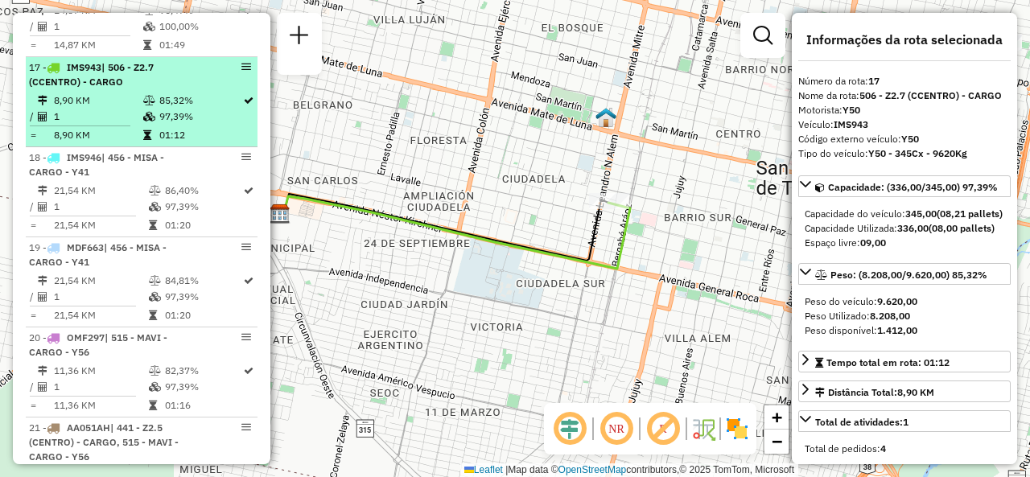
click at [132, 125] on td "1" at bounding box center [97, 117] width 89 height 16
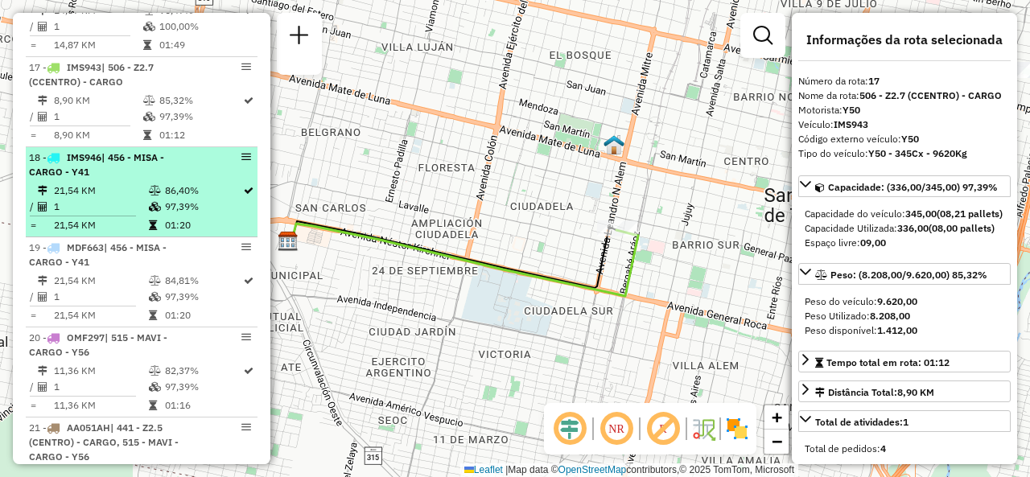
click at [126, 197] on td "21,54 KM" at bounding box center [100, 191] width 95 height 16
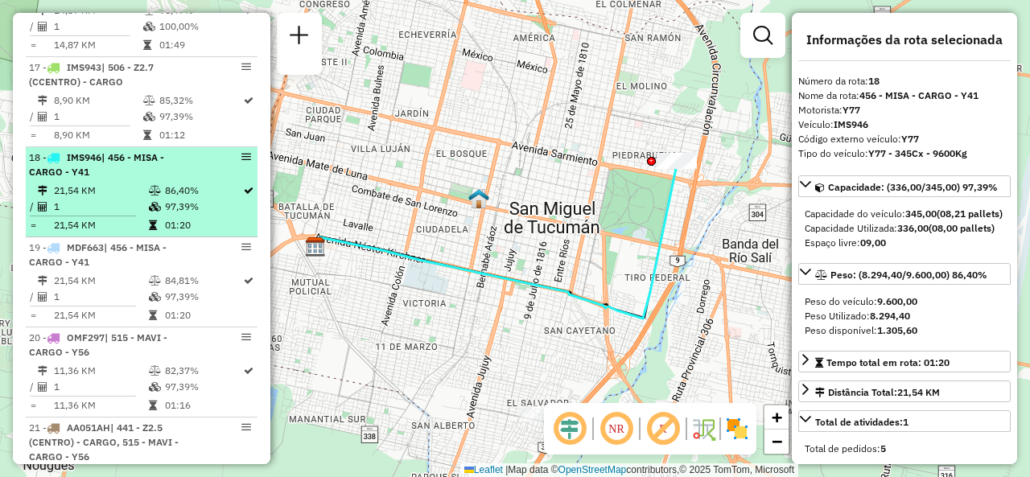
click at [117, 199] on td "21,54 KM" at bounding box center [100, 191] width 95 height 16
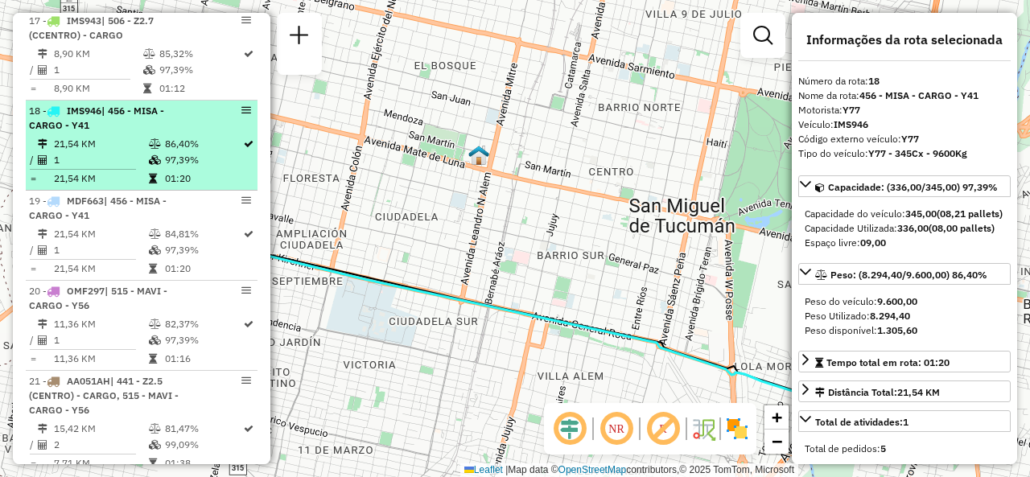
scroll to position [2239, 0]
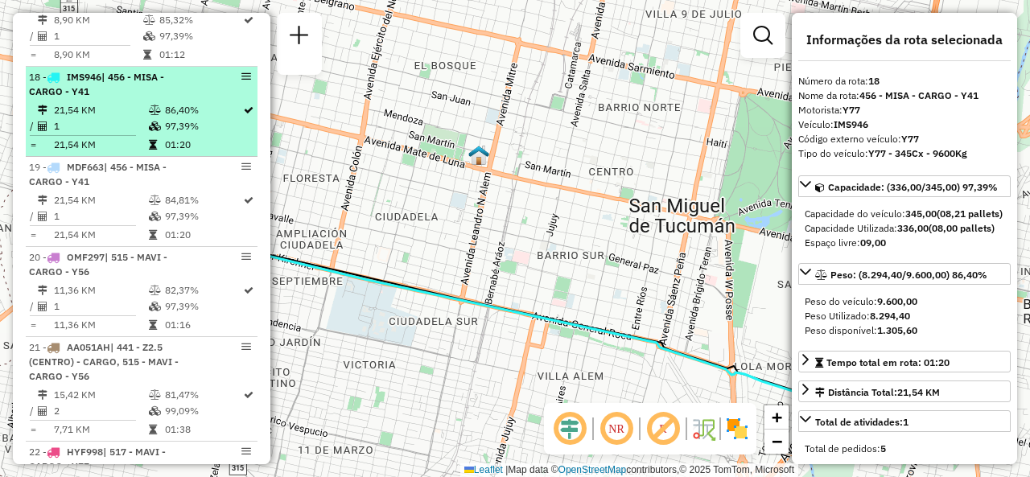
click at [117, 205] on td "21,54 KM" at bounding box center [100, 200] width 95 height 16
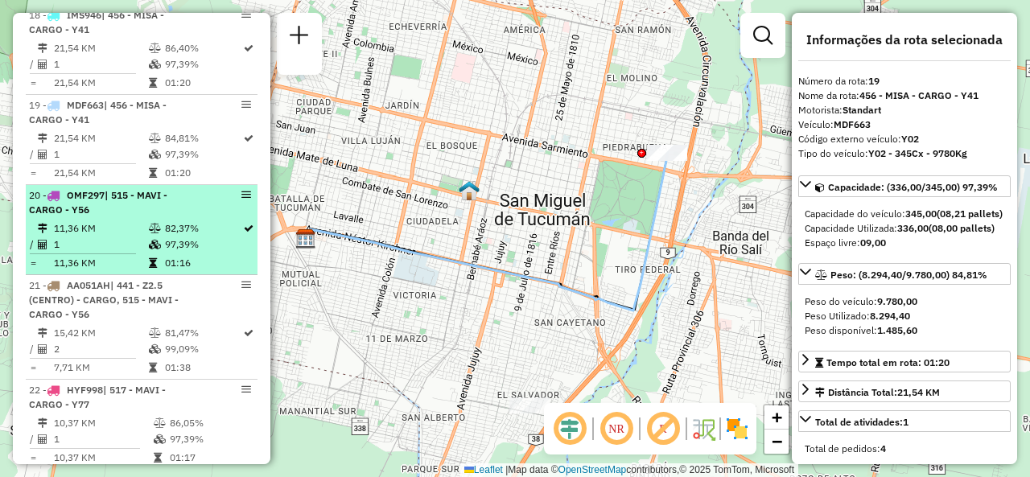
scroll to position [2319, 0]
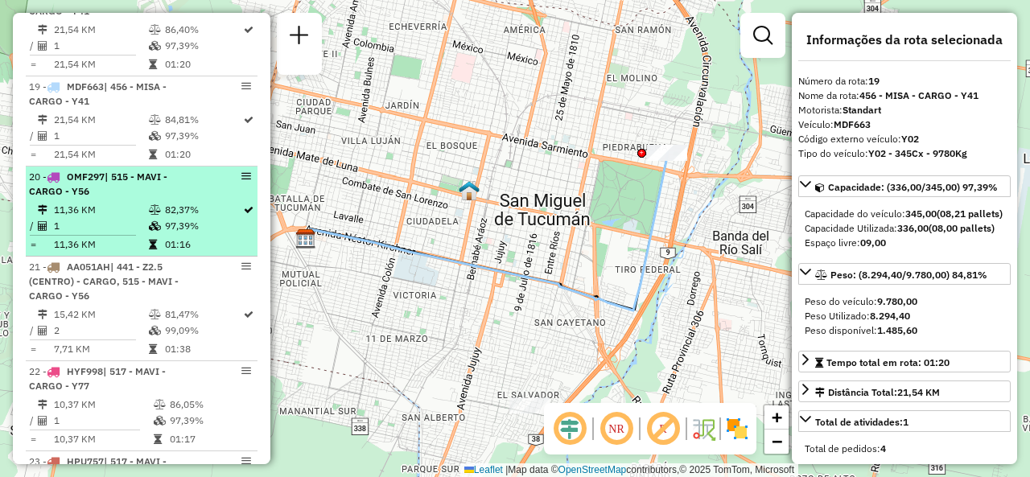
click at [142, 216] on td "11,36 KM" at bounding box center [100, 210] width 95 height 16
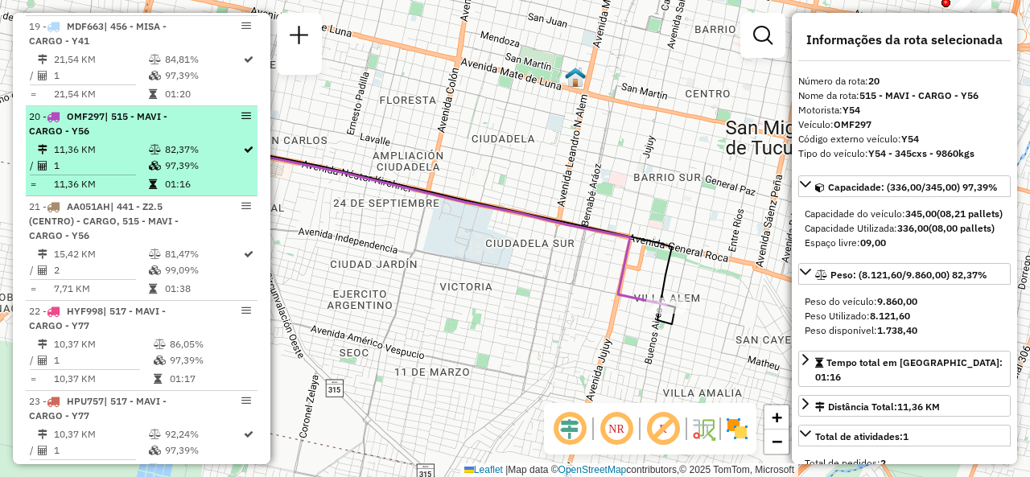
scroll to position [2400, 0]
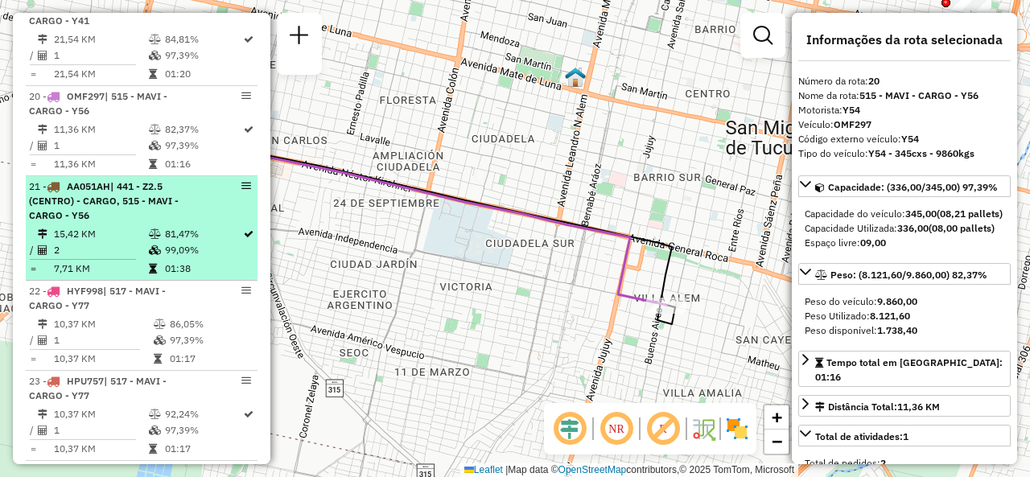
click at [134, 219] on div "21 - AA051AH | 441 - Z2.5 (CENTRO) - CARGO, 515 - MAVI - CARGO - Y56" at bounding box center [114, 200] width 171 height 43
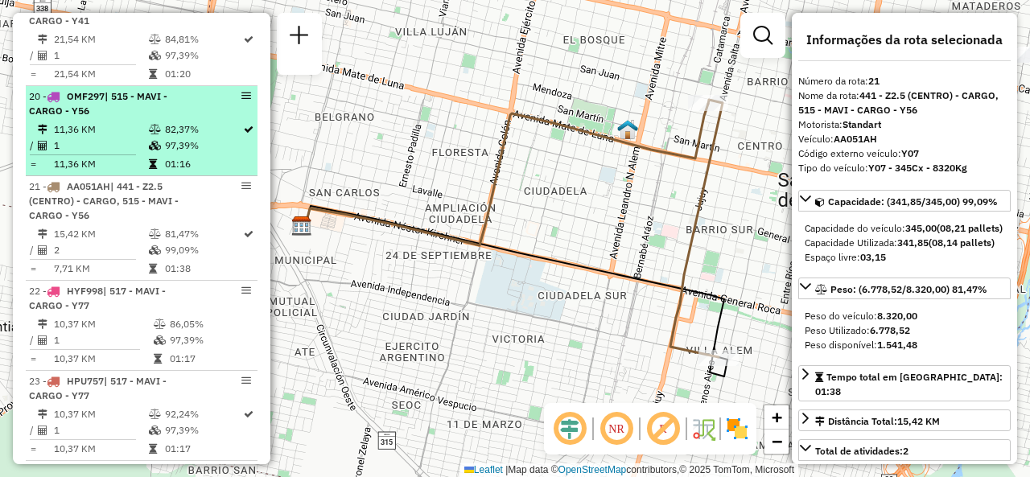
click at [129, 154] on td "1" at bounding box center [100, 146] width 95 height 16
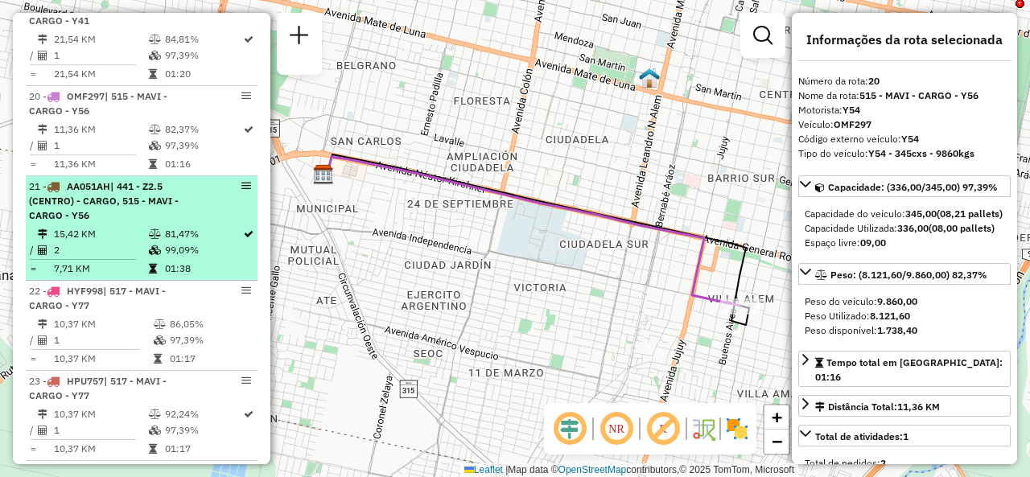
click at [191, 257] on td "99,09%" at bounding box center [203, 250] width 78 height 16
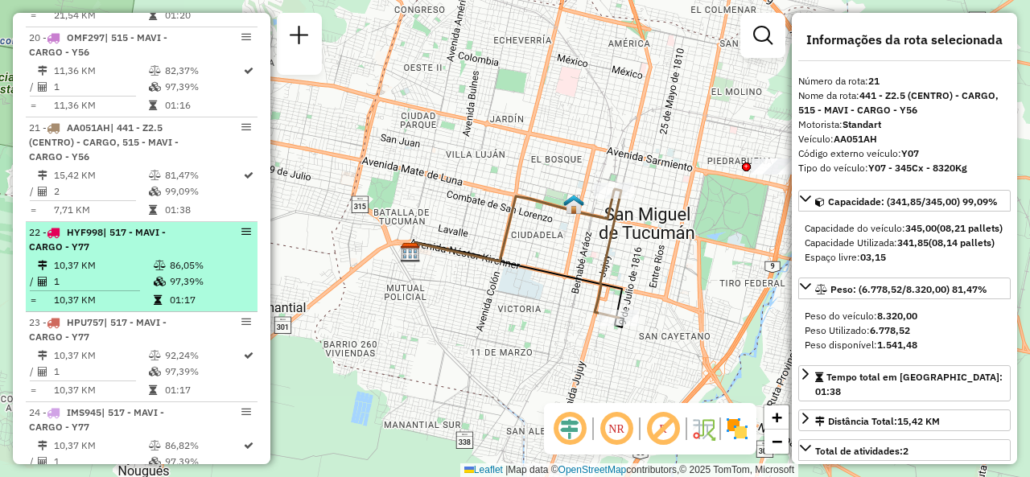
scroll to position [2480, 0]
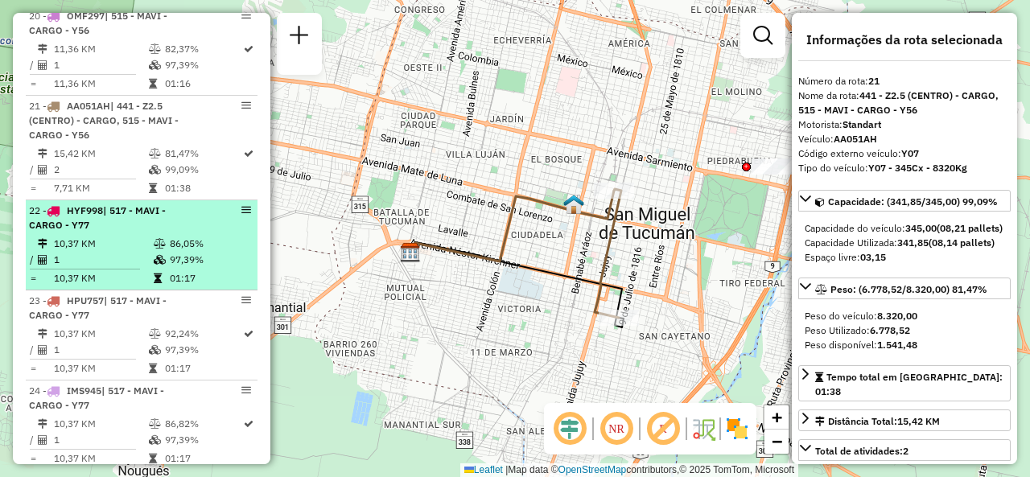
click at [88, 252] on td "10,37 KM" at bounding box center [103, 244] width 100 height 16
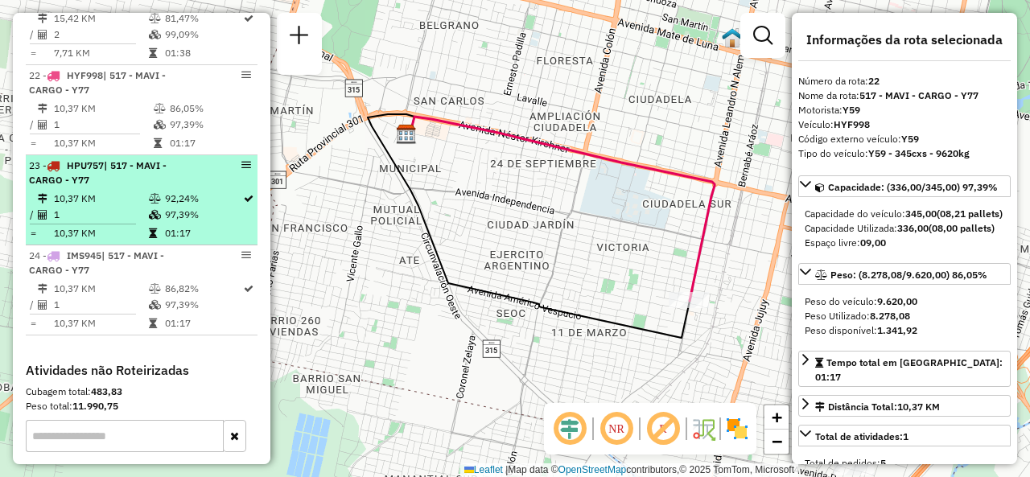
scroll to position [2641, 0]
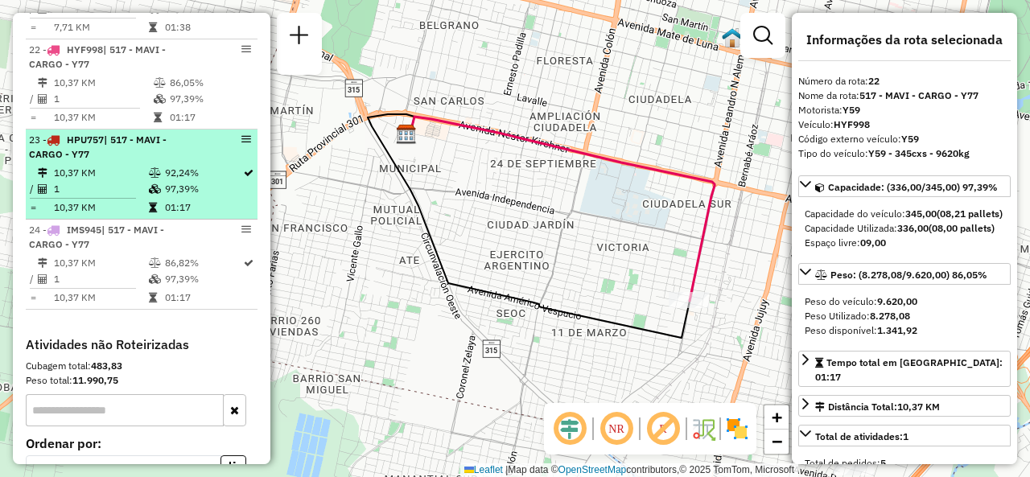
click at [150, 162] on div "23 - HPU757 | 517 - MAVI - CARGO - Y77" at bounding box center [114, 147] width 171 height 29
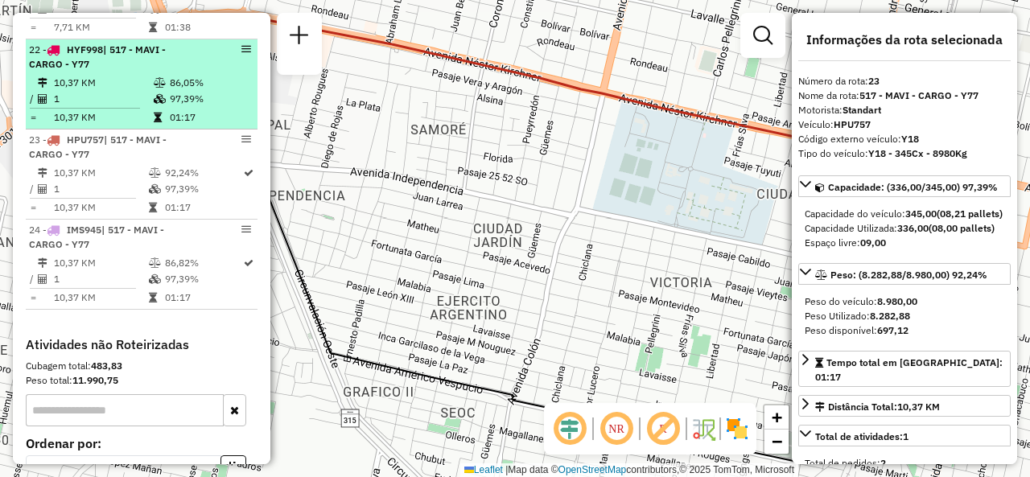
click at [122, 91] on td "10,37 KM" at bounding box center [103, 83] width 100 height 16
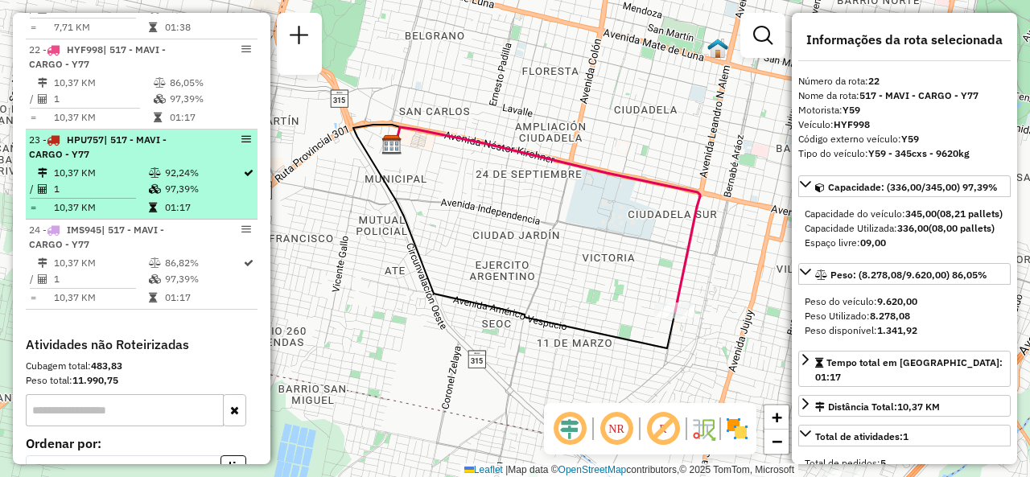
click at [164, 181] on td "92,24%" at bounding box center [203, 173] width 78 height 16
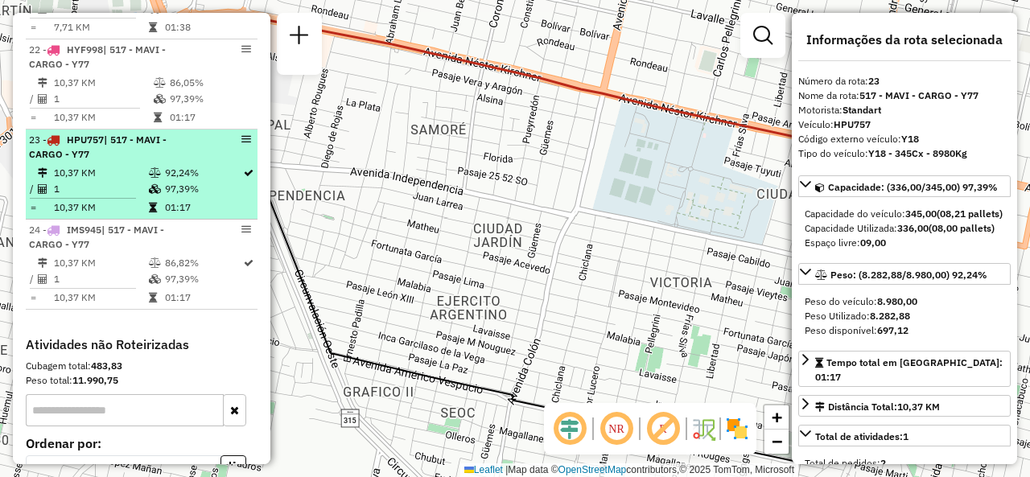
click at [112, 207] on td "10,37 KM" at bounding box center [100, 208] width 95 height 16
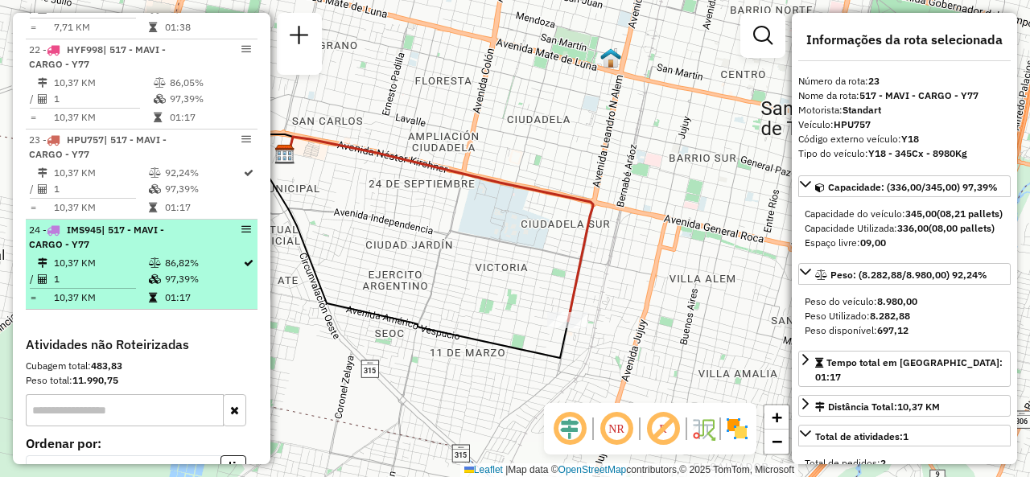
click at [183, 271] on td "86,82%" at bounding box center [203, 263] width 78 height 16
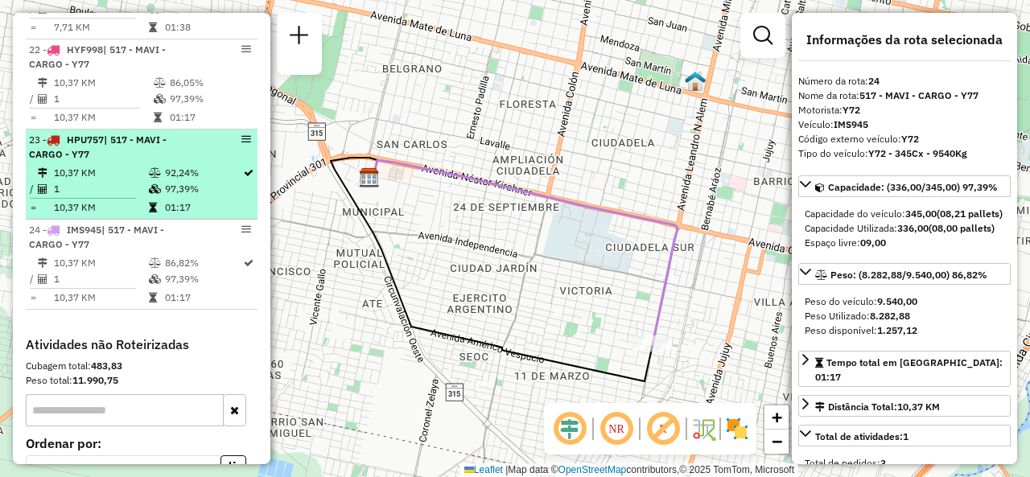
click at [68, 160] on span "| 517 - MAVI - CARGO - Y77" at bounding box center [98, 147] width 138 height 27
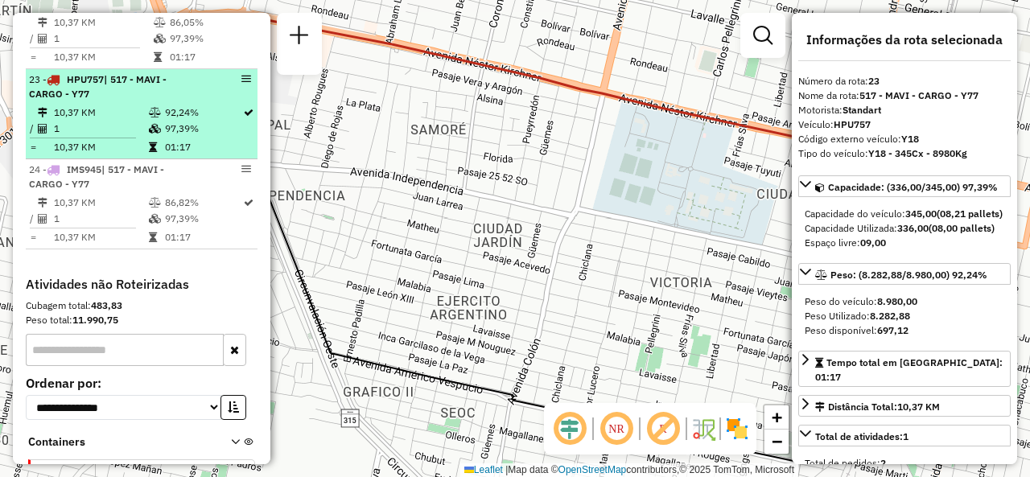
scroll to position [2722, 0]
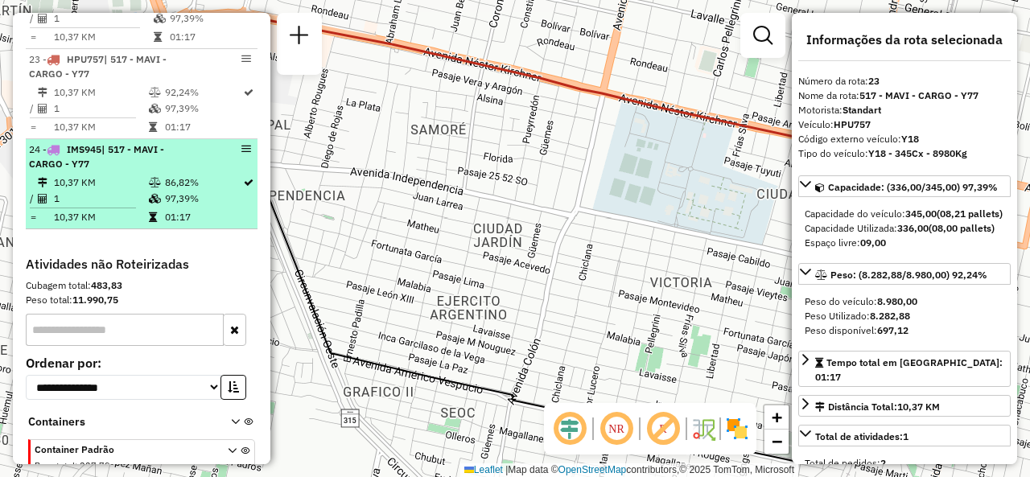
click at [114, 219] on td "10,37 KM" at bounding box center [100, 217] width 95 height 16
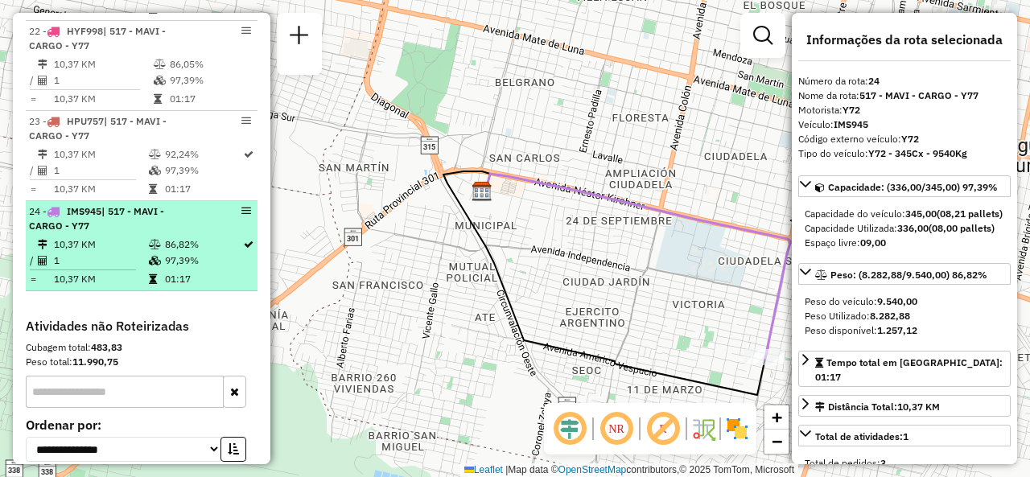
scroll to position [2641, 0]
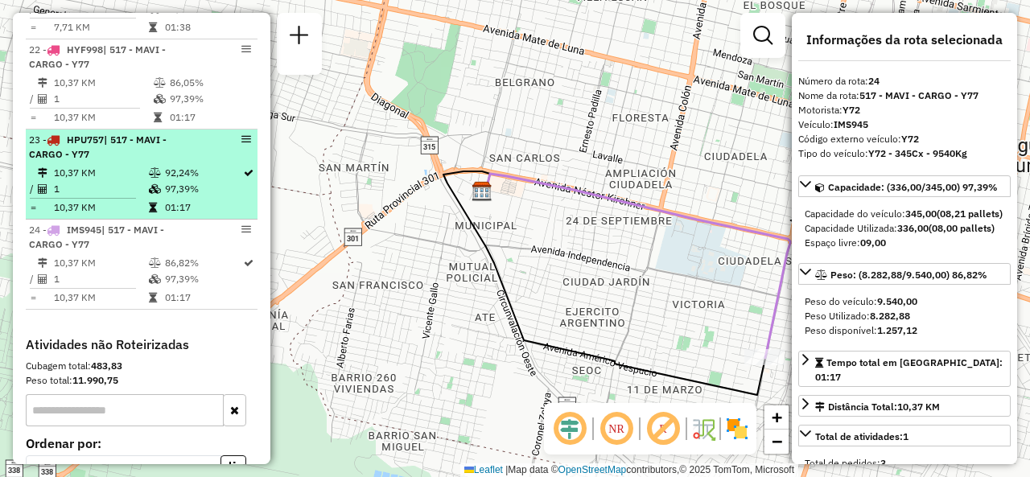
click at [164, 194] on td "97,39%" at bounding box center [203, 189] width 78 height 16
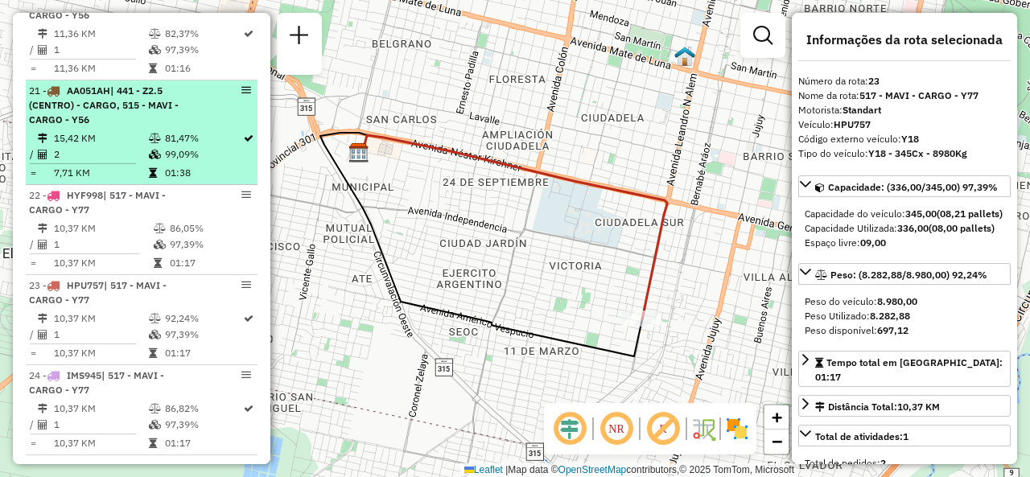
scroll to position [2480, 0]
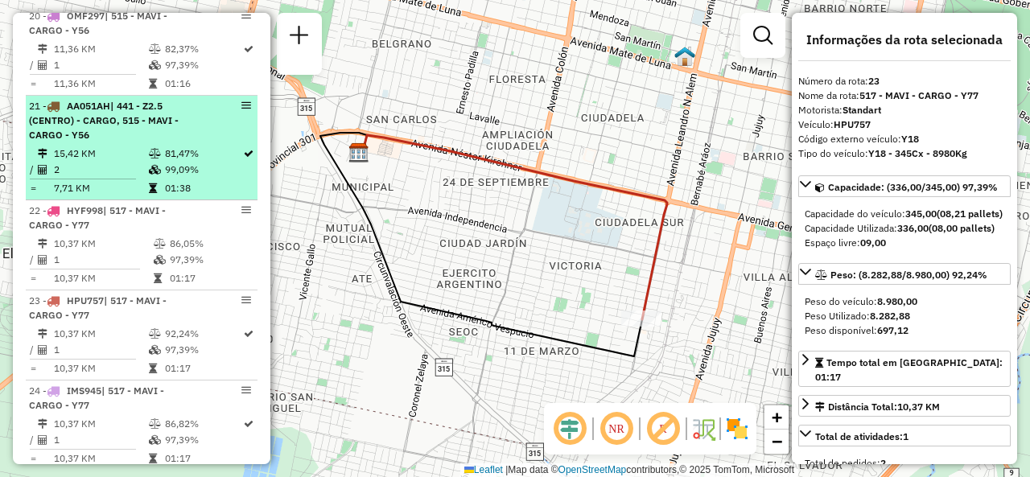
click at [171, 158] on td "81,47%" at bounding box center [203, 154] width 78 height 16
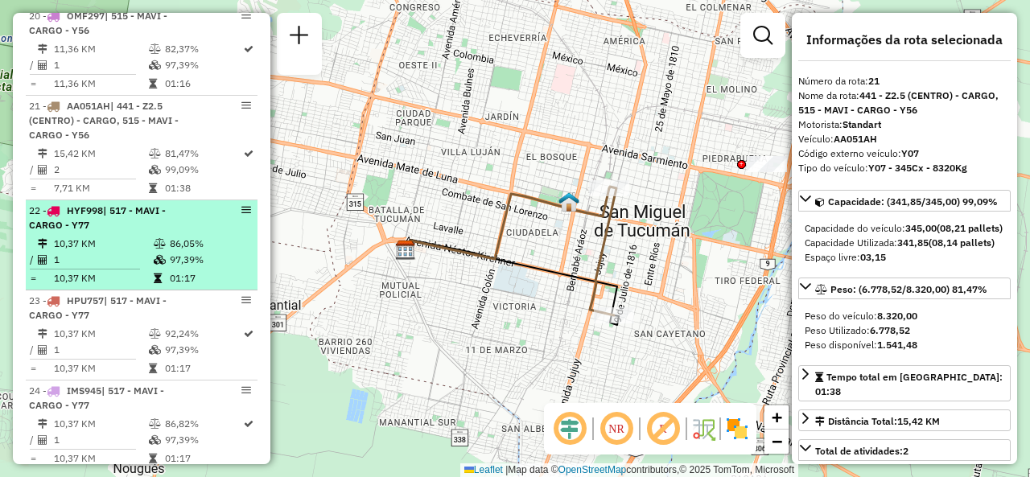
click at [113, 219] on span "| 517 - MAVI - CARGO - Y77" at bounding box center [97, 217] width 137 height 27
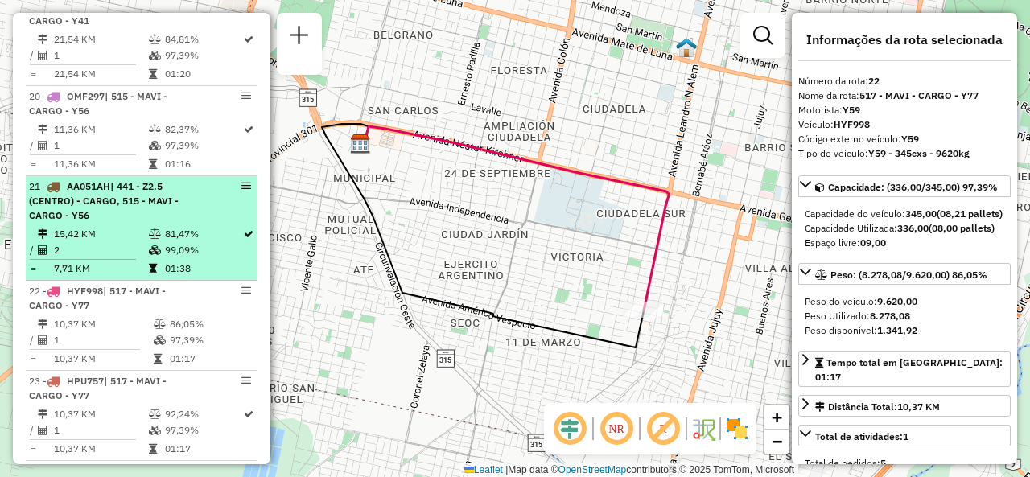
scroll to position [2319, 0]
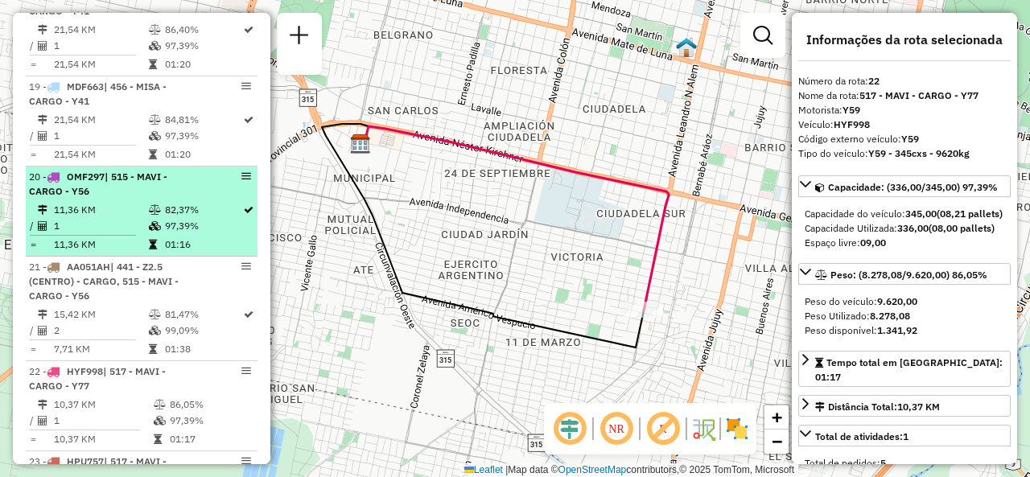
click at [127, 233] on td "1" at bounding box center [100, 226] width 95 height 16
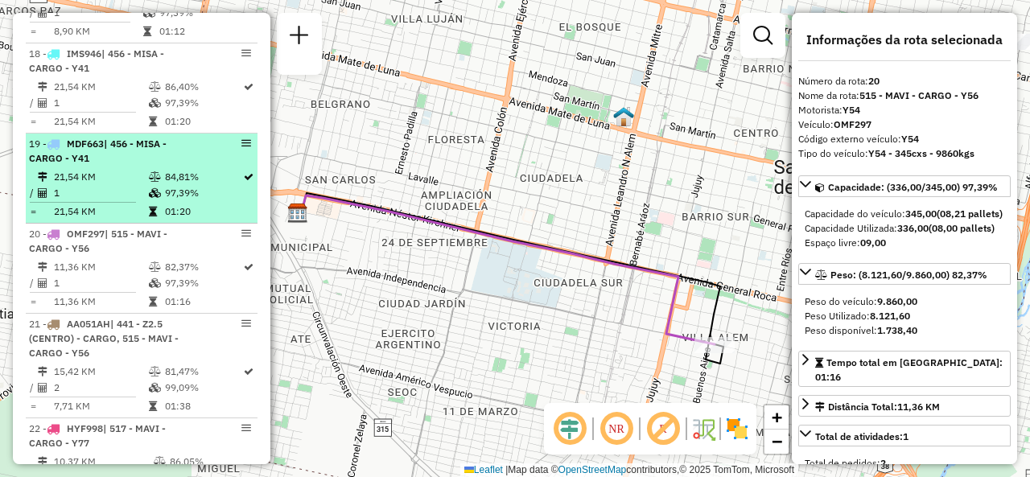
scroll to position [2239, 0]
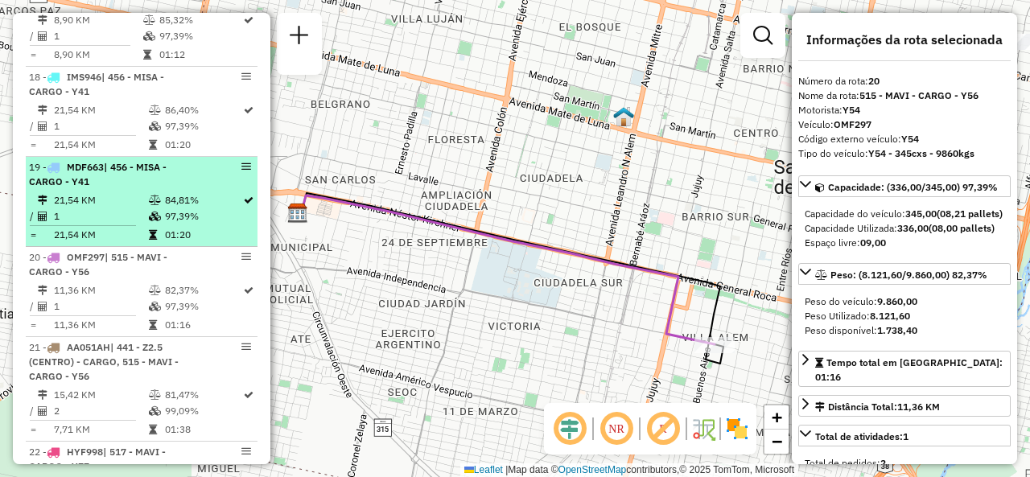
click at [180, 189] on div "19 - MDF663 | 456 - MISA - CARGO - Y41" at bounding box center [114, 174] width 171 height 29
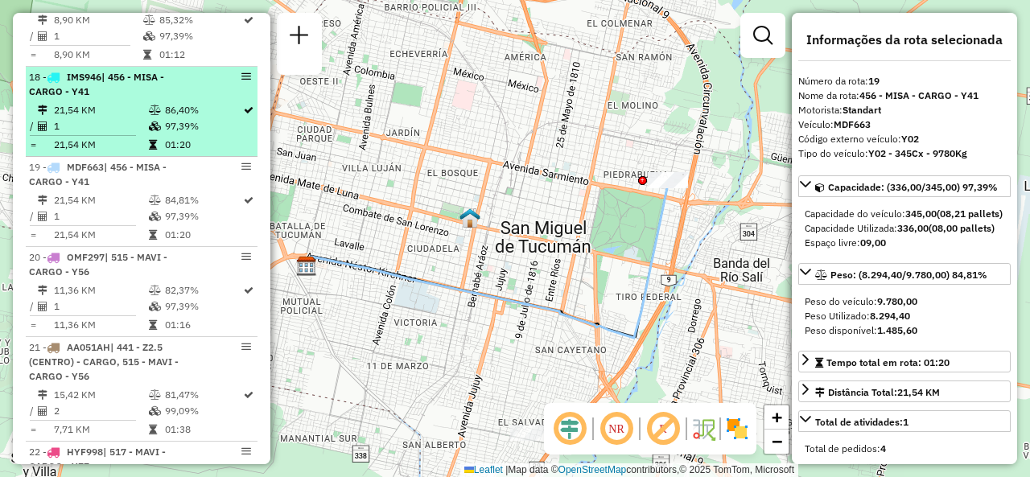
click at [246, 118] on td at bounding box center [248, 110] width 12 height 16
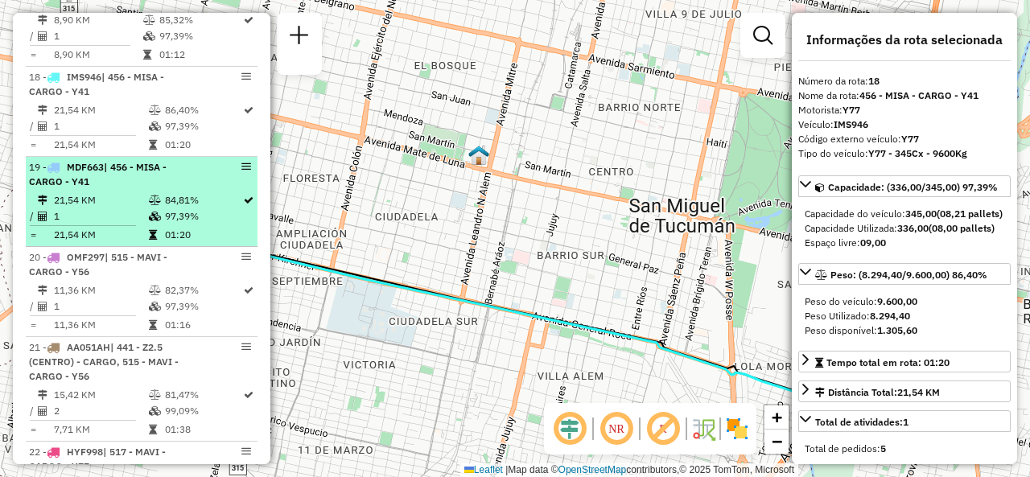
click at [93, 204] on td "21,54 KM" at bounding box center [100, 200] width 95 height 16
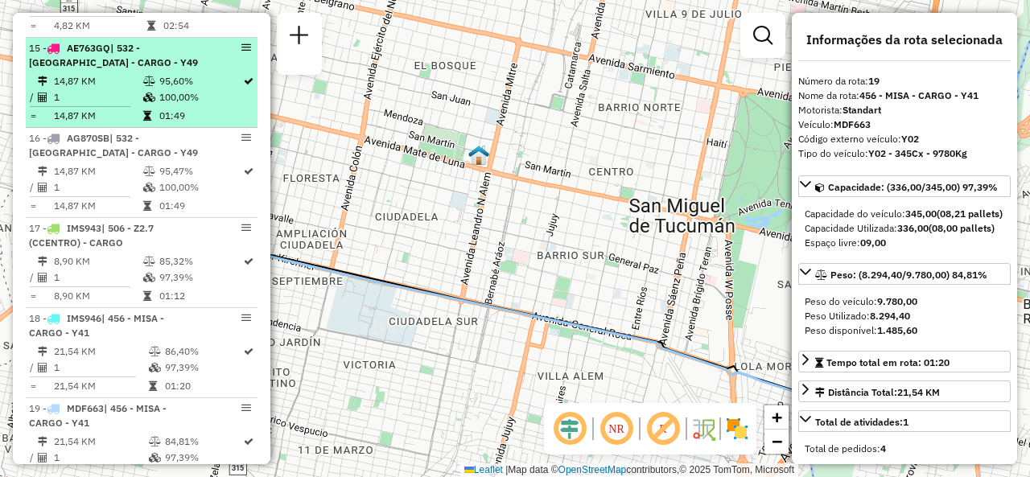
click at [88, 101] on td "1" at bounding box center [97, 97] width 89 height 16
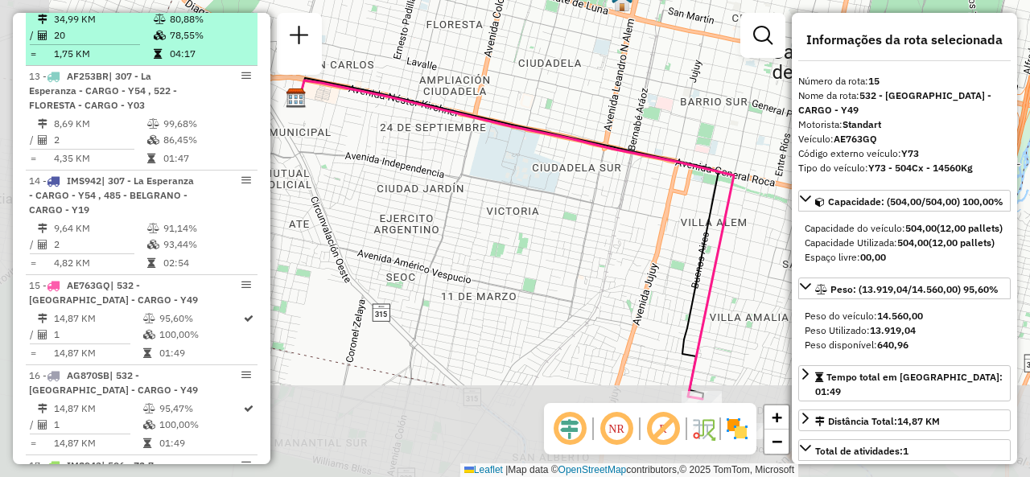
scroll to position [1676, 0]
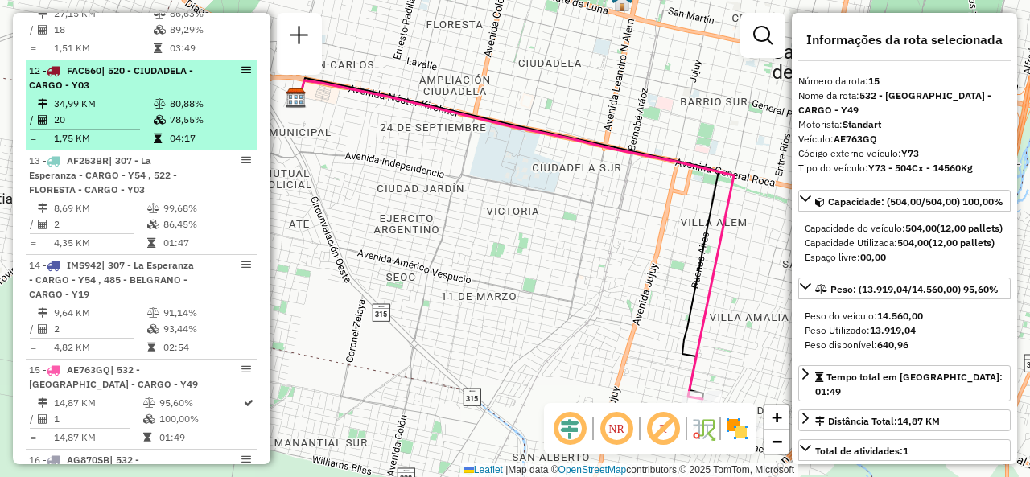
click at [95, 109] on td "34,99 KM" at bounding box center [103, 104] width 100 height 16
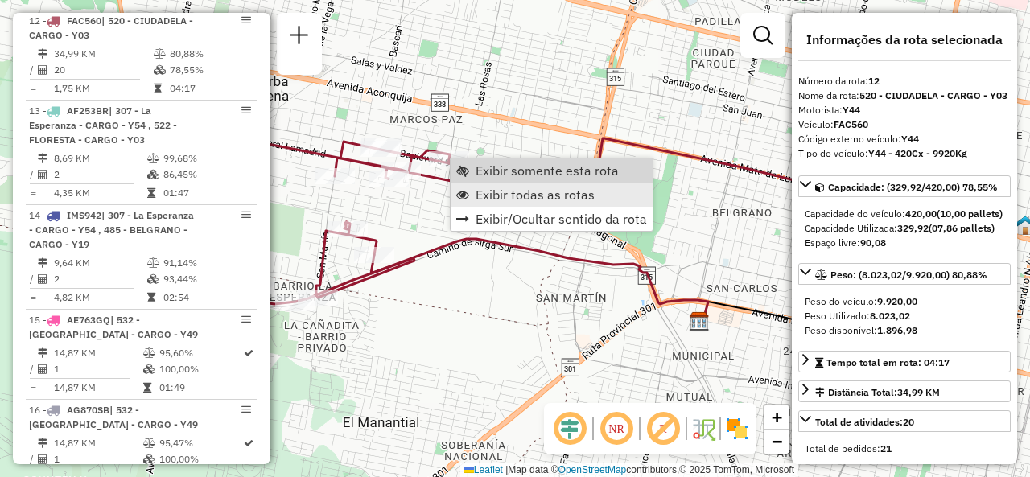
scroll to position [1735, 0]
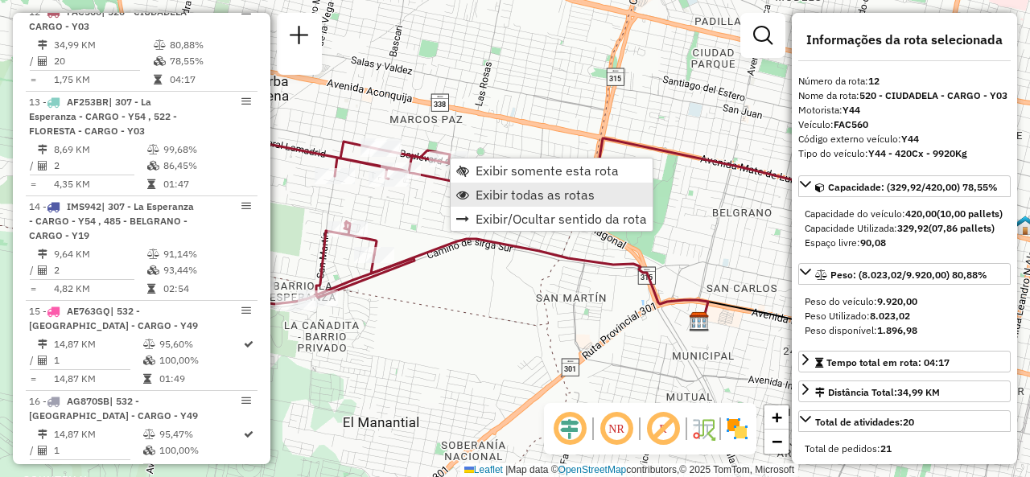
click at [479, 200] on span "Exibir todas as rotas" at bounding box center [534, 194] width 119 height 13
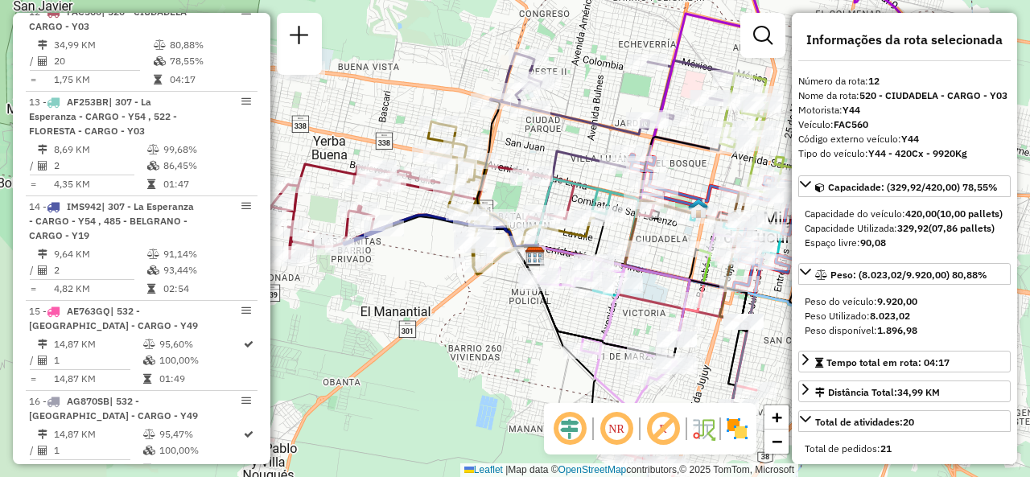
drag, startPoint x: 524, startPoint y: 133, endPoint x: 480, endPoint y: 128, distance: 43.7
click at [480, 128] on div "Janela de atendimento Grade de atendimento Capacidade Transportadoras Veículos …" at bounding box center [515, 238] width 1030 height 477
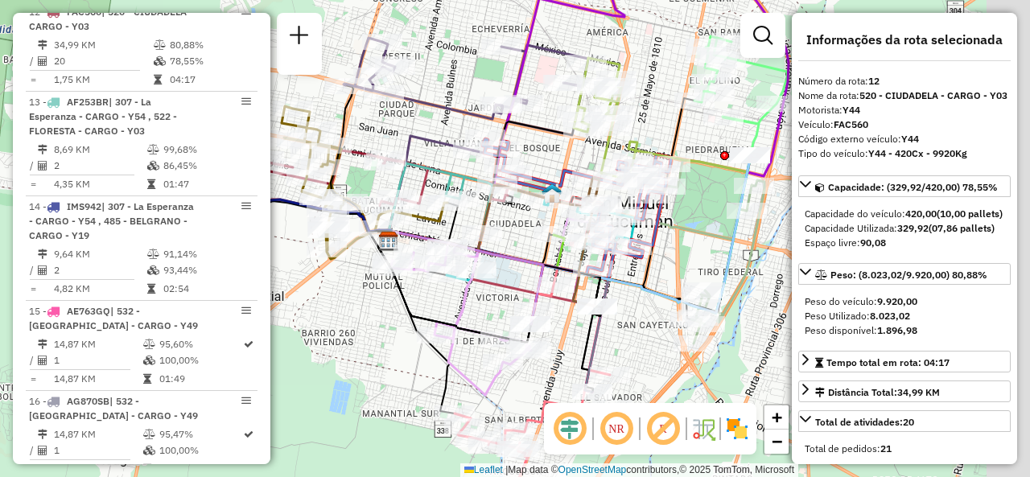
drag, startPoint x: 576, startPoint y: 107, endPoint x: 468, endPoint y: 93, distance: 108.7
click at [468, 93] on div "Janela de atendimento Grade de atendimento Capacidade Transportadoras Veículos …" at bounding box center [515, 238] width 1030 height 477
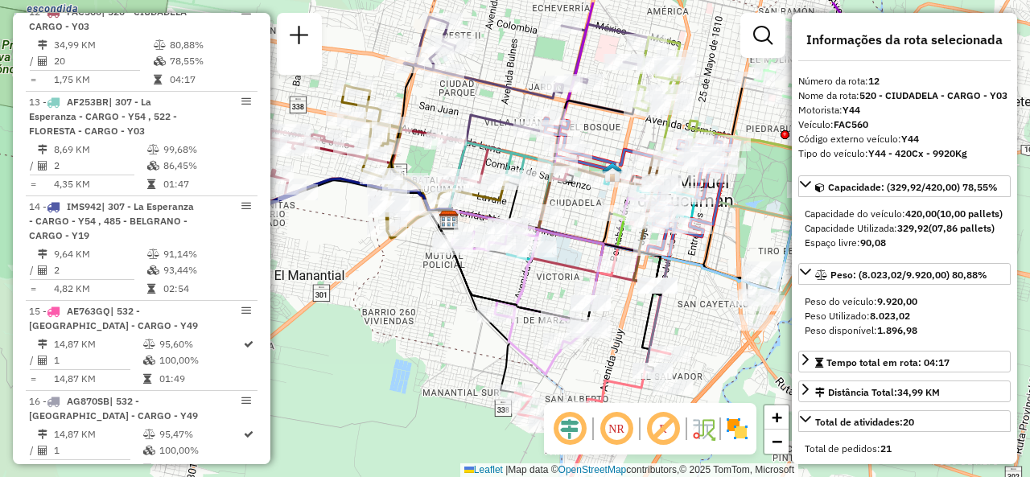
drag, startPoint x: 430, startPoint y: 240, endPoint x: 528, endPoint y: 286, distance: 108.7
click at [528, 286] on icon at bounding box center [552, 269] width 202 height 210
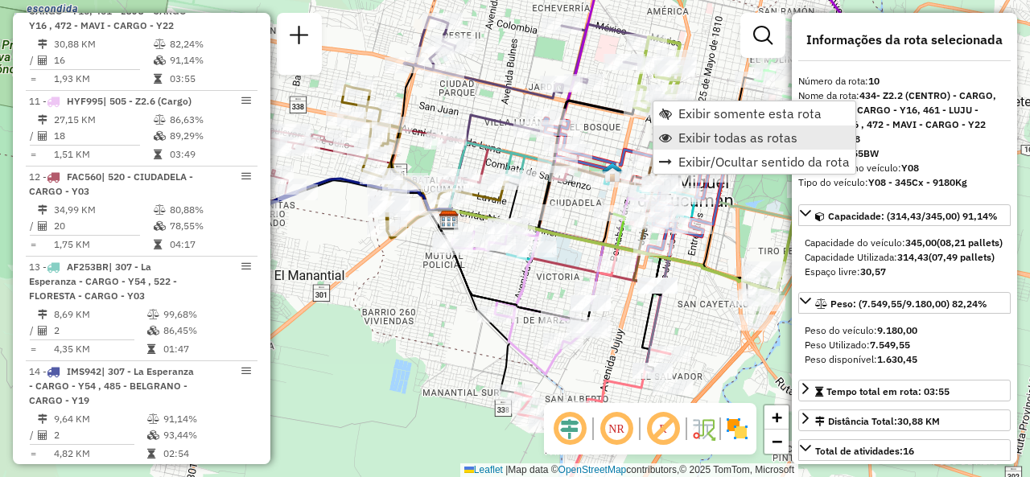
scroll to position [1540, 0]
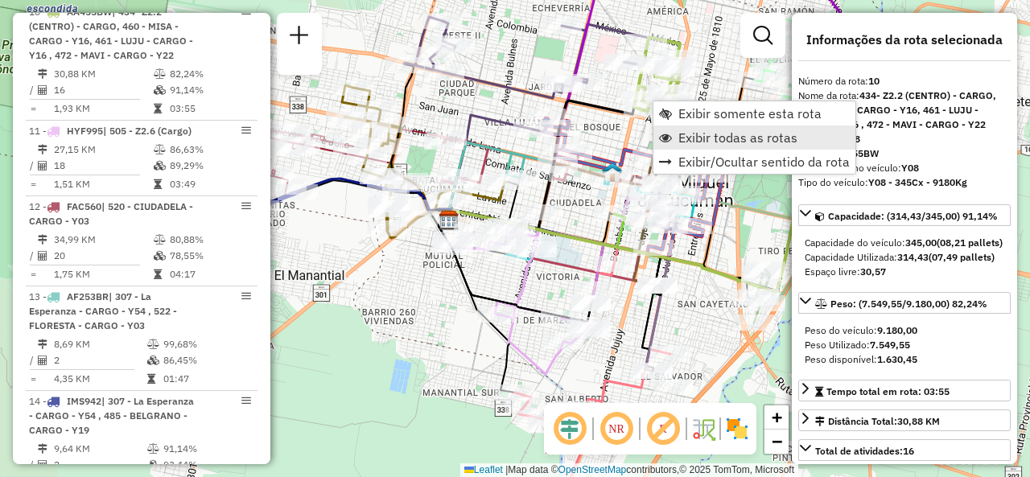
click at [680, 127] on link "Exibir todas as rotas" at bounding box center [754, 138] width 202 height 24
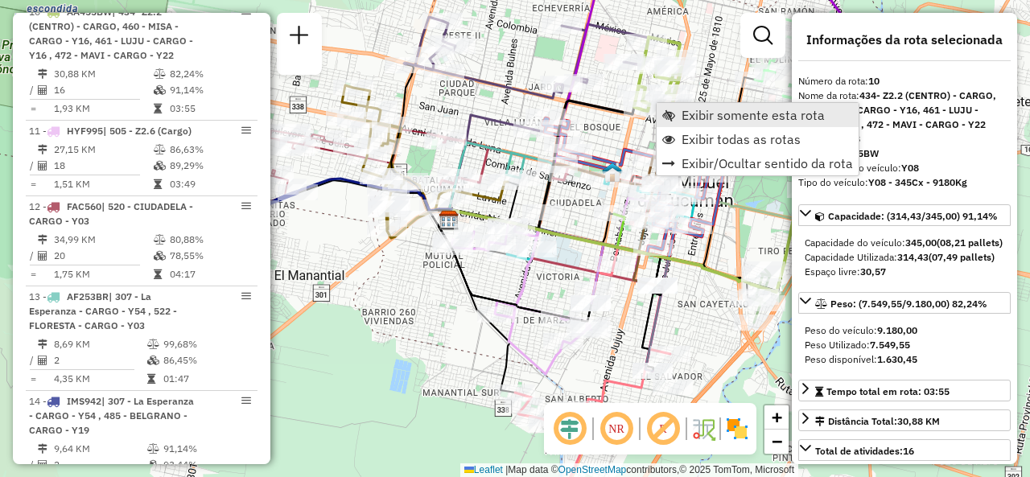
click at [685, 112] on span "Exibir somente esta rota" at bounding box center [752, 115] width 143 height 13
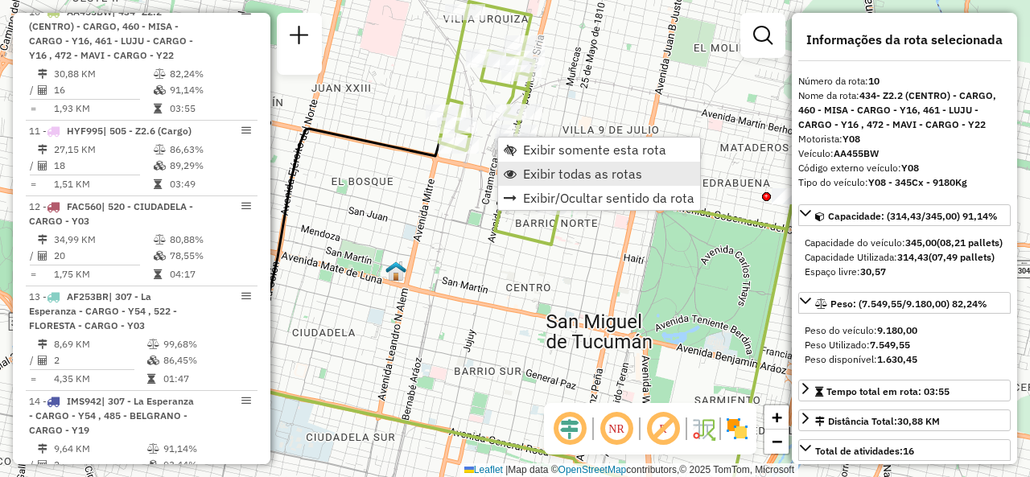
click at [525, 170] on span "Exibir todas as rotas" at bounding box center [582, 173] width 119 height 13
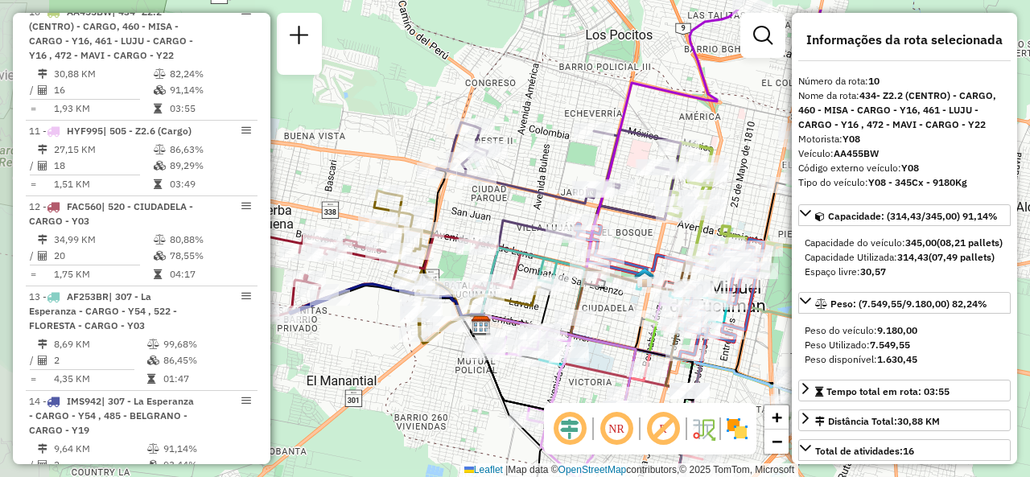
drag, startPoint x: 488, startPoint y: 200, endPoint x: 657, endPoint y: 245, distance: 174.8
click at [657, 245] on icon at bounding box center [669, 294] width 188 height 140
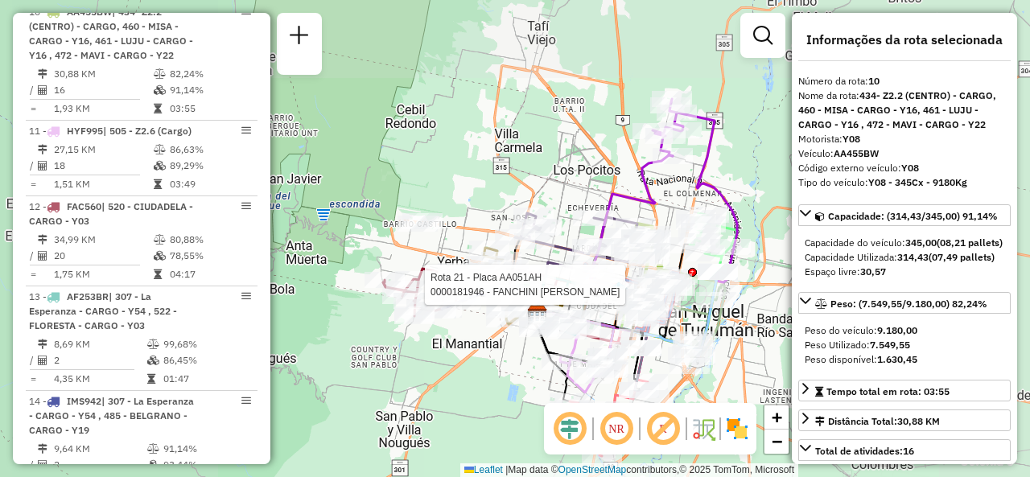
drag, startPoint x: 444, startPoint y: 376, endPoint x: 479, endPoint y: 376, distance: 35.4
click at [445, 376] on div "Rota 21 - Placa AA051AH 0000181946 - FANCHINI [PERSON_NAME] de atendimento Grad…" at bounding box center [515, 238] width 1030 height 477
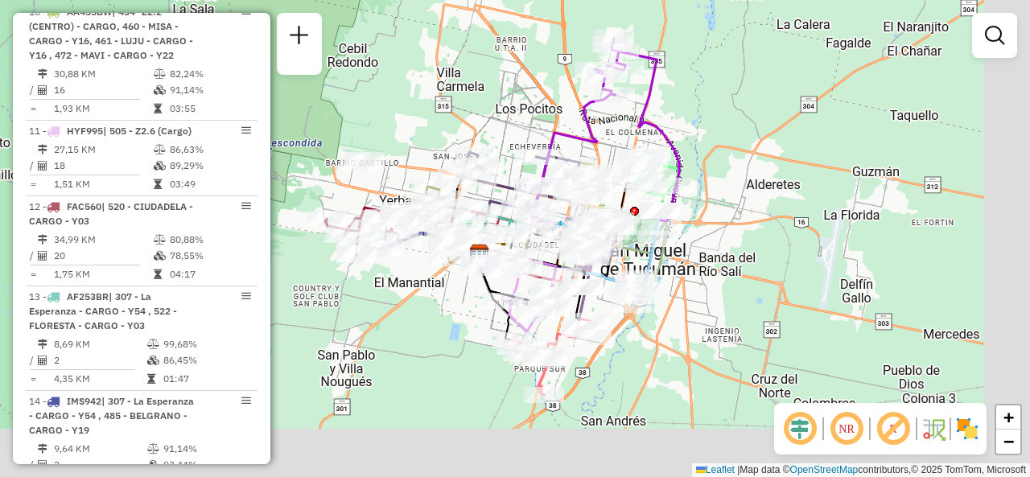
drag, startPoint x: 494, startPoint y: 382, endPoint x: 436, endPoint y: 321, distance: 84.2
click at [436, 321] on div "Janela de atendimento Grade de atendimento Capacidade Transportadoras Veículos …" at bounding box center [515, 238] width 1030 height 477
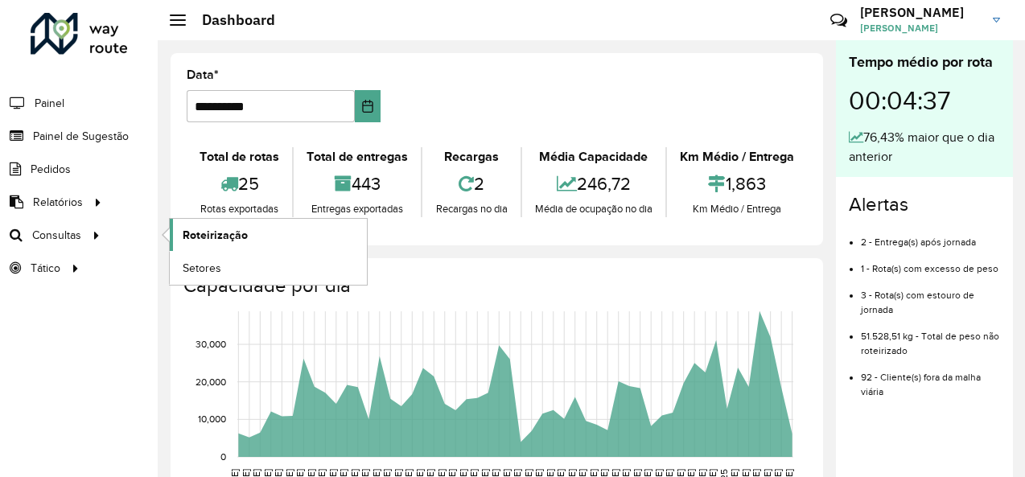
click at [200, 235] on span "Roteirização" at bounding box center [215, 235] width 65 height 17
